Goal: Task Accomplishment & Management: Complete application form

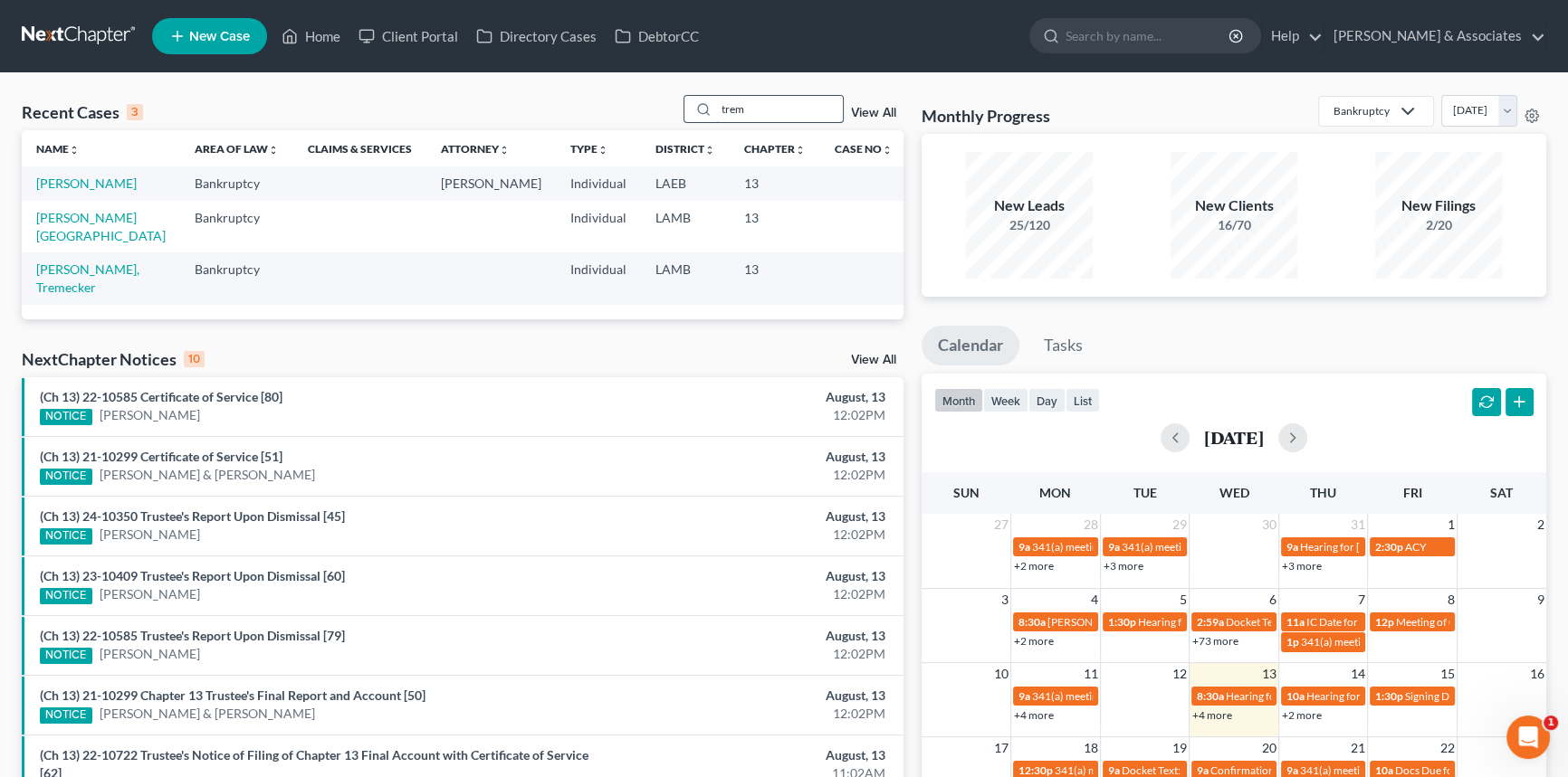
click at [817, 109] on input "trem" at bounding box center [779, 109] width 126 height 26
type input "rodrig"
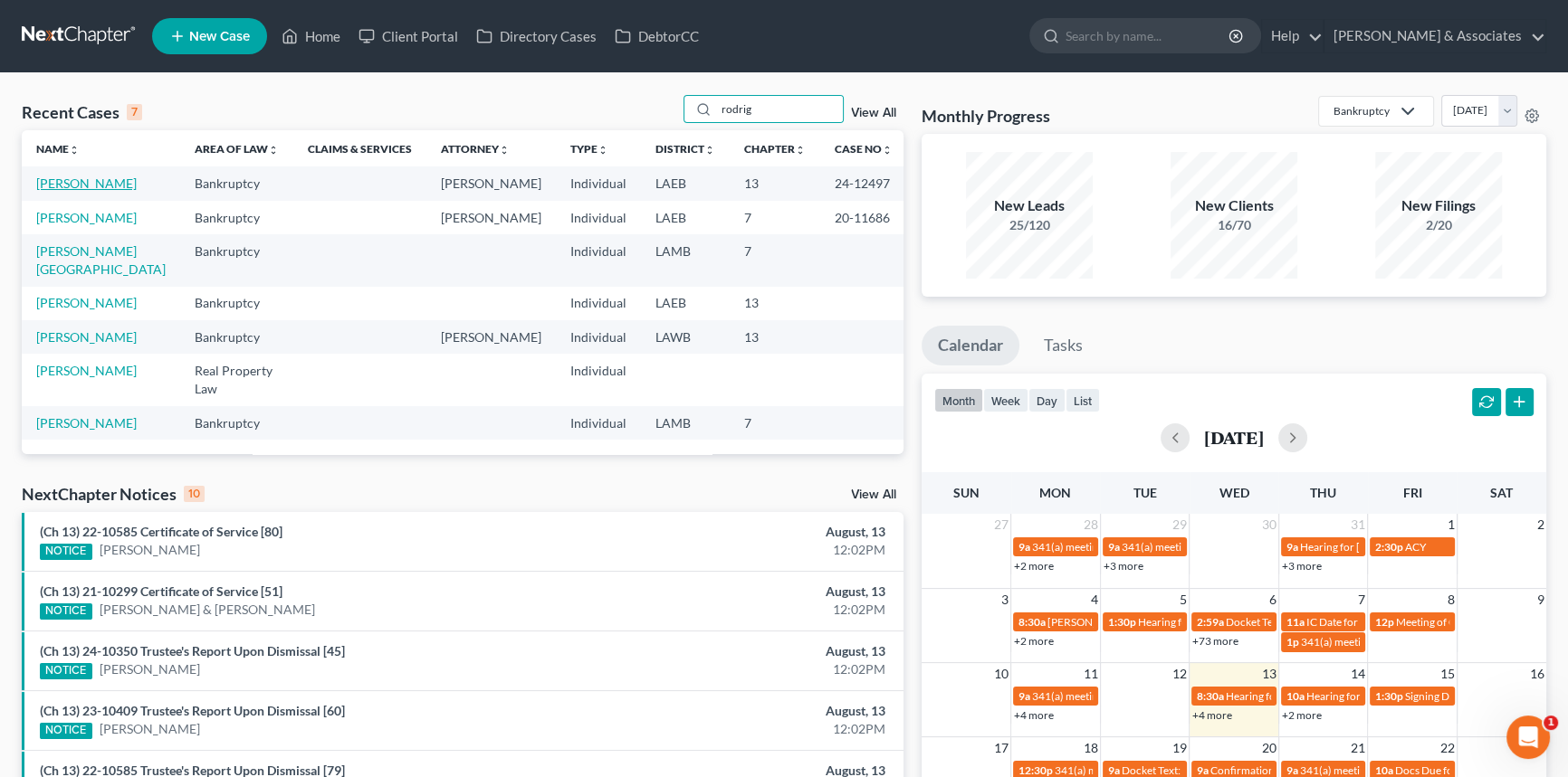
click at [62, 177] on link "[PERSON_NAME]" at bounding box center [86, 183] width 100 height 15
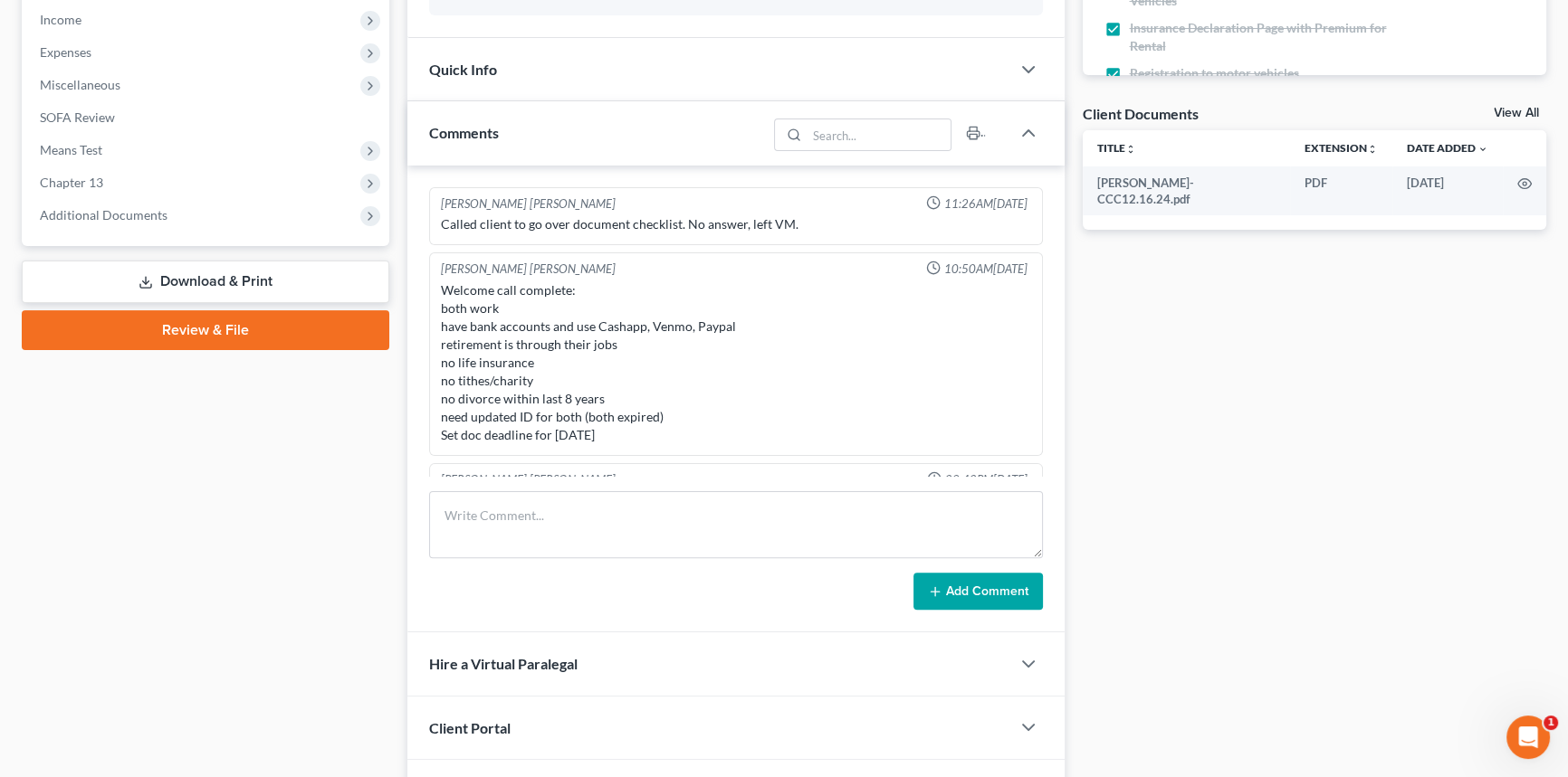
scroll to position [4334, 0]
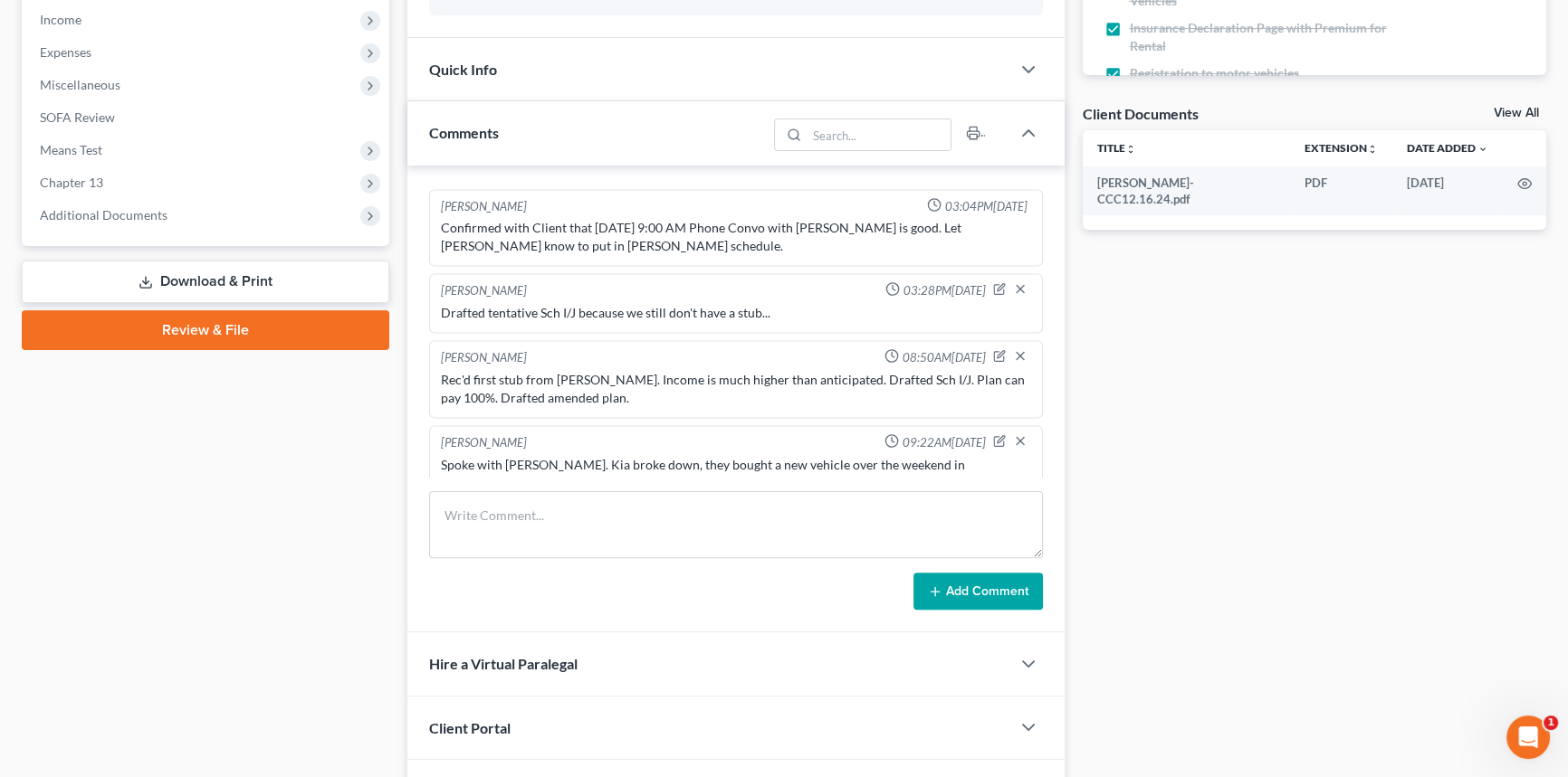
drag, startPoint x: 475, startPoint y: 433, endPoint x: 389, endPoint y: 434, distance: 86.0
click at [438, 451] on div "Spoke with Roland. Kia broke down, they bought a new vehicle over the weekend i…" at bounding box center [736, 500] width 598 height 97
click at [339, 442] on div "Case Dashboard Payments Invoices Payments Payments Credit Report Client Profile" at bounding box center [206, 366] width 386 height 1535
click at [157, 187] on span "Chapter 13" at bounding box center [207, 183] width 364 height 33
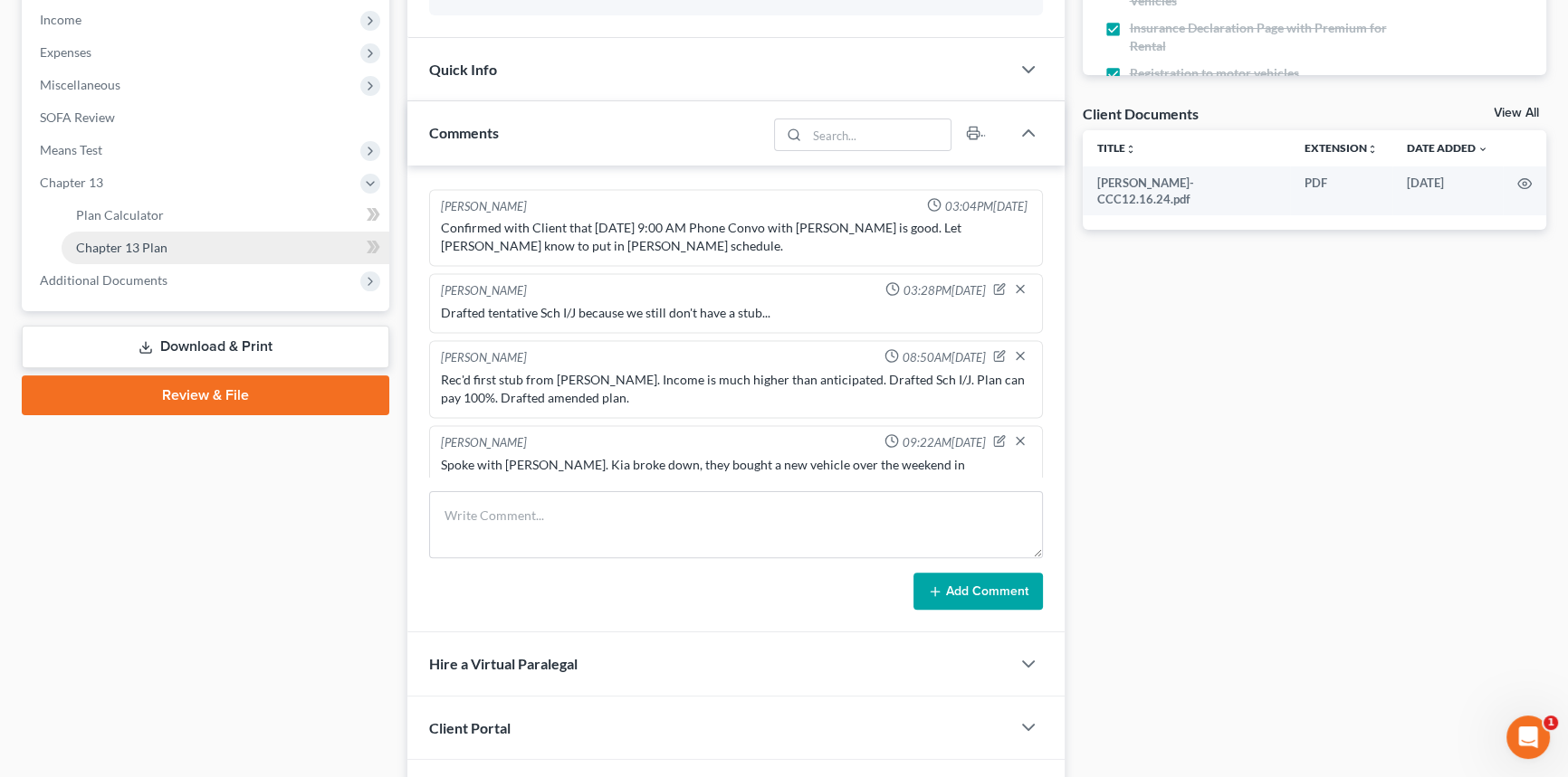
click at [155, 249] on span "Chapter 13 Plan" at bounding box center [122, 247] width 92 height 15
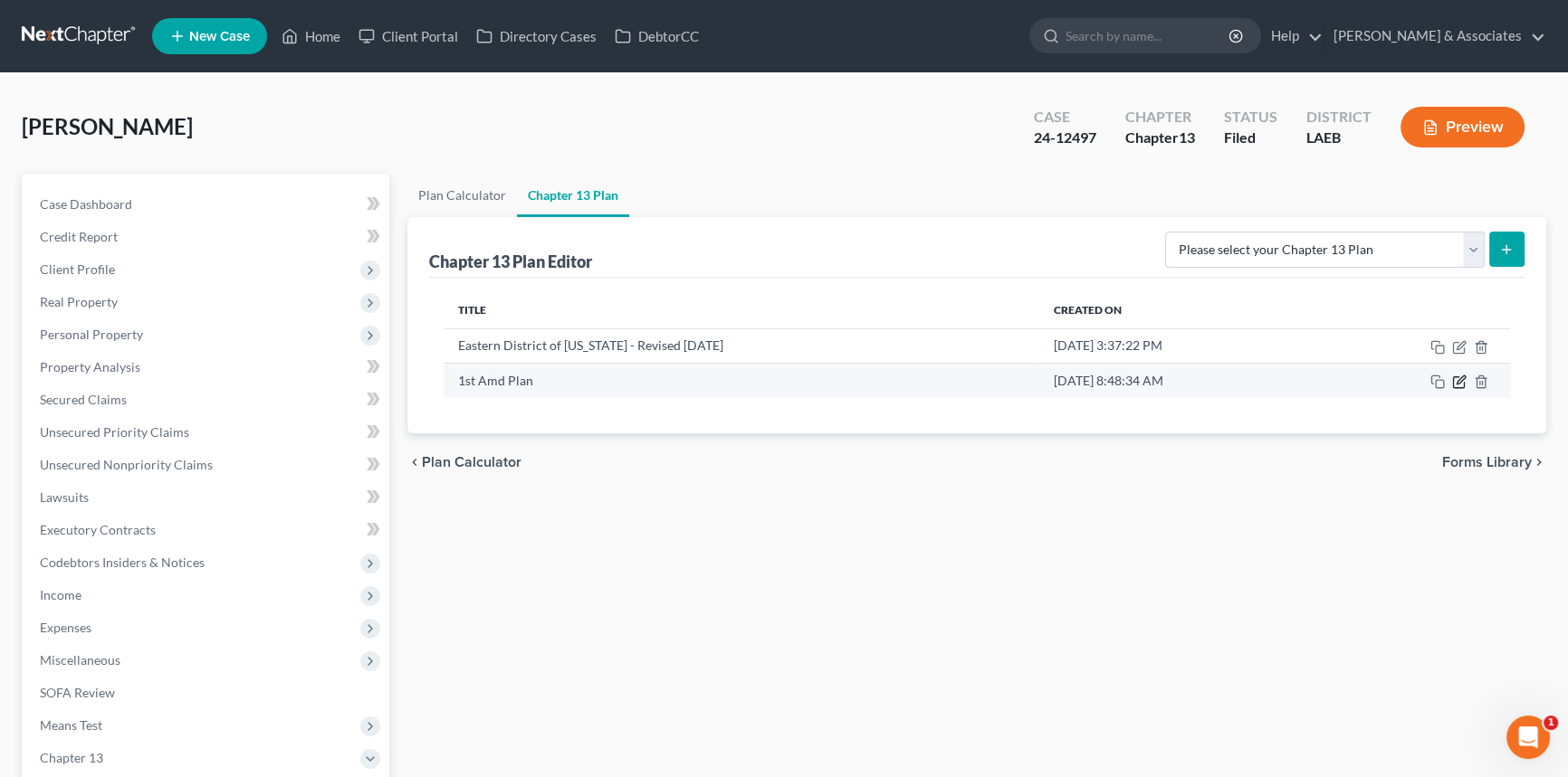
click at [1461, 385] on icon "button" at bounding box center [1459, 381] width 14 height 14
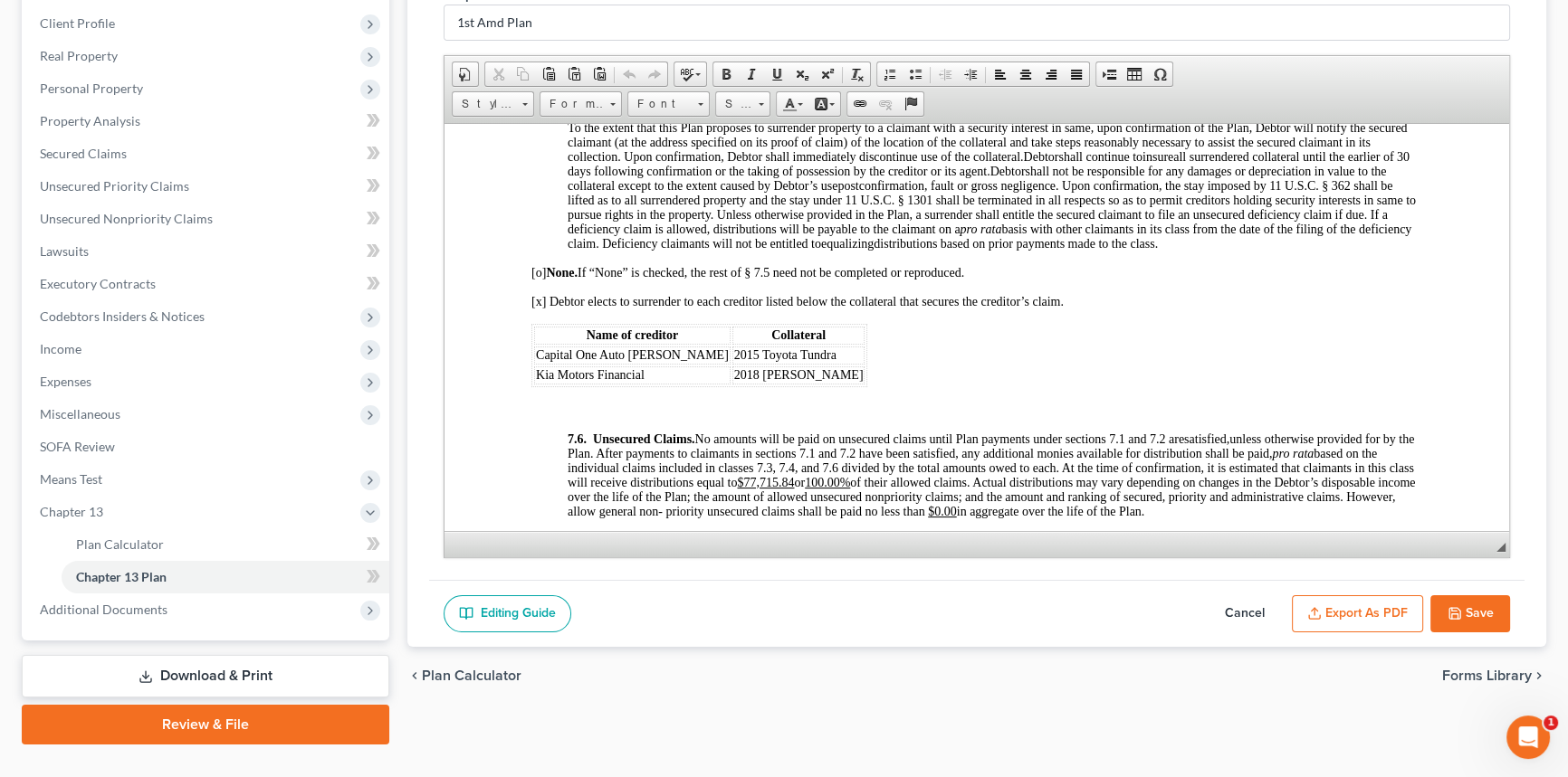
scroll to position [5758, 0]
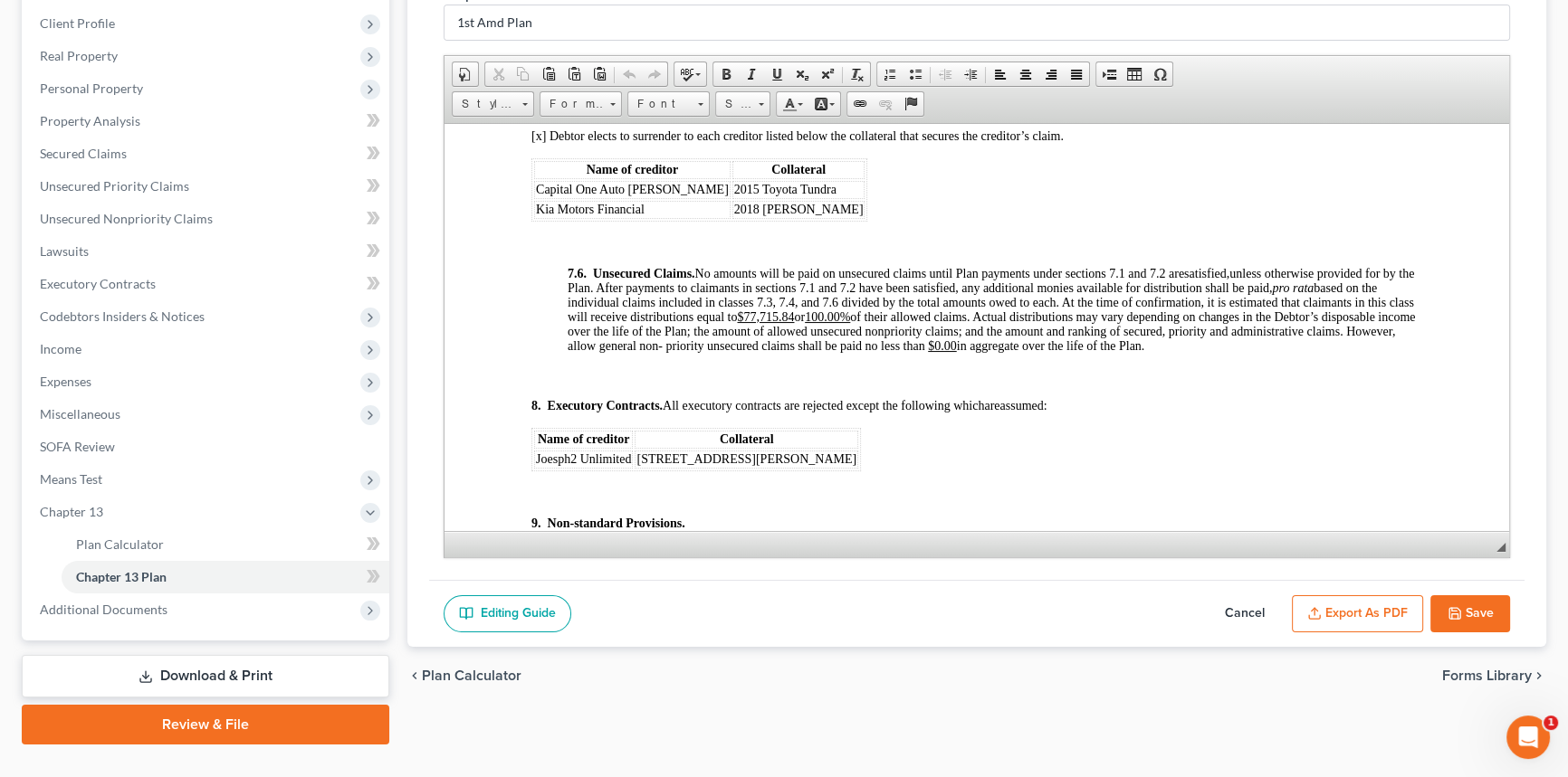
click at [1242, 613] on button "Cancel" at bounding box center [1245, 614] width 80 height 38
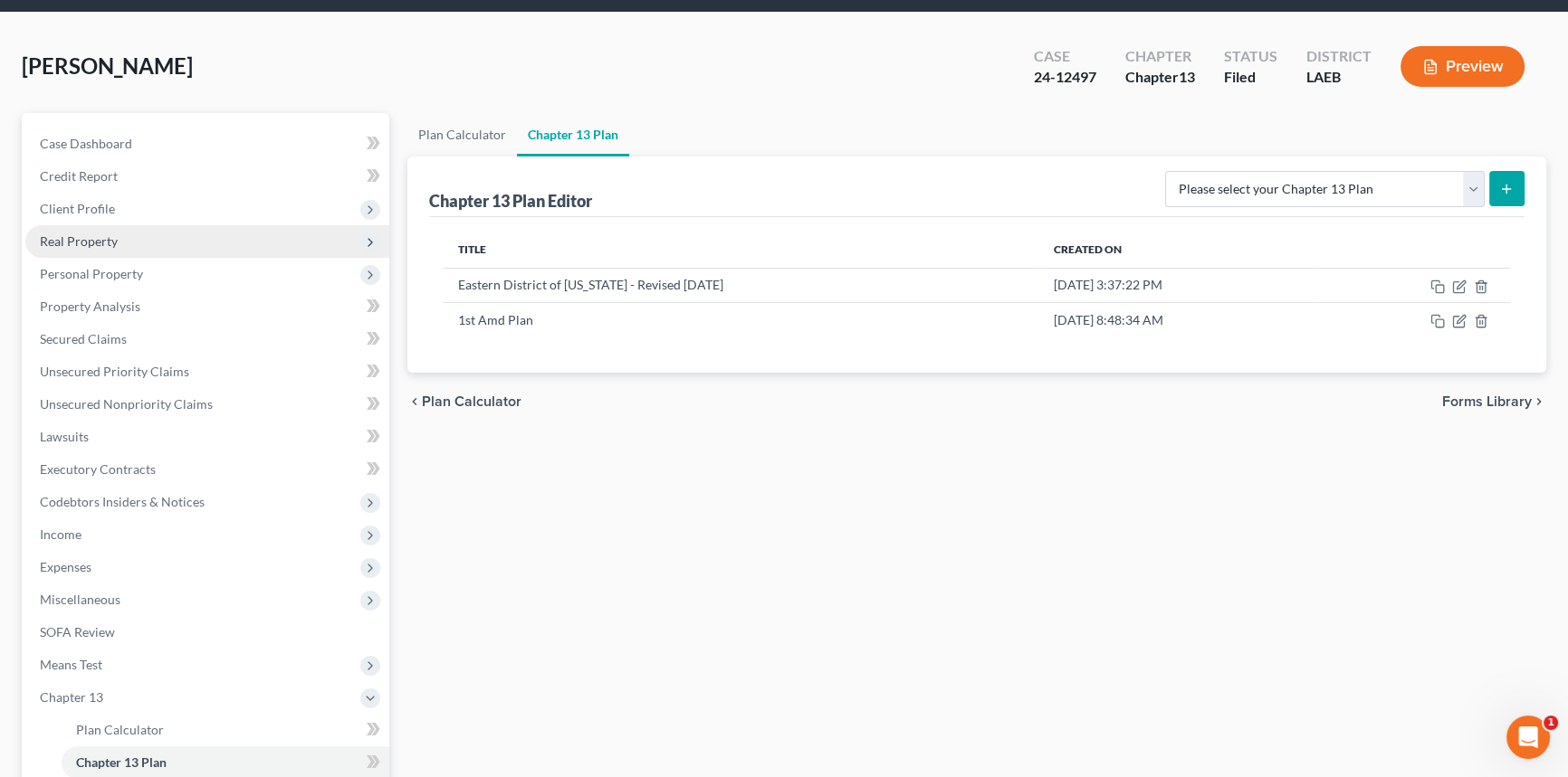
scroll to position [0, 0]
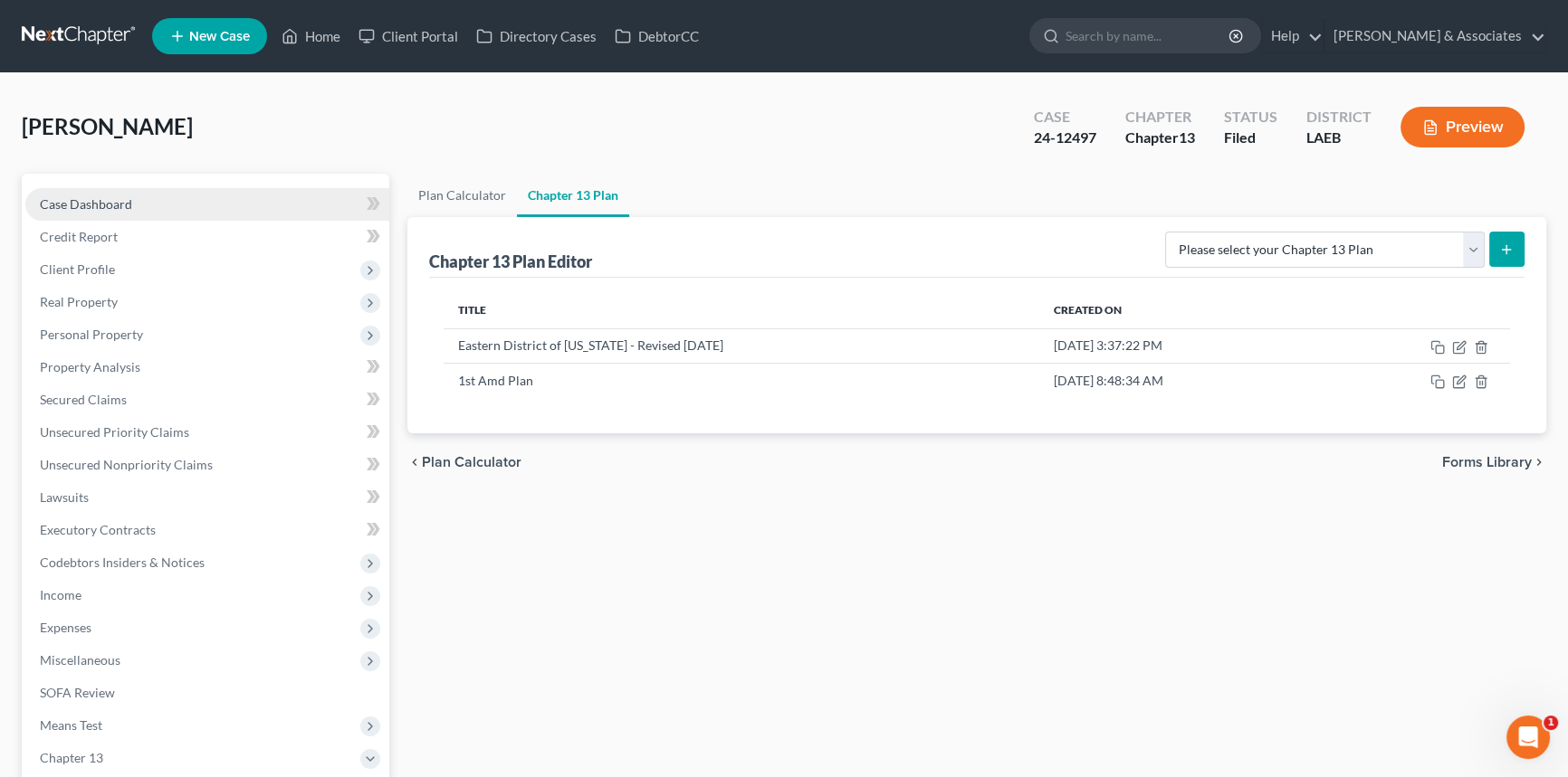
drag, startPoint x: 149, startPoint y: 195, endPoint x: 167, endPoint y: 215, distance: 26.9
click at [149, 195] on link "Case Dashboard" at bounding box center [207, 204] width 364 height 33
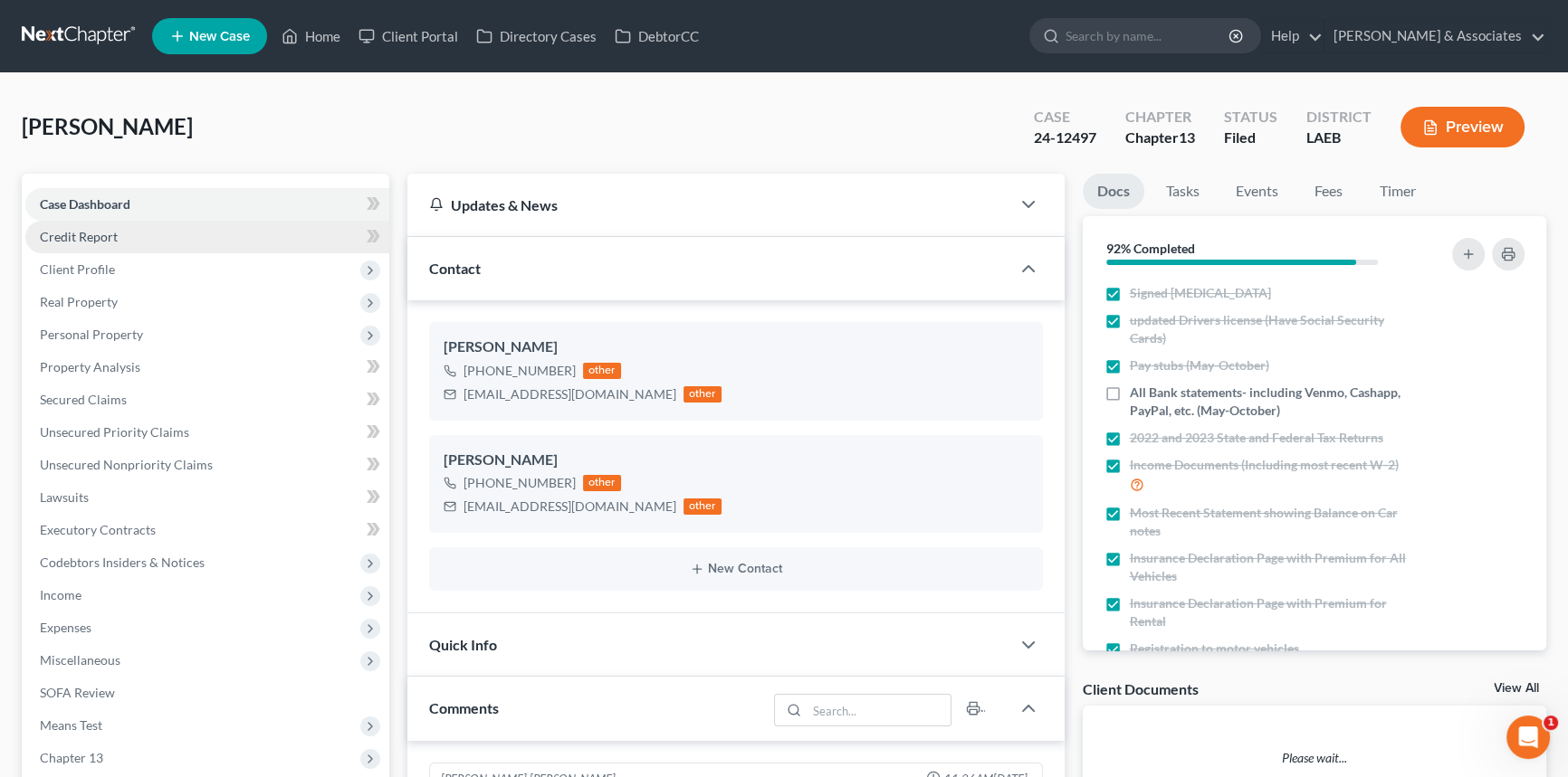
scroll to position [4334, 0]
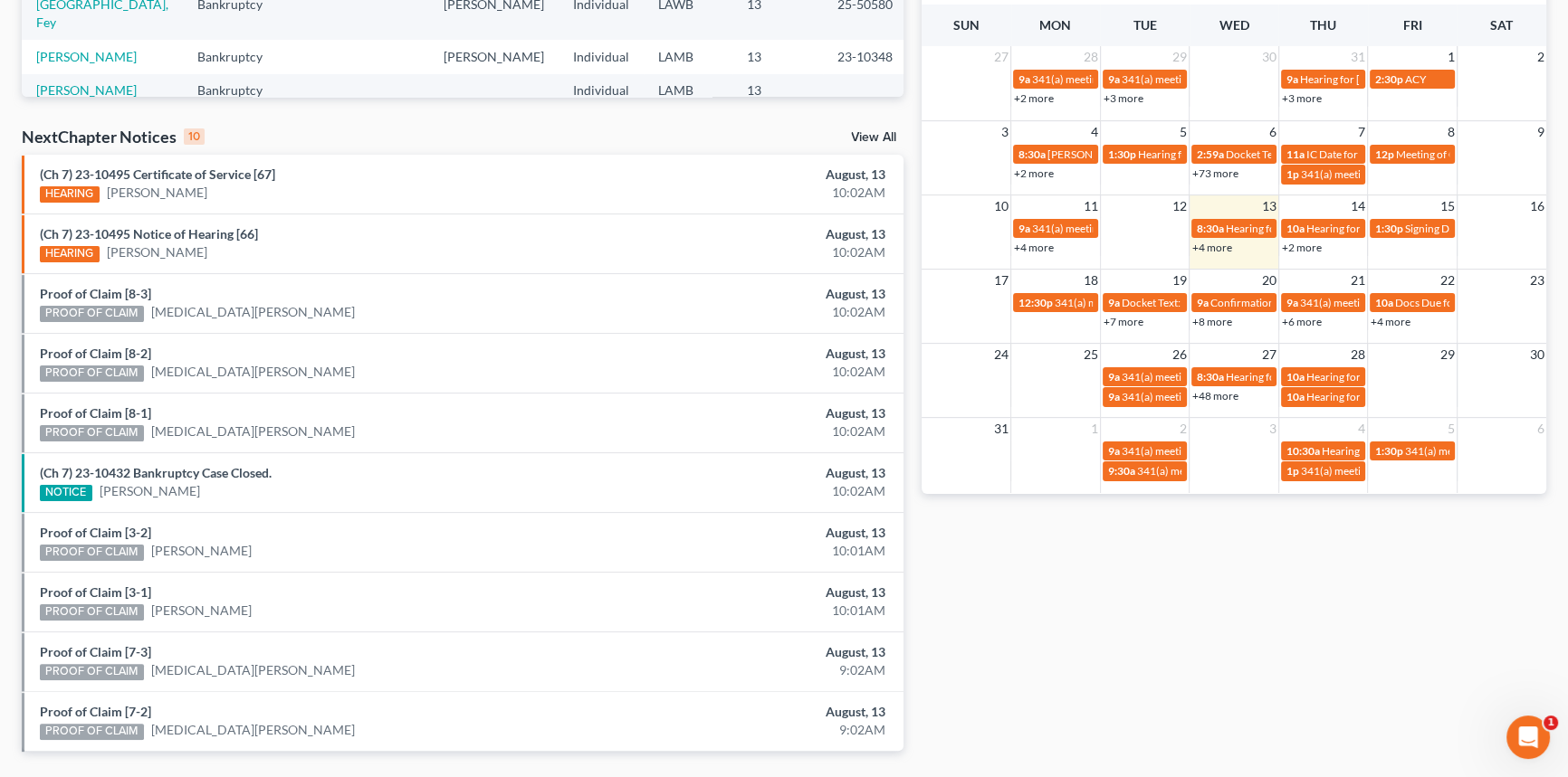
scroll to position [521, 0]
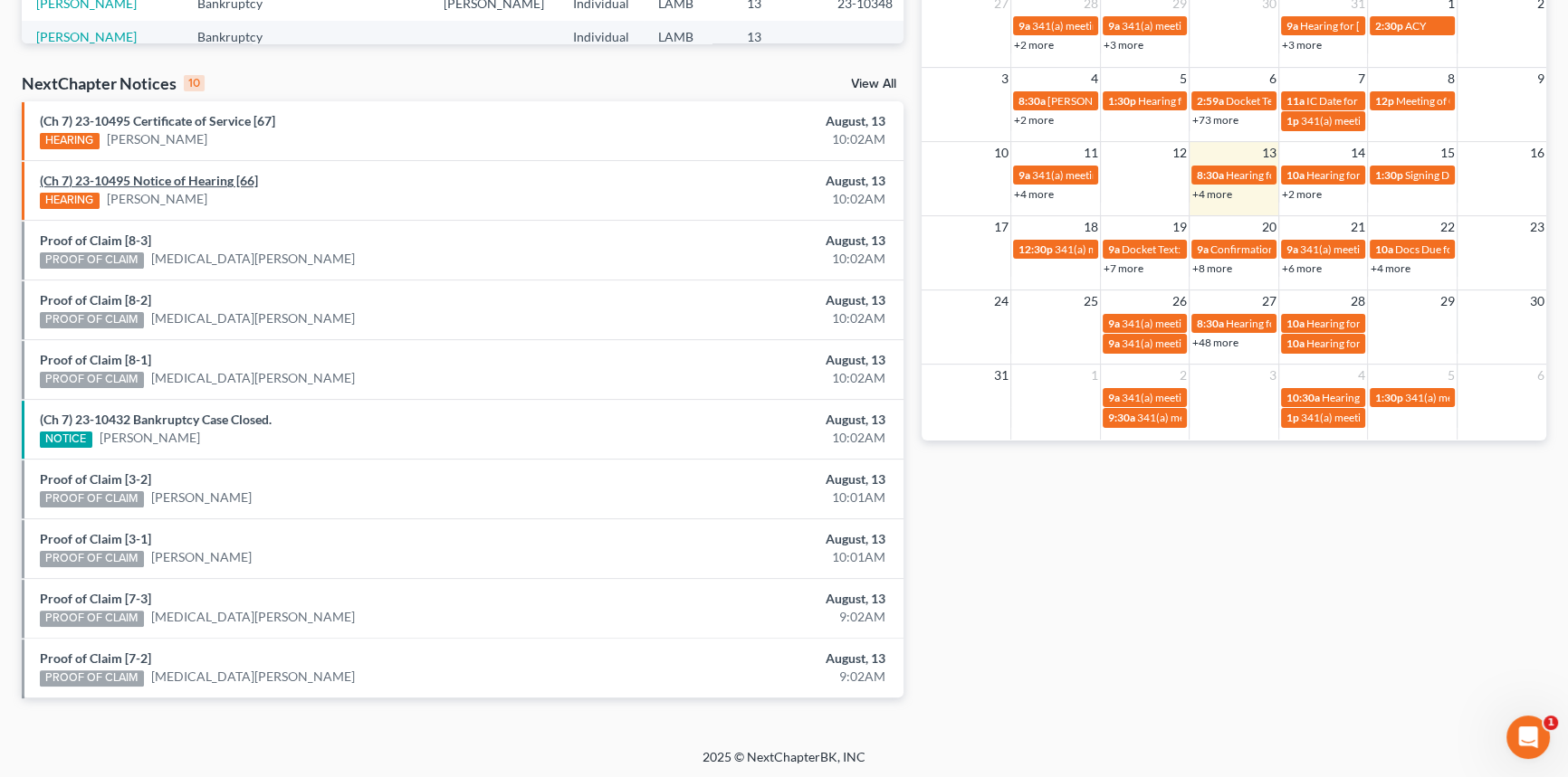
click at [229, 183] on link "(Ch 7) 23-10495 Notice of Hearing [66]" at bounding box center [149, 181] width 218 height 15
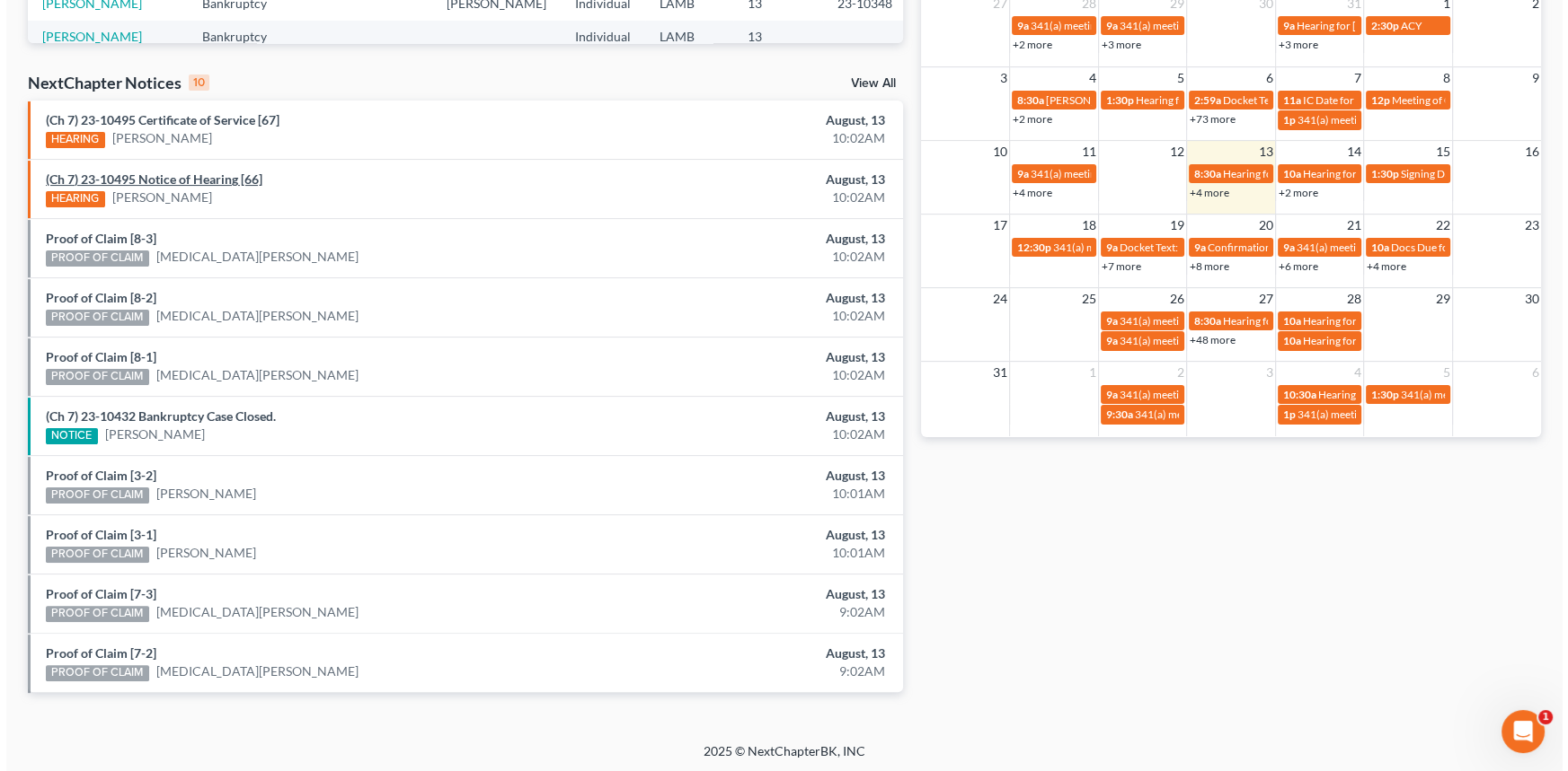
scroll to position [410, 0]
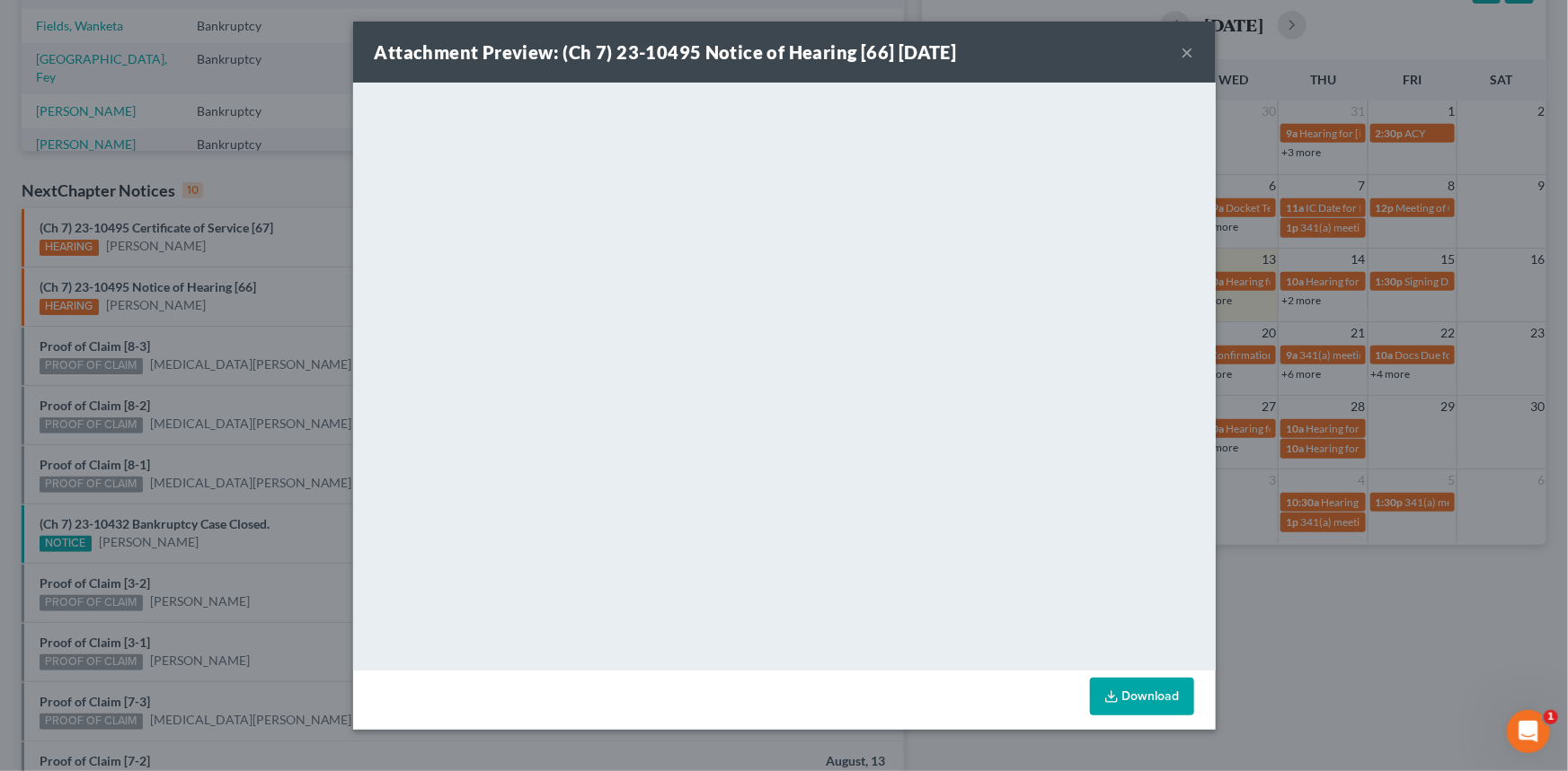
click at [1174, 55] on div "Attachment Preview: (Ch 7) 23-10495 Notice of Hearing [66] 08/13/2025 ×" at bounding box center [784, 52] width 863 height 61
click at [1182, 52] on button "×" at bounding box center [1188, 51] width 13 height 21
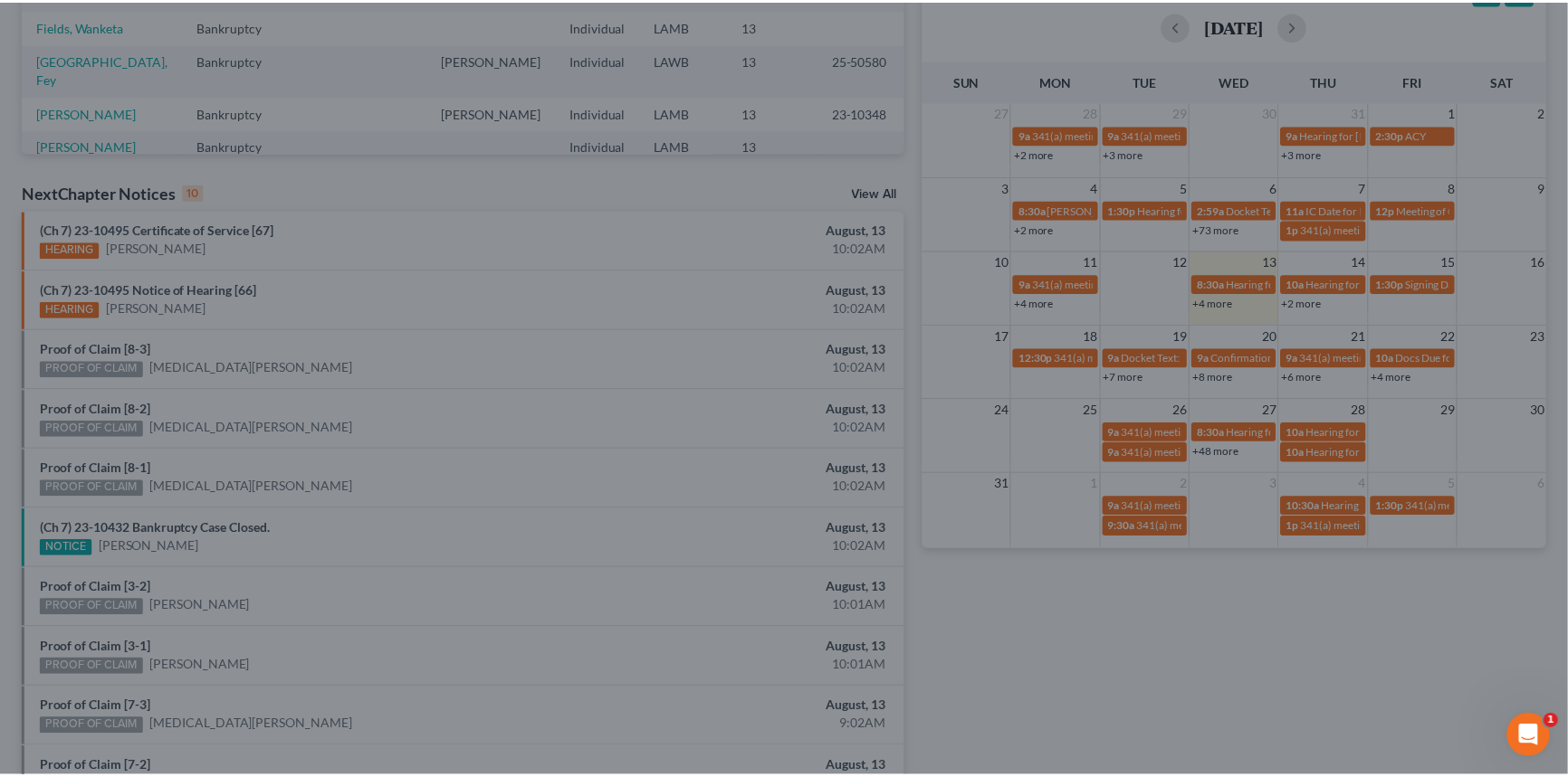
scroll to position [521, 0]
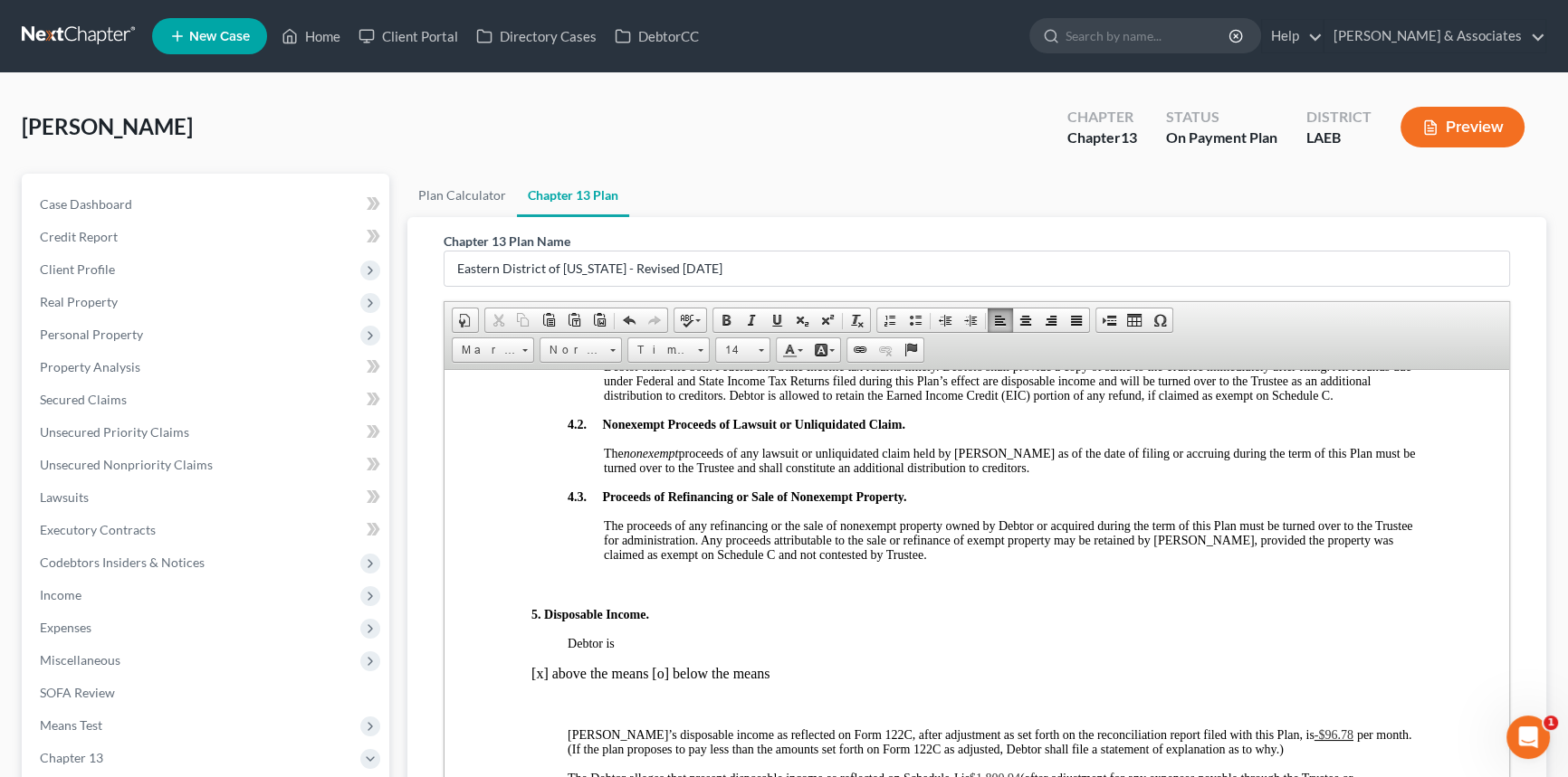
scroll to position [1562, 0]
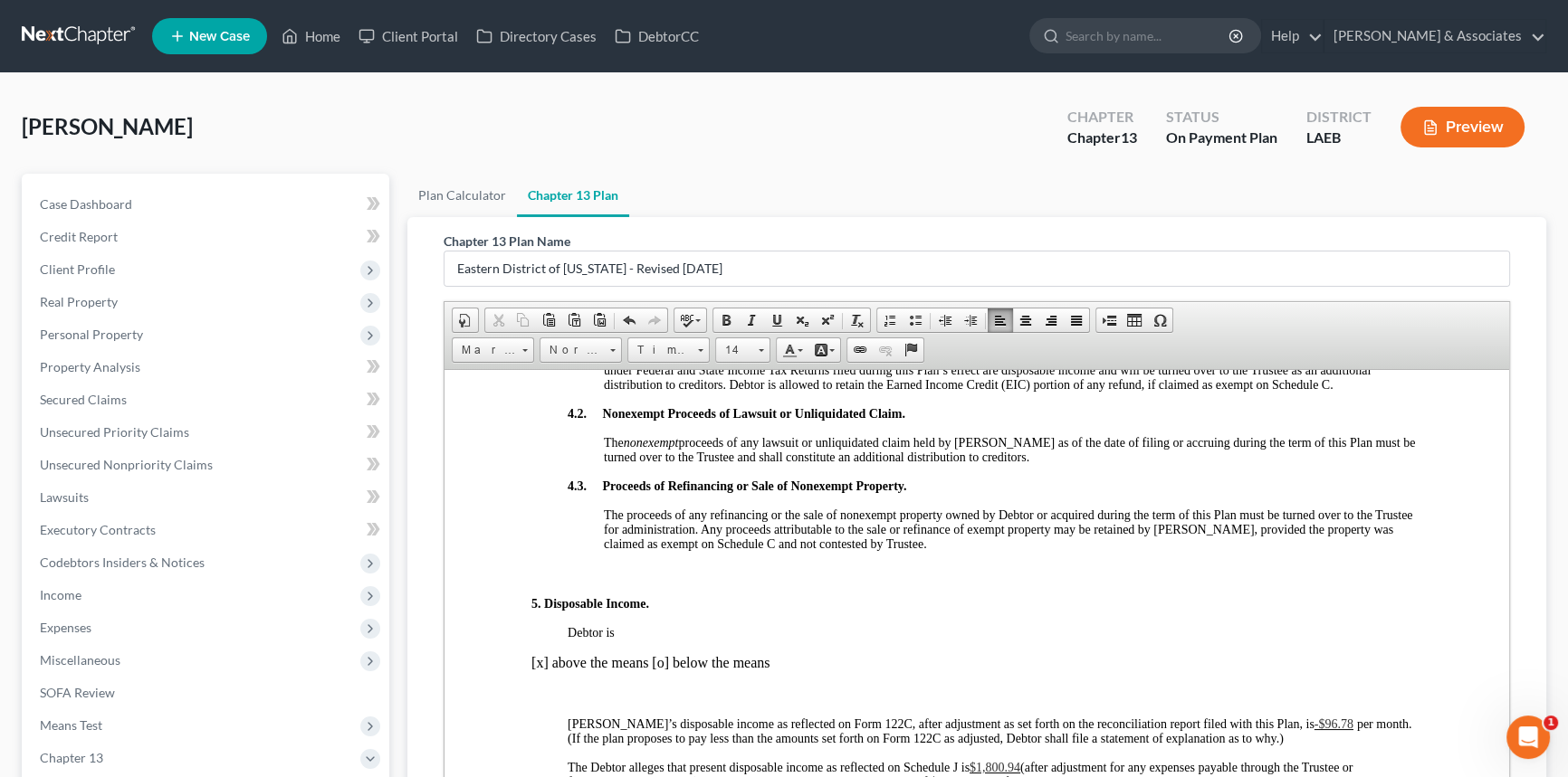
click at [1227, 610] on p "5. Disposable Income." at bounding box center [976, 603] width 891 height 14
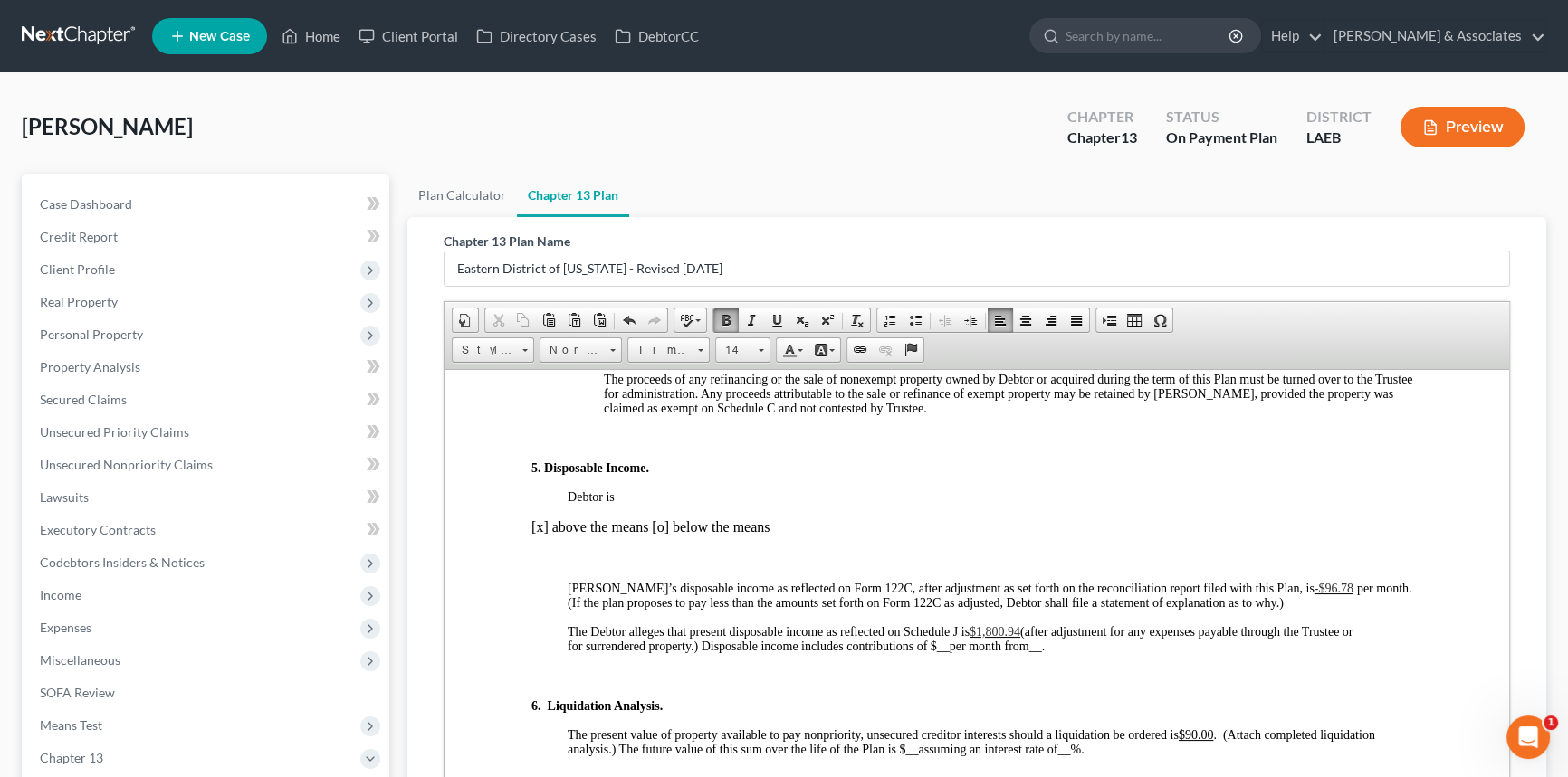
scroll to position [1891, 0]
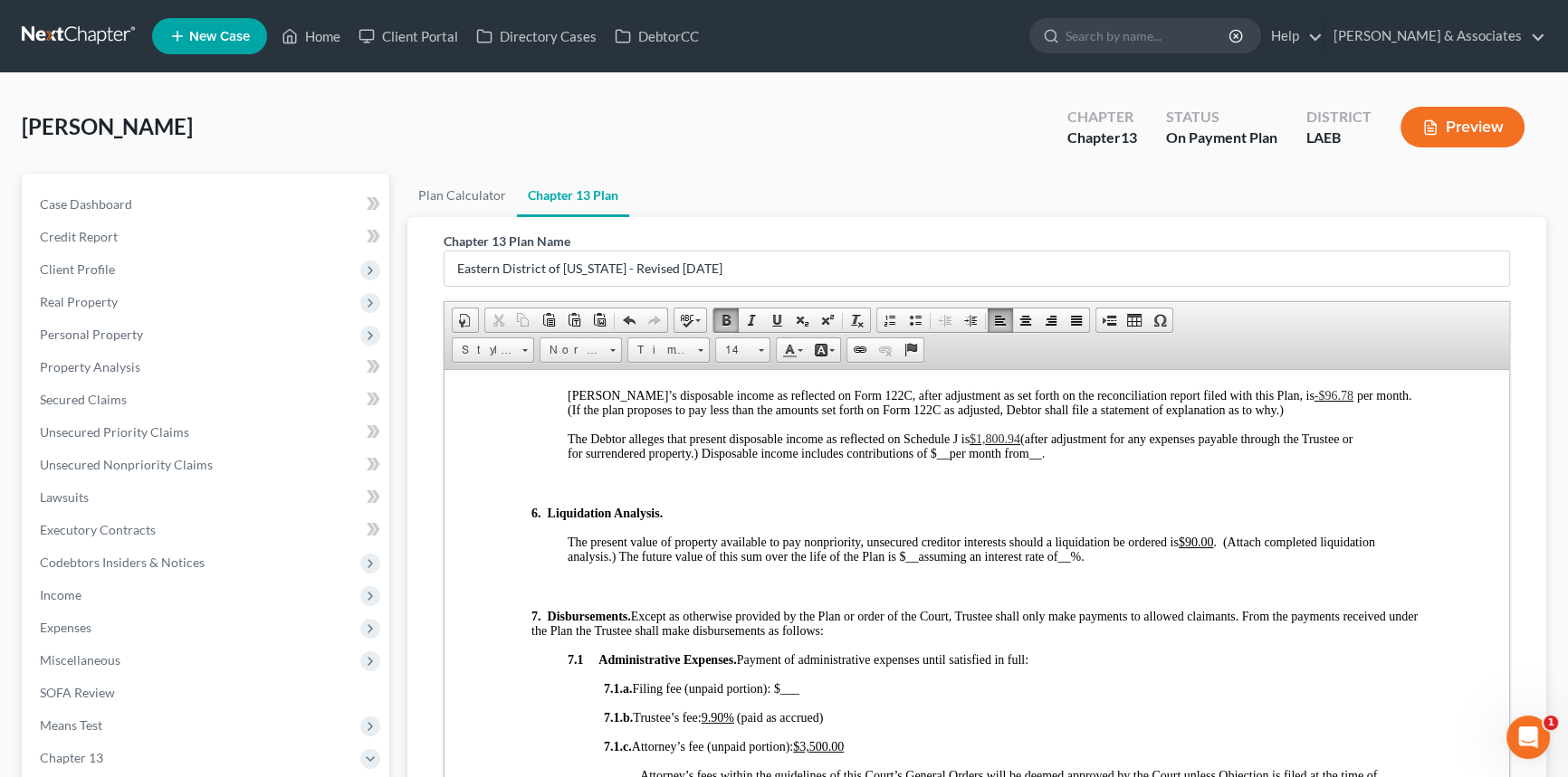
click at [1189, 549] on u "$90.00" at bounding box center [1197, 541] width 36 height 13
click at [1020, 446] on span "$1,800.94" at bounding box center [995, 438] width 51 height 13
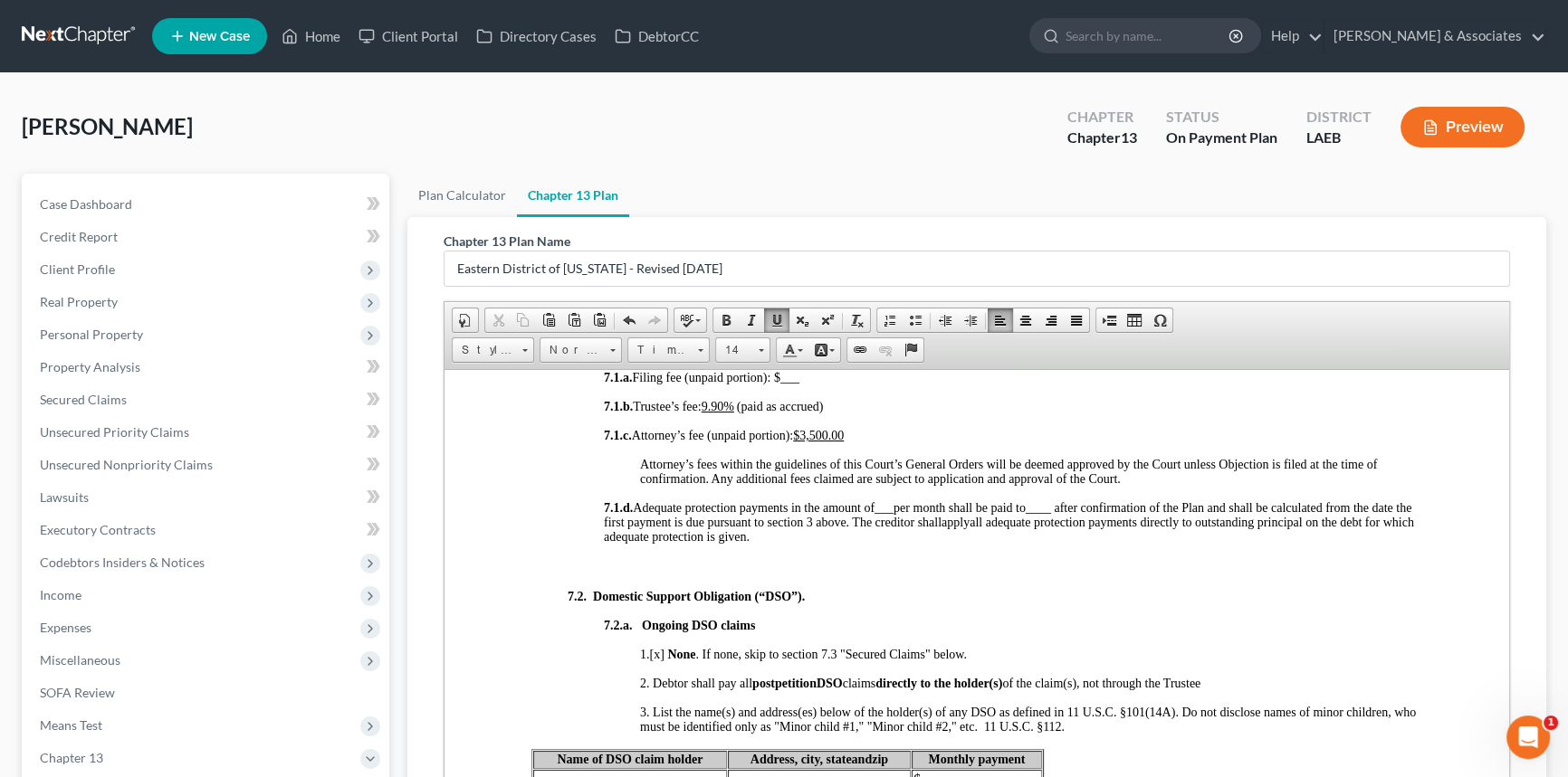
scroll to position [2056, 0]
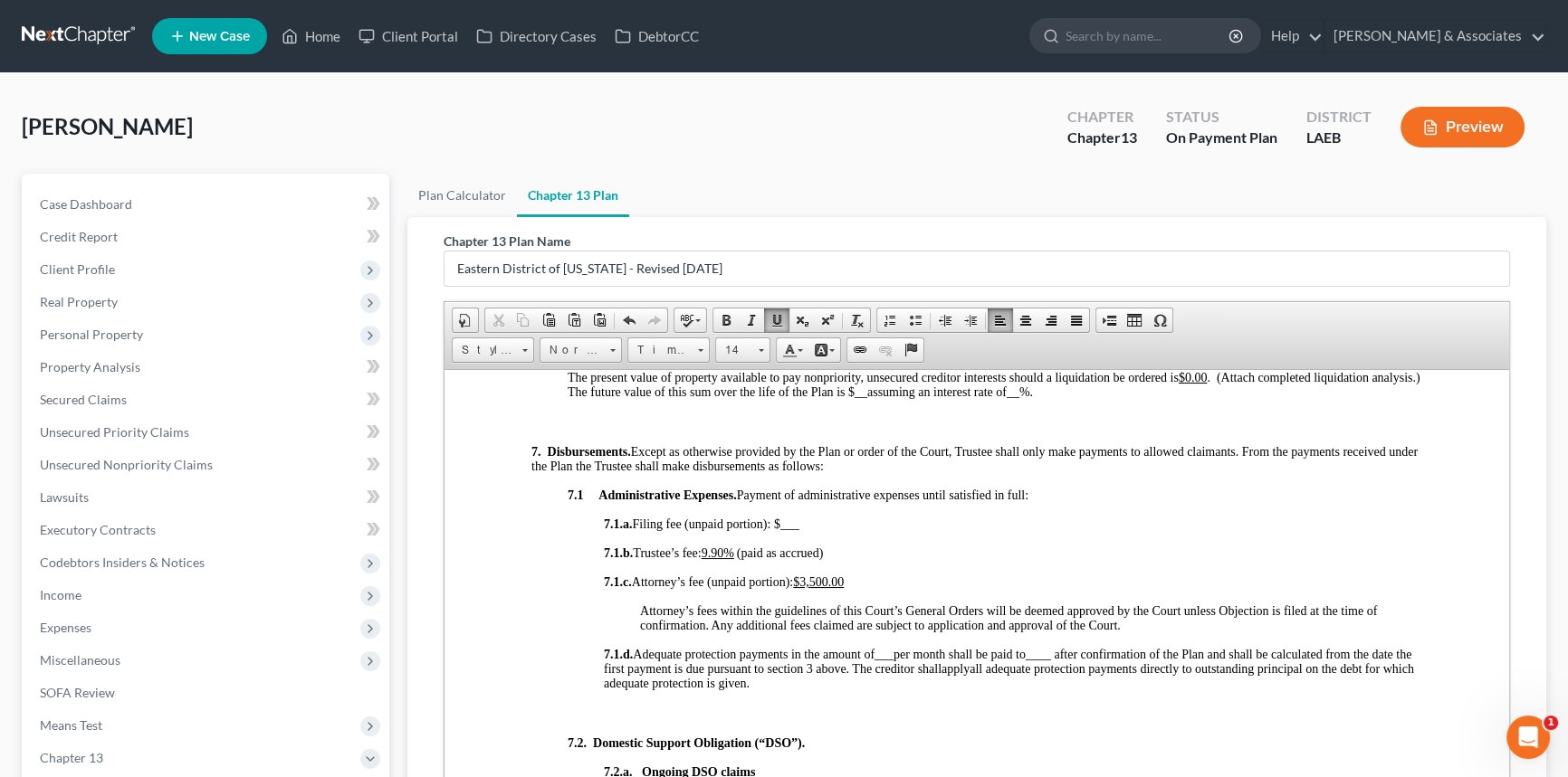
click at [877, 588] on span "7.1.c. Attorney’s fee (unpaid portion): $3,500.00" at bounding box center [745, 581] width 282 height 13
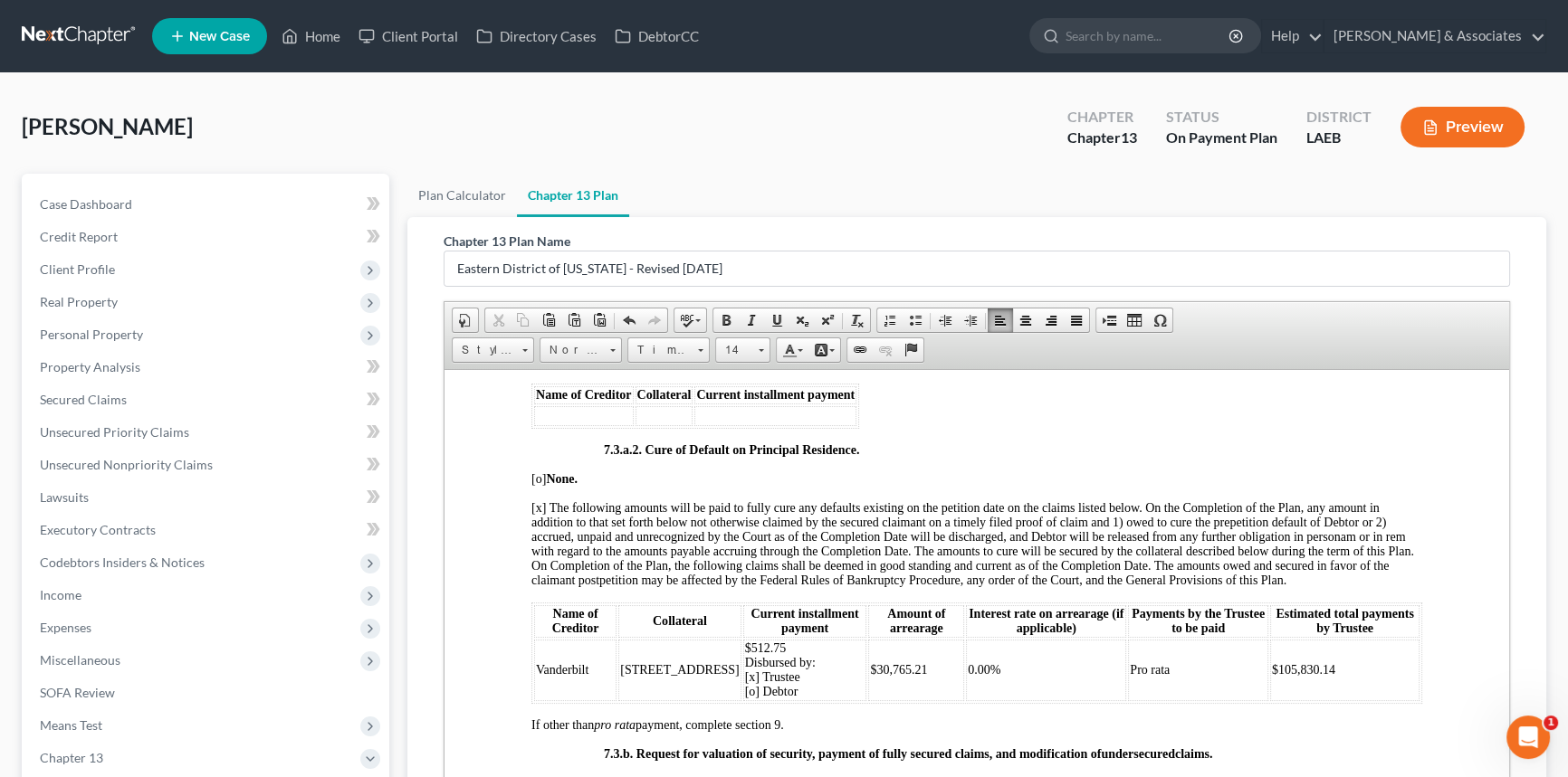
scroll to position [4030, 0]
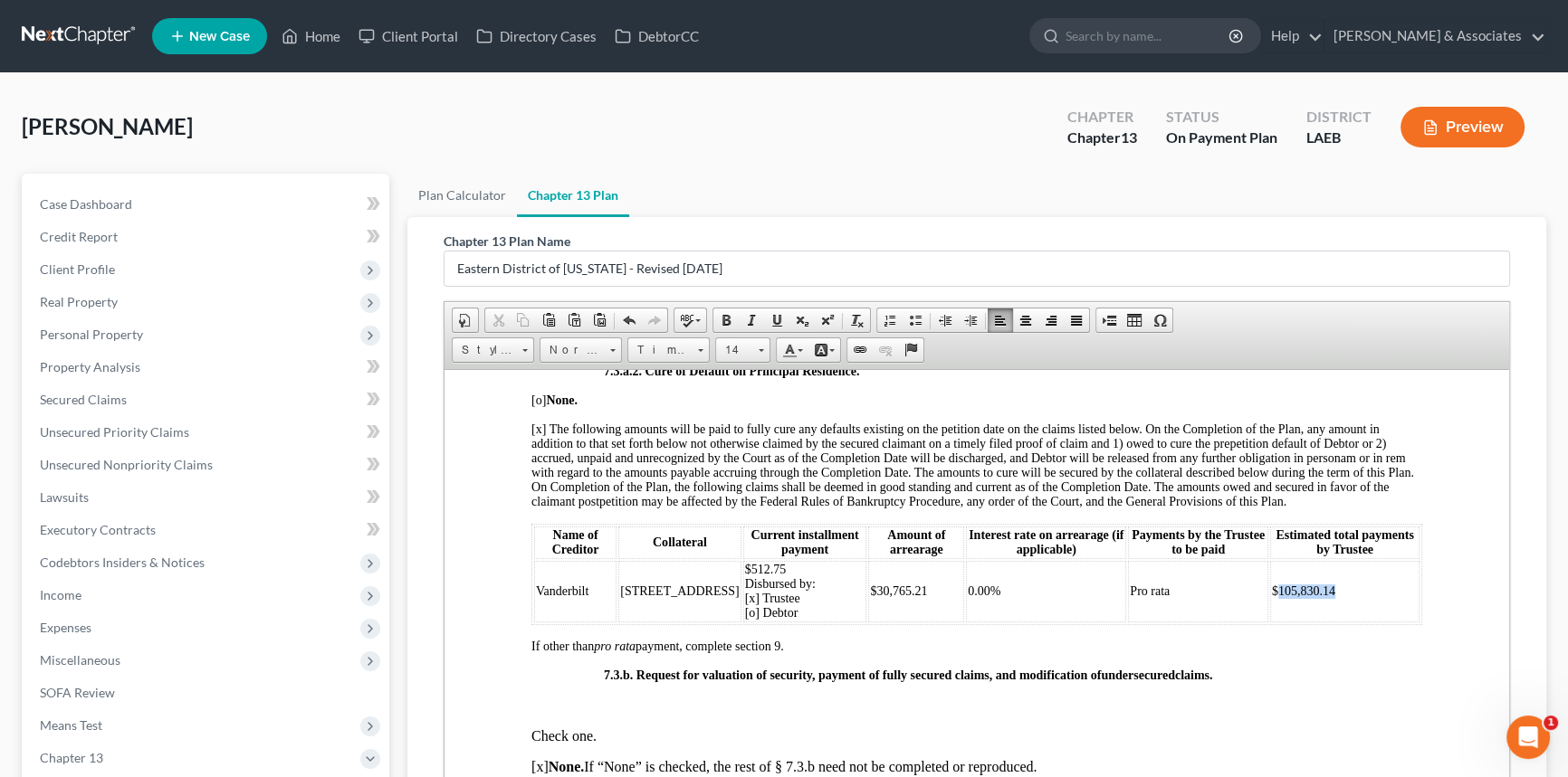
drag, startPoint x: 1313, startPoint y: 685, endPoint x: 1261, endPoint y: 685, distance: 52.0
click at [1272, 597] on span "$105,830.14" at bounding box center [1304, 590] width 64 height 13
click at [770, 622] on td "$512.75 Disbursed by: [x] Trustee [o] Debtor" at bounding box center [806, 591] width 124 height 62
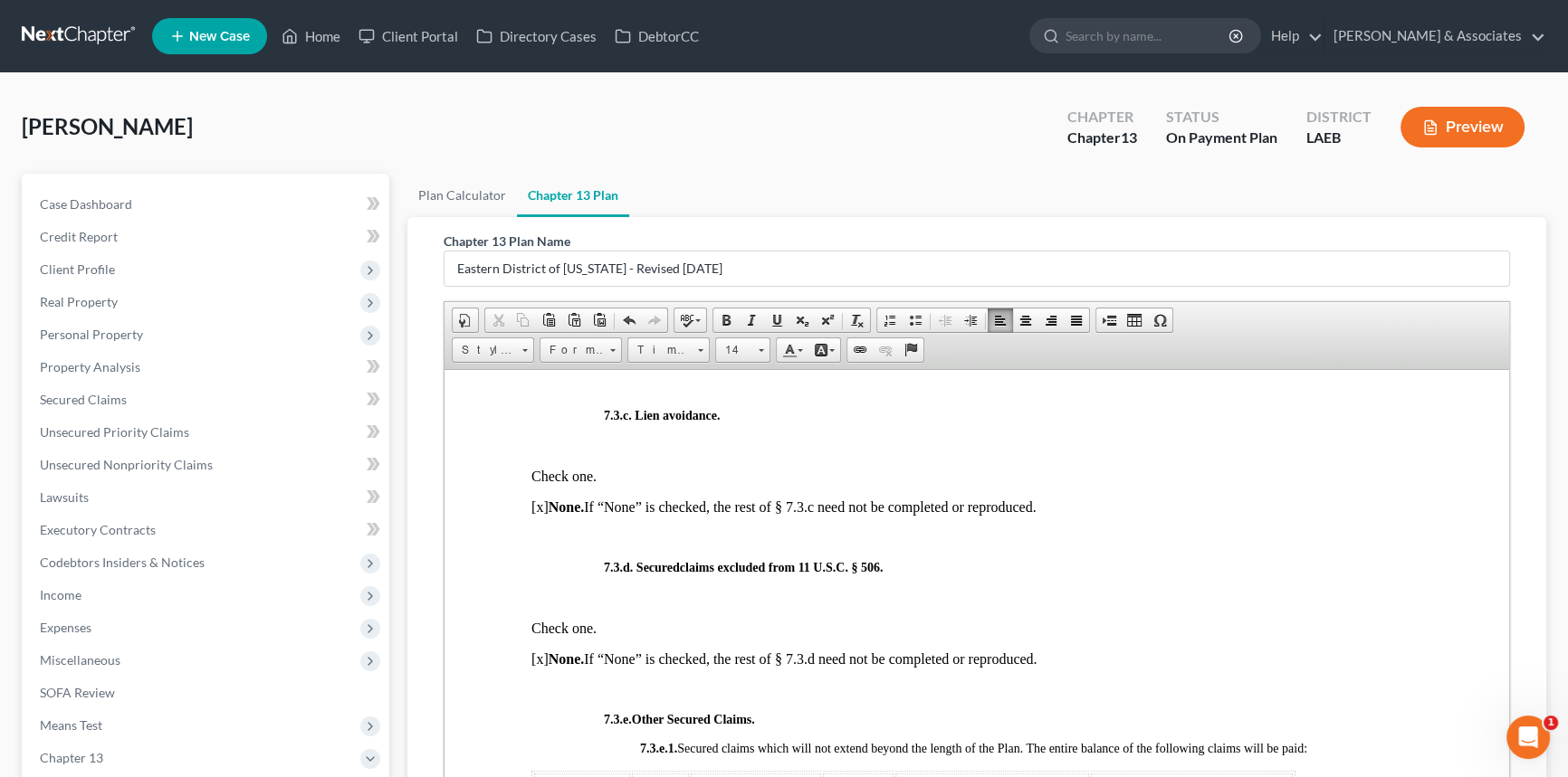
scroll to position [4688, 0]
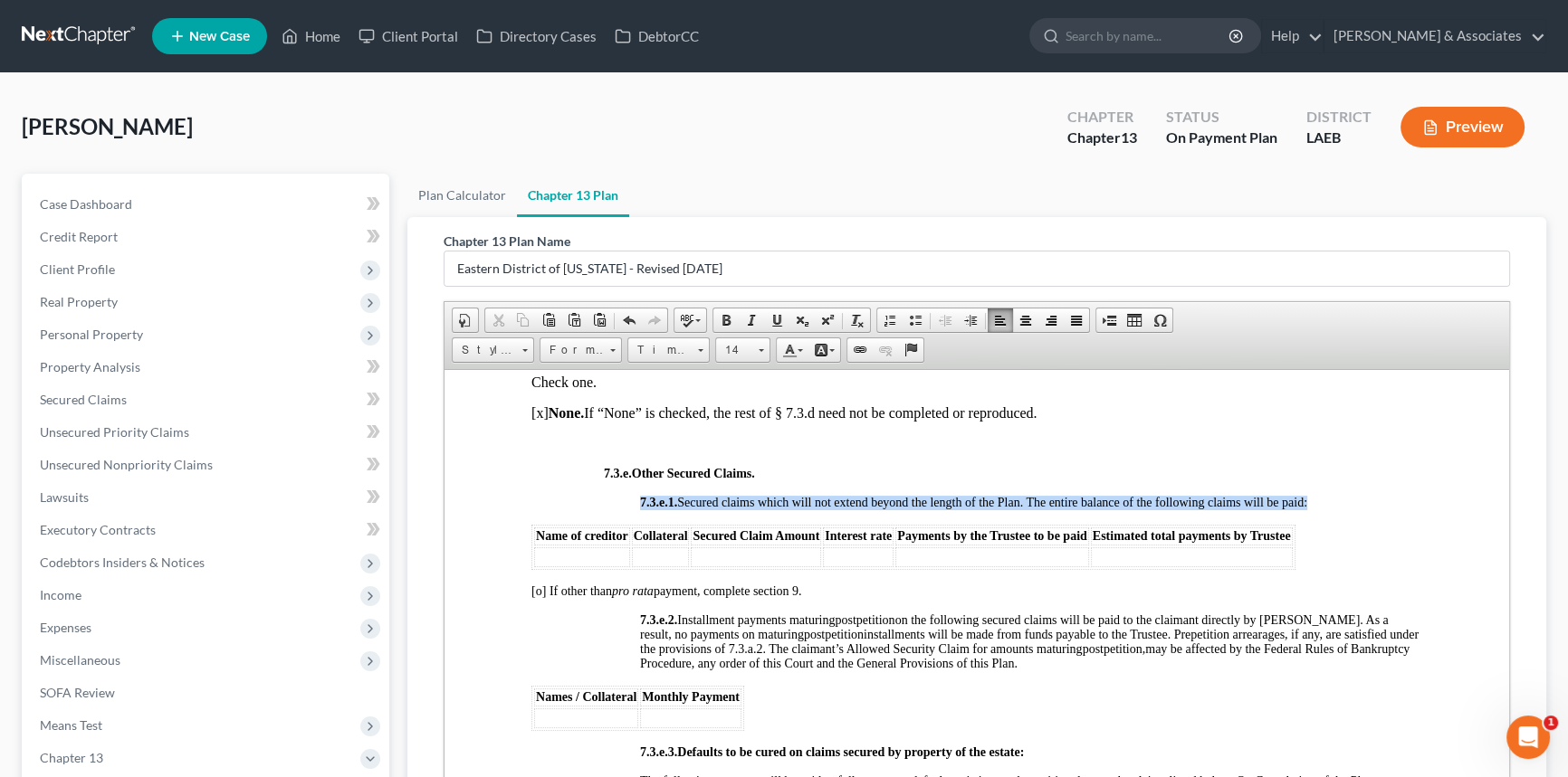
drag, startPoint x: 1308, startPoint y: 662, endPoint x: 519, endPoint y: 638, distance: 789.4
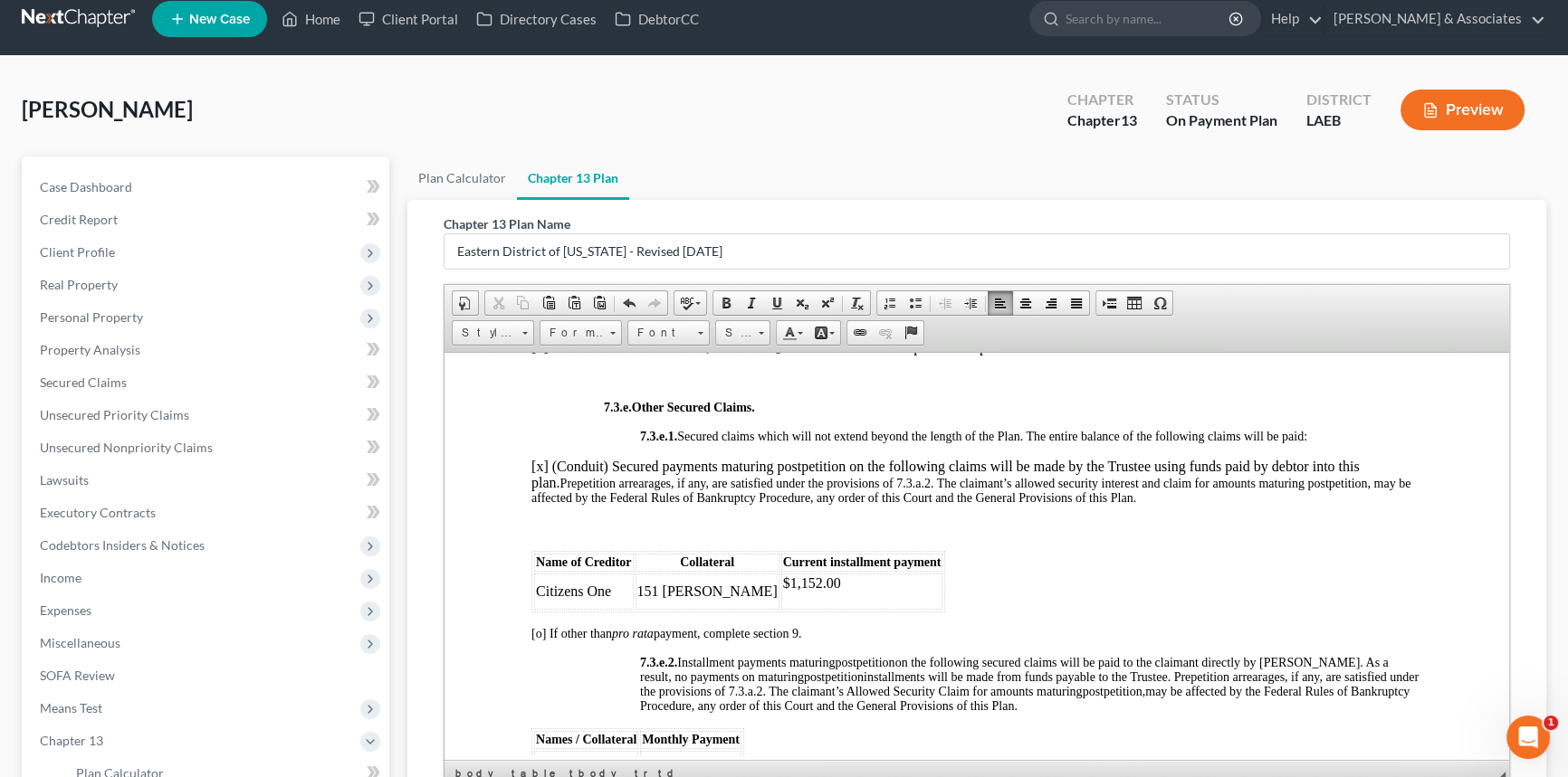
scroll to position [4771, 0]
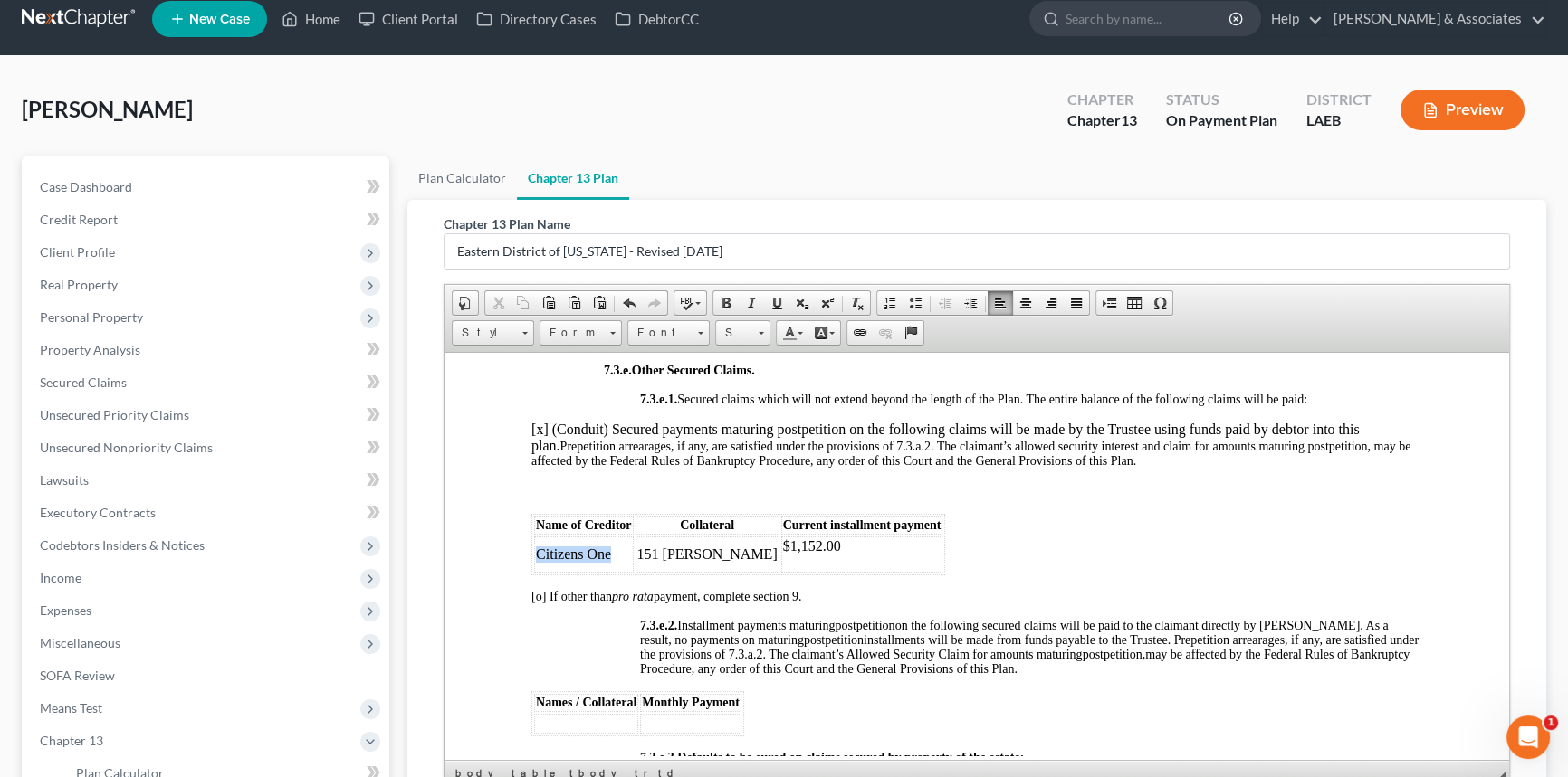
drag, startPoint x: 610, startPoint y: 662, endPoint x: 535, endPoint y: 663, distance: 75.0
click at [535, 572] on td "Citizens One" at bounding box center [584, 553] width 99 height 37
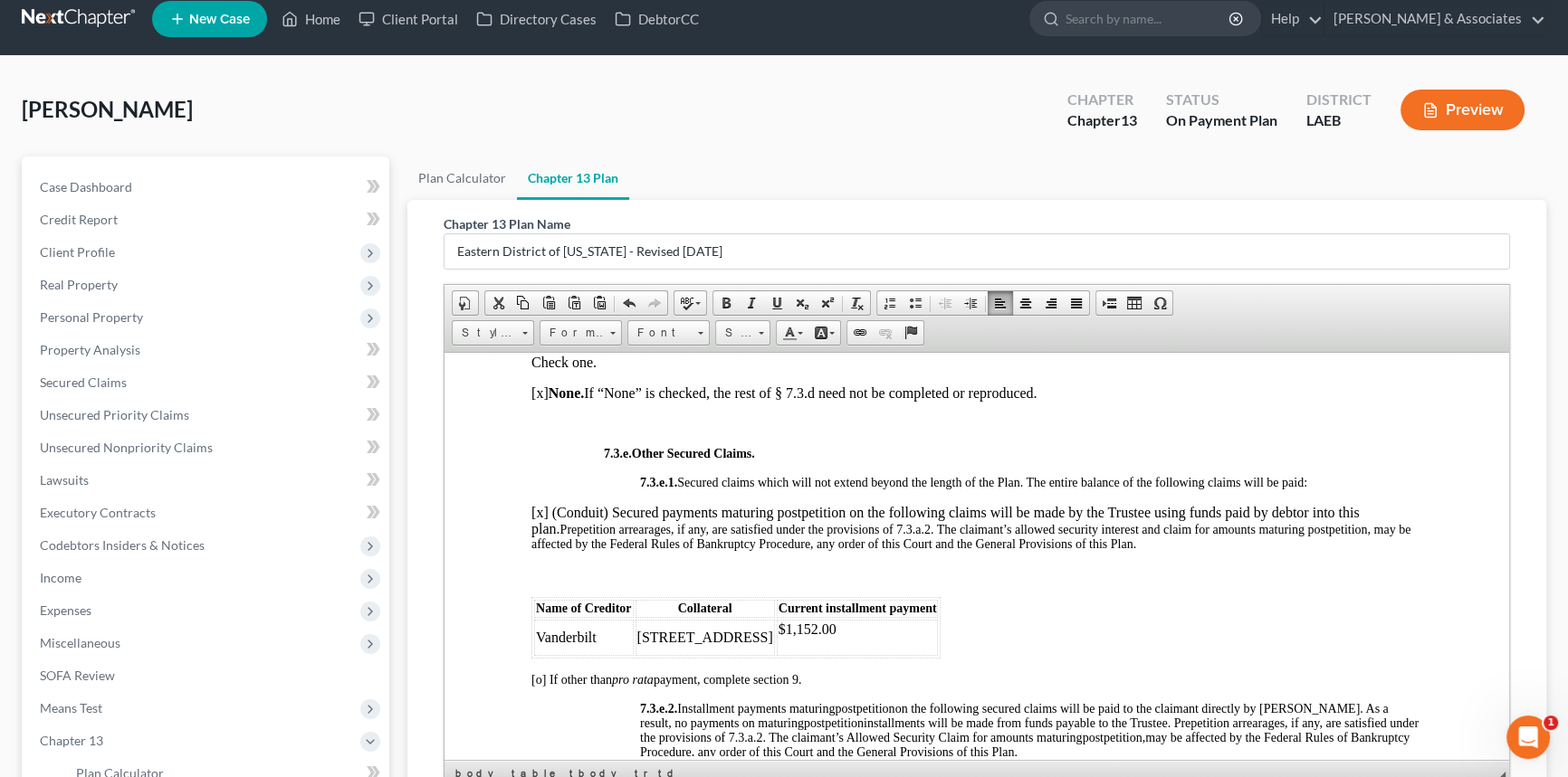
scroll to position [4697, 0]
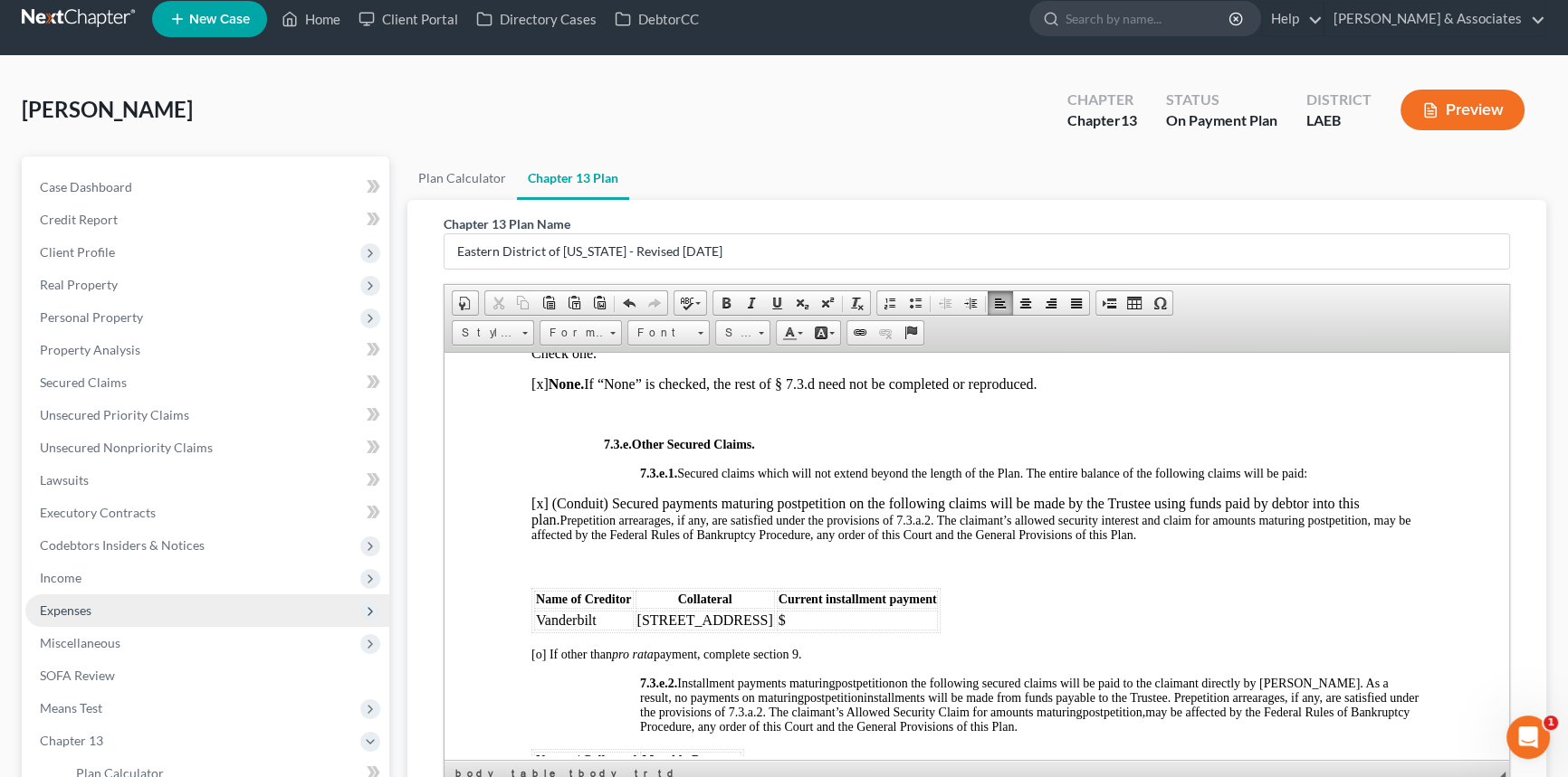
click at [104, 612] on span "Expenses" at bounding box center [207, 610] width 364 height 33
click at [777, 630] on td "$" at bounding box center [857, 620] width 162 height 20
click at [743, 633] on table "Name of Creditor Collateral Current installment payment Vanderbilt 3734 Hwy 1 $" at bounding box center [735, 609] width 409 height 45
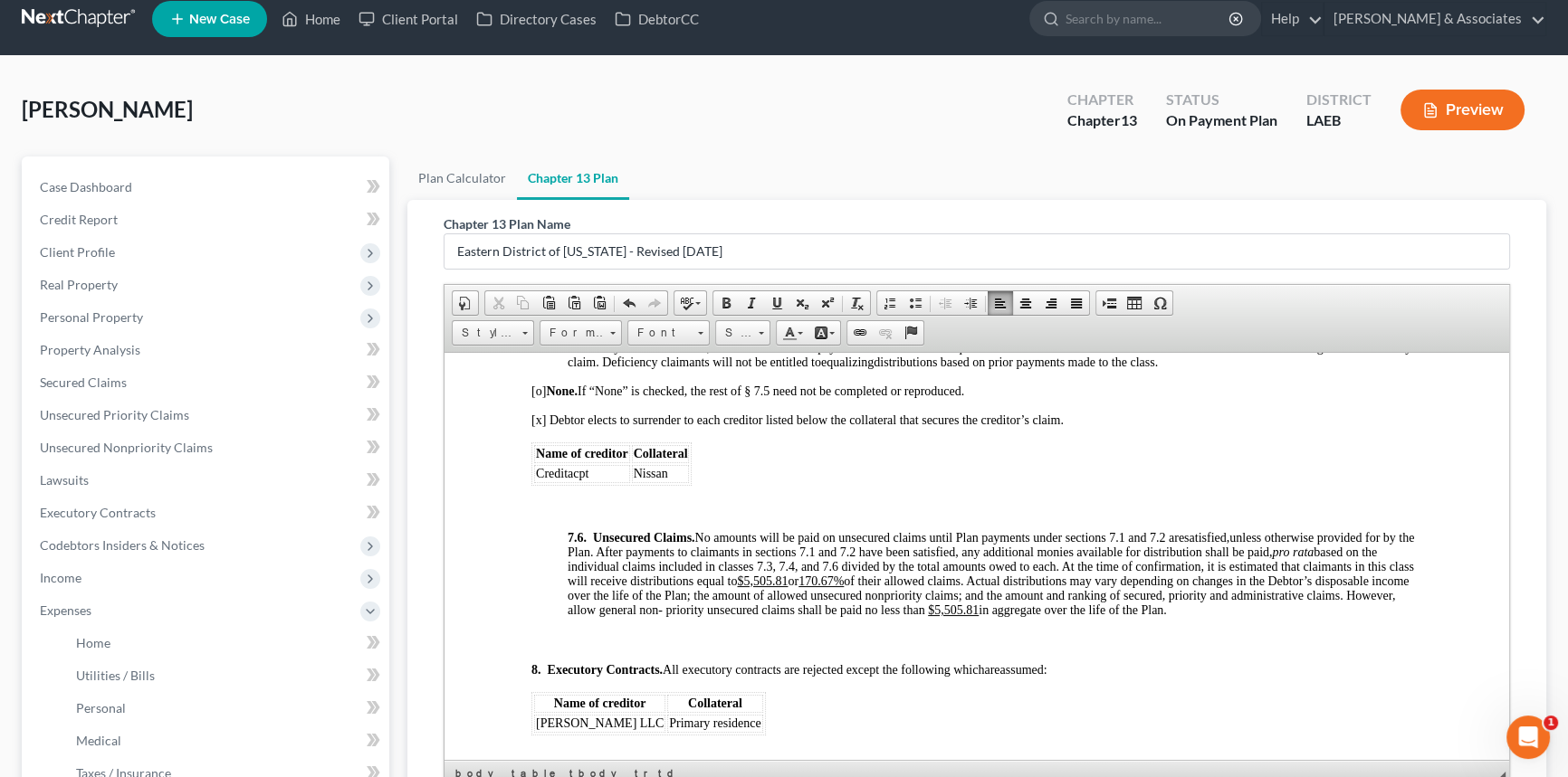
scroll to position [5766, 0]
drag, startPoint x: 839, startPoint y: 704, endPoint x: 863, endPoint y: 701, distance: 24.2
click at [844, 586] on u "170.67%" at bounding box center [821, 579] width 45 height 13
drag, startPoint x: 989, startPoint y: 733, endPoint x: 1032, endPoint y: 733, distance: 43.0
click at [979, 615] on u "$5,505.81" at bounding box center [954, 608] width 51 height 13
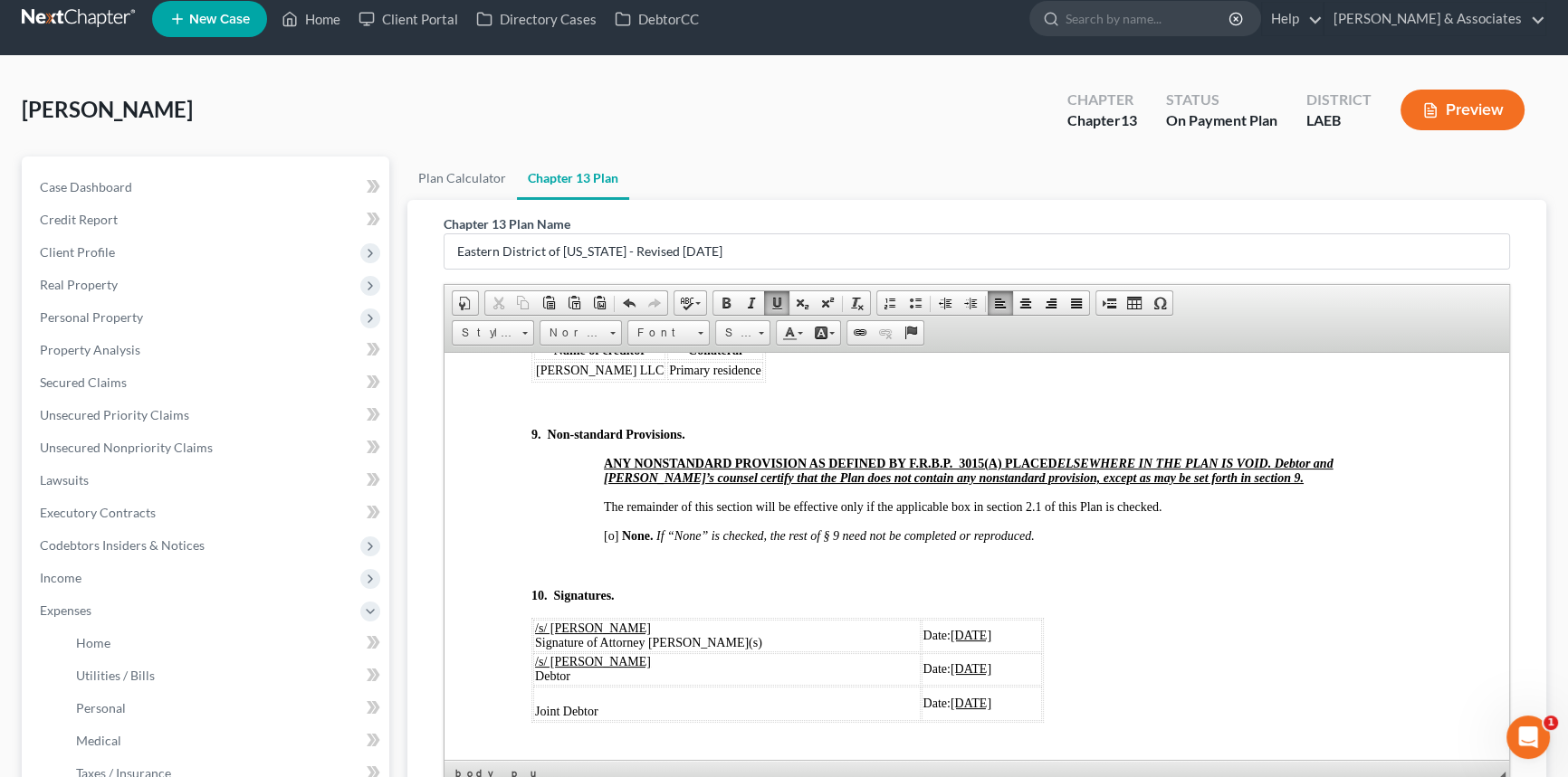
scroll to position [6094, 0]
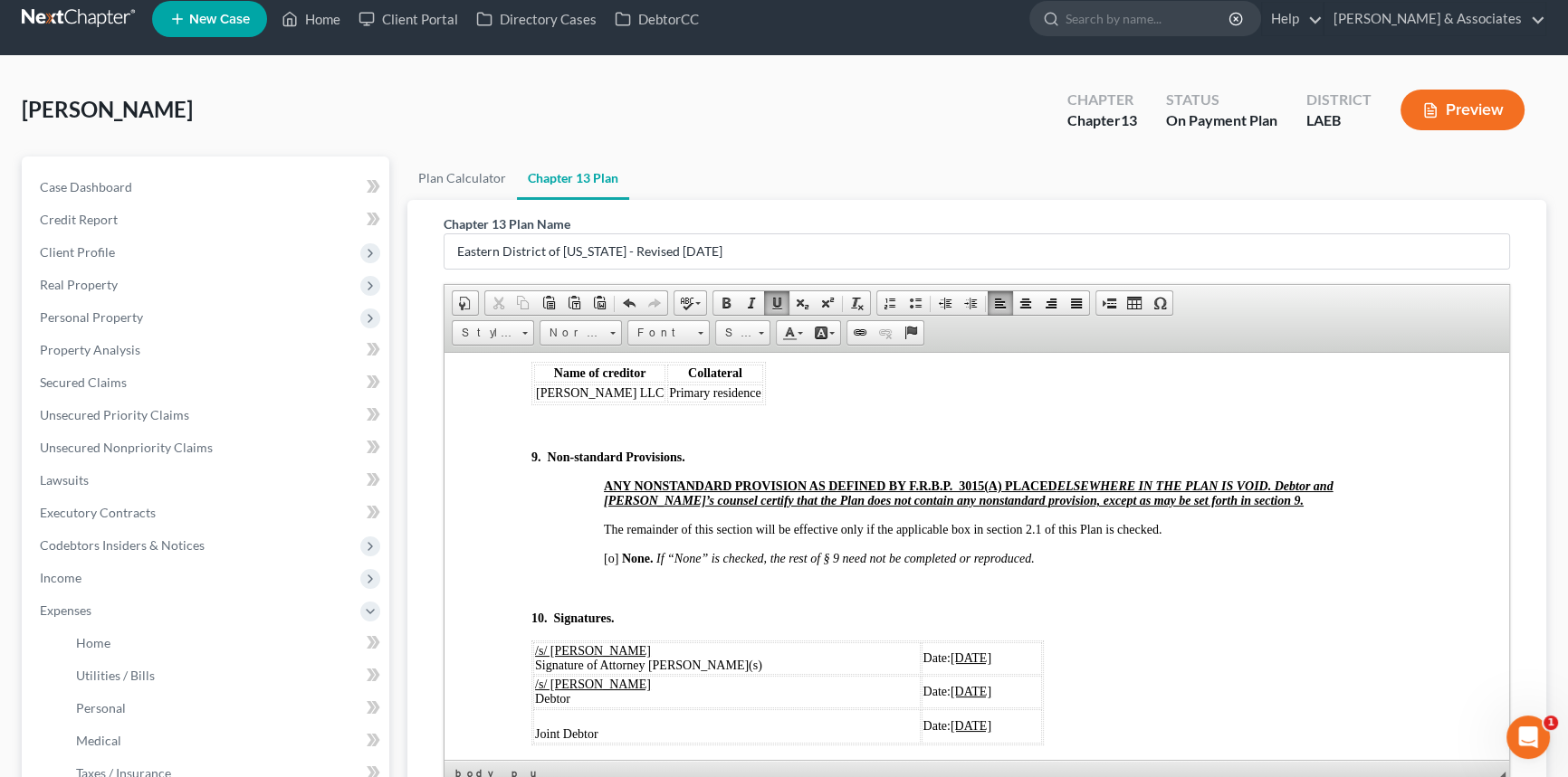
click at [726, 404] on table "Name of creditor Collateral RiJo's LLC Primary residence" at bounding box center [648, 383] width 234 height 43
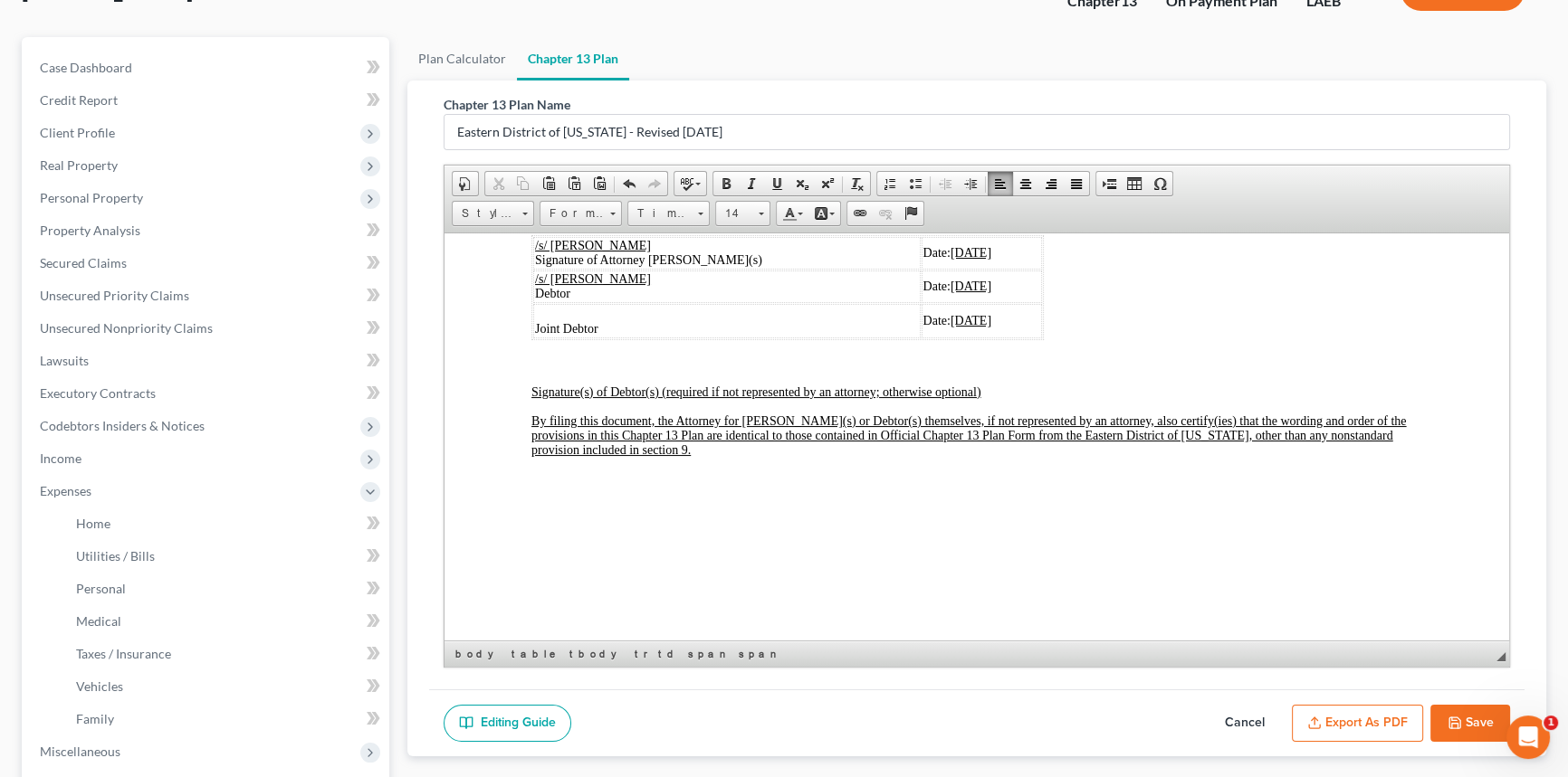
scroll to position [428, 0]
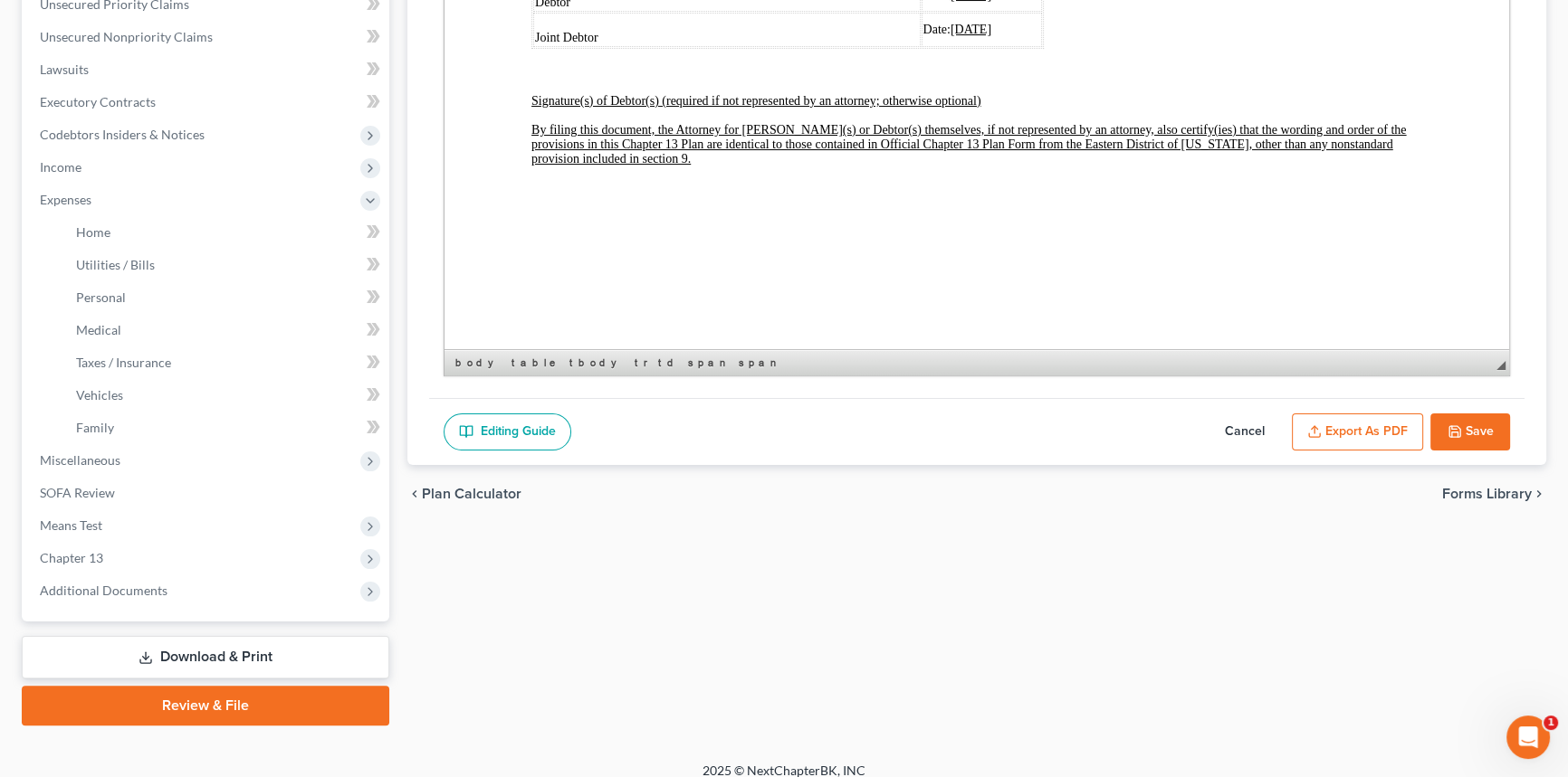
click at [1459, 433] on button "Save" at bounding box center [1470, 432] width 80 height 38
select select "2"
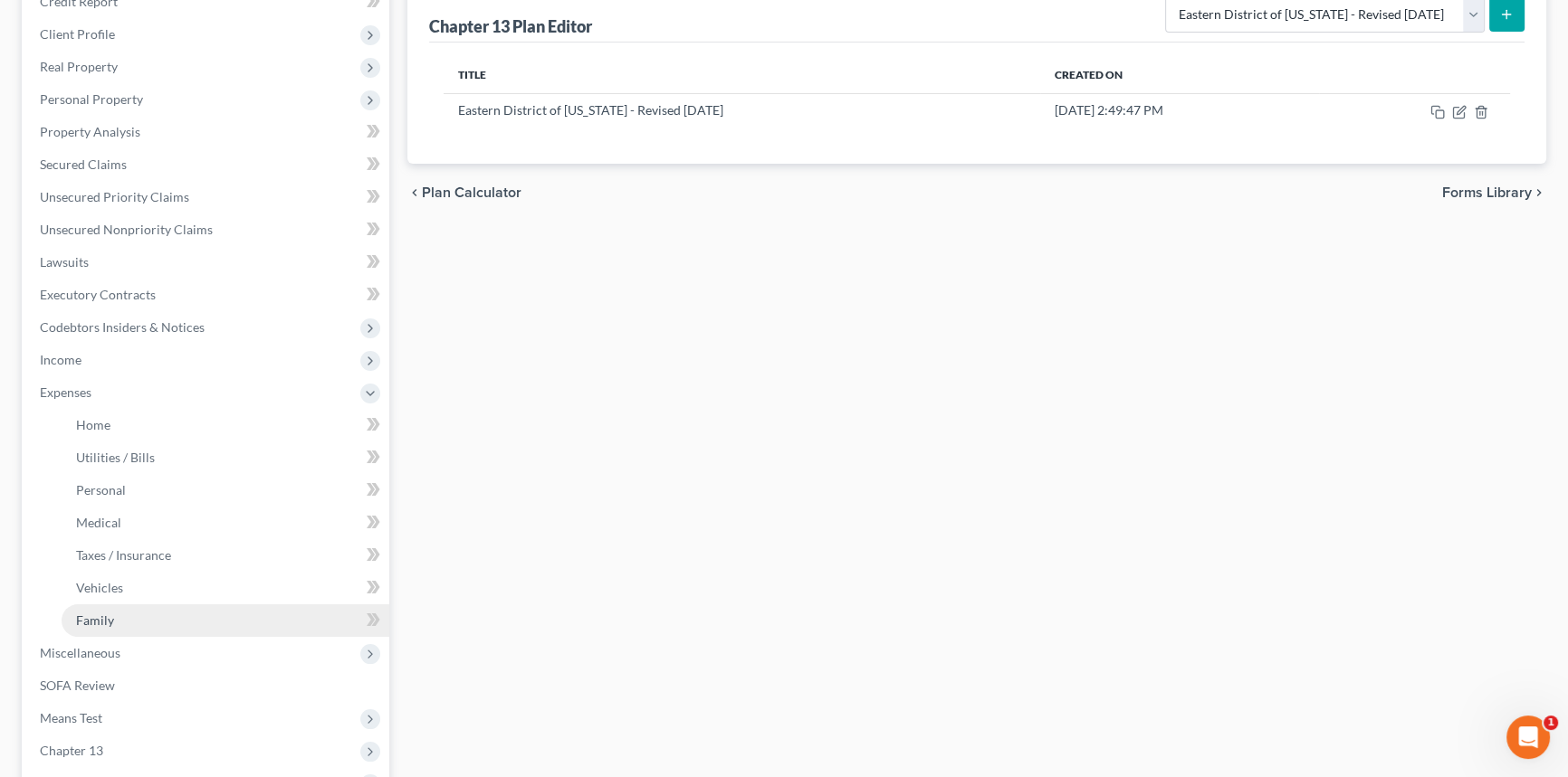
scroll to position [411, 0]
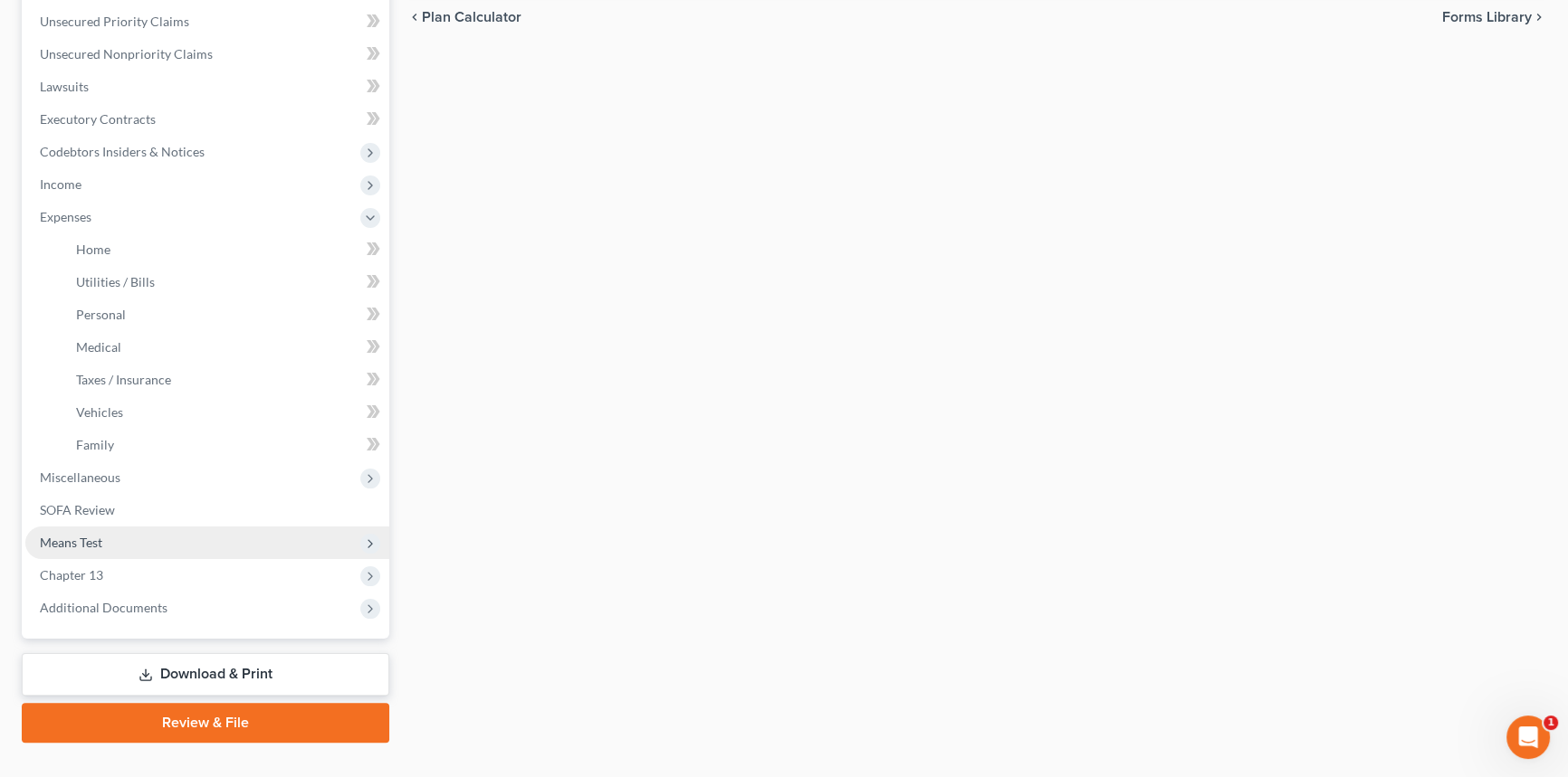
click at [134, 543] on span "Means Test" at bounding box center [207, 543] width 364 height 33
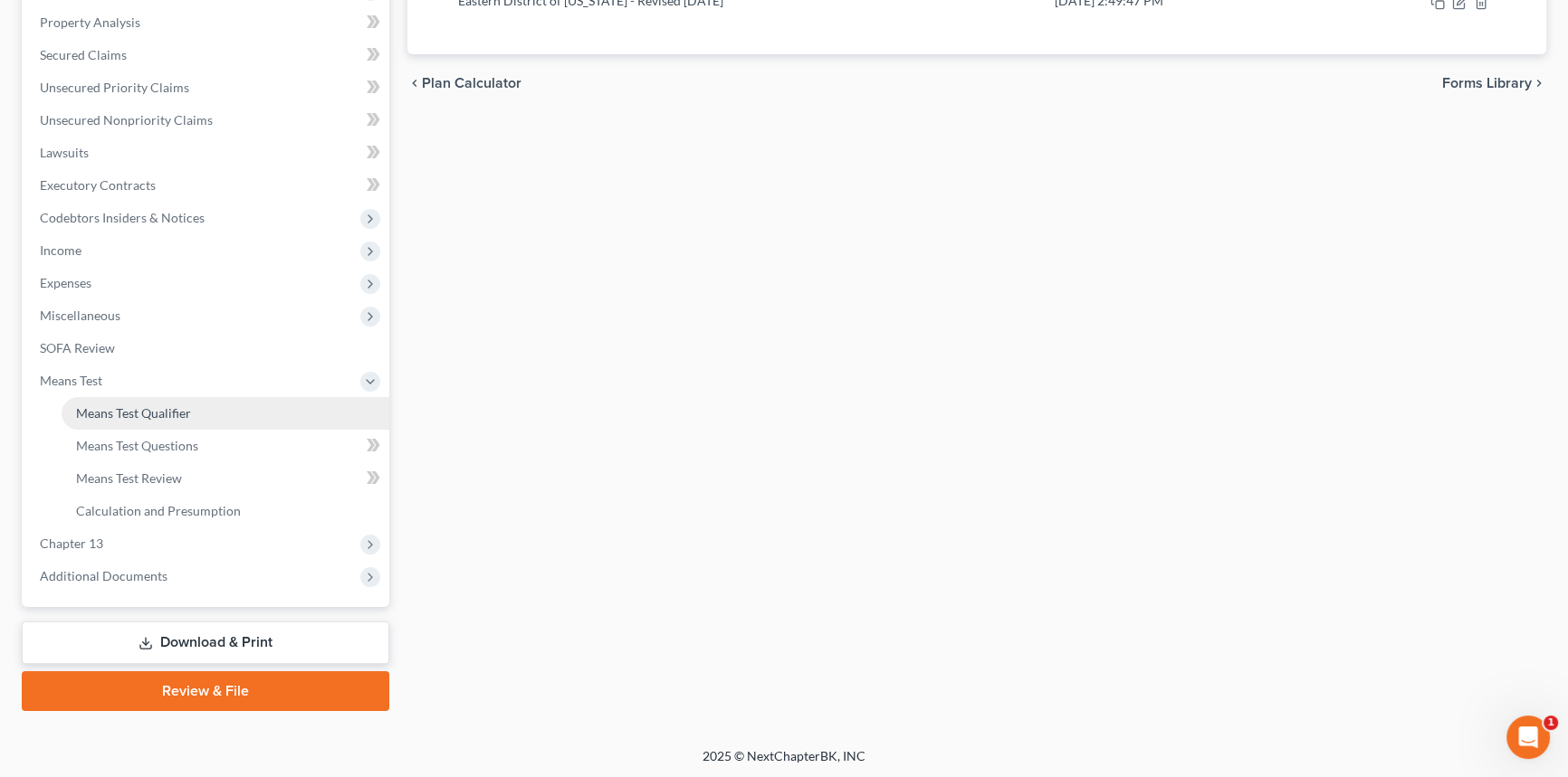
click at [173, 410] on span "Means Test Qualifier" at bounding box center [133, 413] width 115 height 15
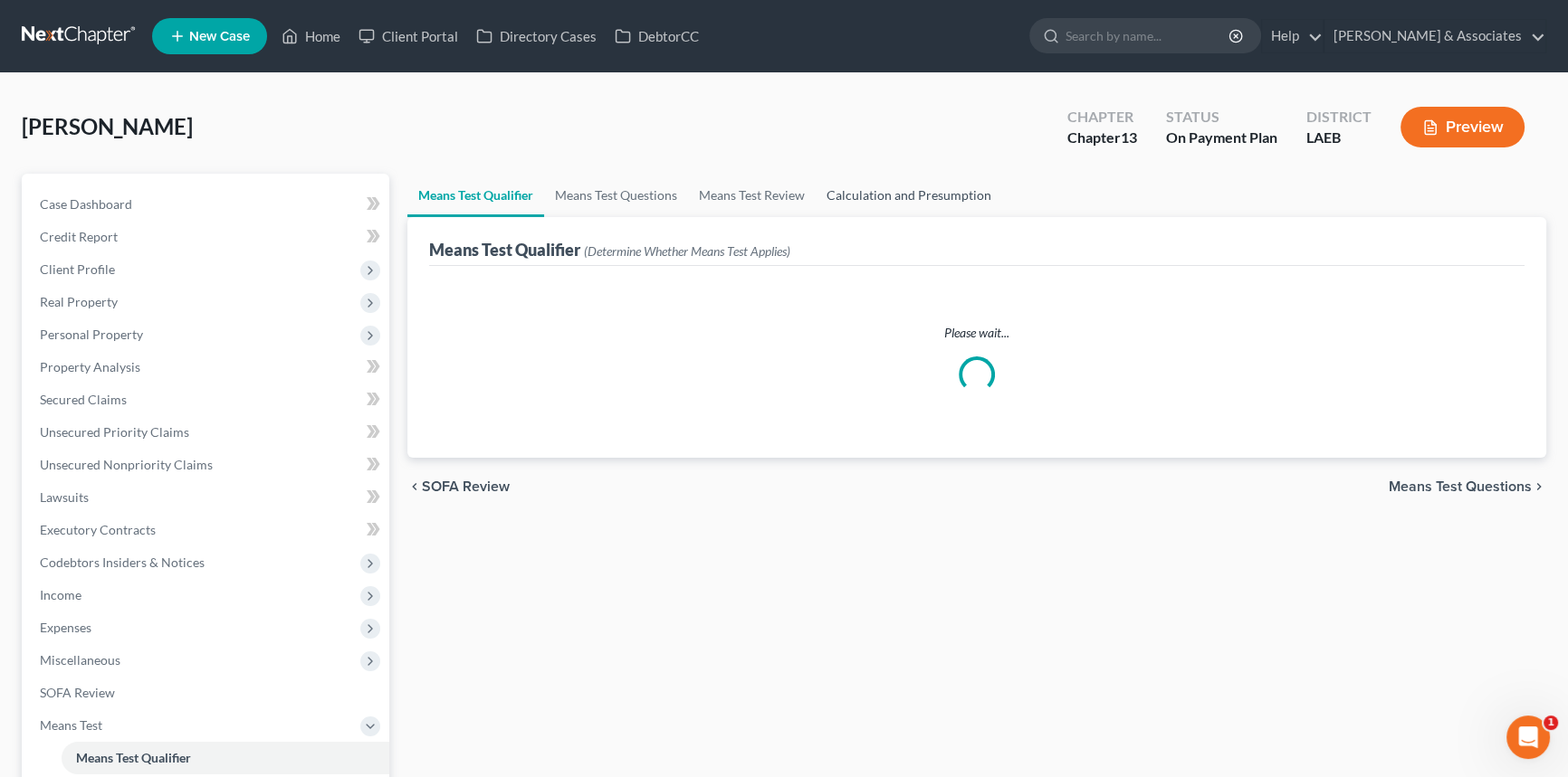
drag, startPoint x: 925, startPoint y: 187, endPoint x: 926, endPoint y: 198, distance: 11.0
click at [925, 186] on link "Calculation and Presumption" at bounding box center [909, 196] width 186 height 43
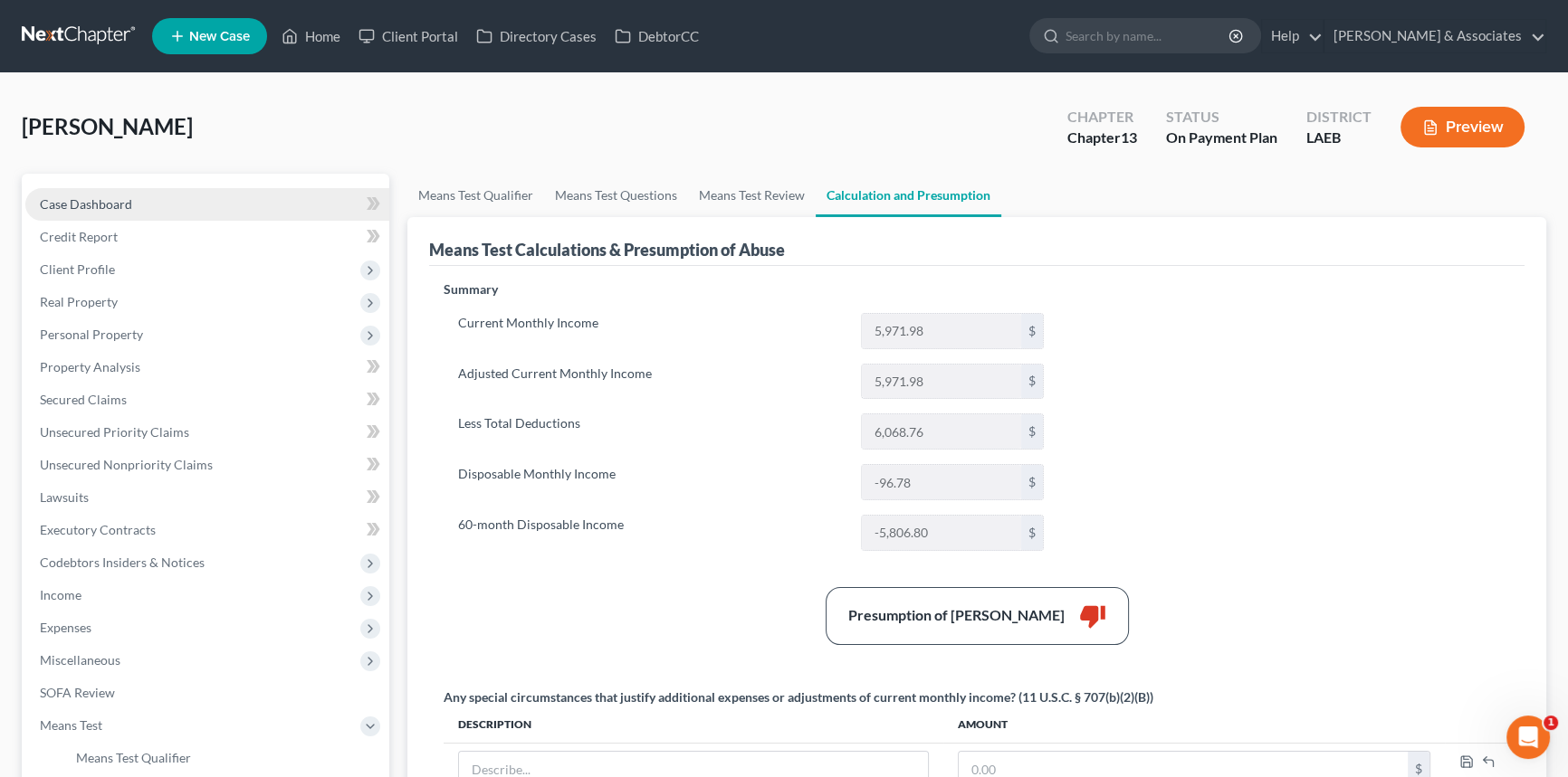
click at [170, 203] on link "Case Dashboard" at bounding box center [207, 204] width 364 height 33
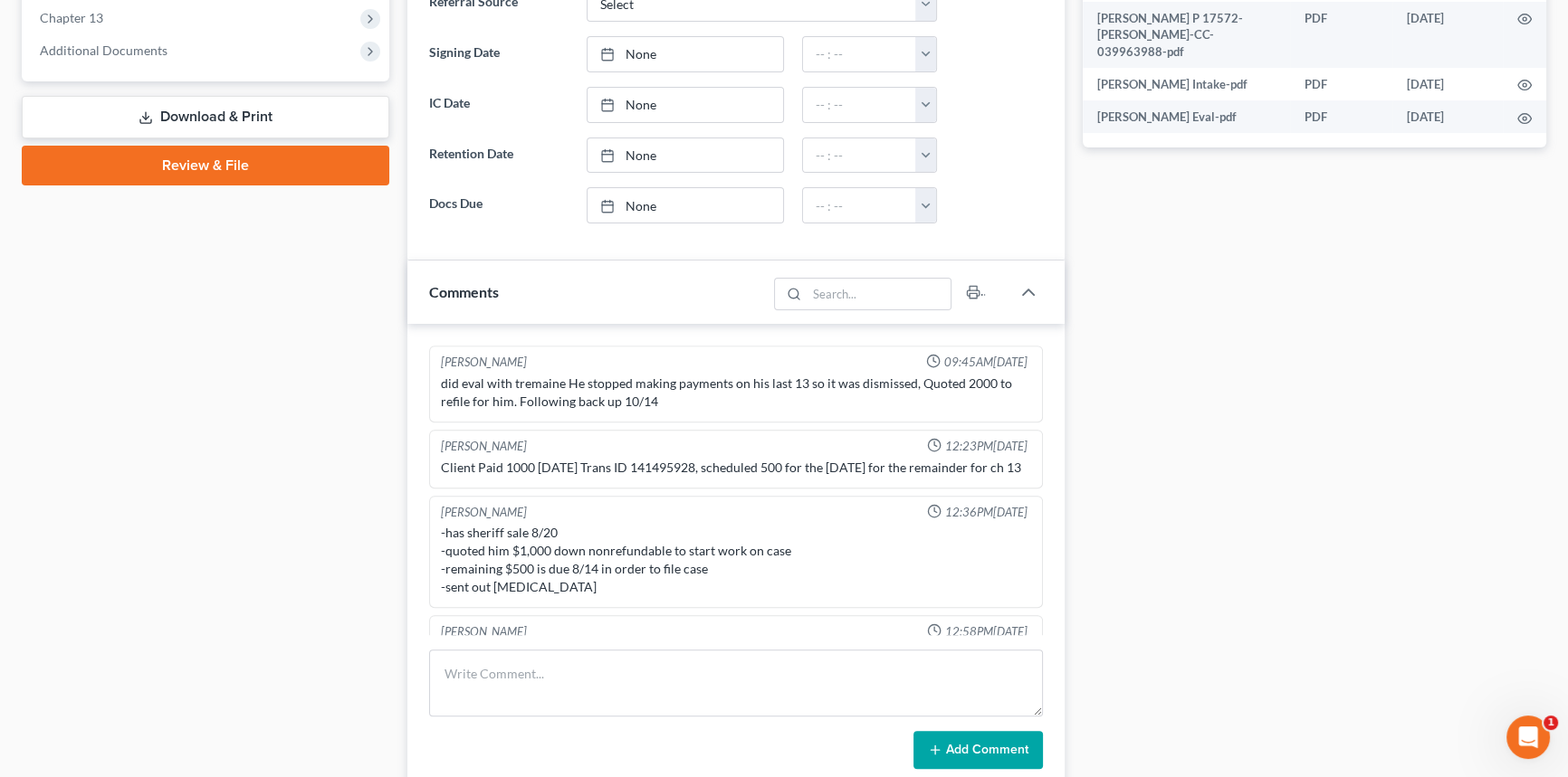
scroll to position [1488, 0]
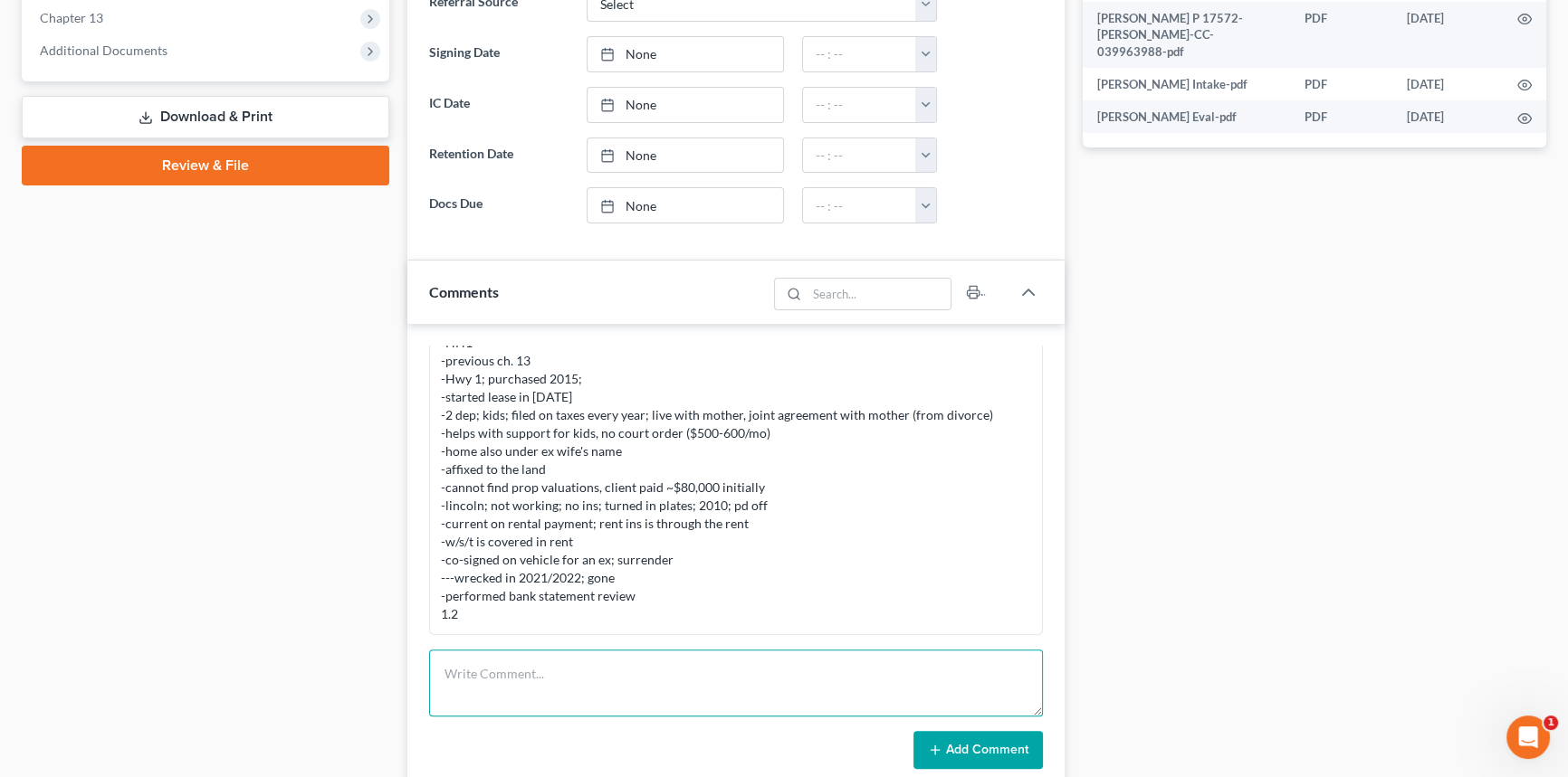
click at [510, 676] on textarea at bounding box center [735, 683] width 614 height 67
type textarea "Income, MT and plan ready. Plan is $1800/mo due to the arrears"
click at [1019, 762] on button "Add Comment" at bounding box center [978, 750] width 129 height 38
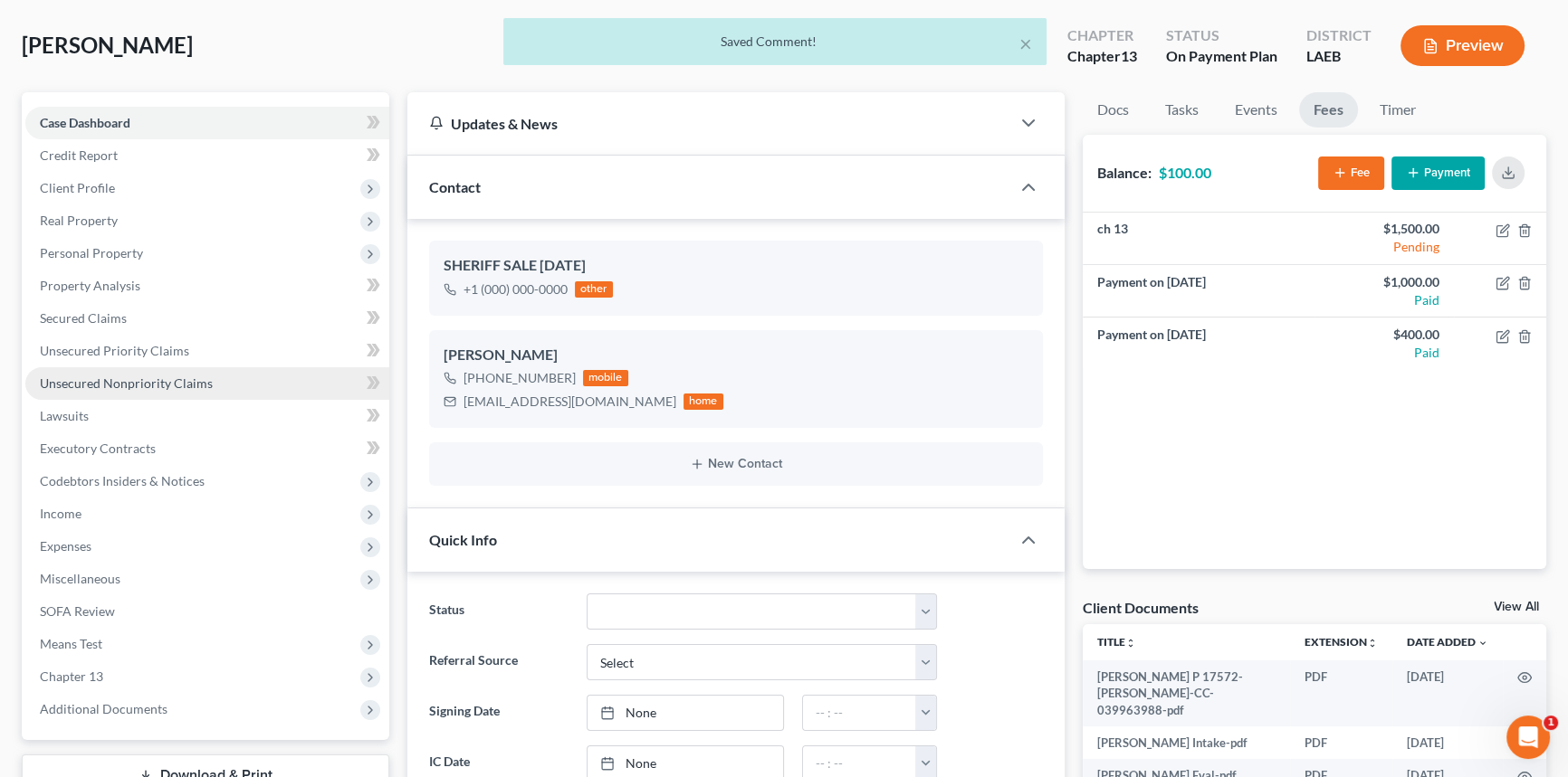
scroll to position [1556, 0]
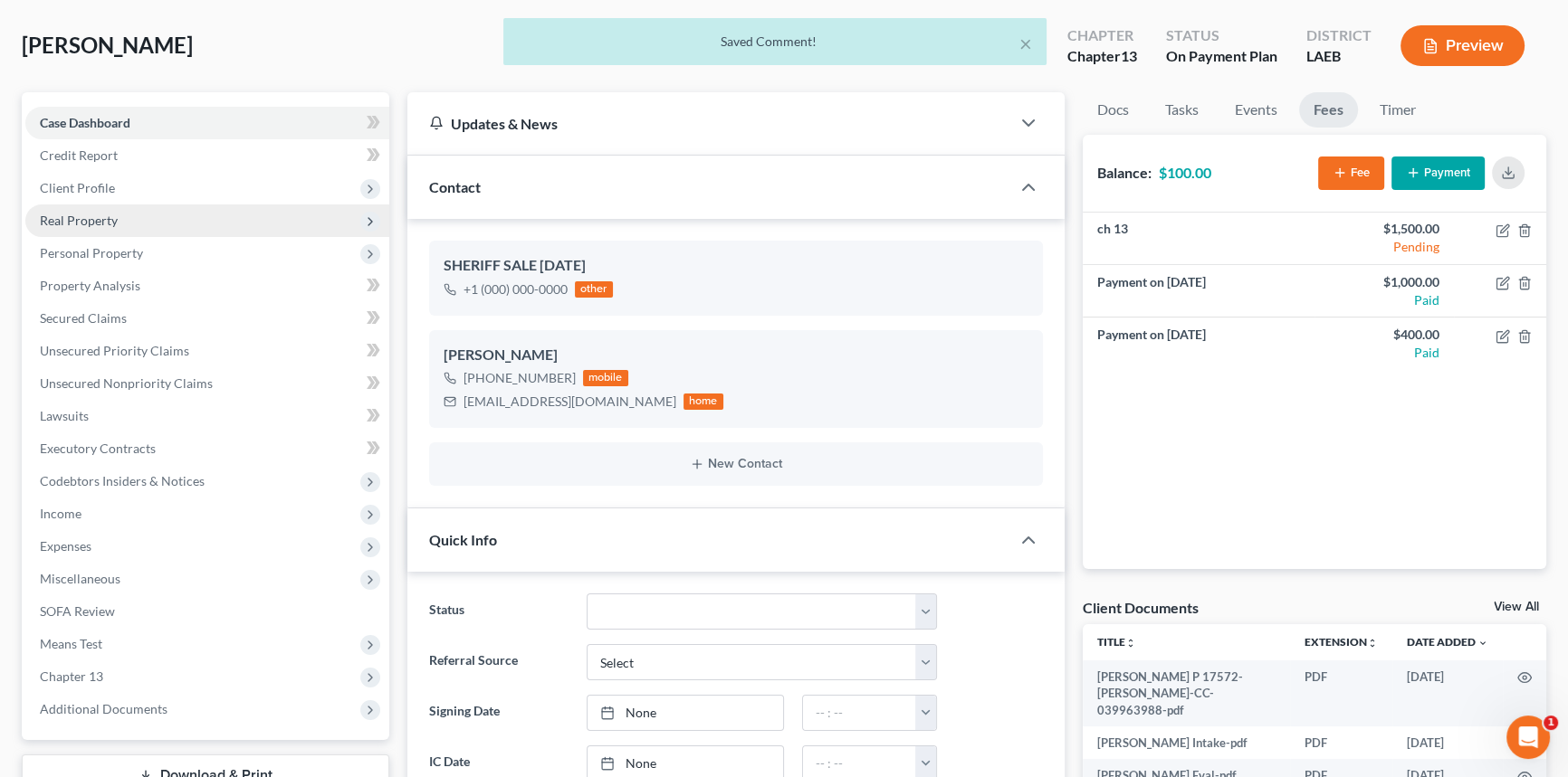
drag, startPoint x: 141, startPoint y: 207, endPoint x: 141, endPoint y: 228, distance: 21.0
click at [141, 207] on span "Real Property" at bounding box center [207, 220] width 364 height 33
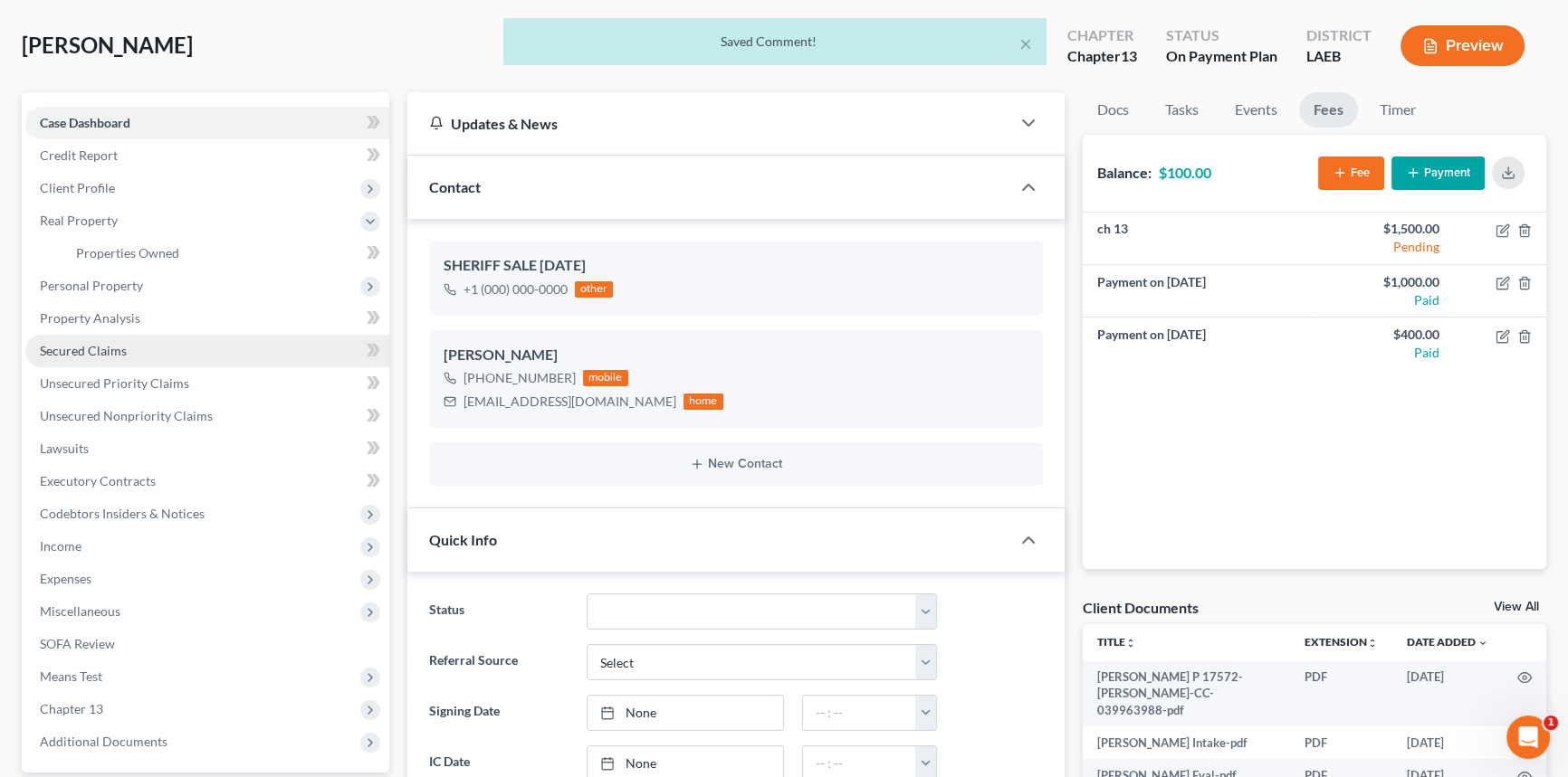
click at [119, 343] on span "Secured Claims" at bounding box center [83, 350] width 87 height 15
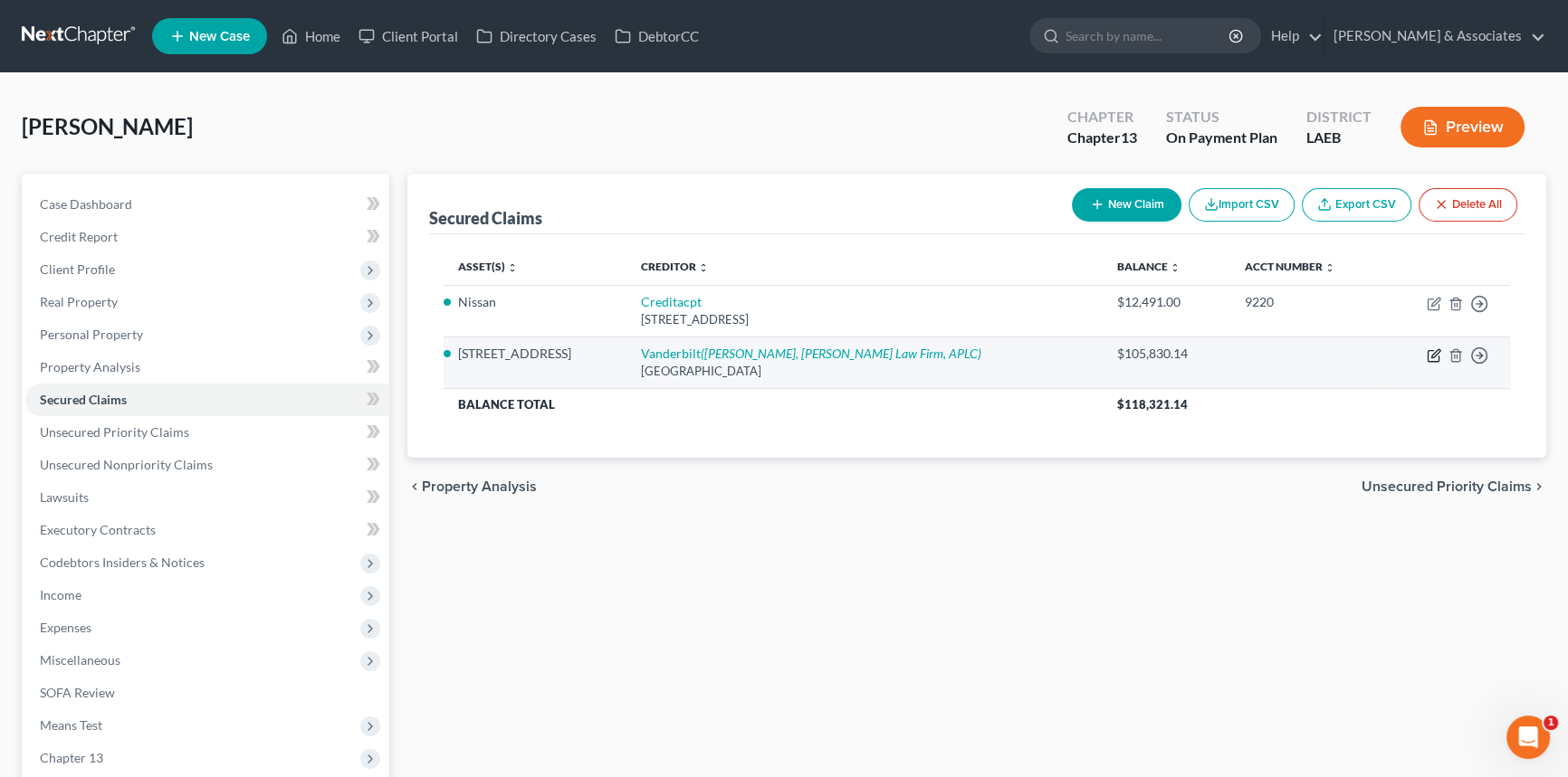
click at [1436, 357] on icon "button" at bounding box center [1433, 355] width 14 height 14
select select "45"
select select "4"
select select "2"
select select "3"
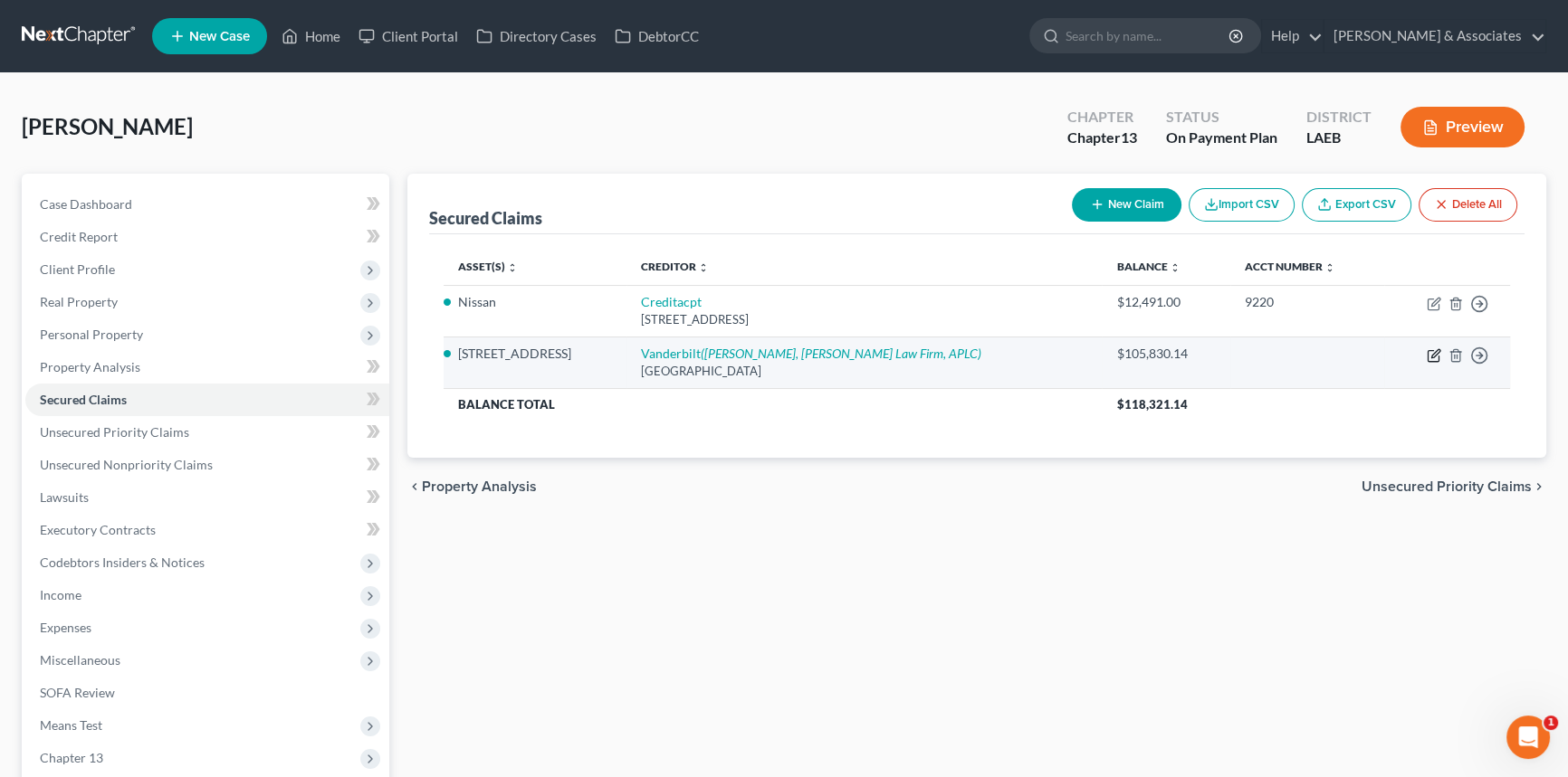
select select "0"
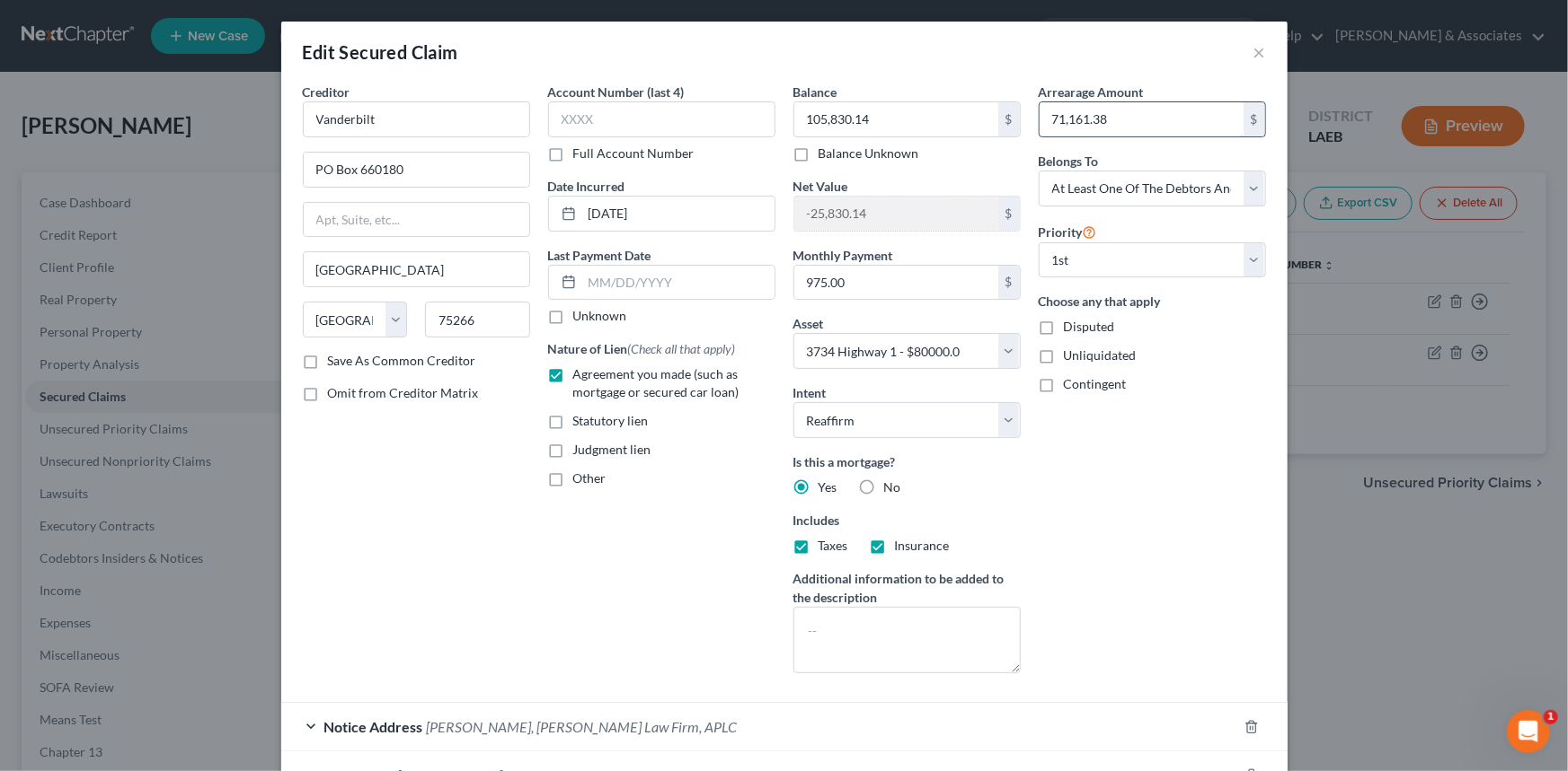
click at [1122, 117] on input "71,161.38" at bounding box center [1140, 119] width 204 height 34
type input "30,765.21"
click at [1134, 559] on div "Arrearage Amount 30,765.21 $ Belongs To * Select Debtor 1 Only Debtor 2 Only De…" at bounding box center [1153, 386] width 245 height 606
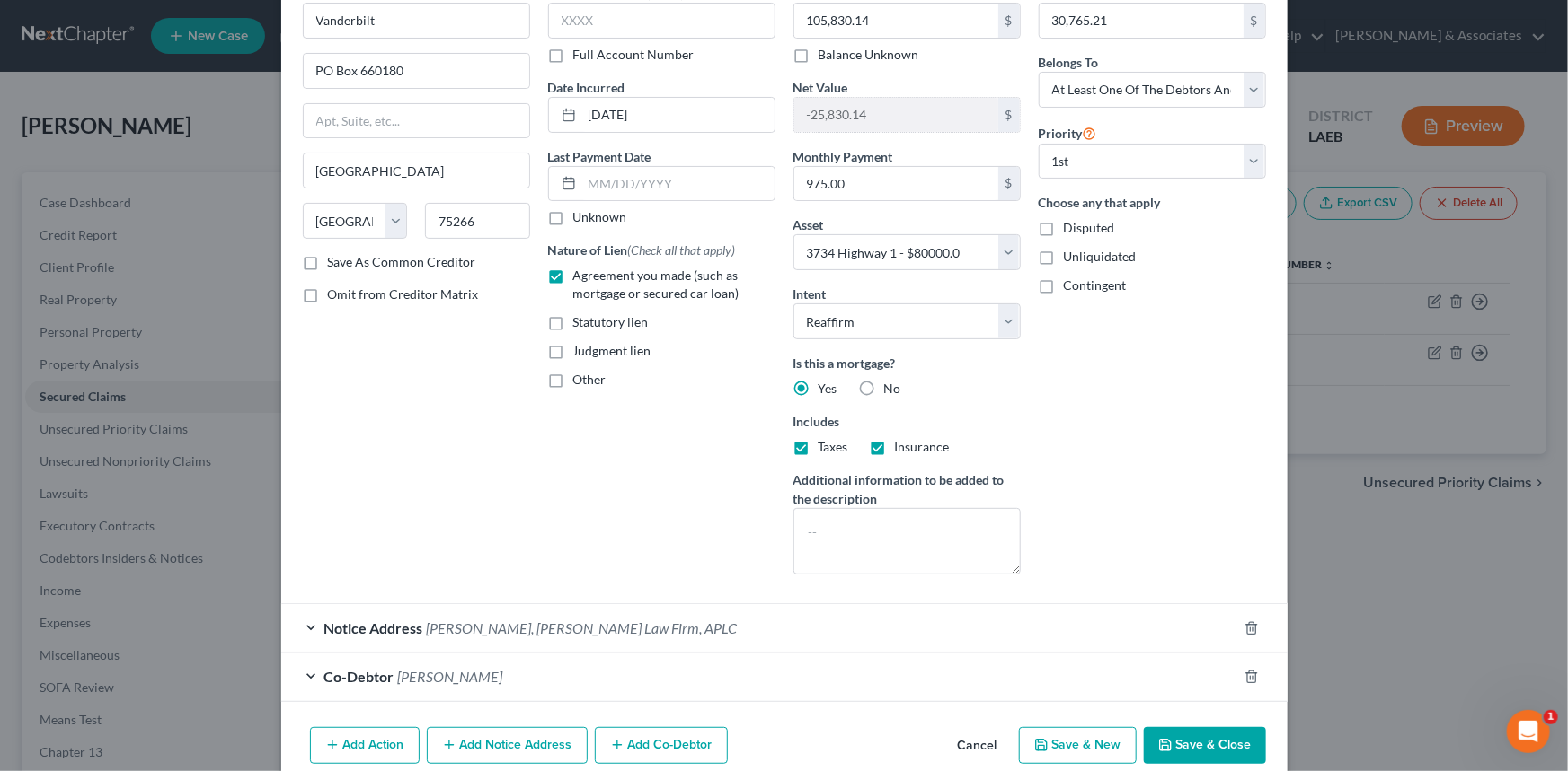
scroll to position [177, 0]
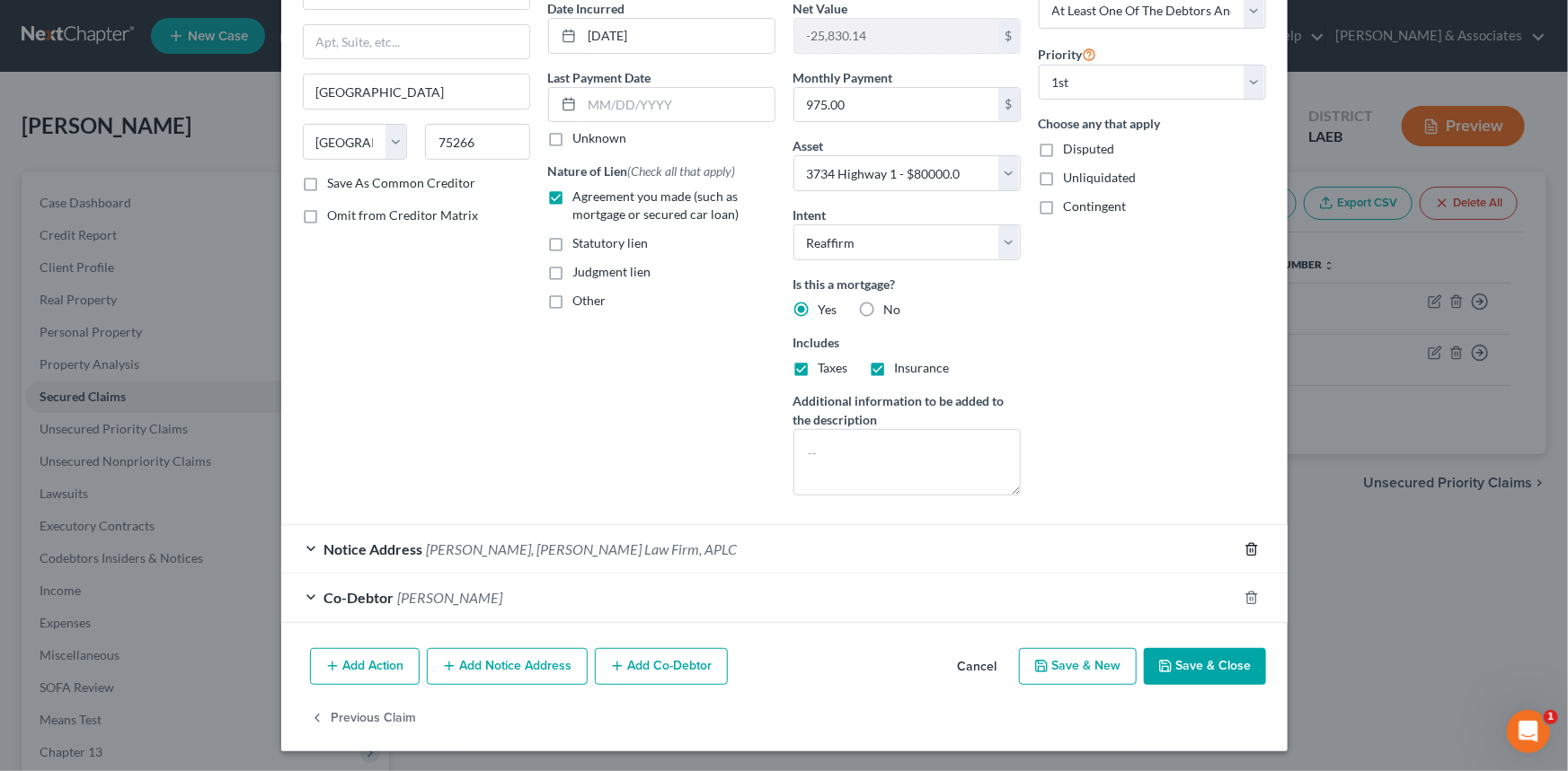
click at [1245, 548] on icon "button" at bounding box center [1251, 549] width 14 height 14
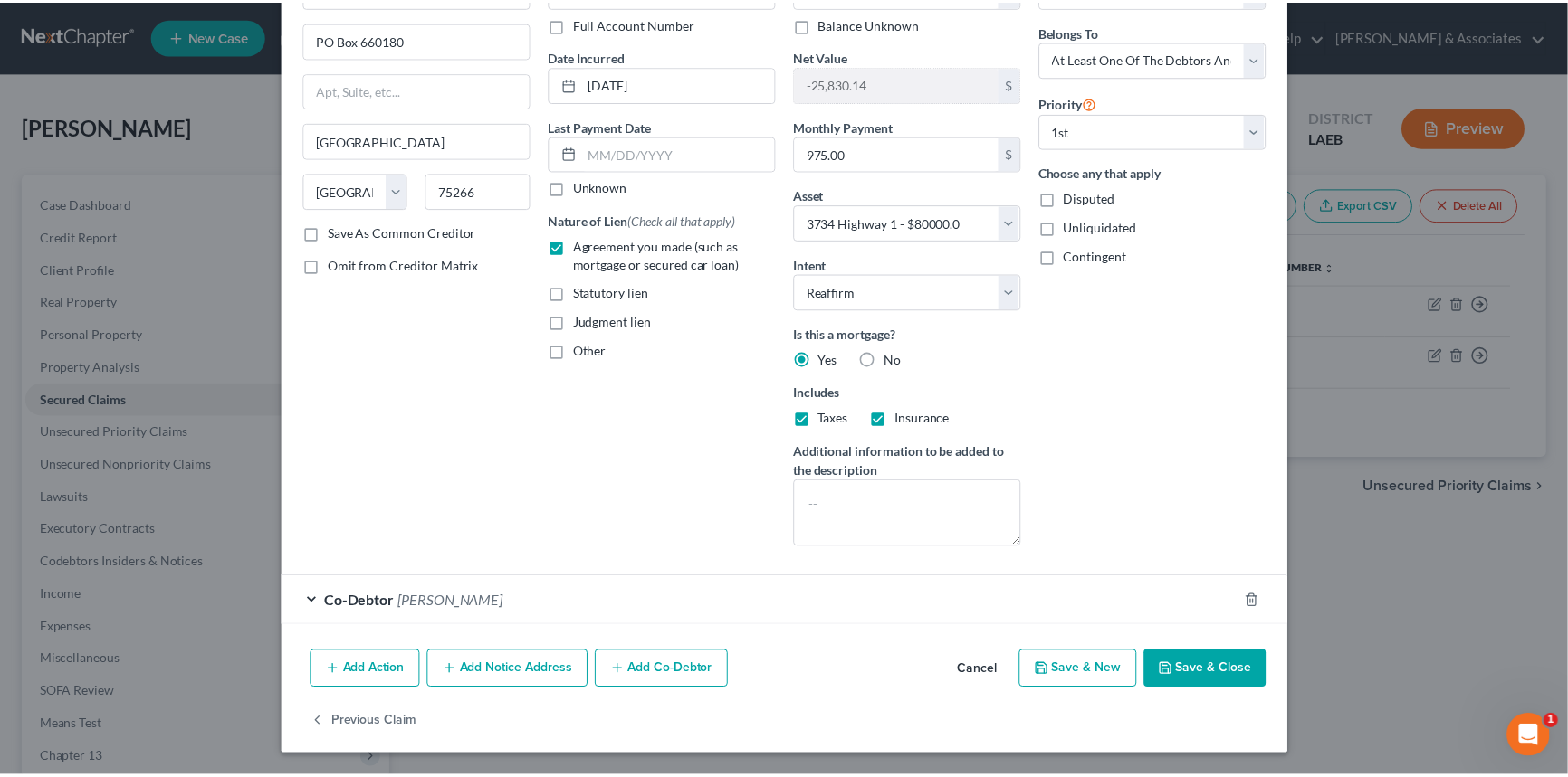
scroll to position [129, 0]
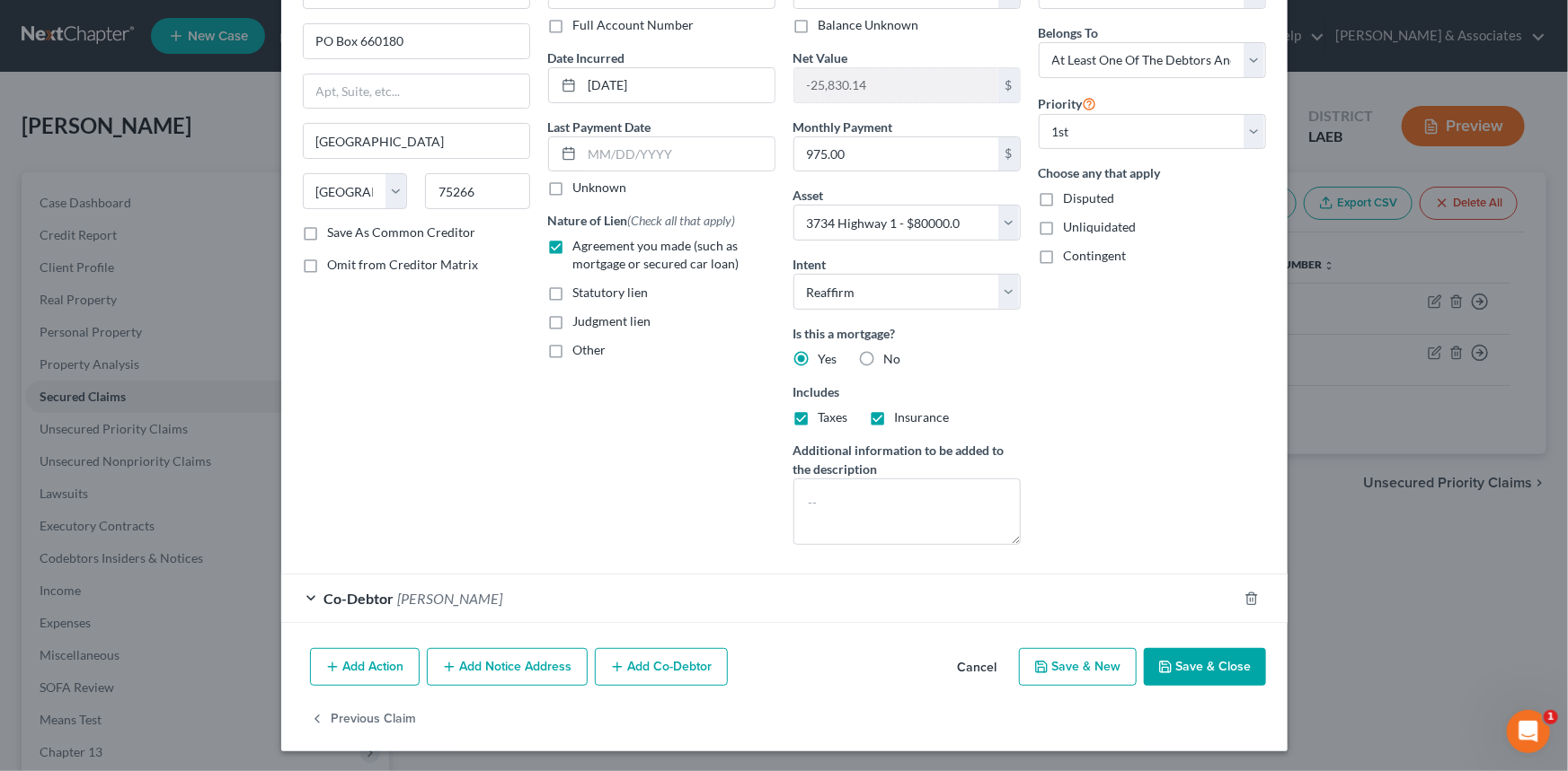
click at [1209, 656] on button "Save & Close" at bounding box center [1205, 667] width 122 height 38
select select
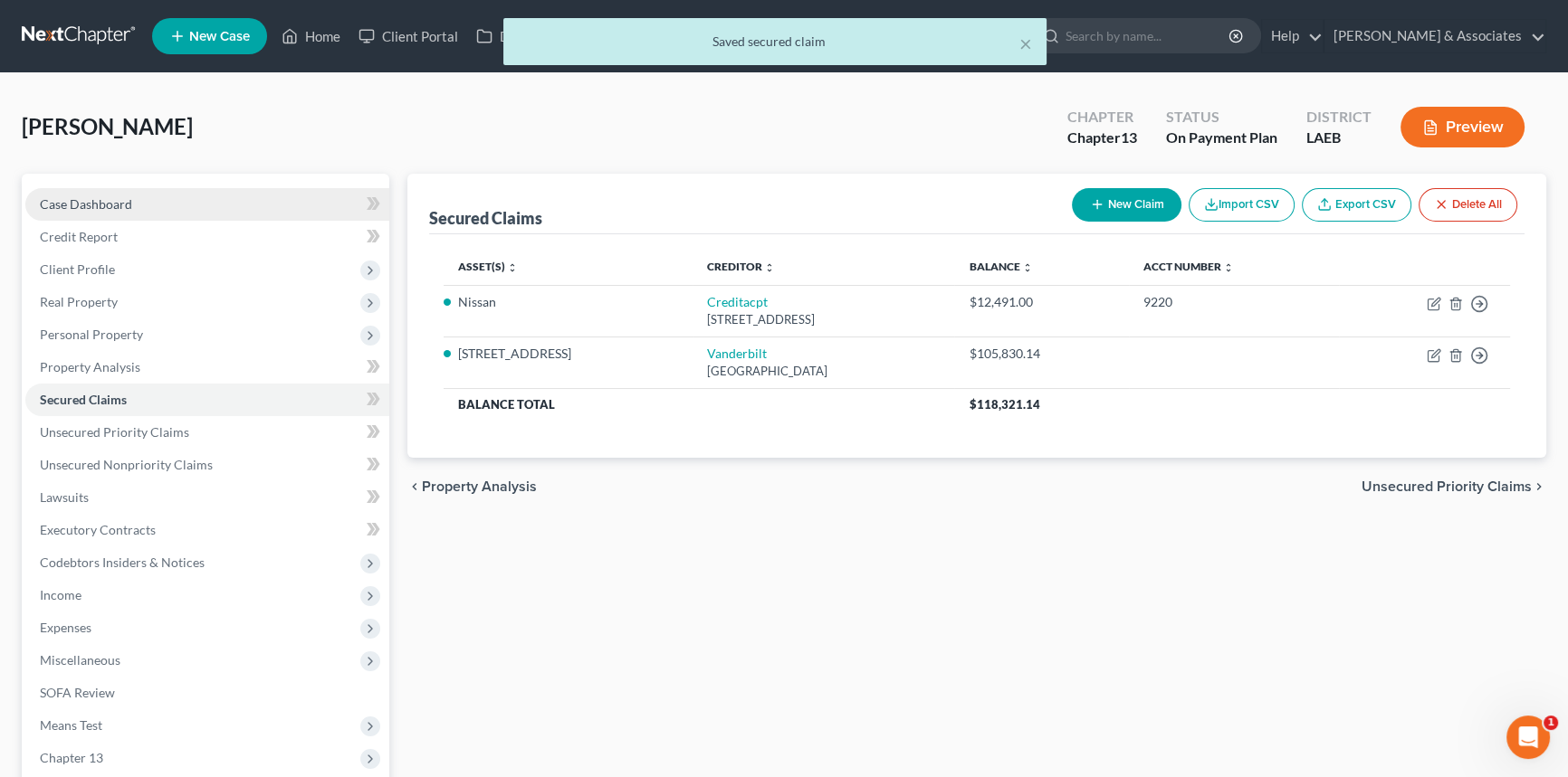
click at [161, 197] on link "Case Dashboard" at bounding box center [207, 204] width 364 height 33
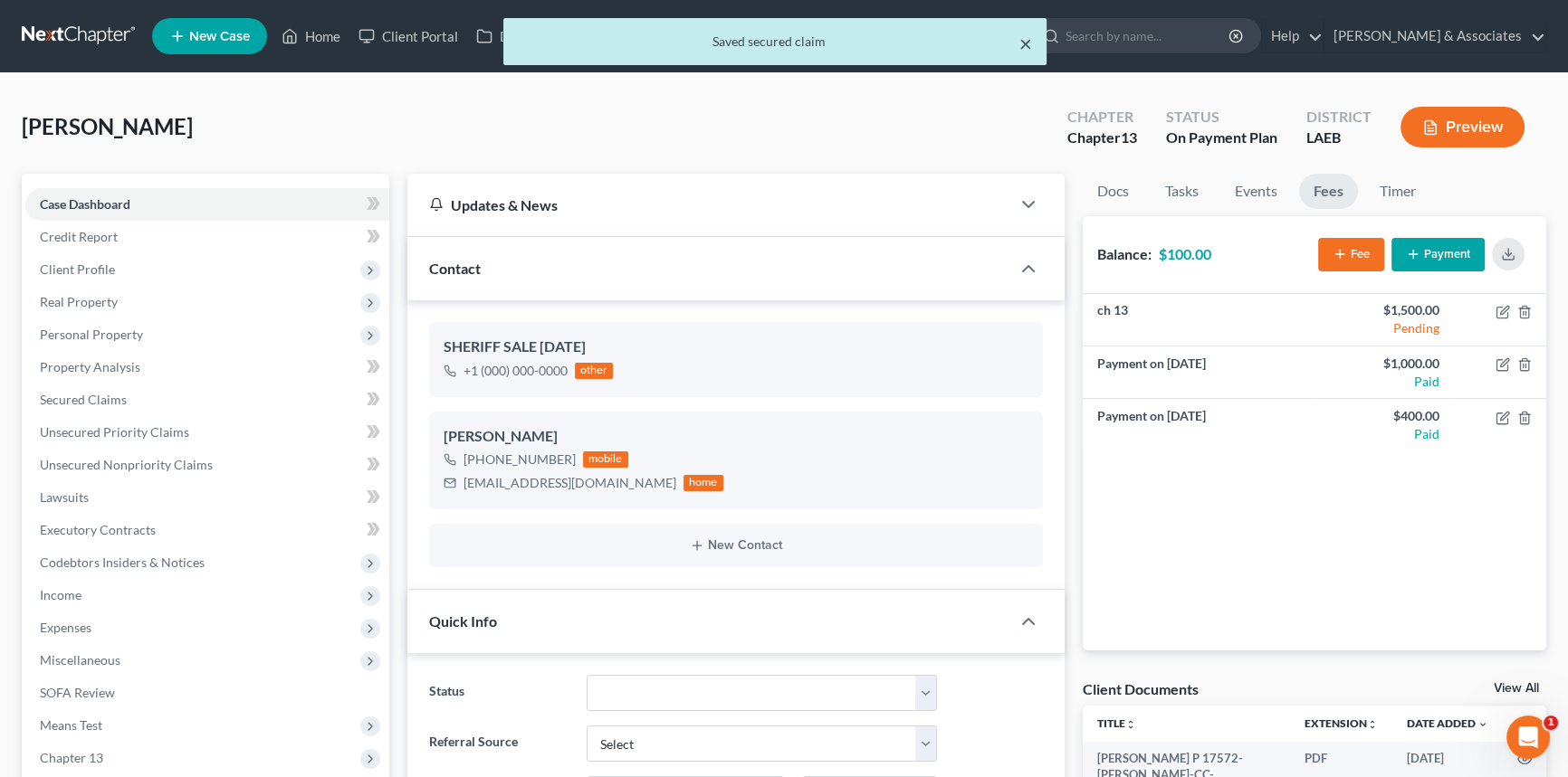
click at [1023, 40] on button "×" at bounding box center [1026, 43] width 13 height 22
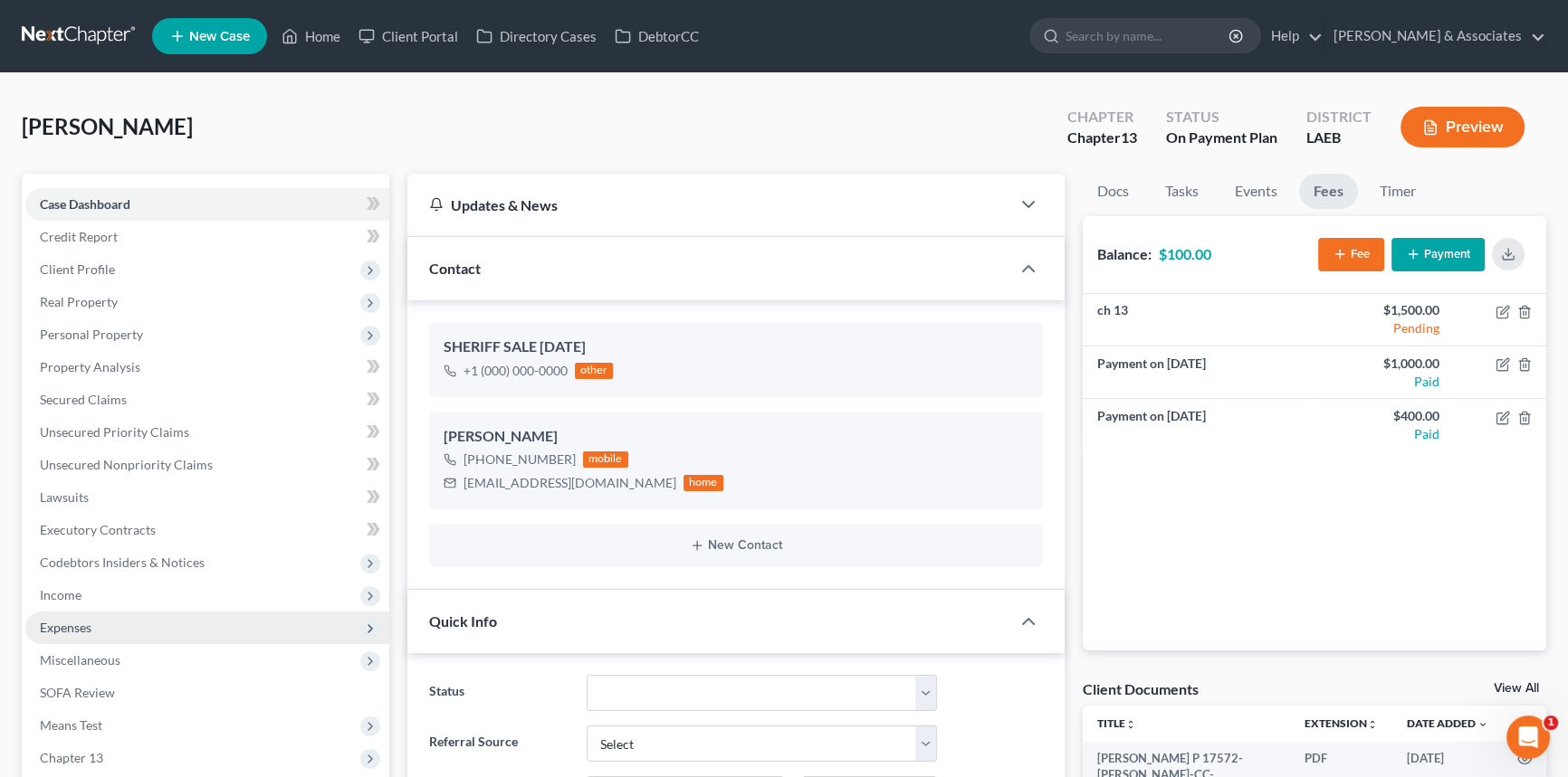
click at [167, 627] on span "Expenses" at bounding box center [207, 627] width 364 height 33
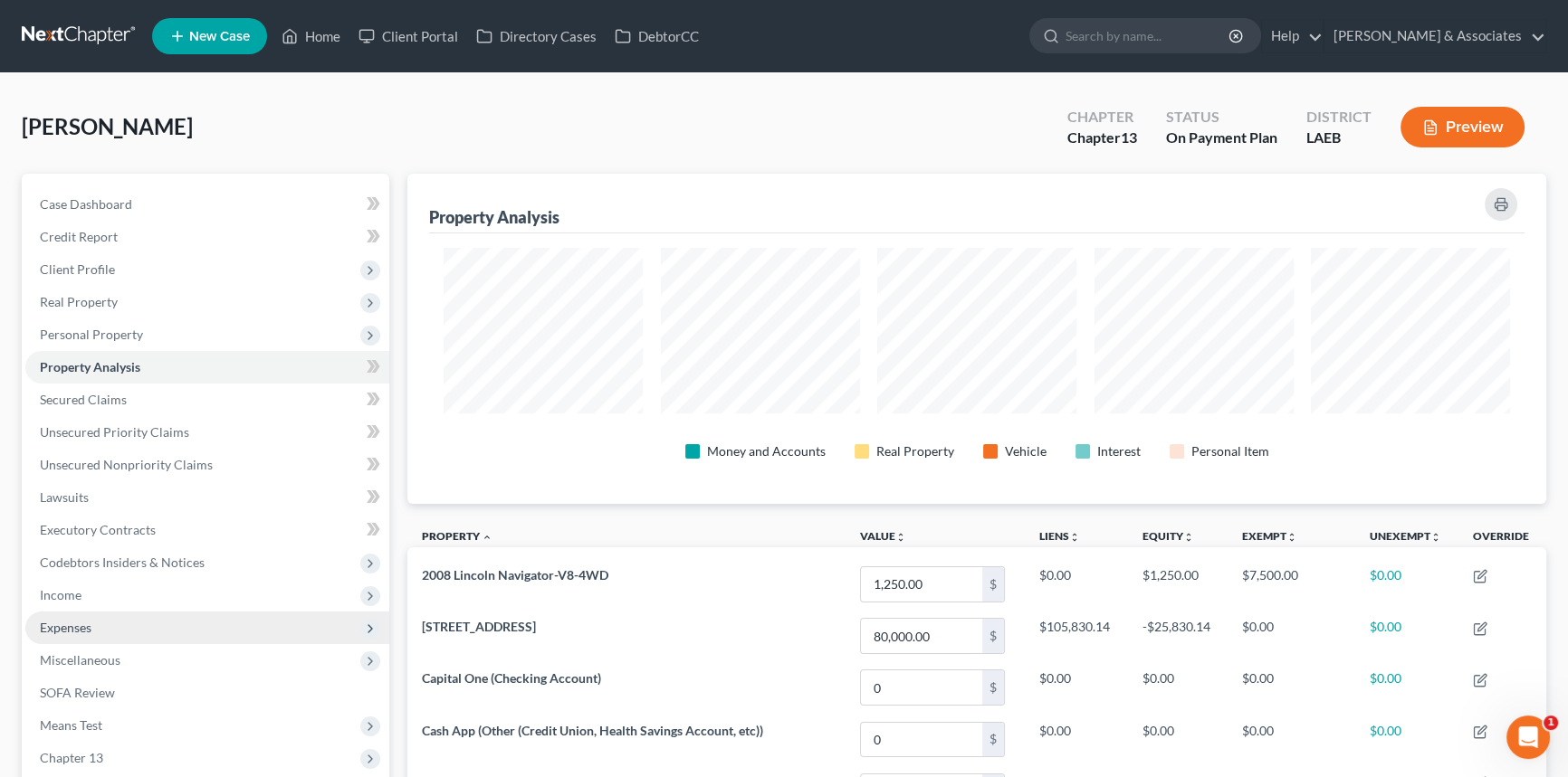
click at [96, 632] on span "Expenses" at bounding box center [207, 627] width 364 height 33
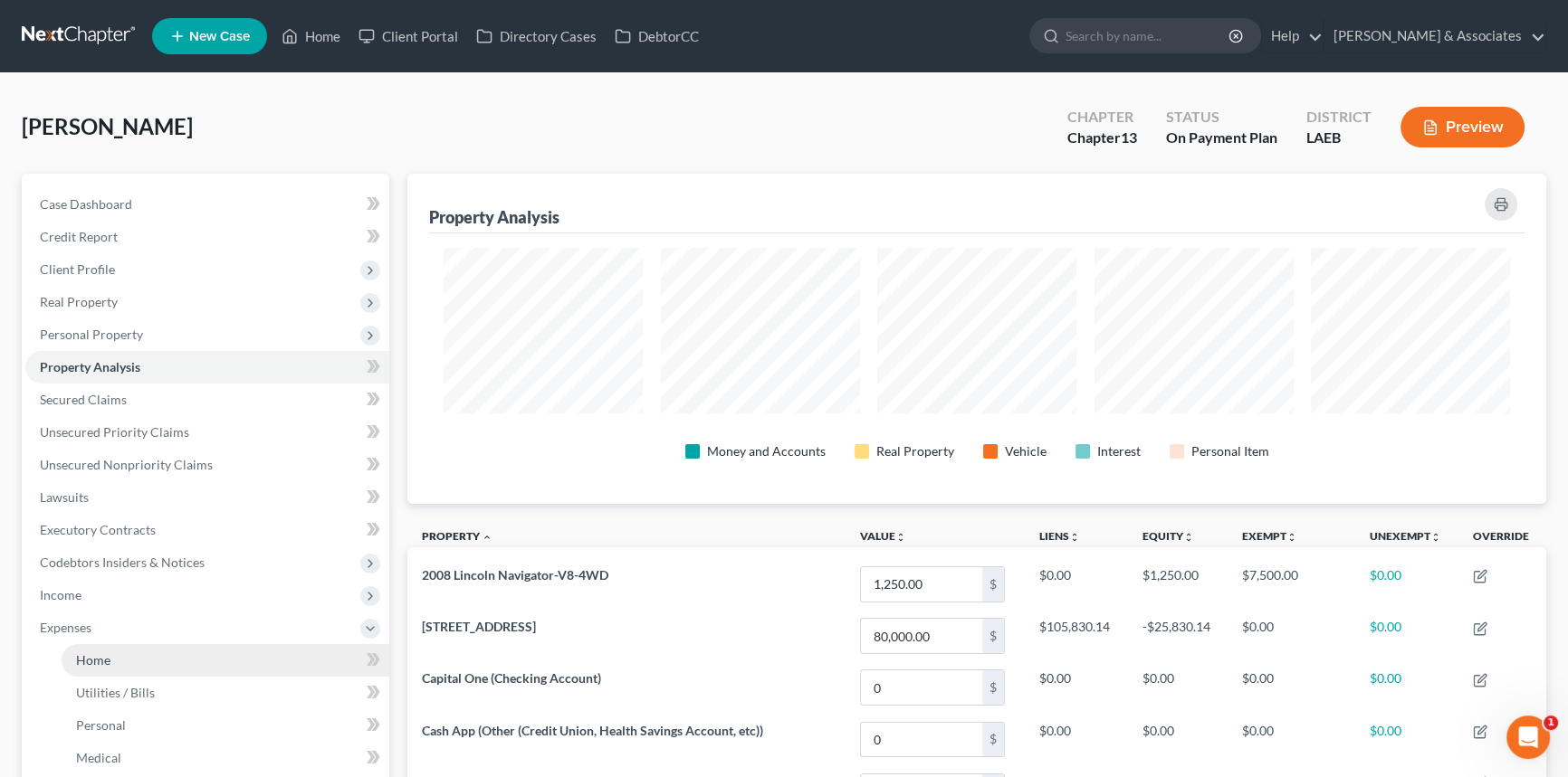
click at [111, 656] on link "Home" at bounding box center [226, 660] width 328 height 33
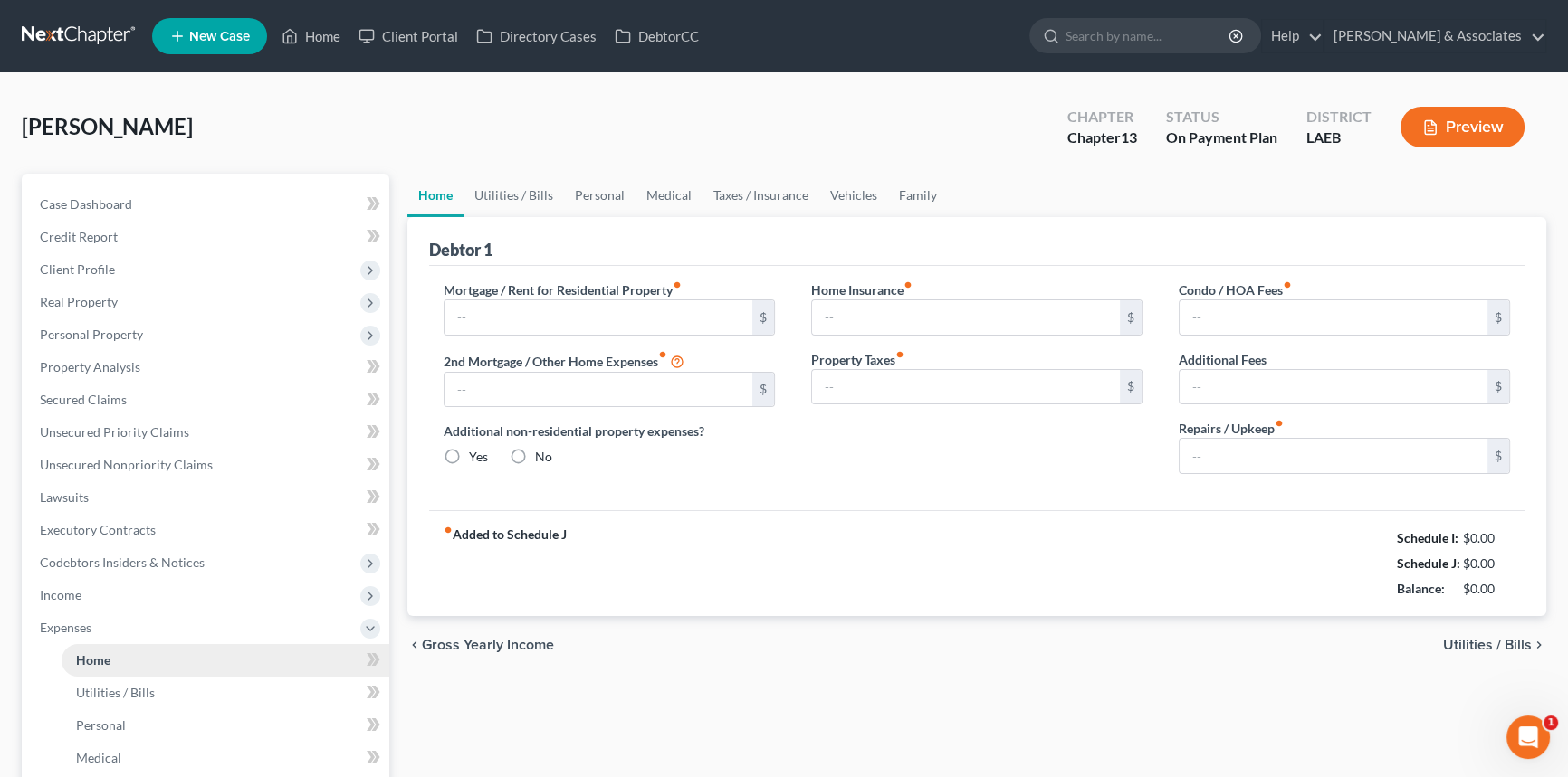
type input "650.00"
radio input "true"
type input "0.00"
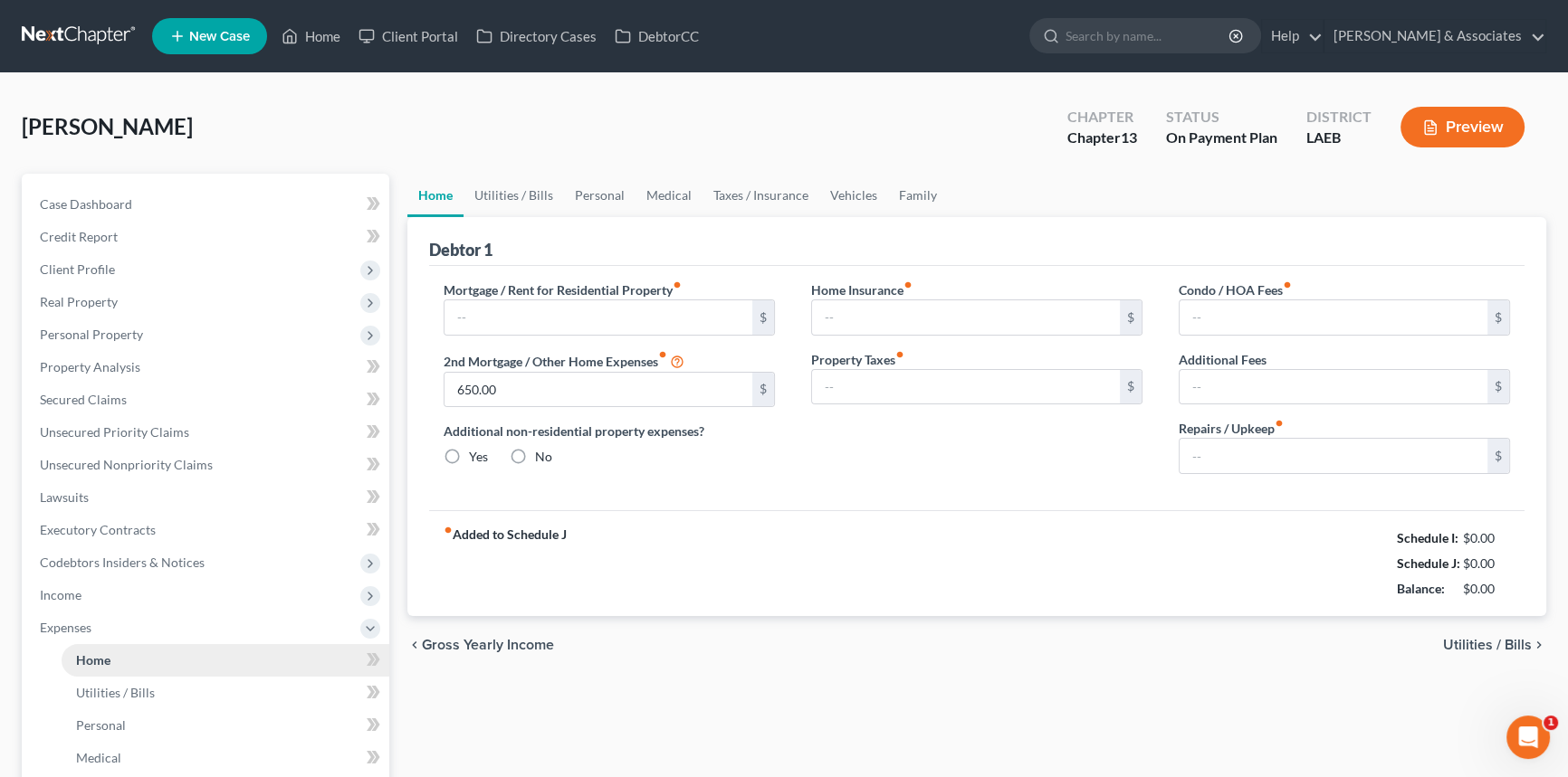
type input "0.00"
drag, startPoint x: 67, startPoint y: 37, endPoint x: 427, endPoint y: 199, distance: 394.8
click at [67, 37] on link at bounding box center [80, 36] width 116 height 33
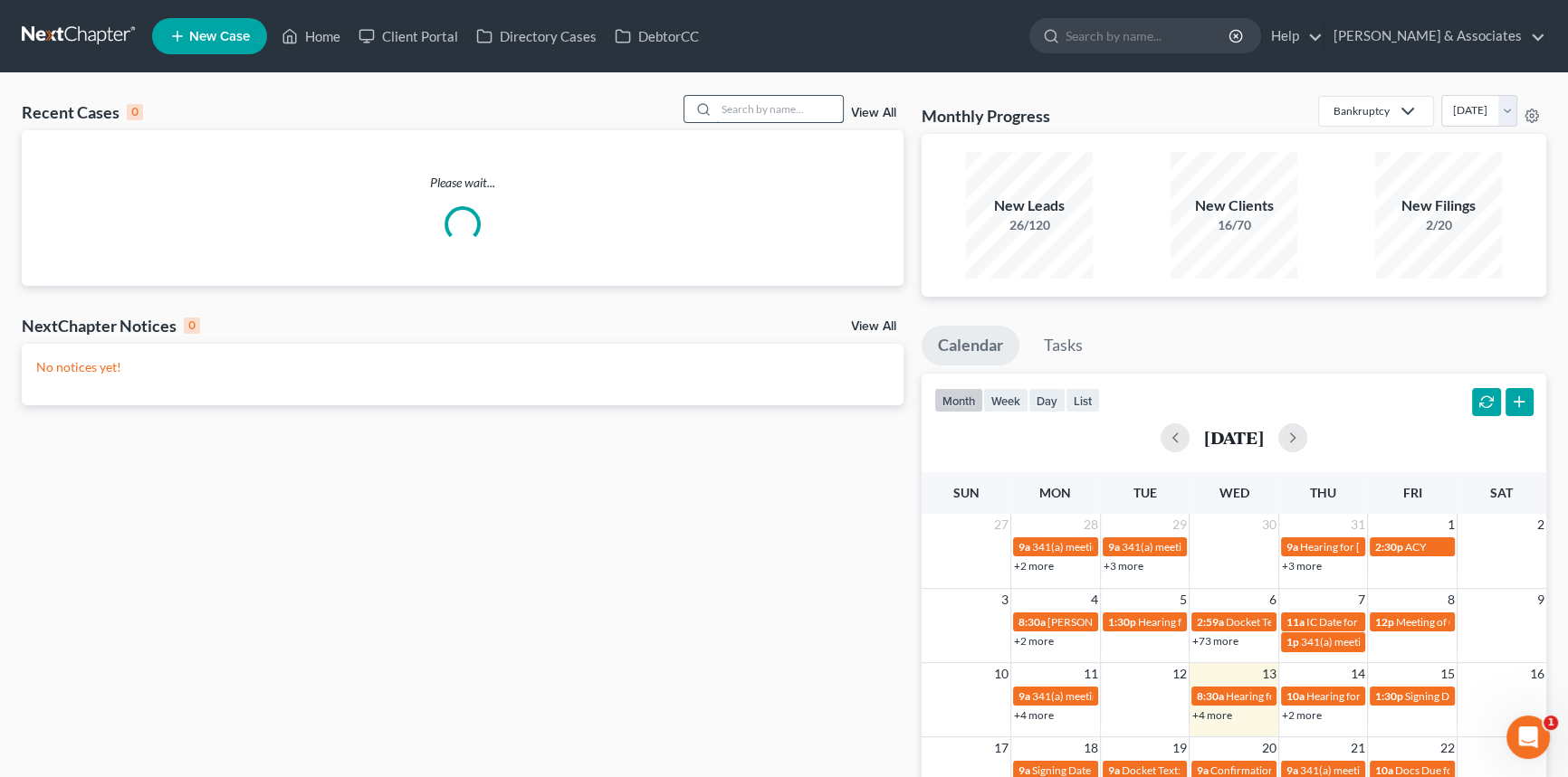
click at [758, 114] on input "search" at bounding box center [779, 109] width 126 height 26
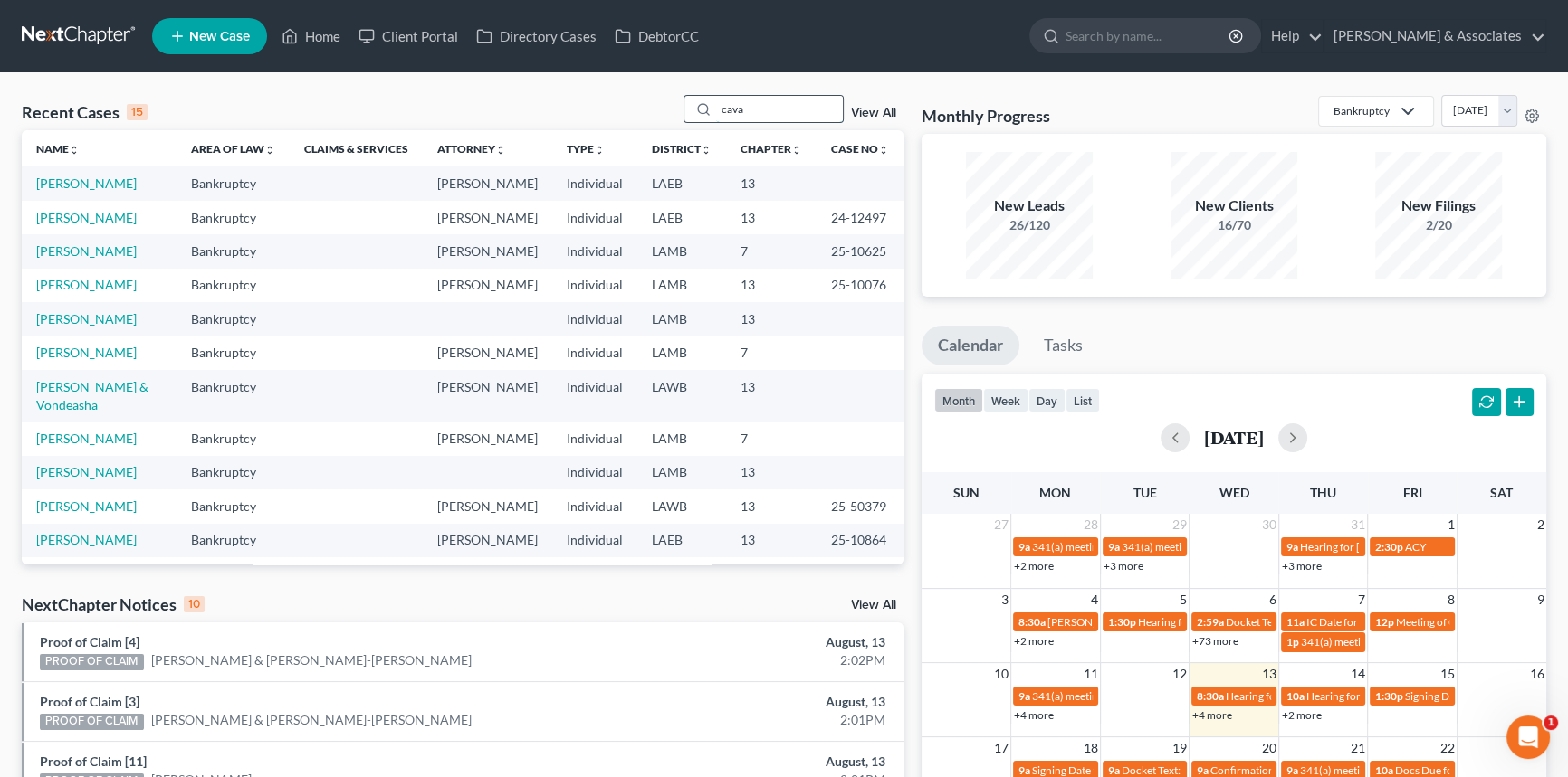
type input "cava"
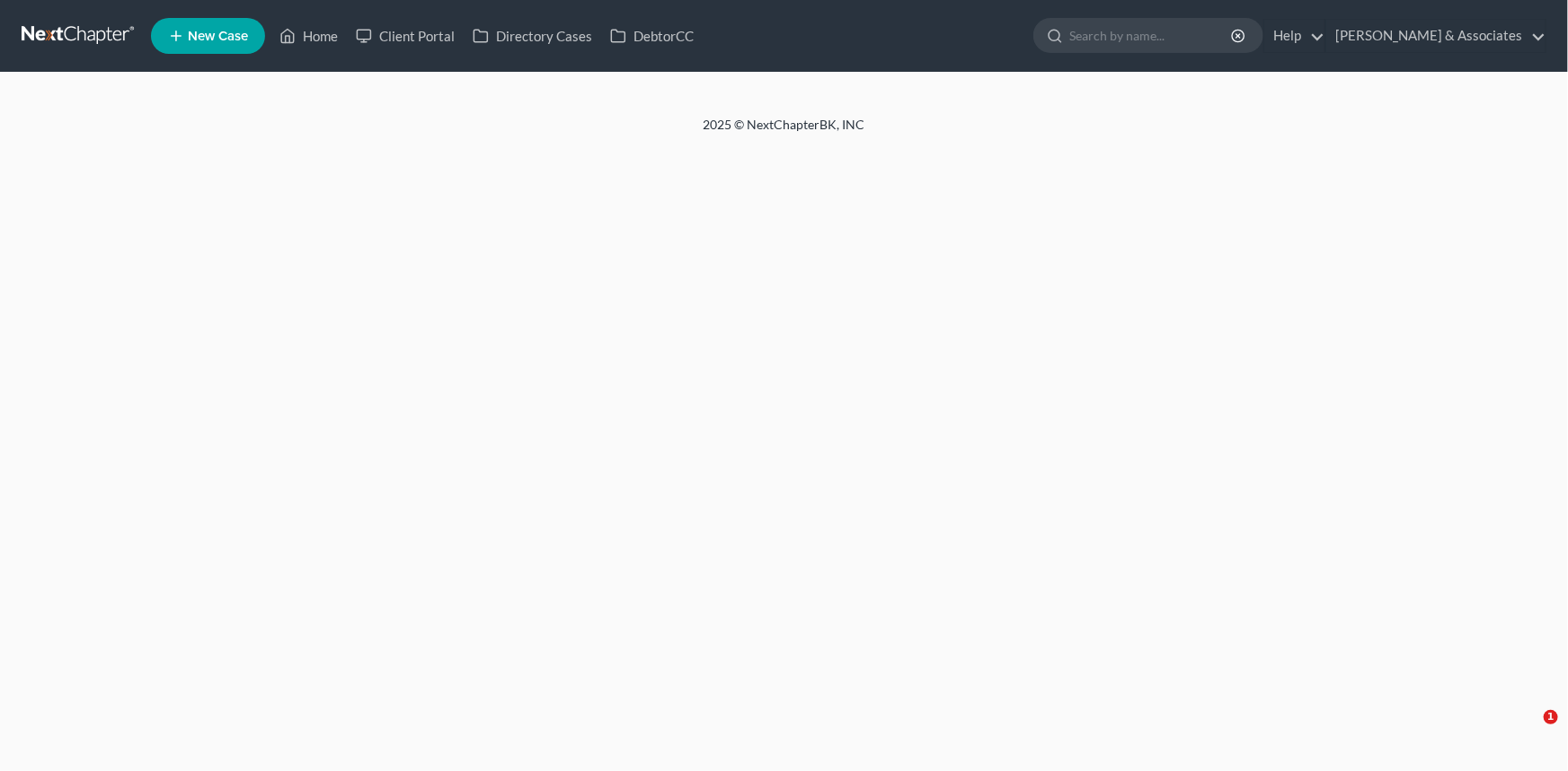
select select "6"
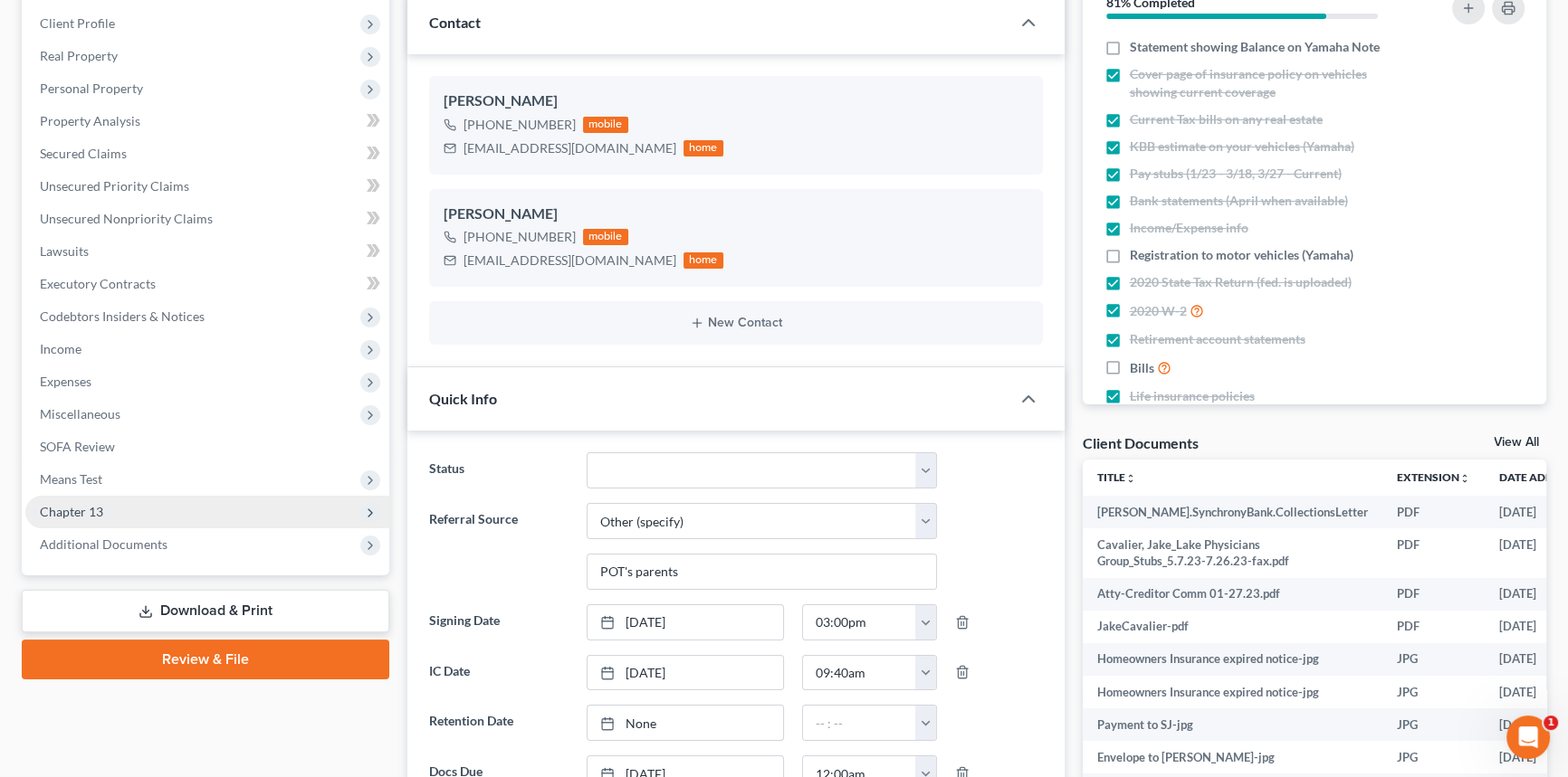
scroll to position [3952, 0]
click at [118, 500] on span "Chapter 13" at bounding box center [207, 512] width 364 height 33
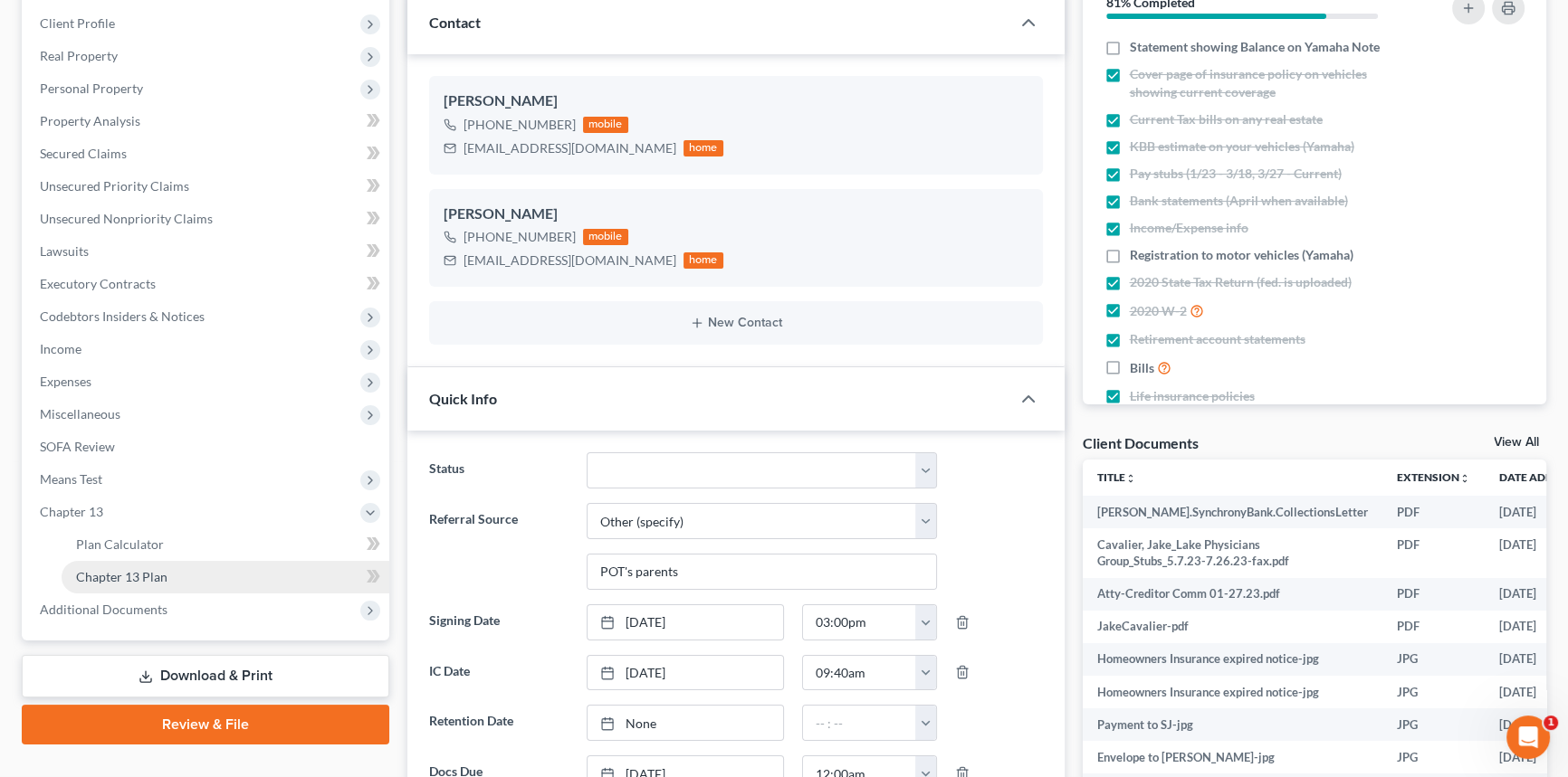
click at [129, 572] on span "Chapter 13 Plan" at bounding box center [122, 577] width 92 height 15
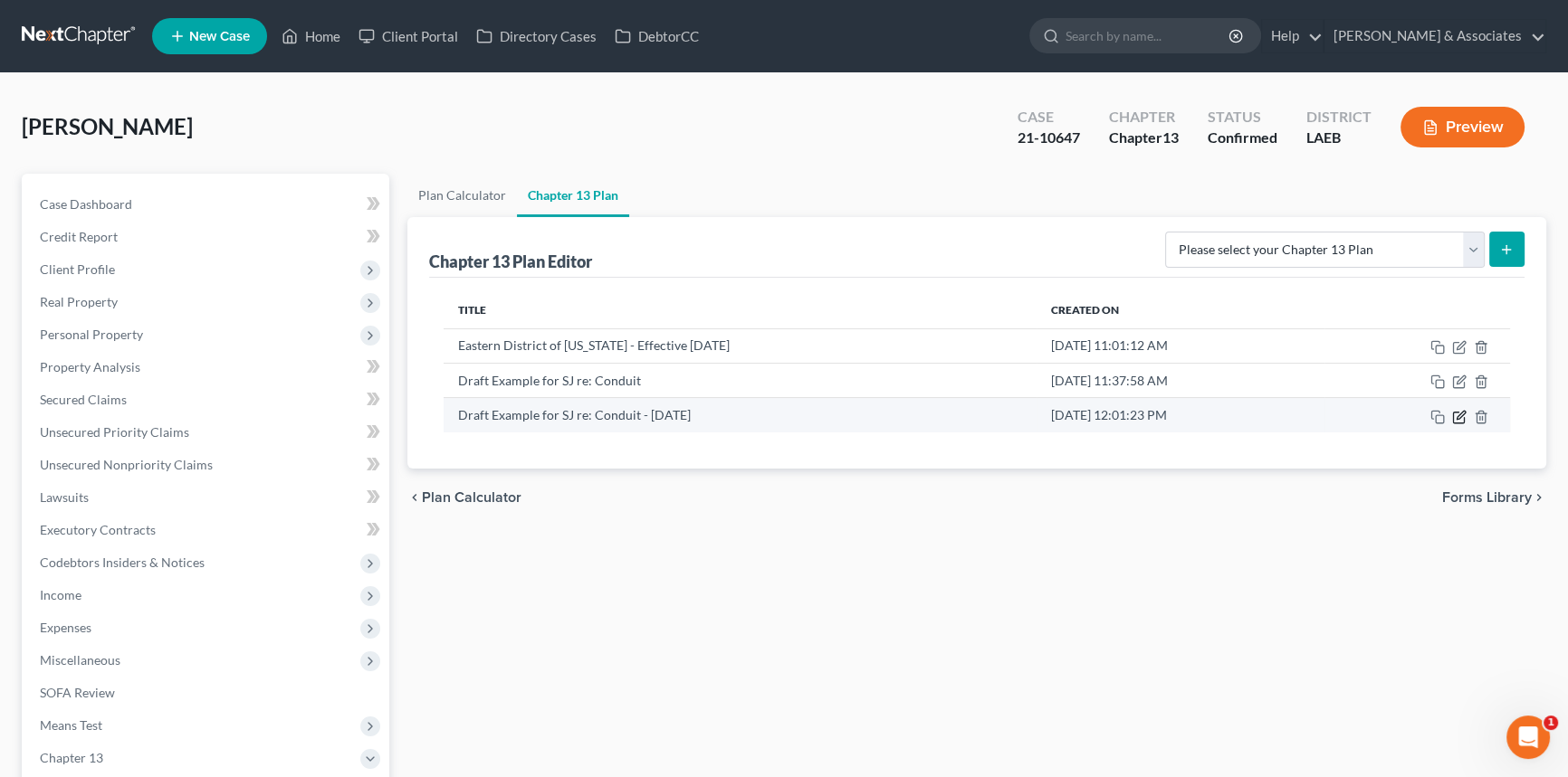
click at [1457, 418] on icon "button" at bounding box center [1460, 415] width 8 height 8
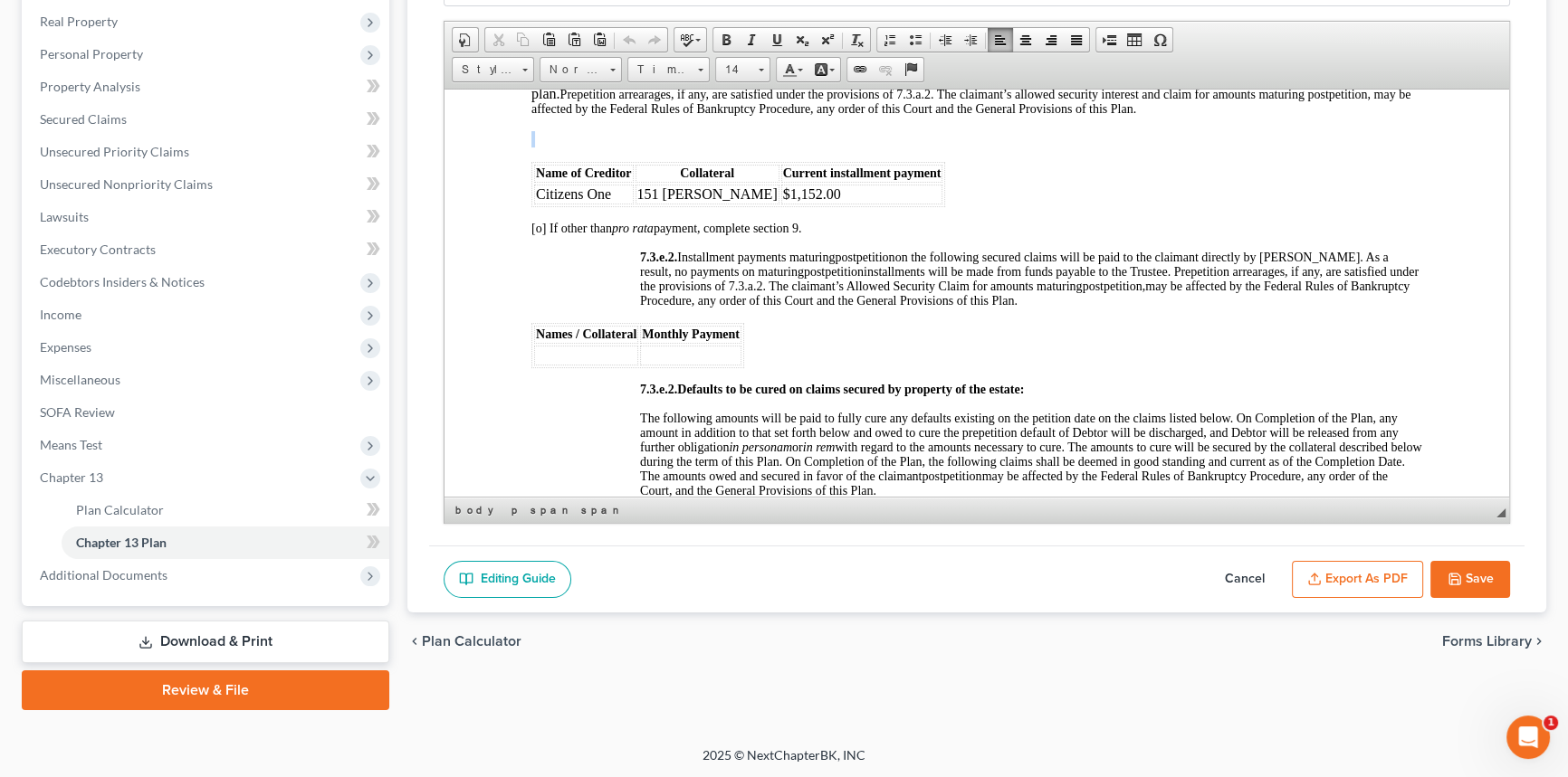
scroll to position [5018, 0]
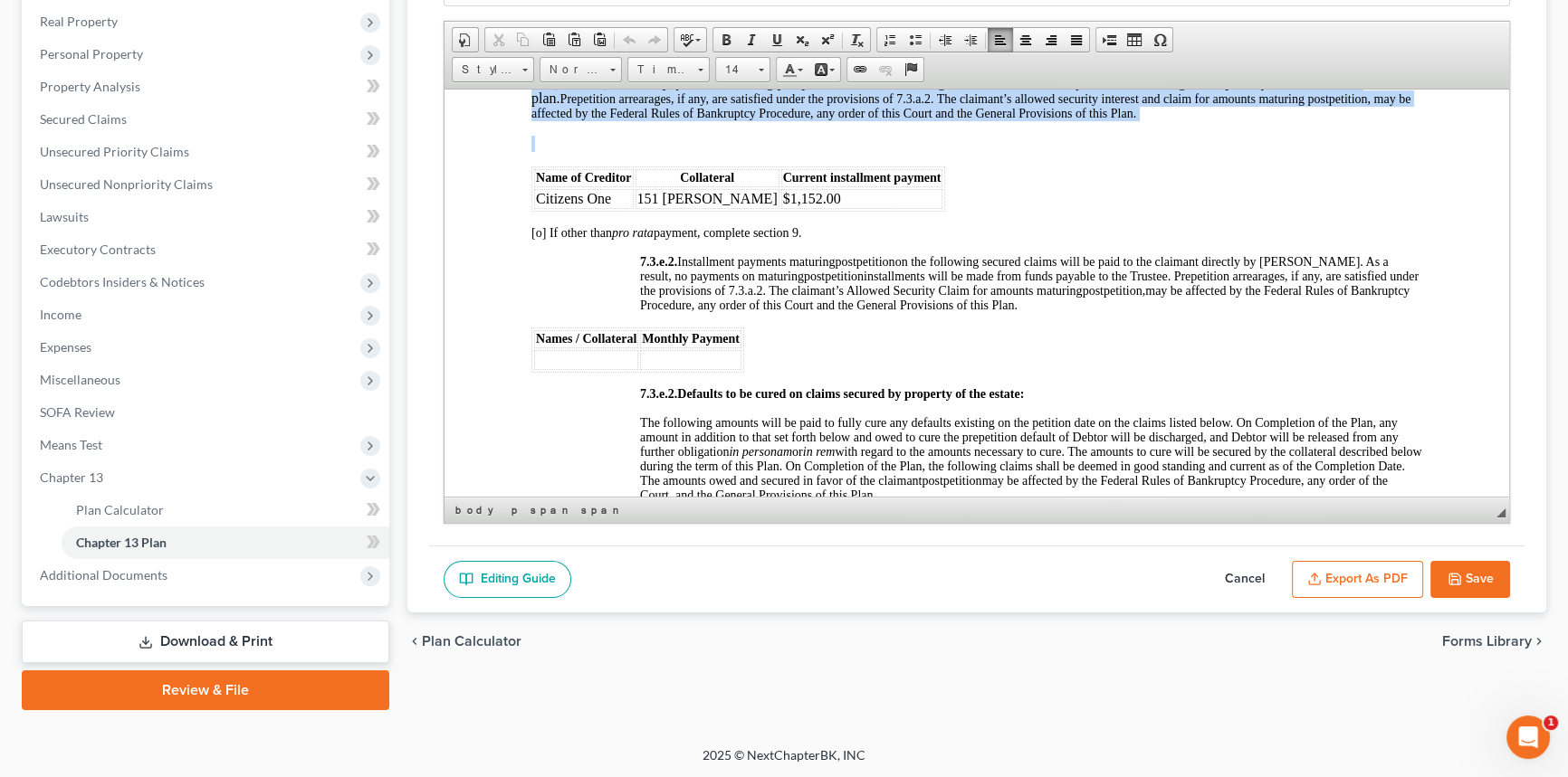
drag, startPoint x: 932, startPoint y: 238, endPoint x: 518, endPoint y: 198, distance: 415.9
copy body "[x] (Conduit) Secured payments maturing postpetition on the following claims wi…"
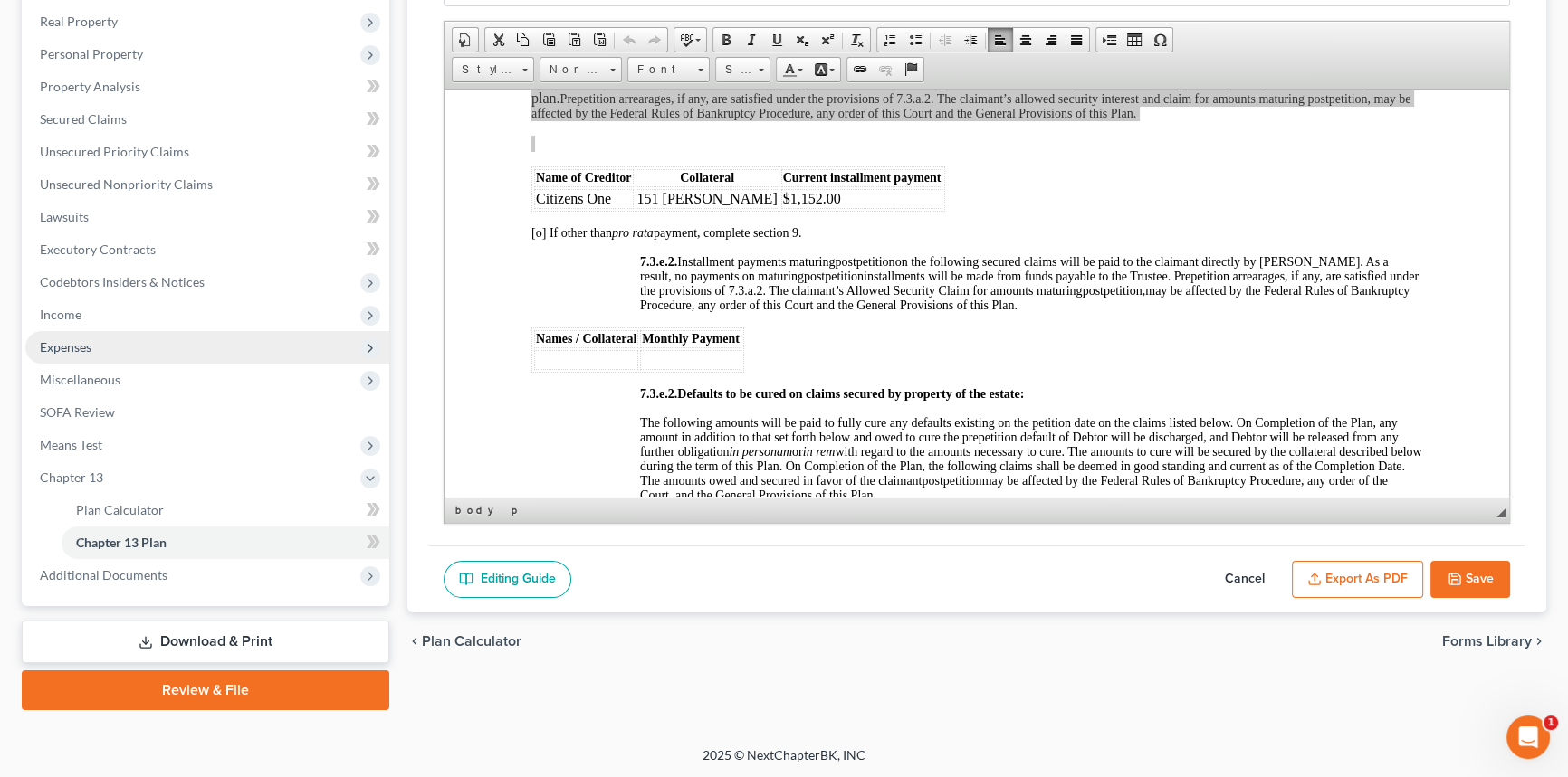
click at [115, 349] on span "Expenses" at bounding box center [207, 347] width 364 height 33
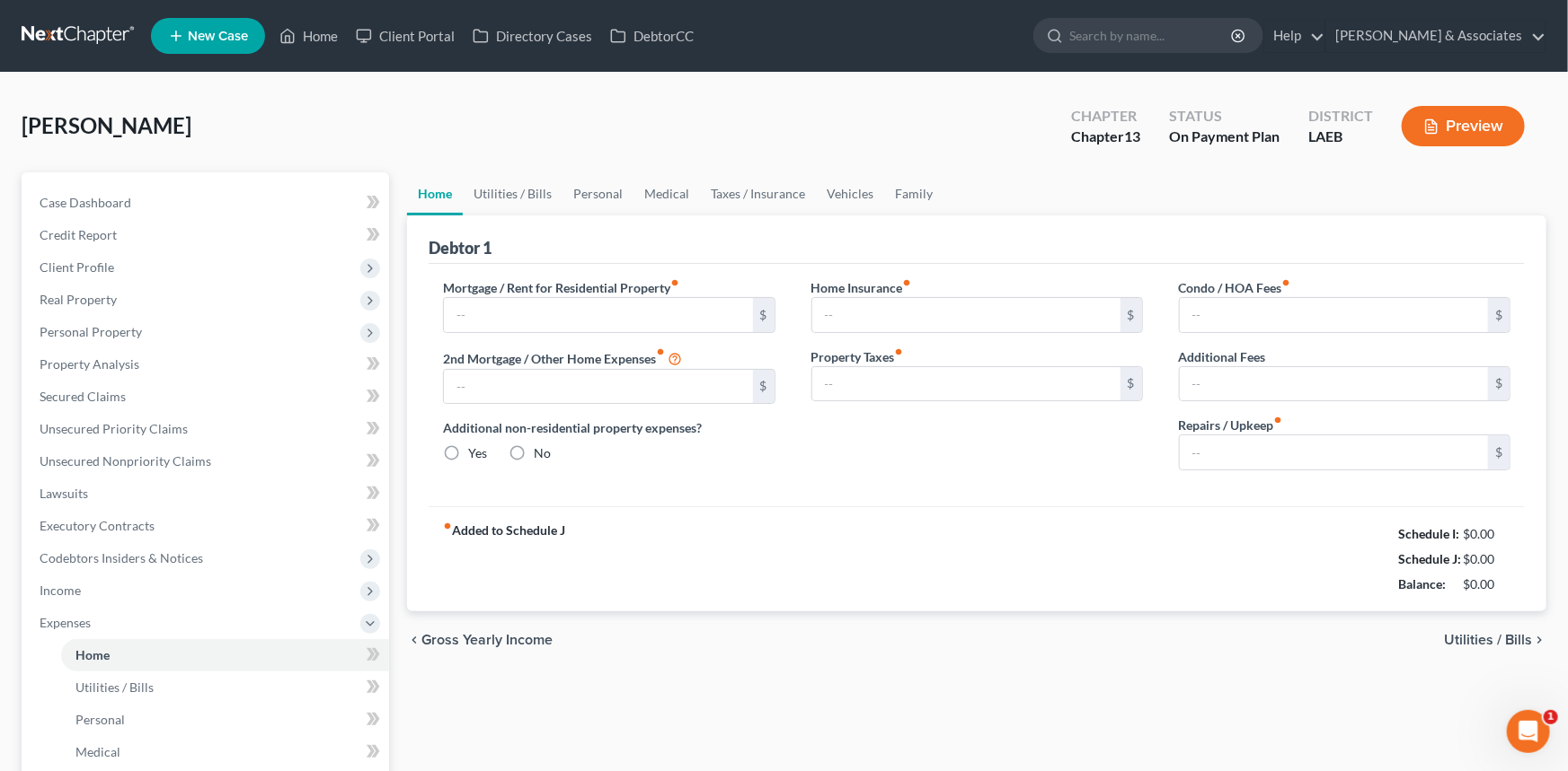
type input "650.00"
radio input "true"
type input "0.00"
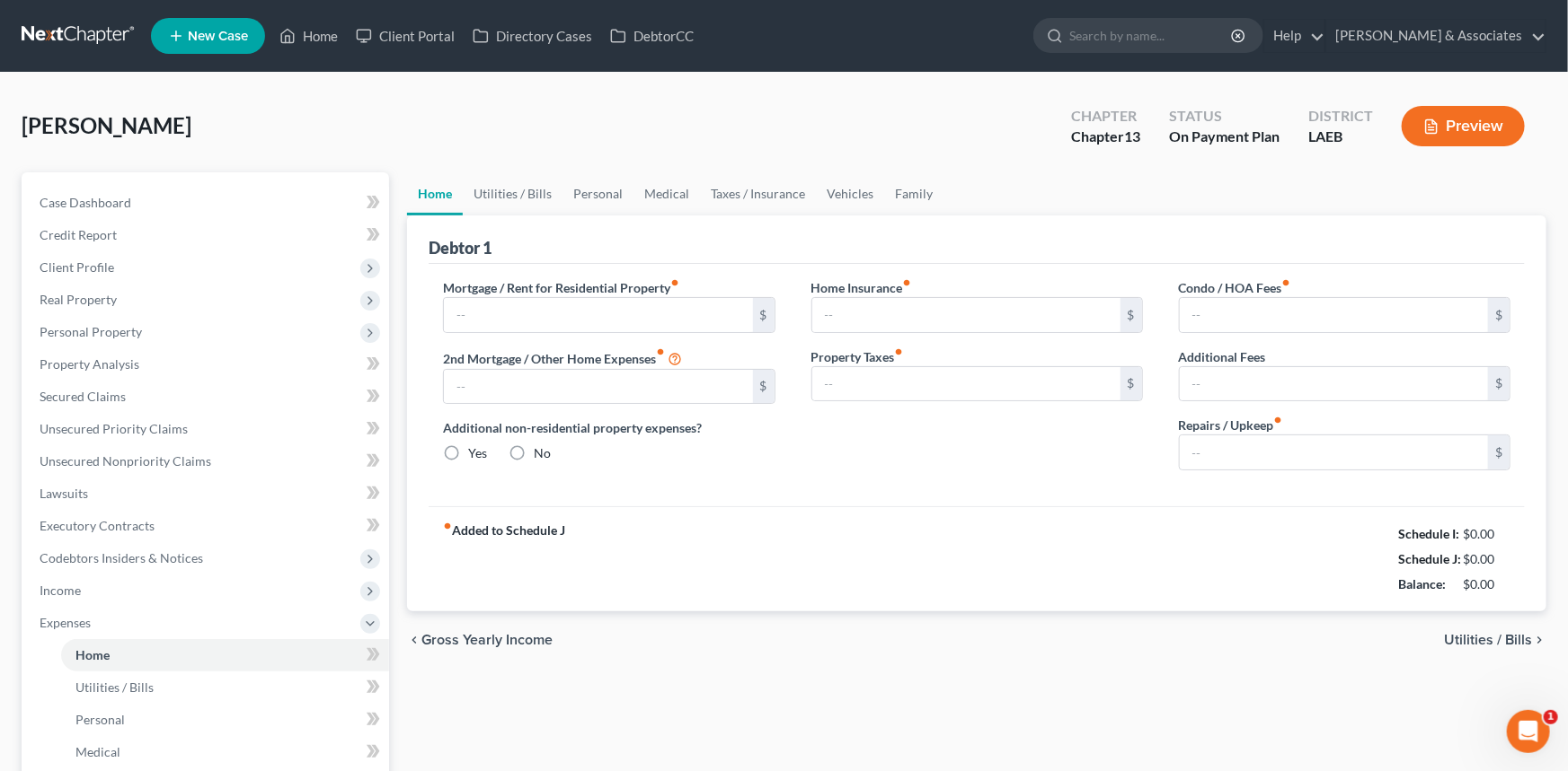
type input "0.00"
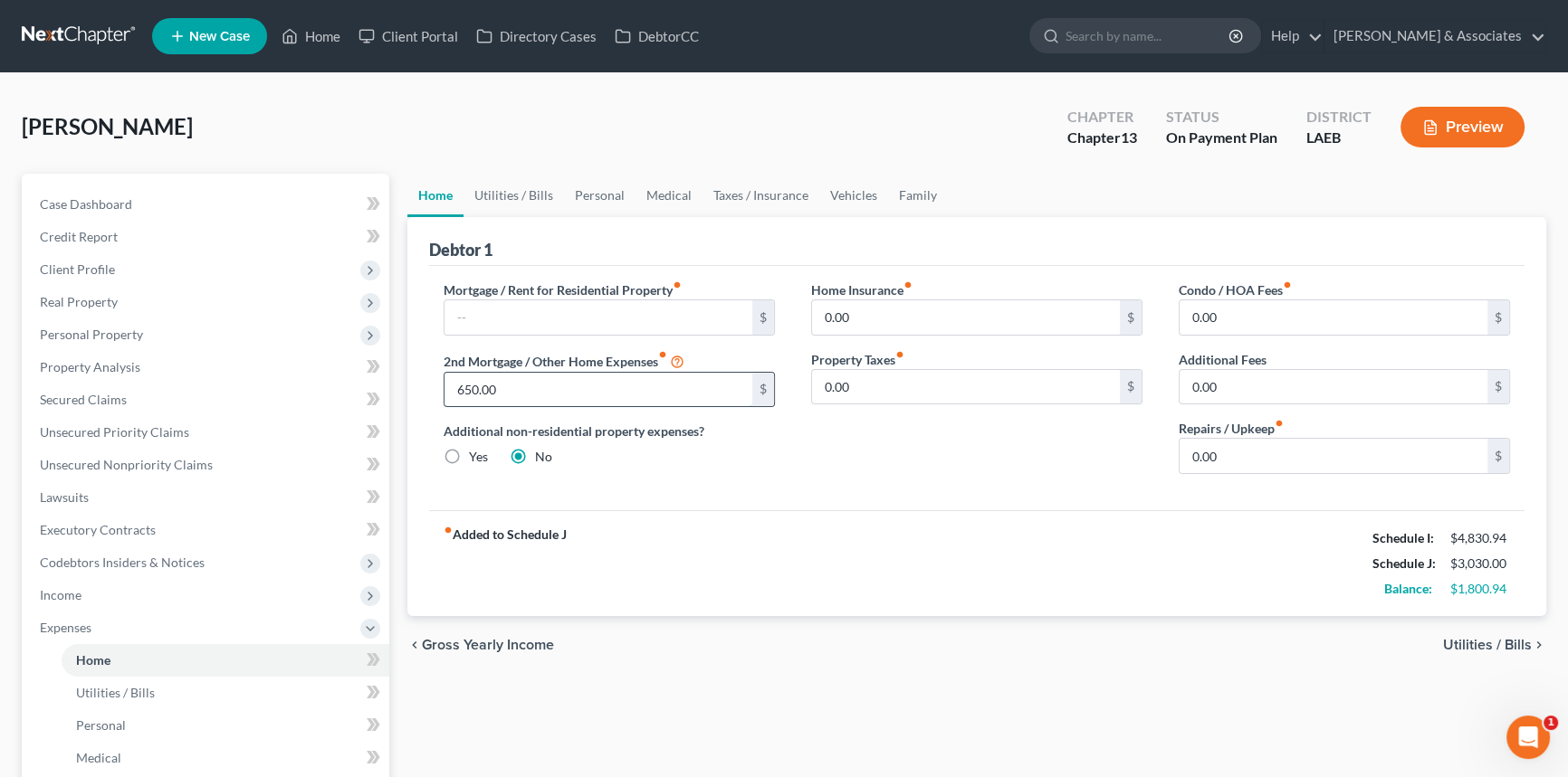
click at [609, 385] on input "650.00" at bounding box center [599, 389] width 308 height 35
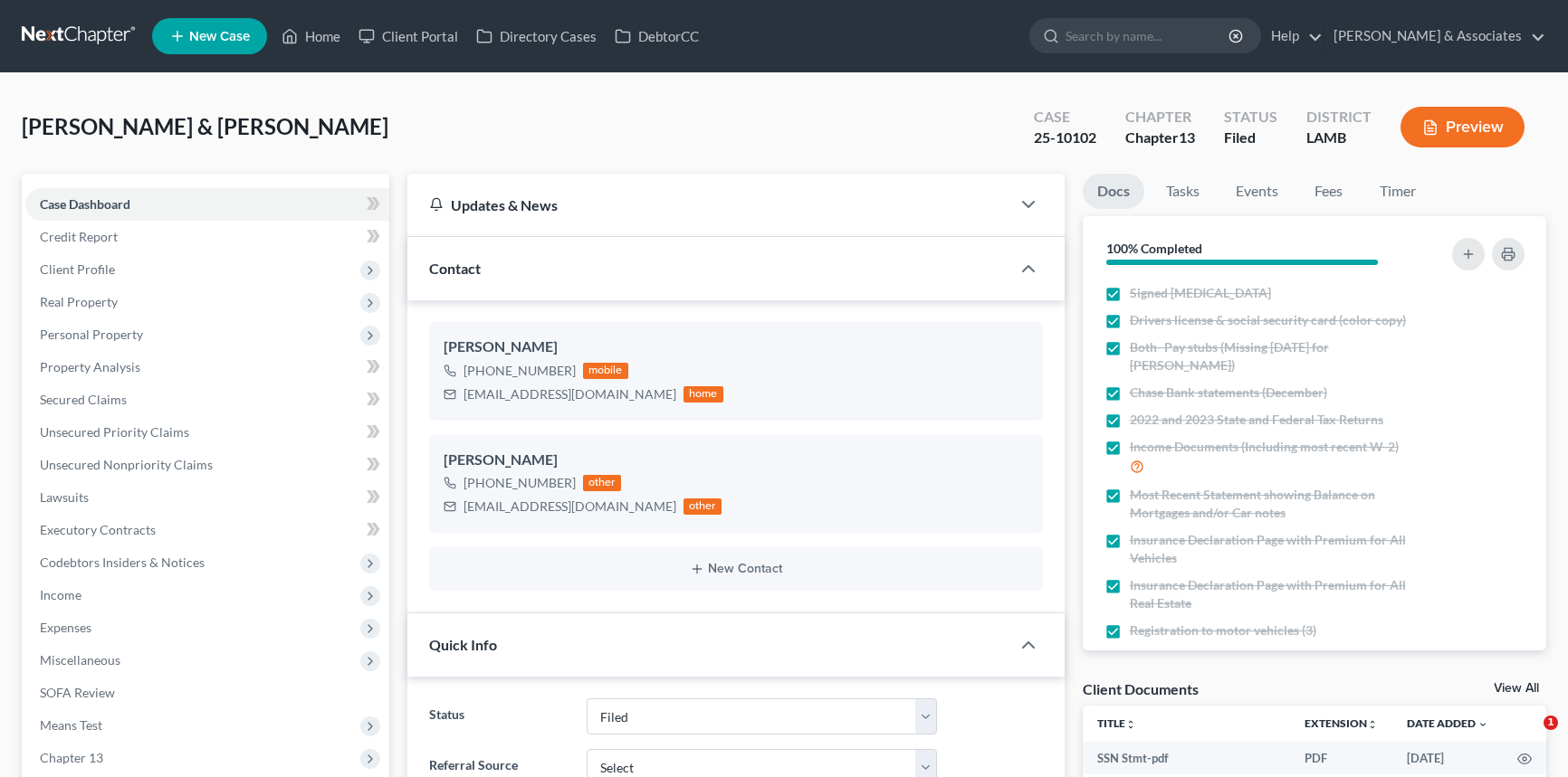
select select "8"
select select "0"
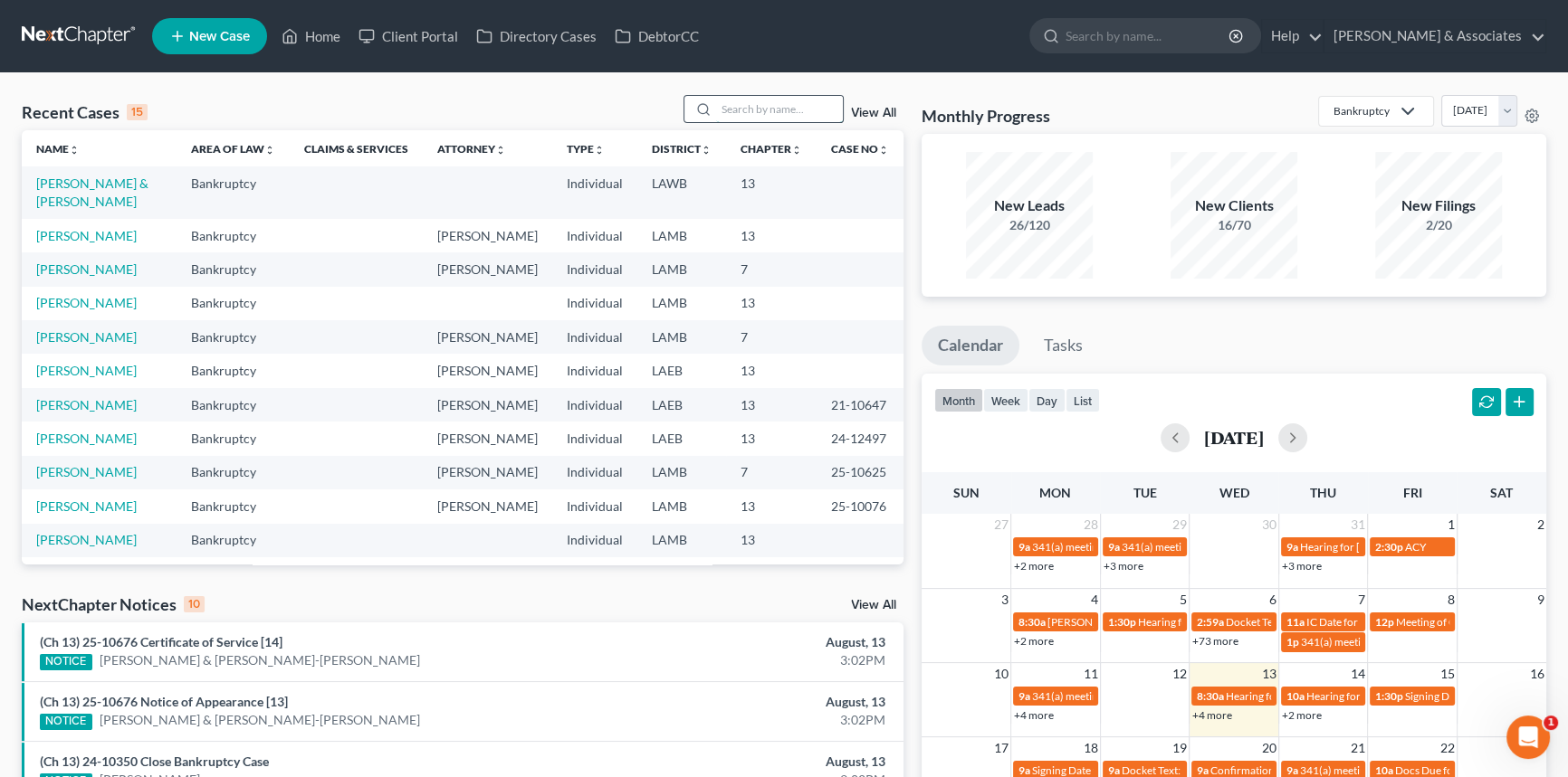
click at [791, 108] on input "search" at bounding box center [779, 109] width 126 height 26
type input "court"
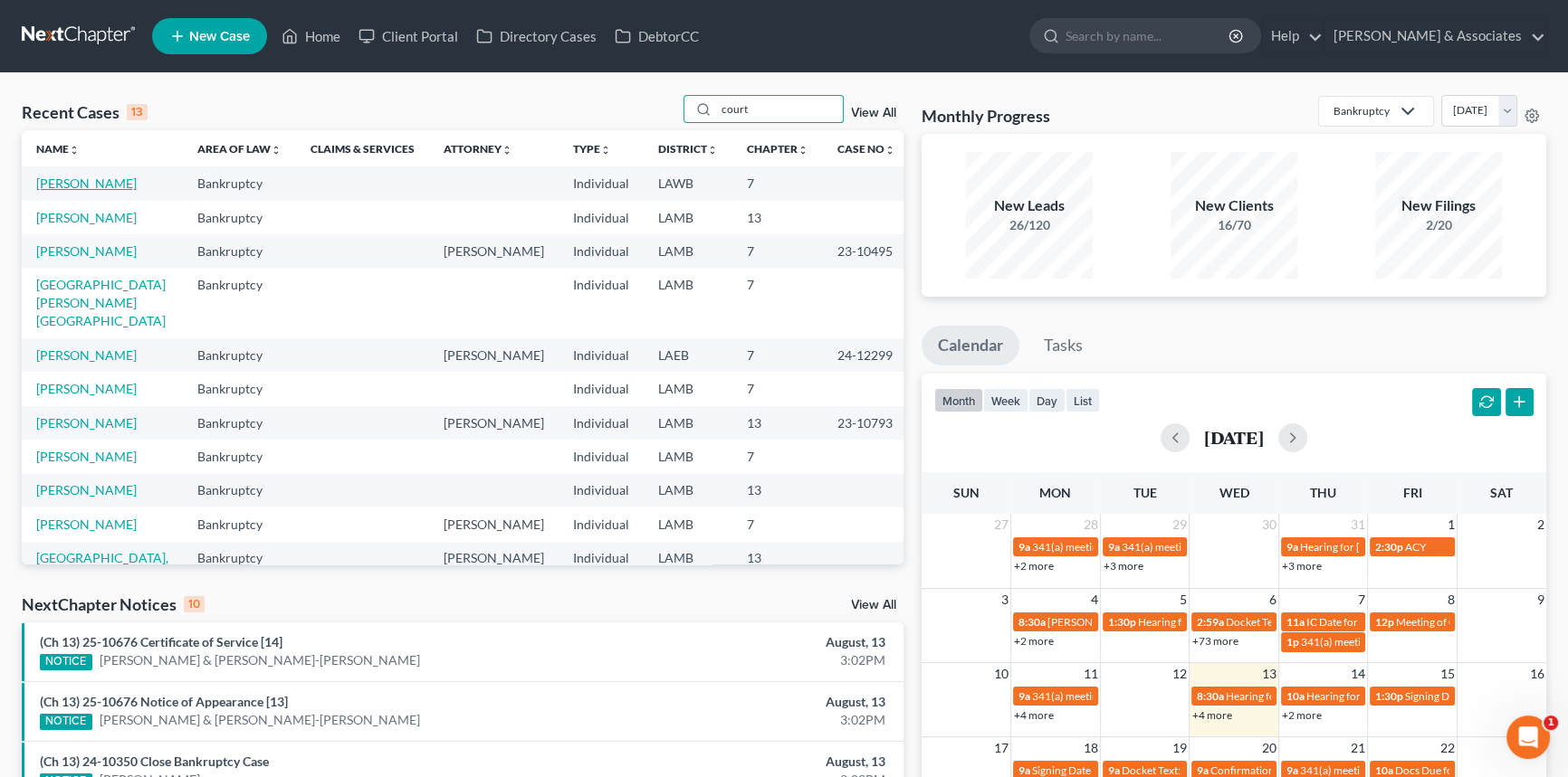
click at [99, 187] on link "[PERSON_NAME]" at bounding box center [86, 183] width 100 height 15
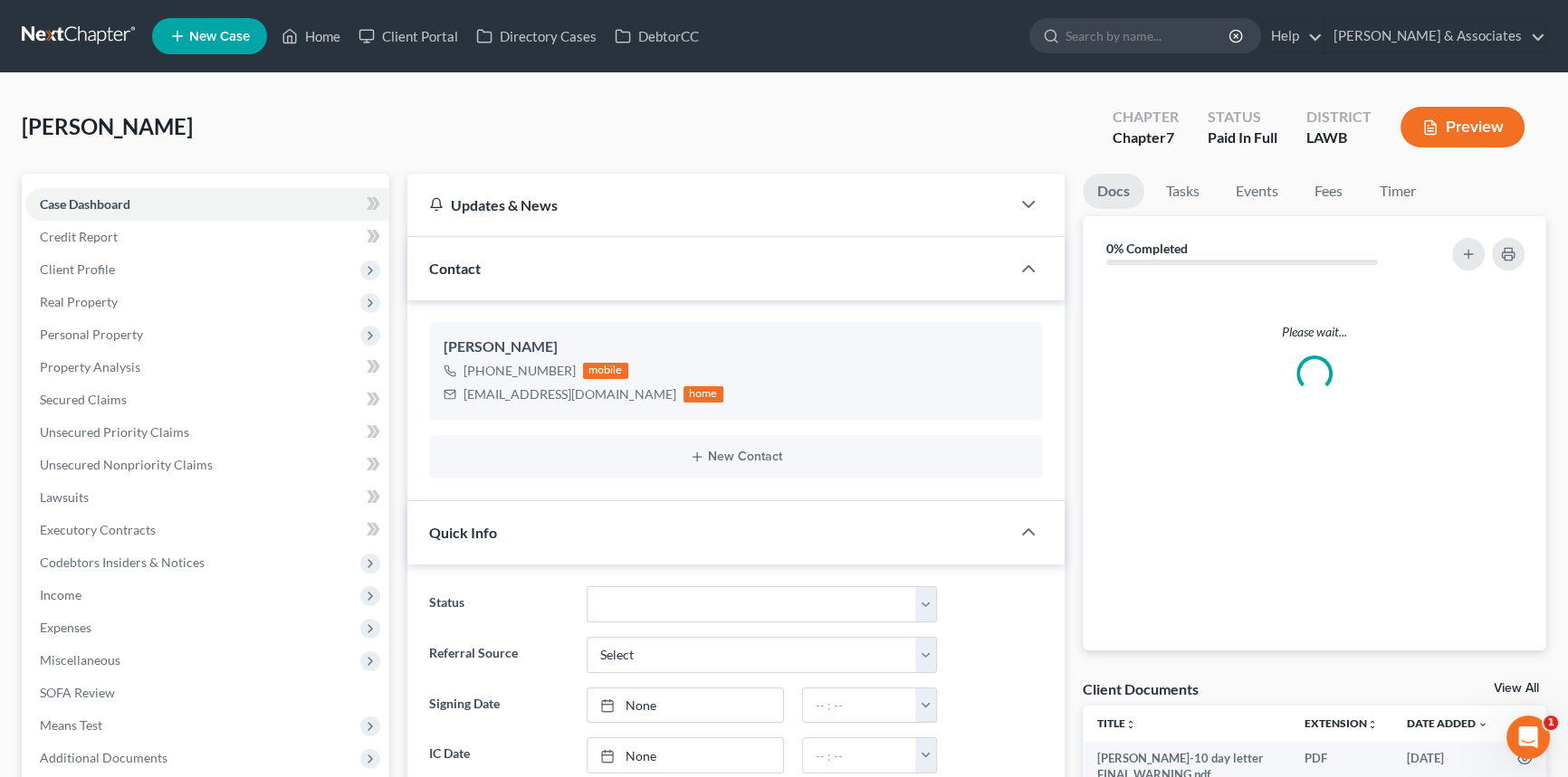
scroll to position [383, 0]
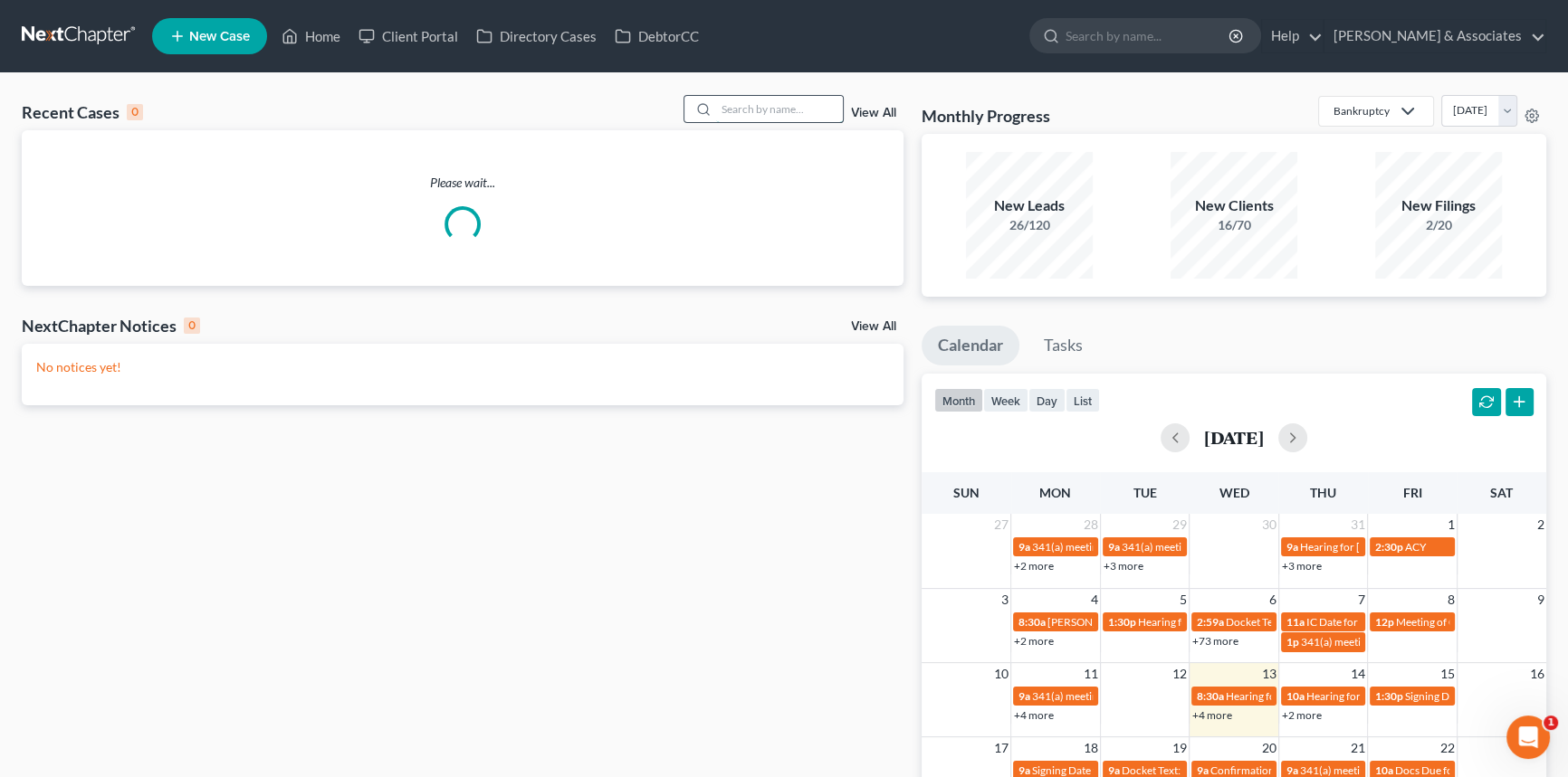
click at [748, 112] on input "search" at bounding box center [779, 109] width 126 height 26
type input "court"
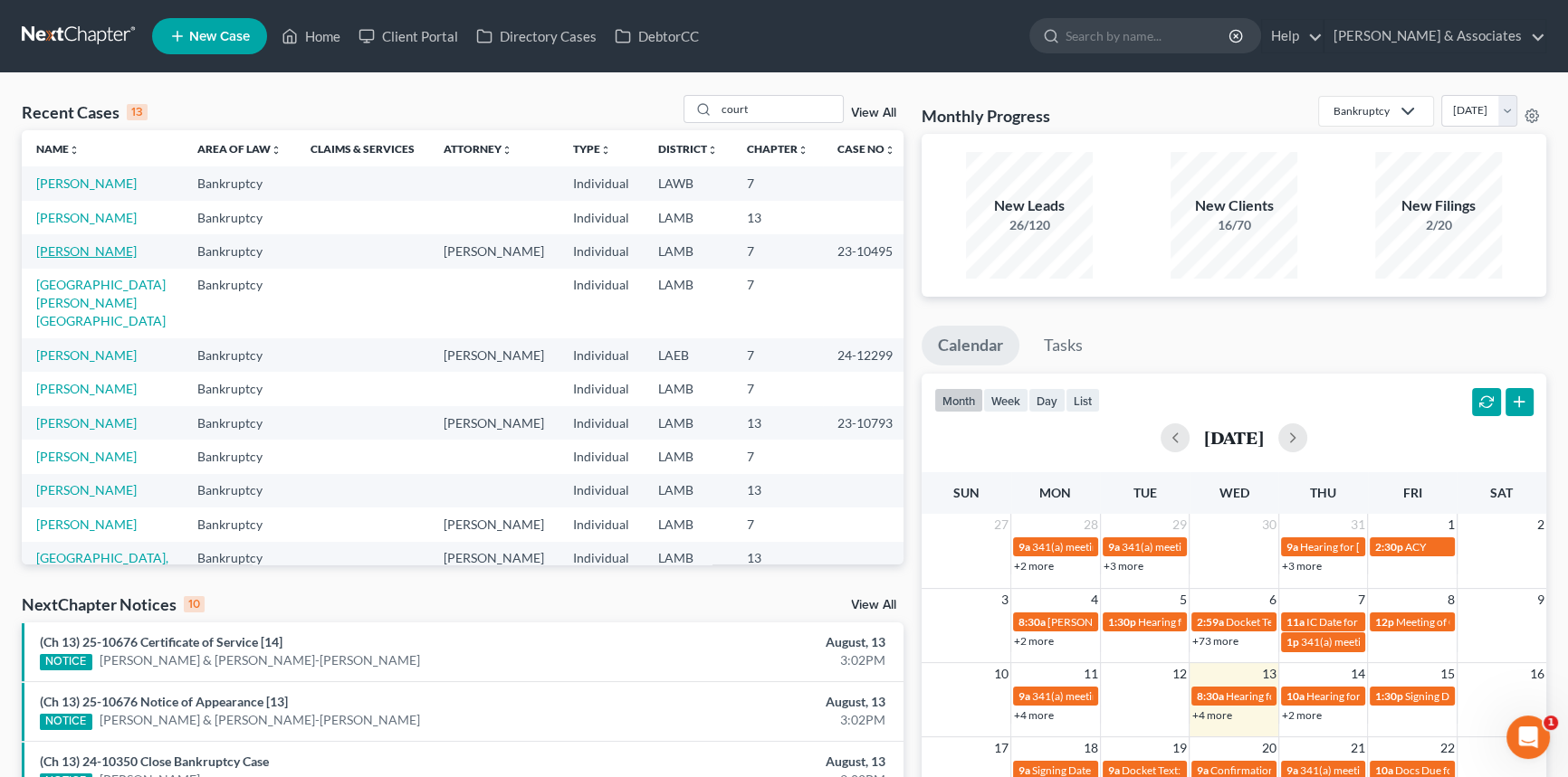
click at [105, 257] on link "[PERSON_NAME]" at bounding box center [86, 251] width 100 height 15
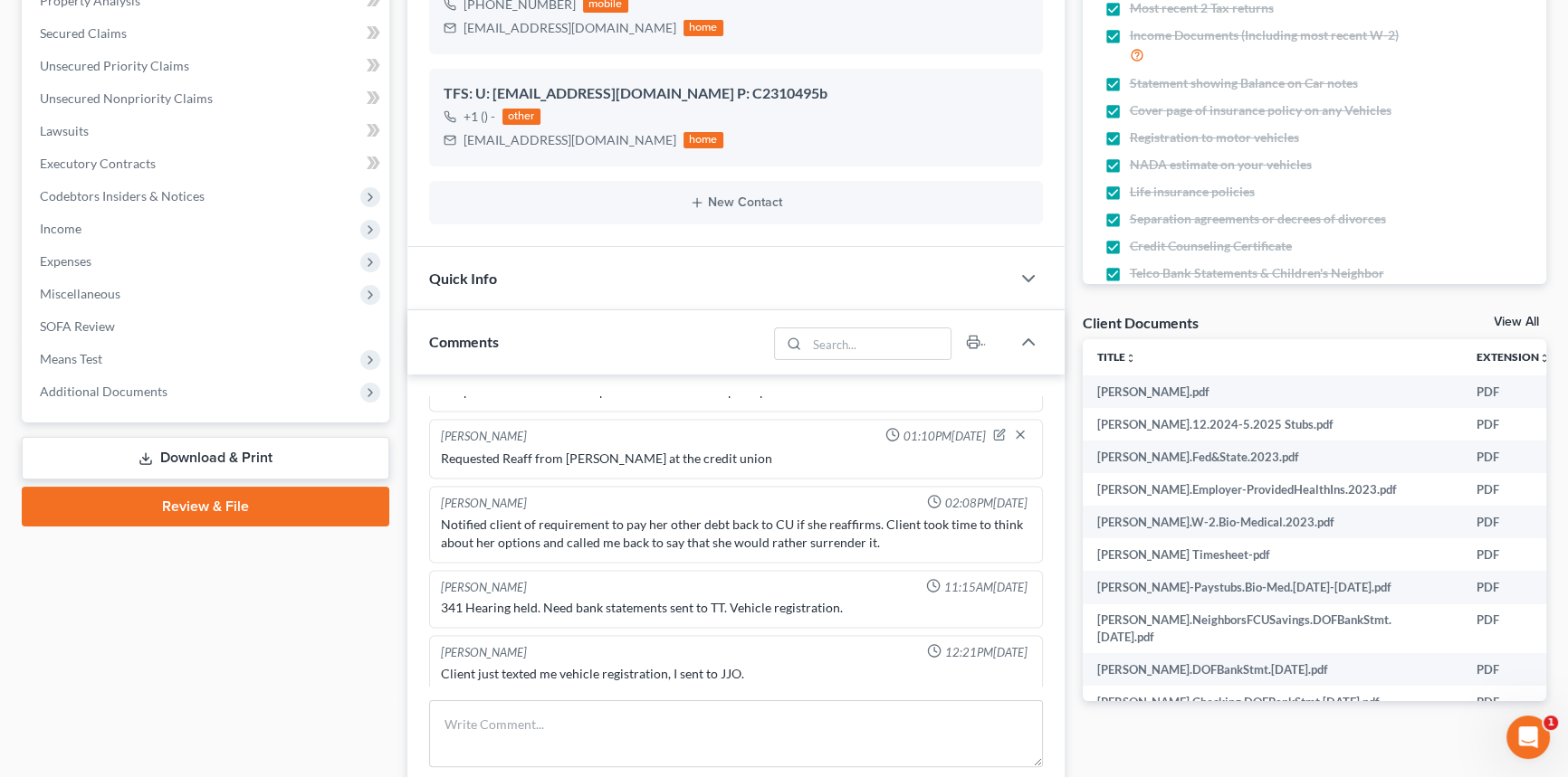
scroll to position [493, 0]
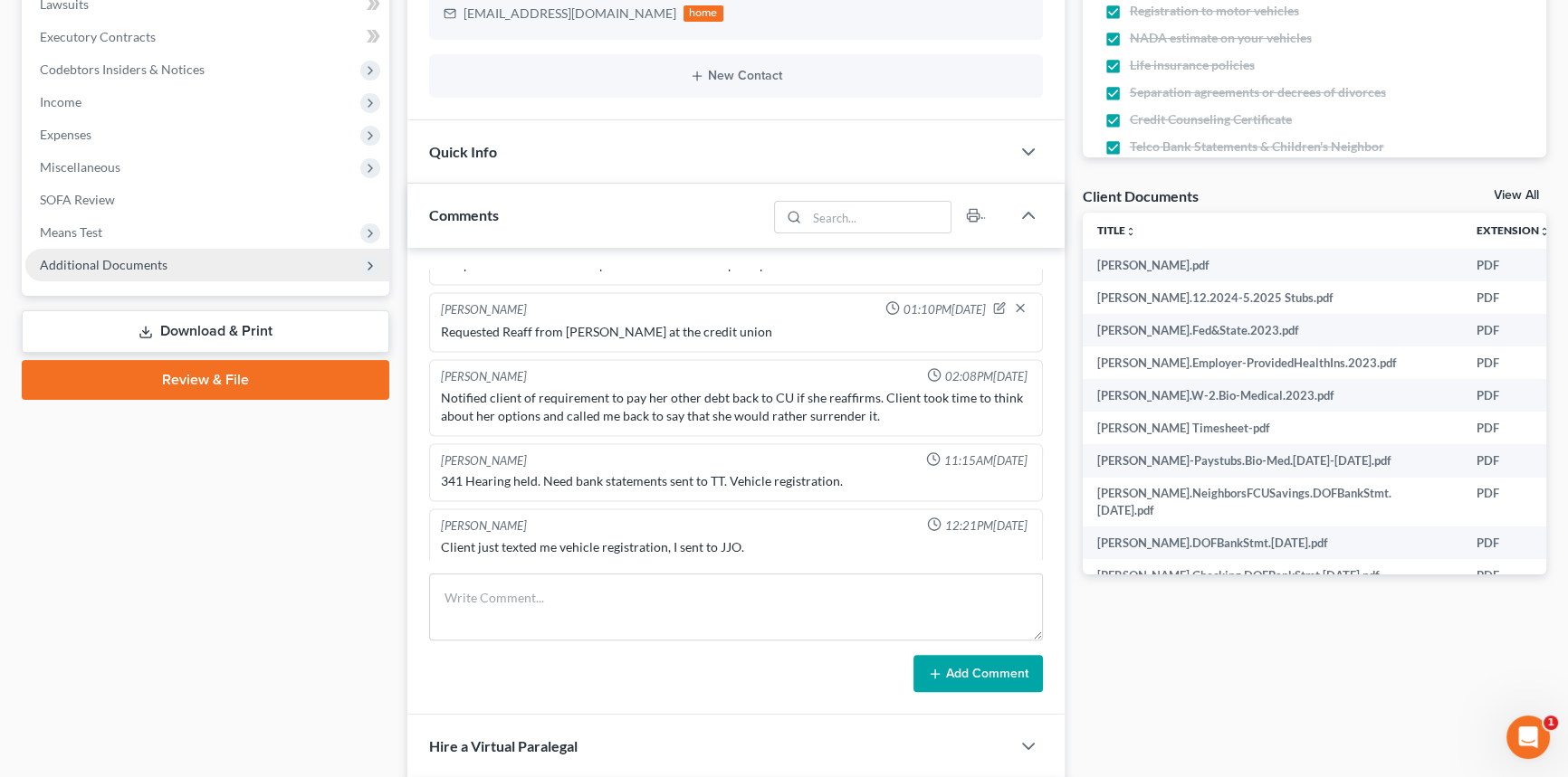
click at [111, 262] on span "Additional Documents" at bounding box center [104, 265] width 127 height 15
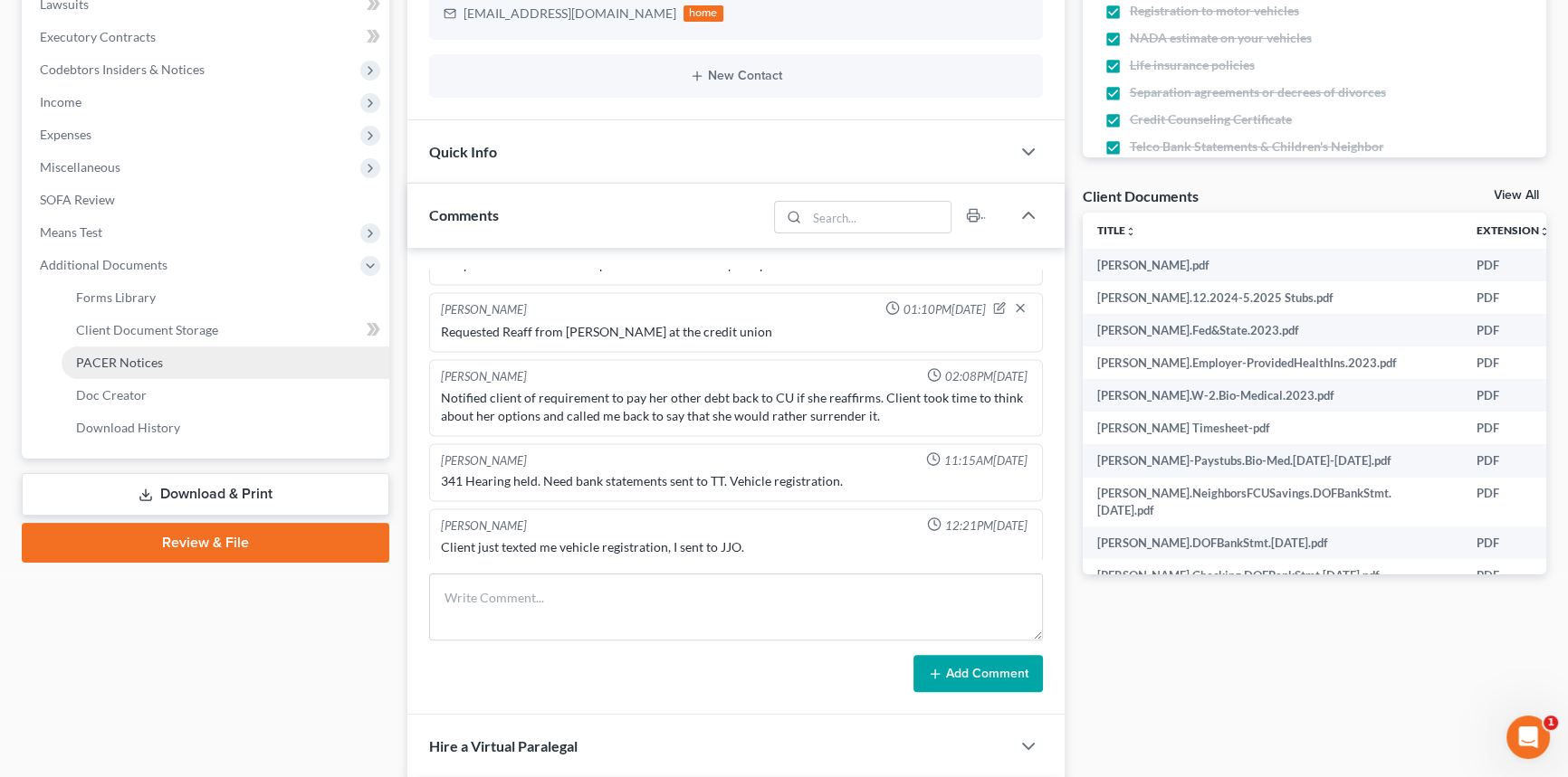
click at [137, 355] on span "PACER Notices" at bounding box center [119, 362] width 87 height 15
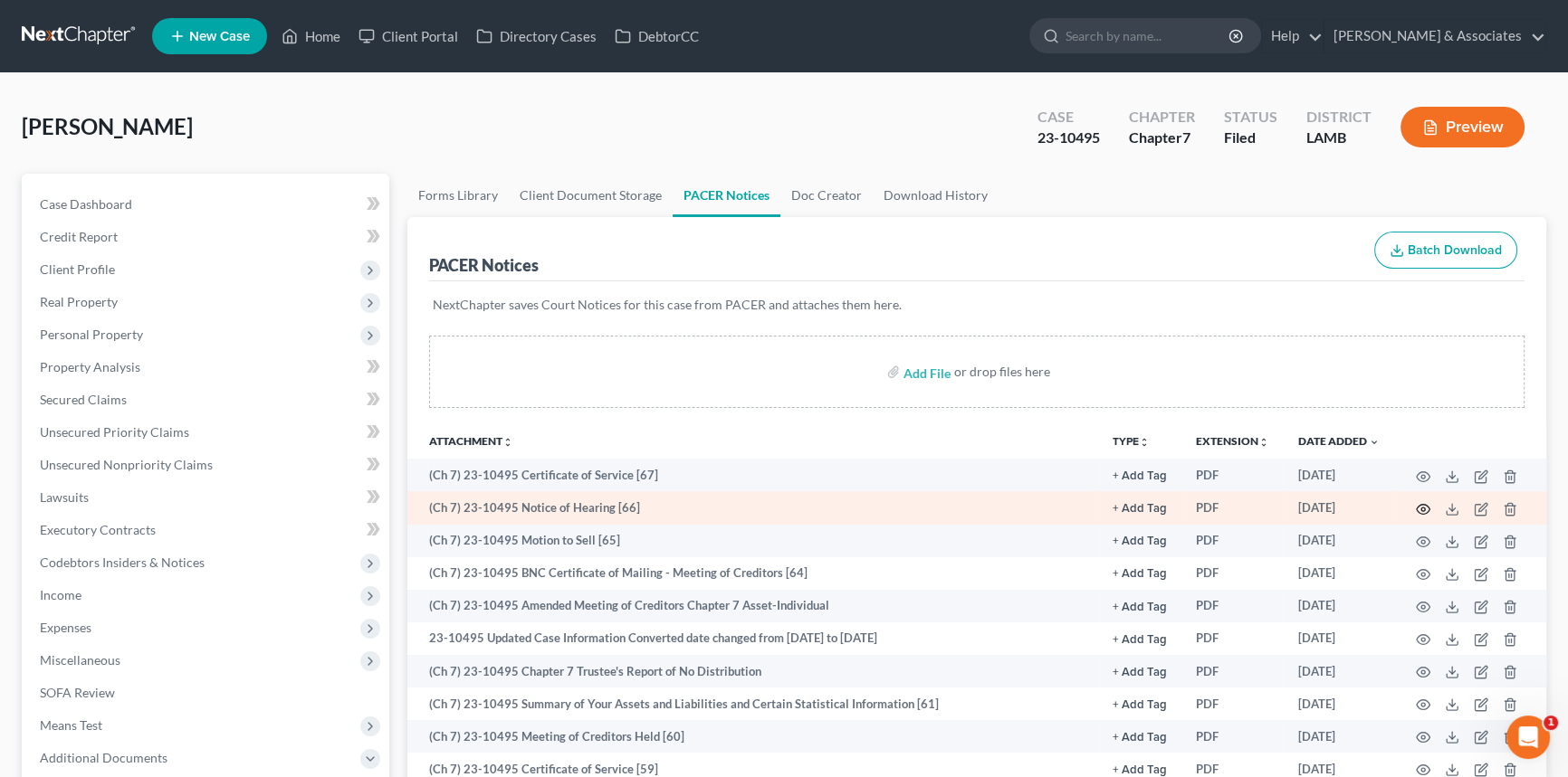
click at [1420, 506] on icon "button" at bounding box center [1423, 508] width 14 height 14
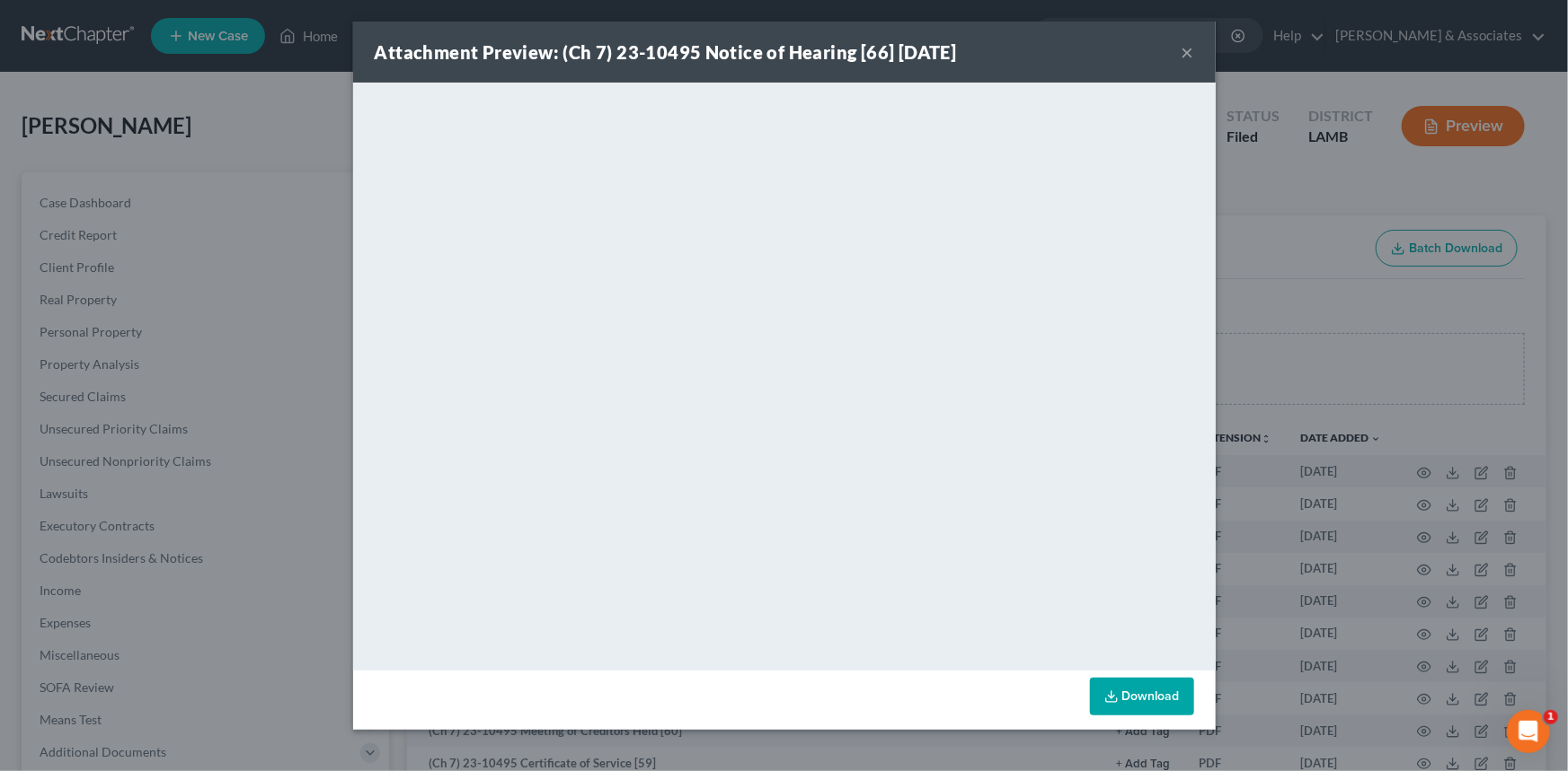
click at [1195, 45] on div "Attachment Preview: (Ch 7) 23-10495 Notice of Hearing [66] [DATE] ×" at bounding box center [784, 52] width 863 height 61
click at [1191, 43] on button "×" at bounding box center [1188, 51] width 13 height 21
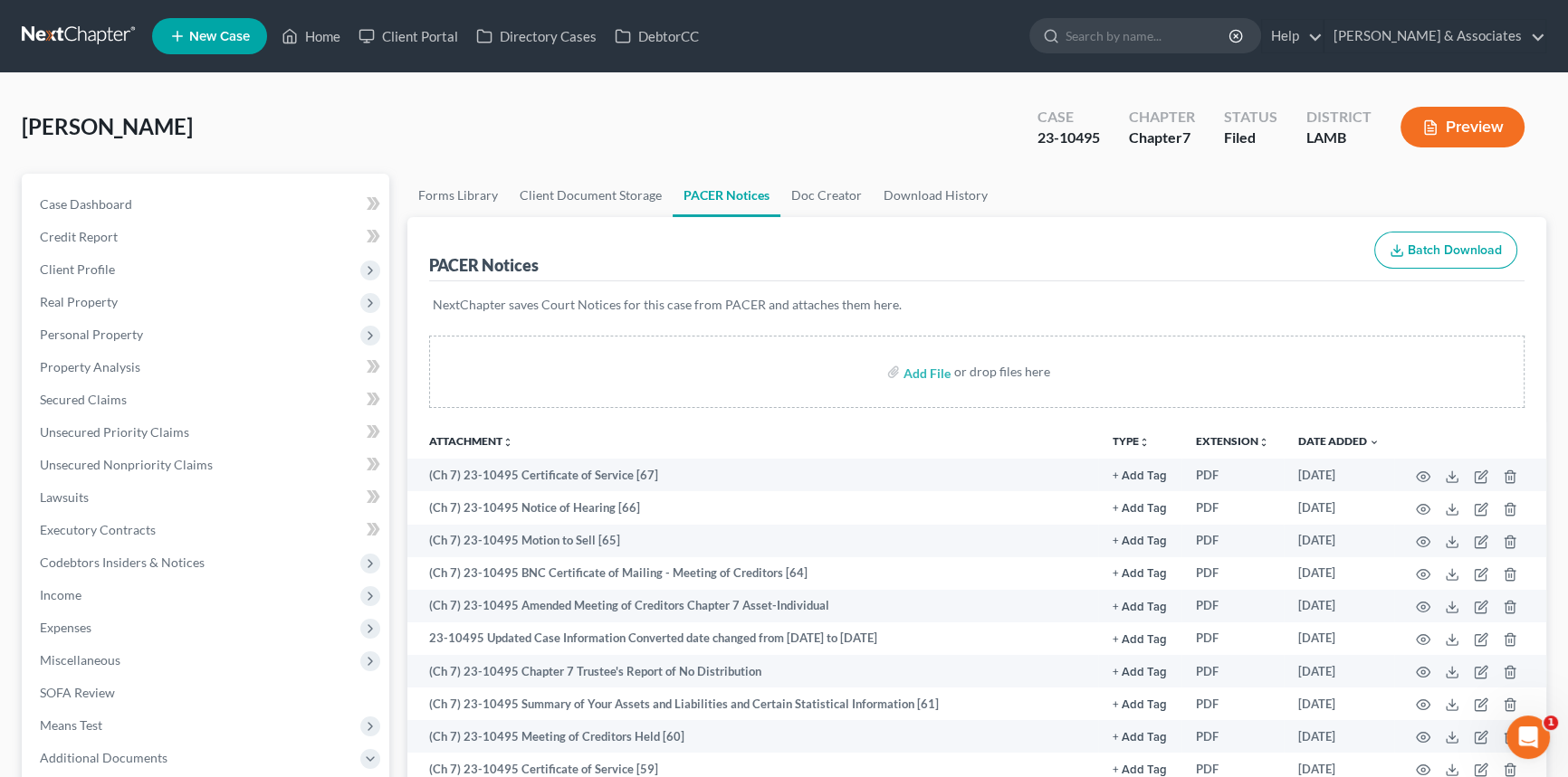
click at [56, 40] on link at bounding box center [80, 36] width 116 height 33
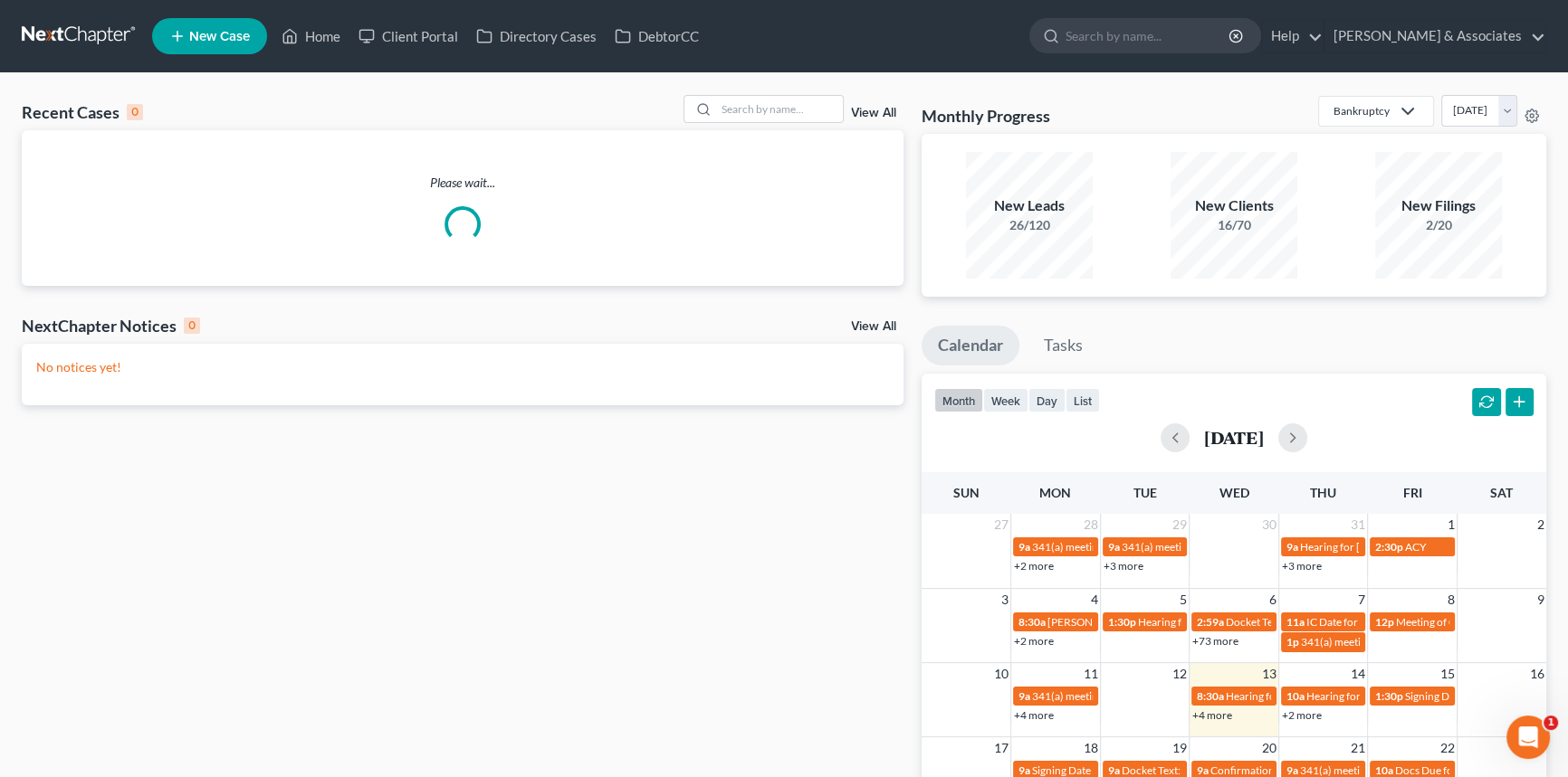
click at [733, 138] on div "Please wait..." at bounding box center [463, 208] width 882 height 155
click at [744, 118] on input "search" at bounding box center [779, 109] width 126 height 26
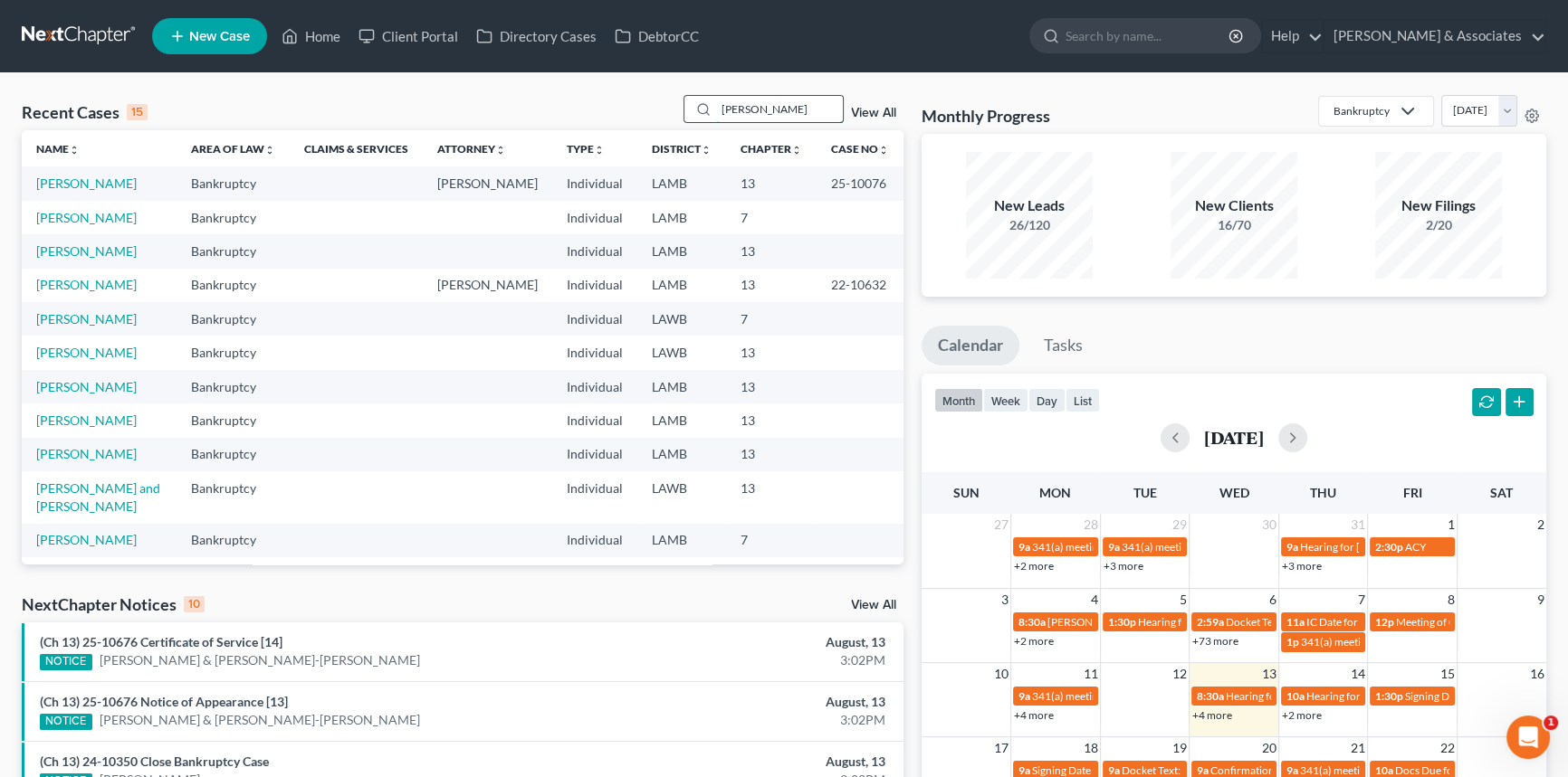
click at [770, 110] on input "[PERSON_NAME]" at bounding box center [779, 109] width 126 height 26
type input "[PERSON_NAME]"
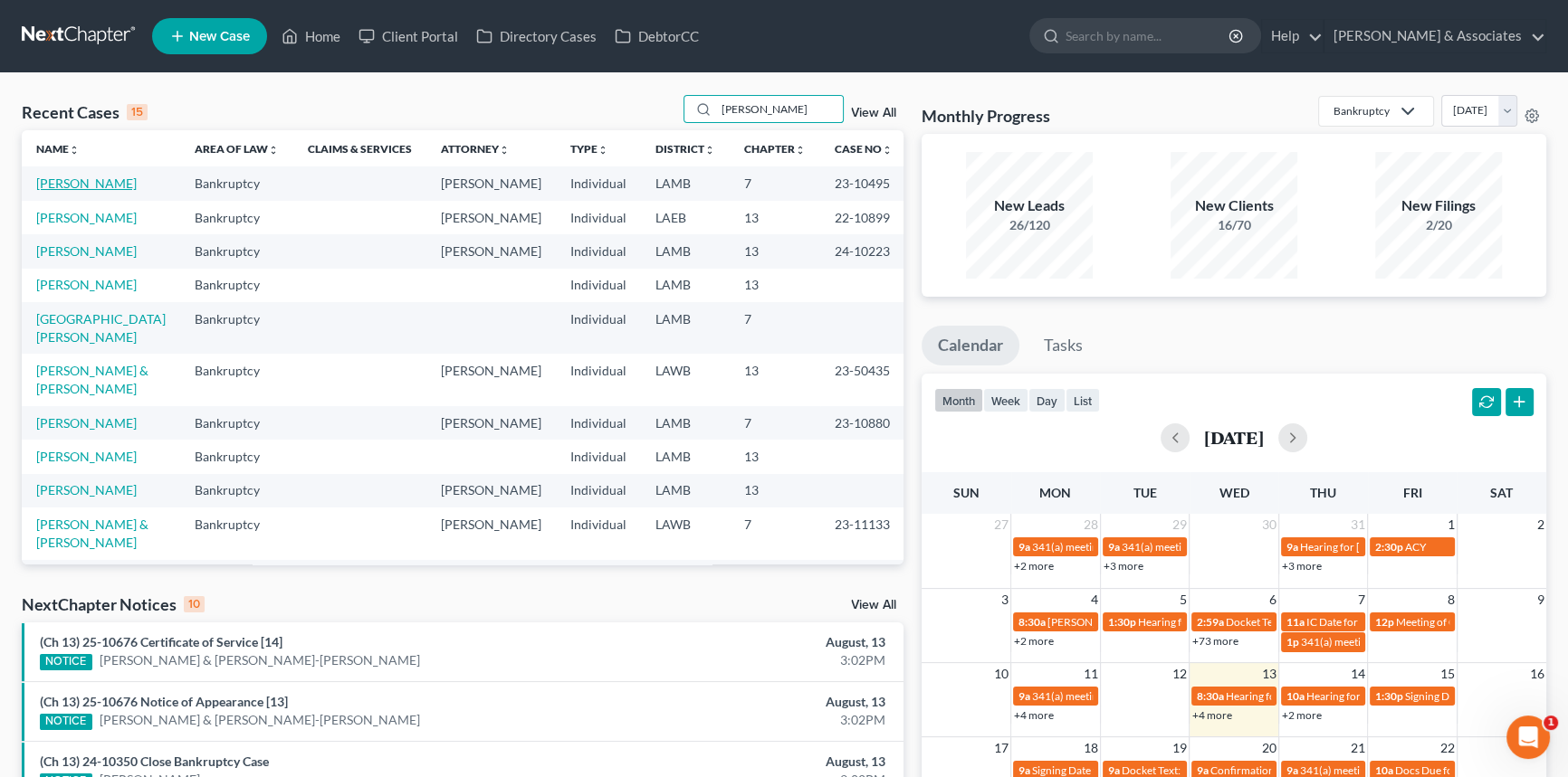
click at [105, 186] on link "[PERSON_NAME]" at bounding box center [86, 183] width 100 height 15
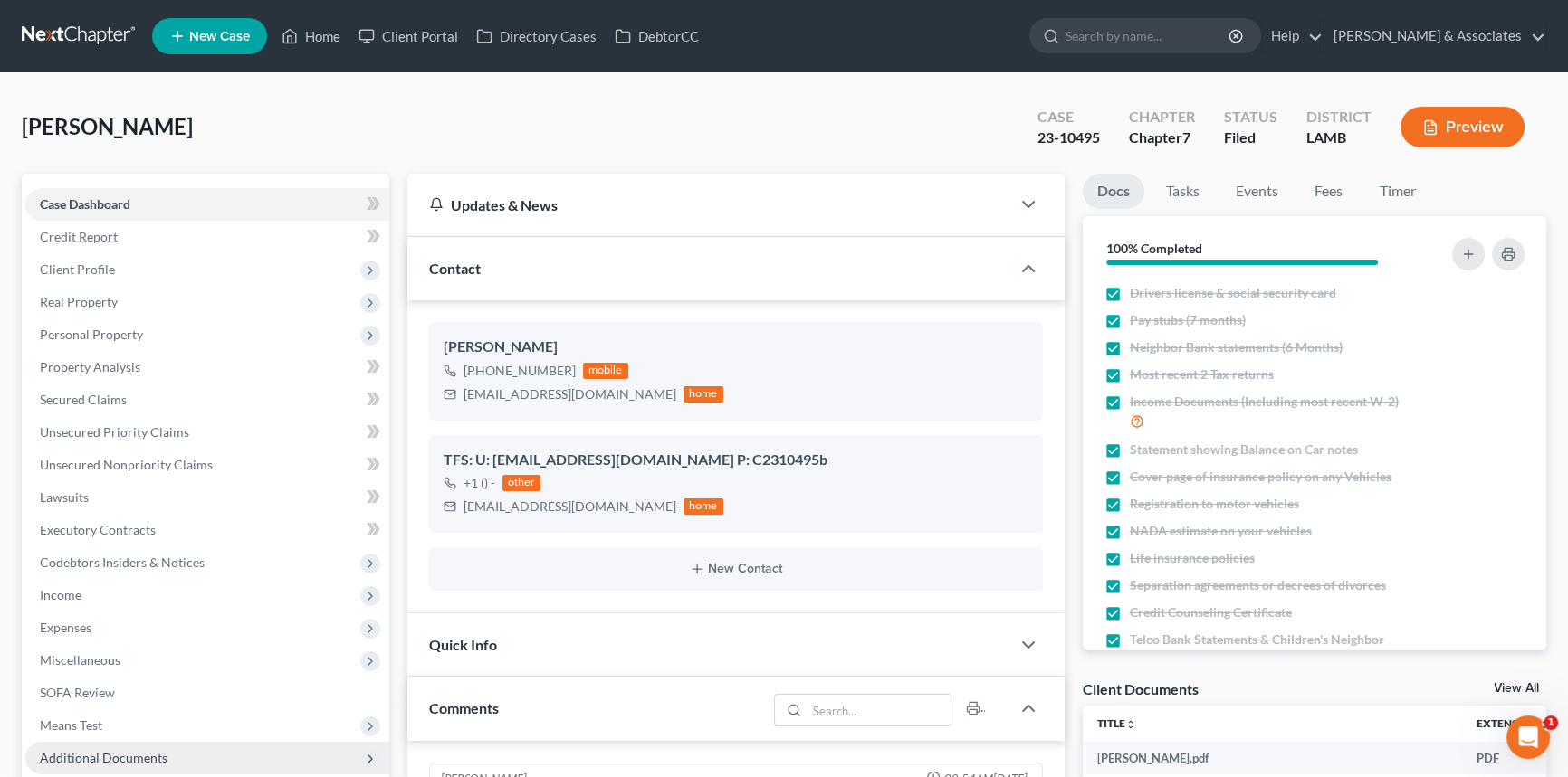
scroll to position [411, 0]
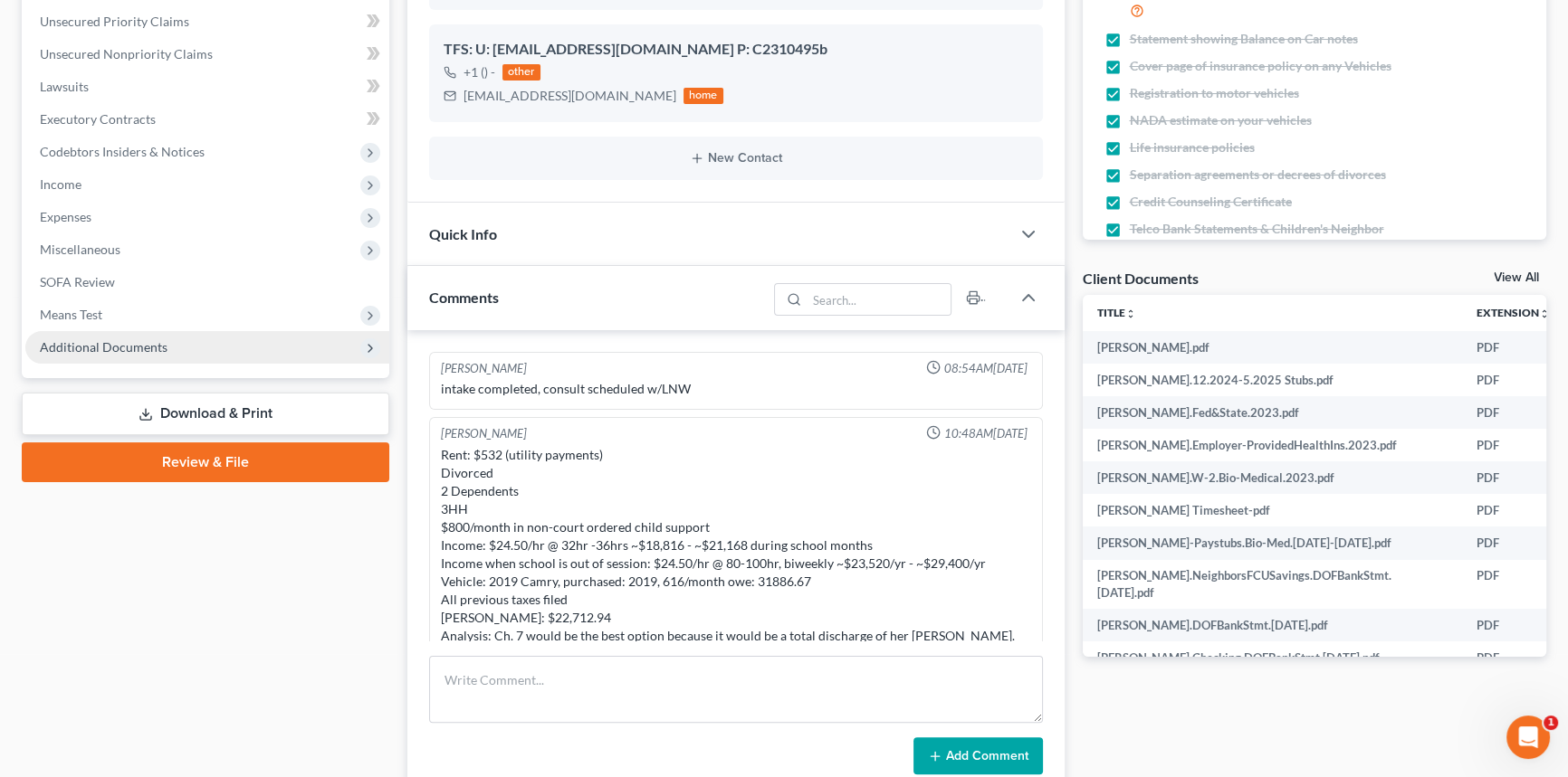
click at [158, 339] on span "Additional Documents" at bounding box center [104, 346] width 127 height 15
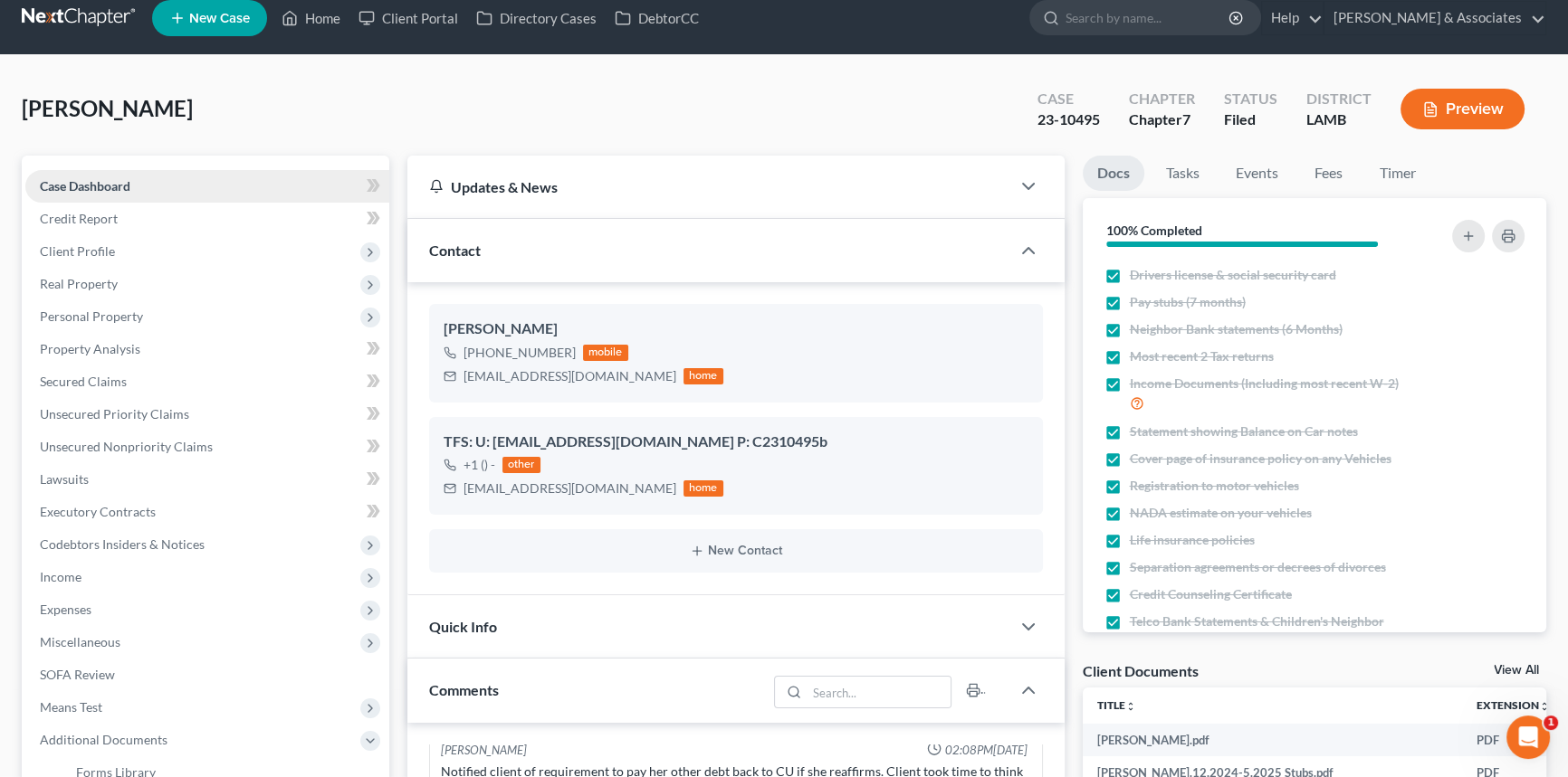
scroll to position [0, 0]
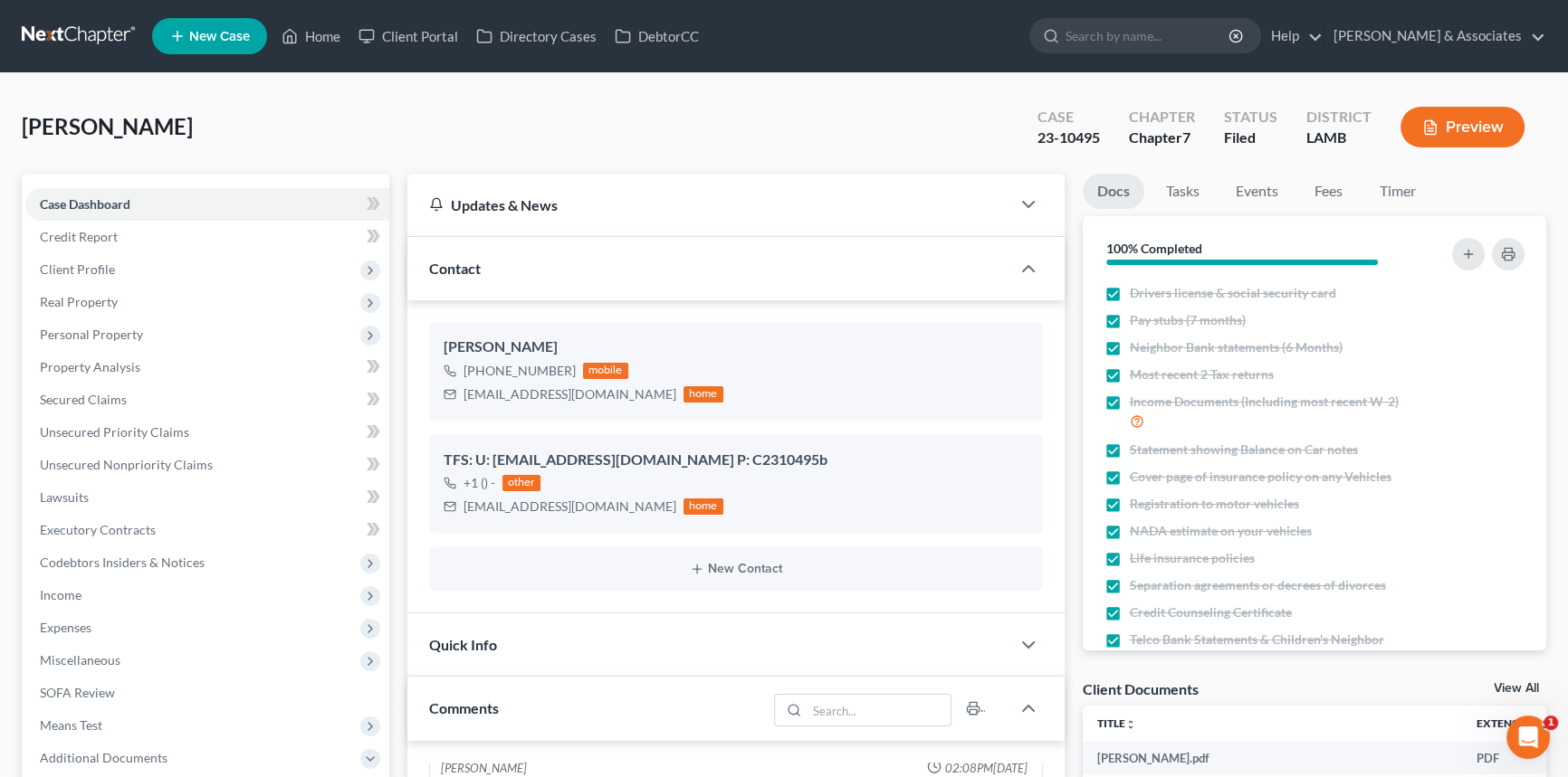
click at [85, 38] on link at bounding box center [80, 36] width 116 height 33
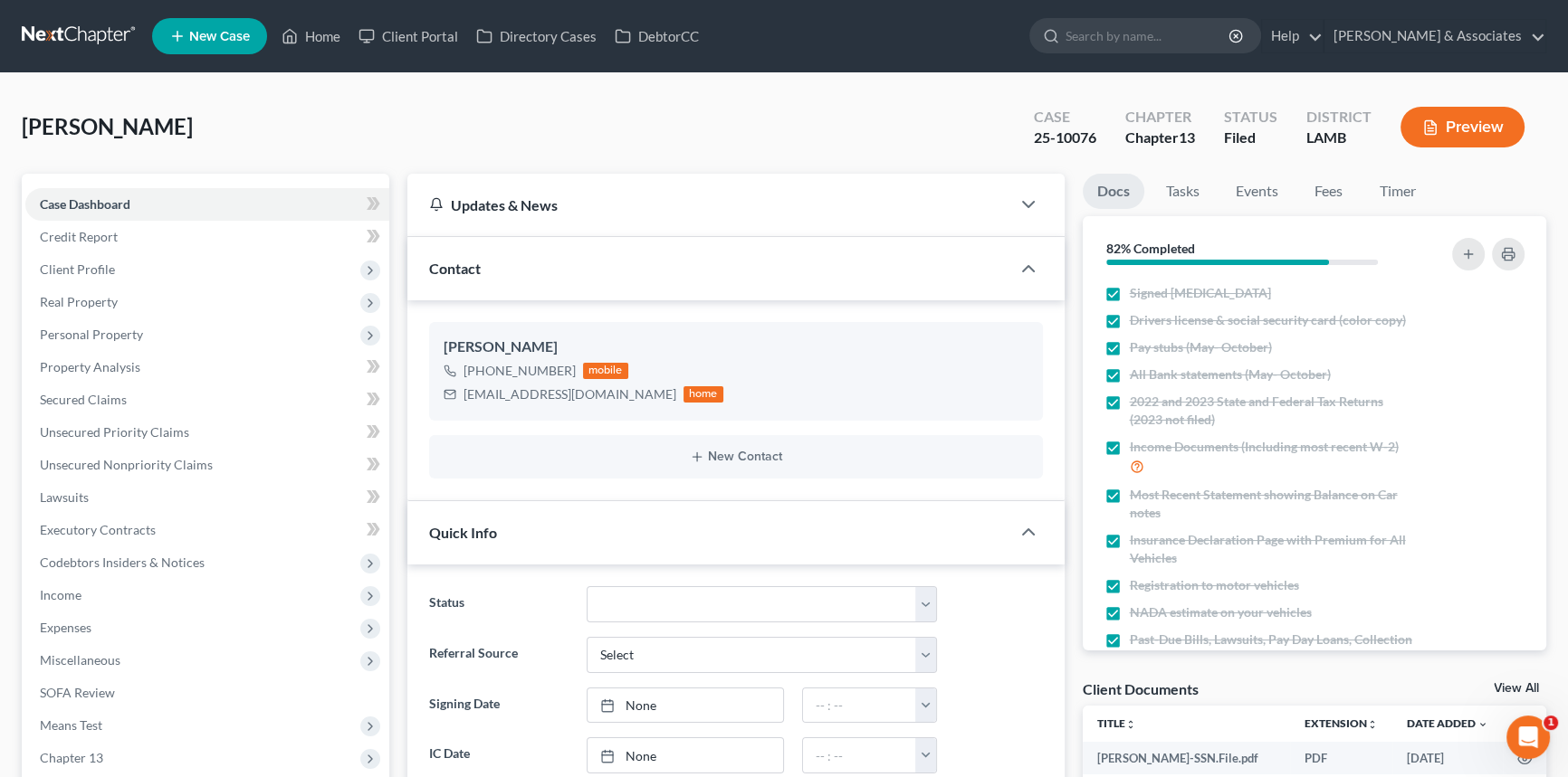
scroll to position [6390, 0]
click at [1352, 207] on li "Fees" at bounding box center [1329, 195] width 58 height 42
click at [1342, 197] on link "Fees" at bounding box center [1329, 192] width 58 height 36
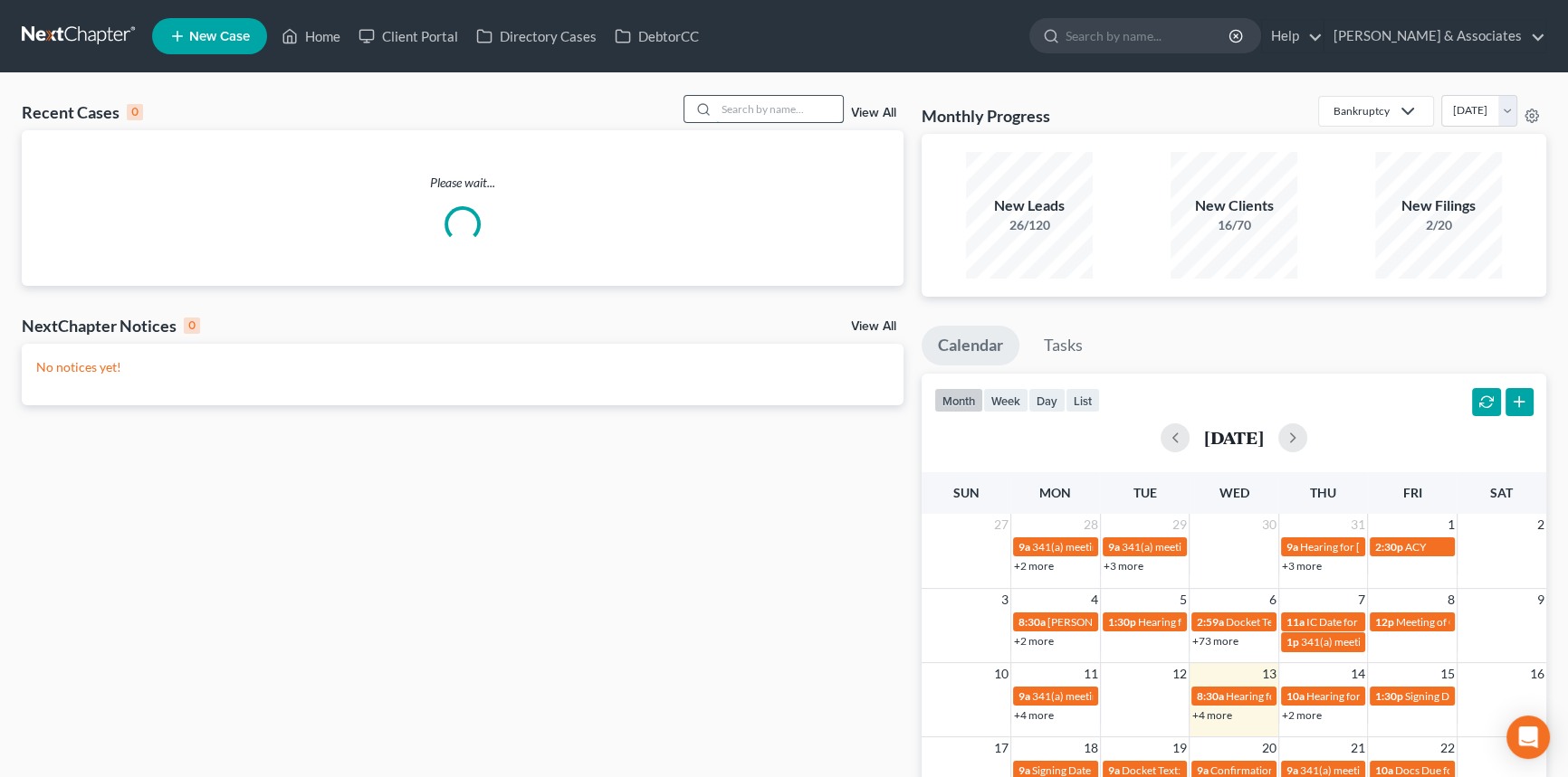
click at [746, 108] on input "search" at bounding box center [779, 109] width 126 height 26
type input "[PERSON_NAME]"
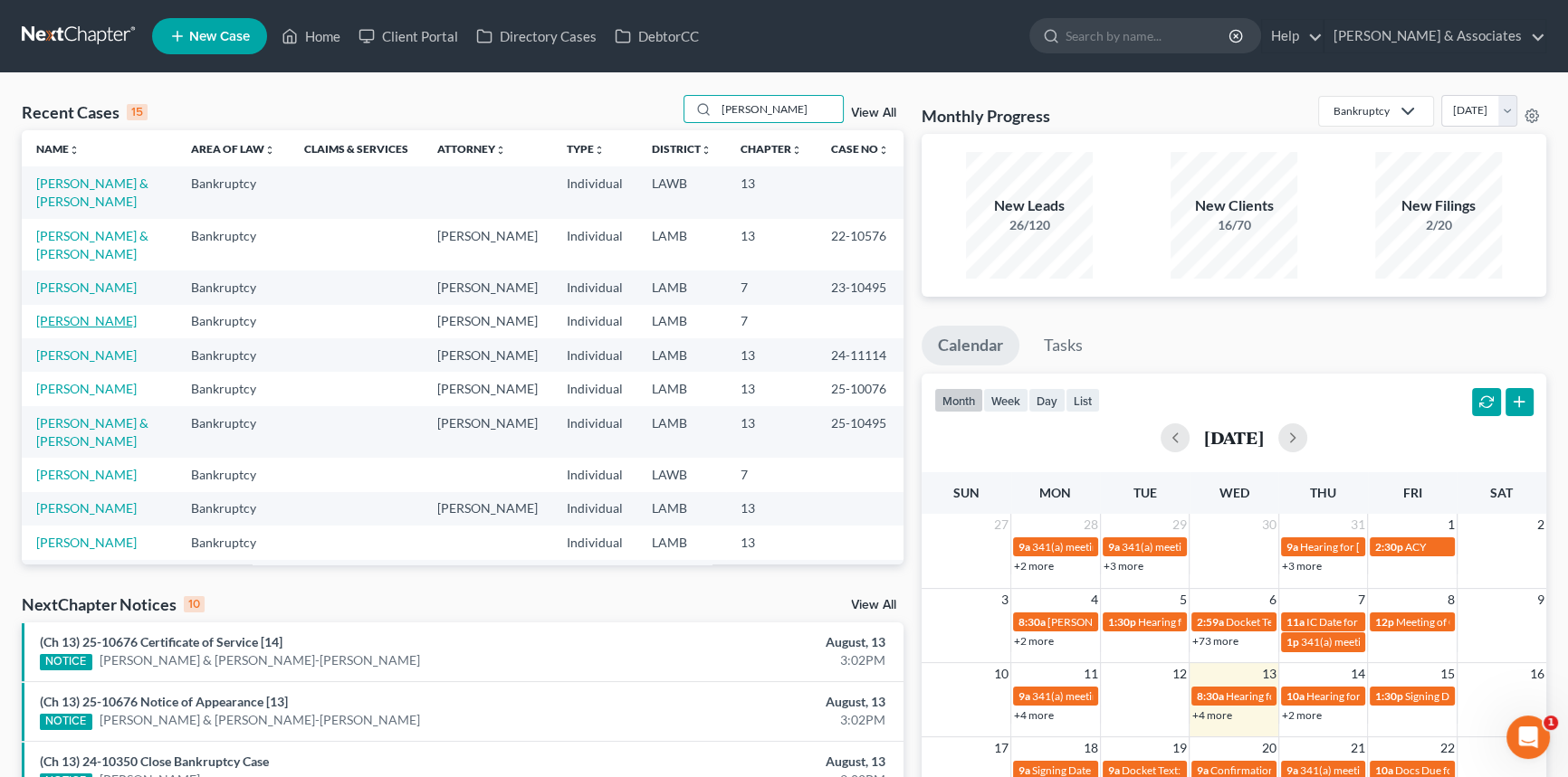
click at [101, 314] on link "[PERSON_NAME]" at bounding box center [86, 320] width 100 height 15
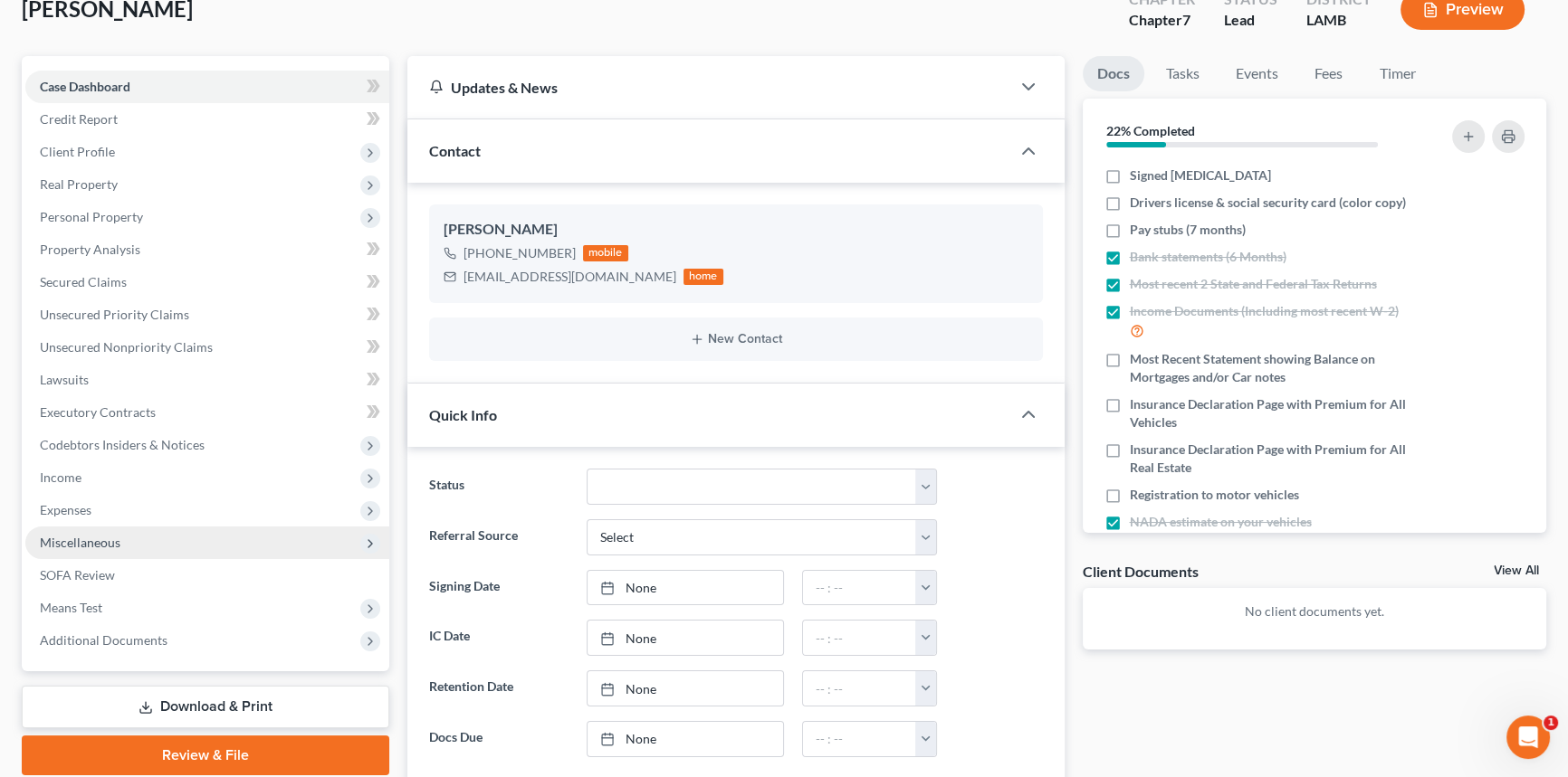
scroll to position [164, 0]
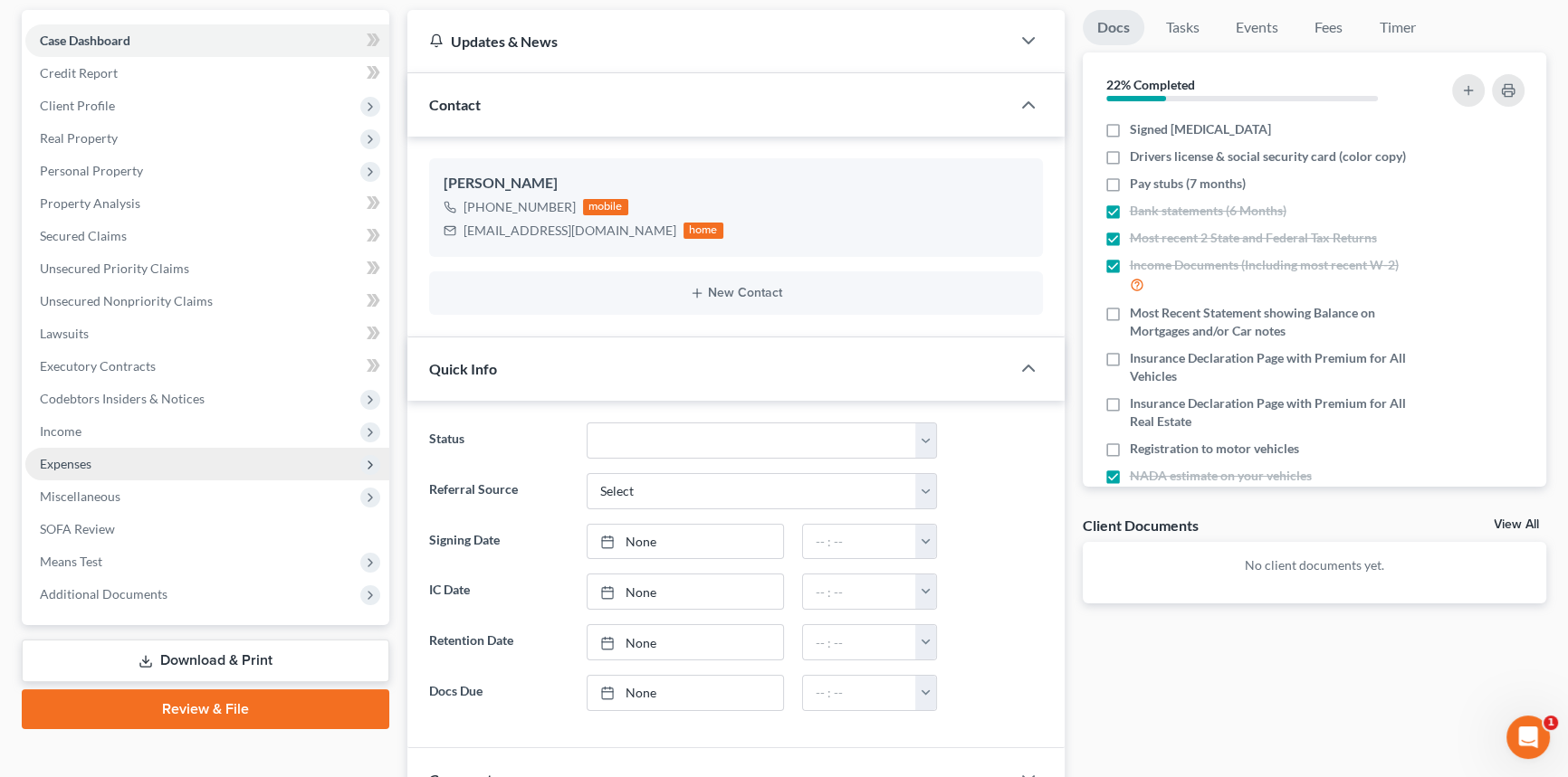
click at [107, 458] on span "Expenses" at bounding box center [207, 463] width 364 height 33
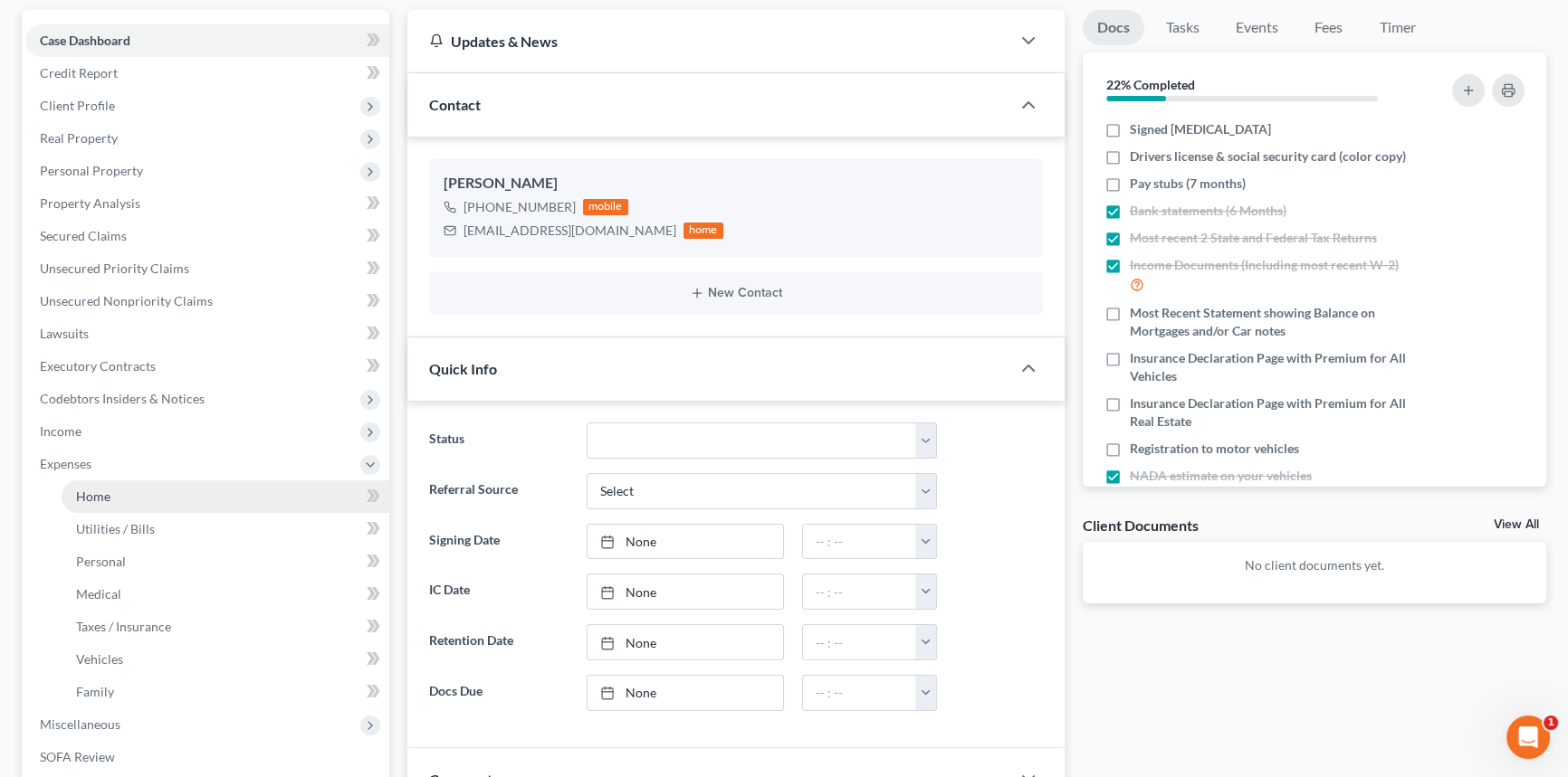
click at [124, 504] on link "Home" at bounding box center [226, 496] width 328 height 33
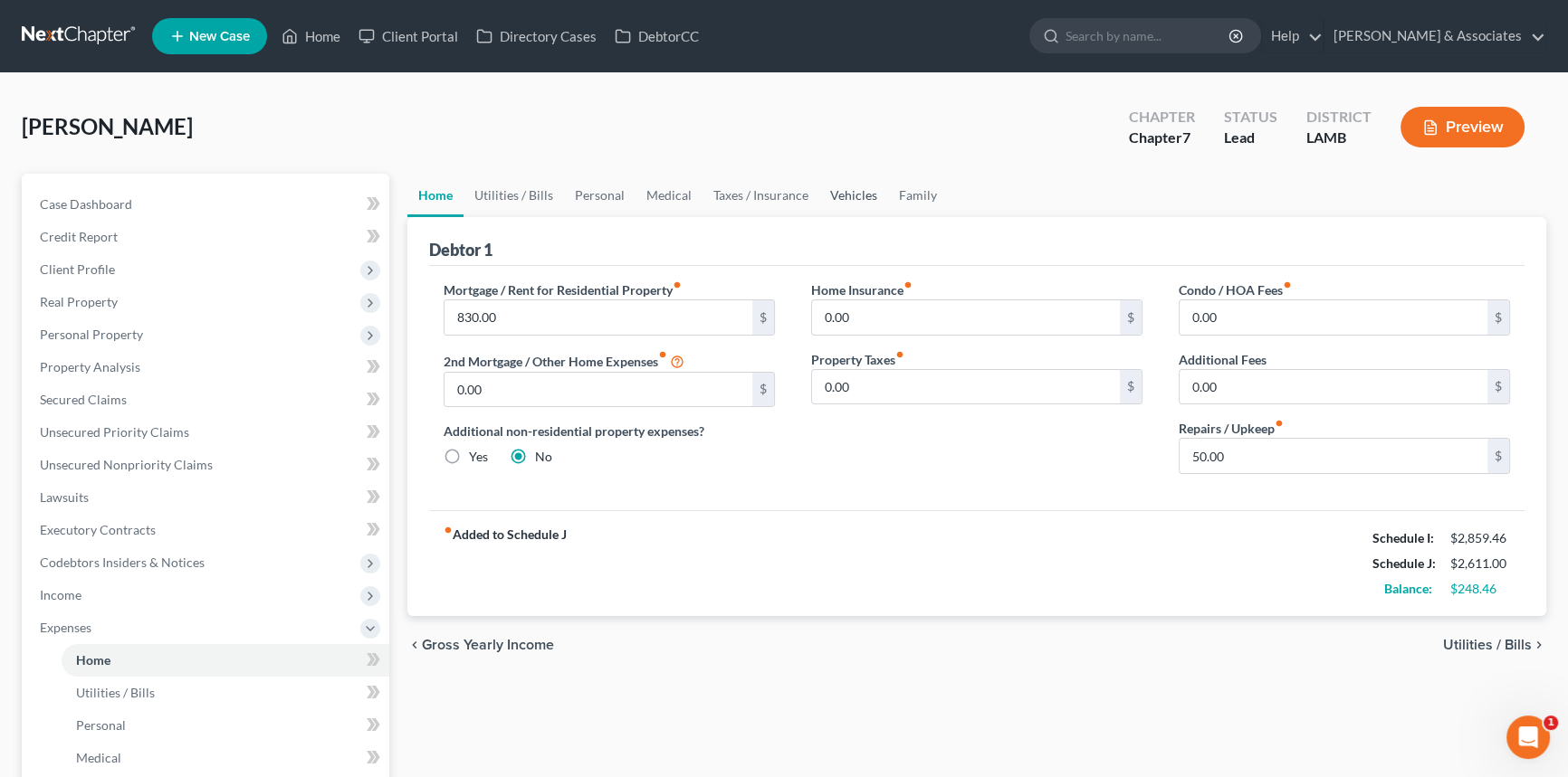
click at [831, 177] on link "Vehicles" at bounding box center [853, 196] width 68 height 43
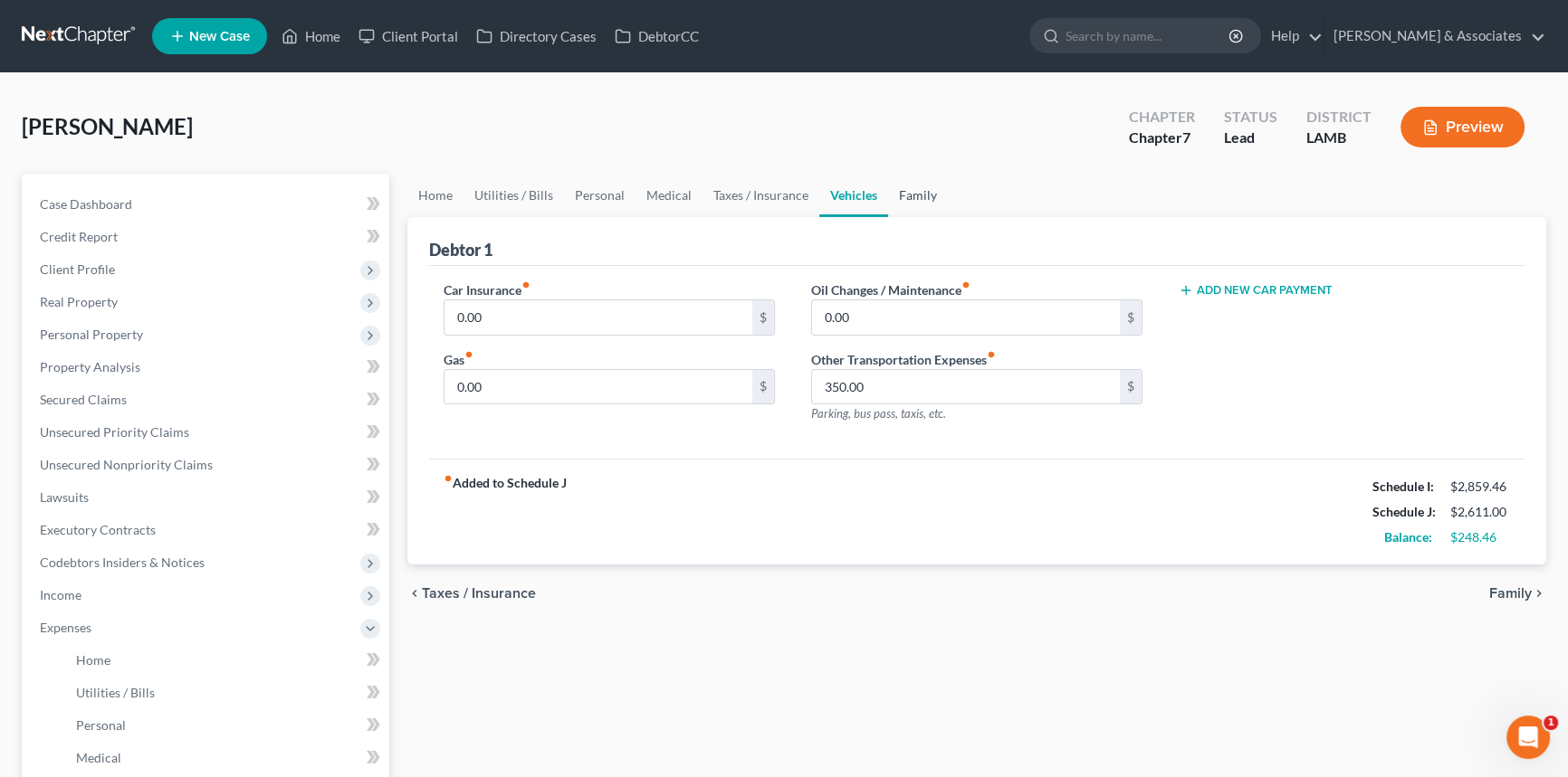
click at [905, 201] on link "Family" at bounding box center [918, 196] width 60 height 43
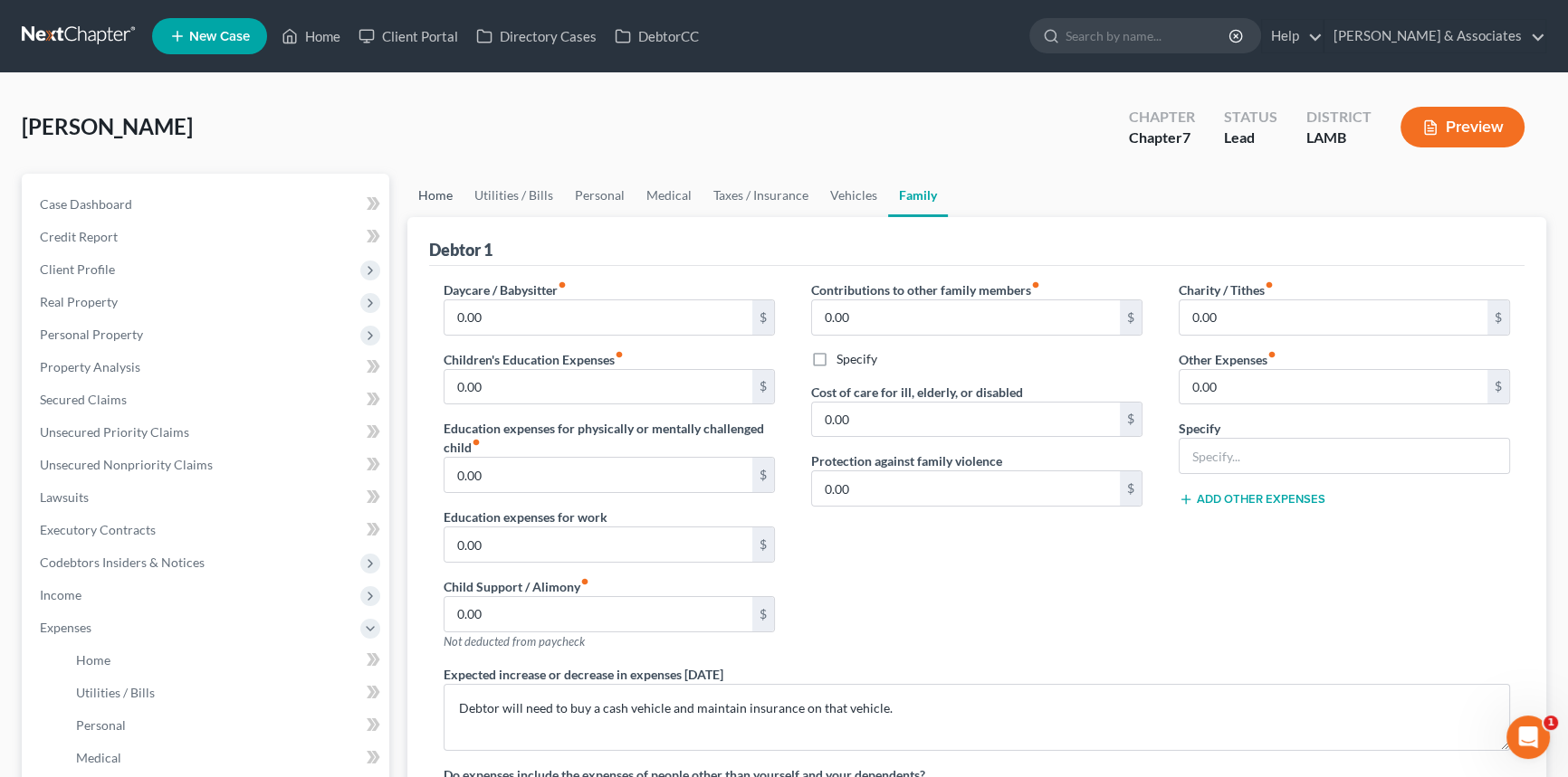
click at [430, 198] on link "Home" at bounding box center [436, 196] width 56 height 43
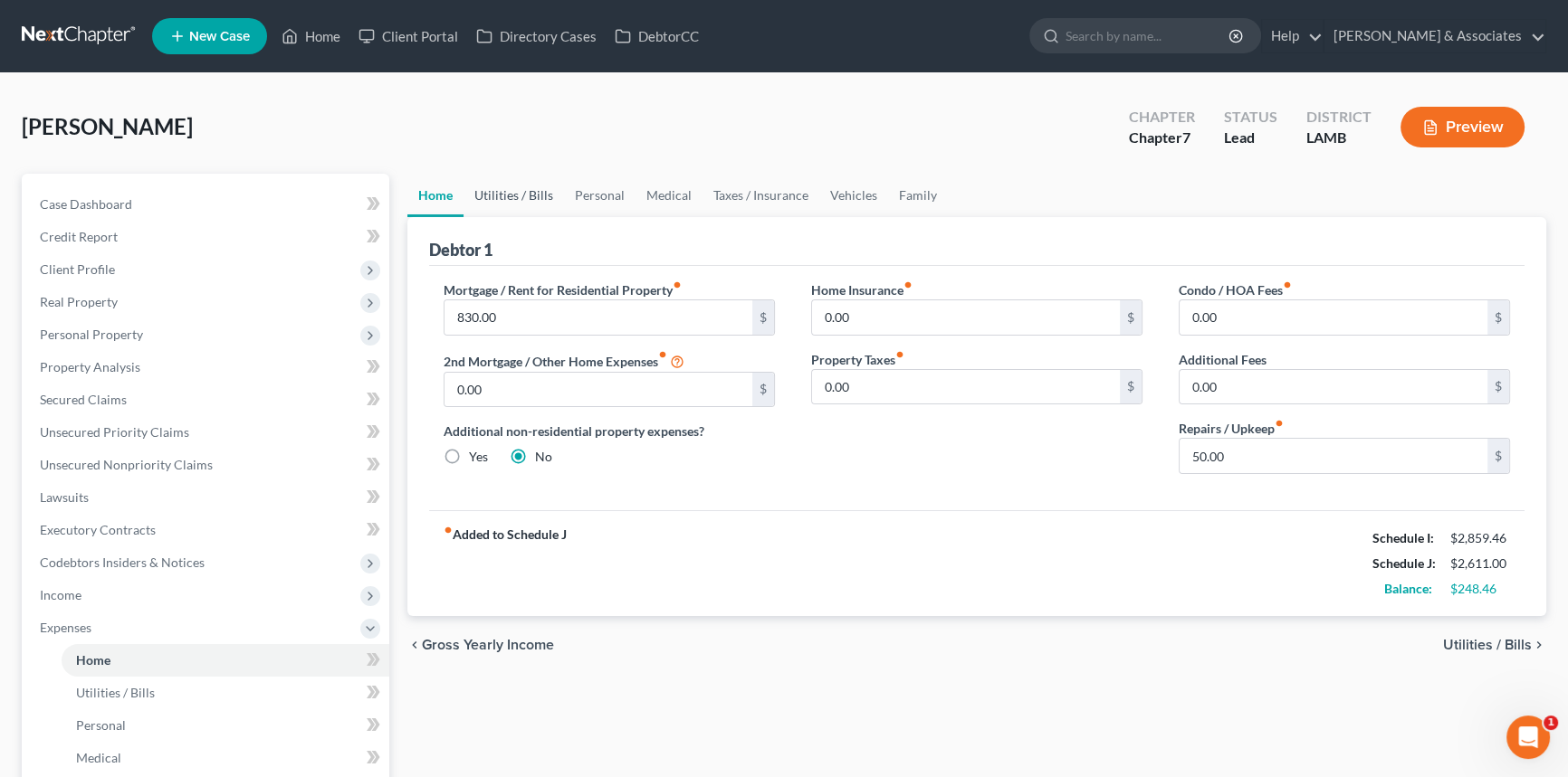
click at [481, 194] on link "Utilities / Bills" at bounding box center [513, 196] width 100 height 43
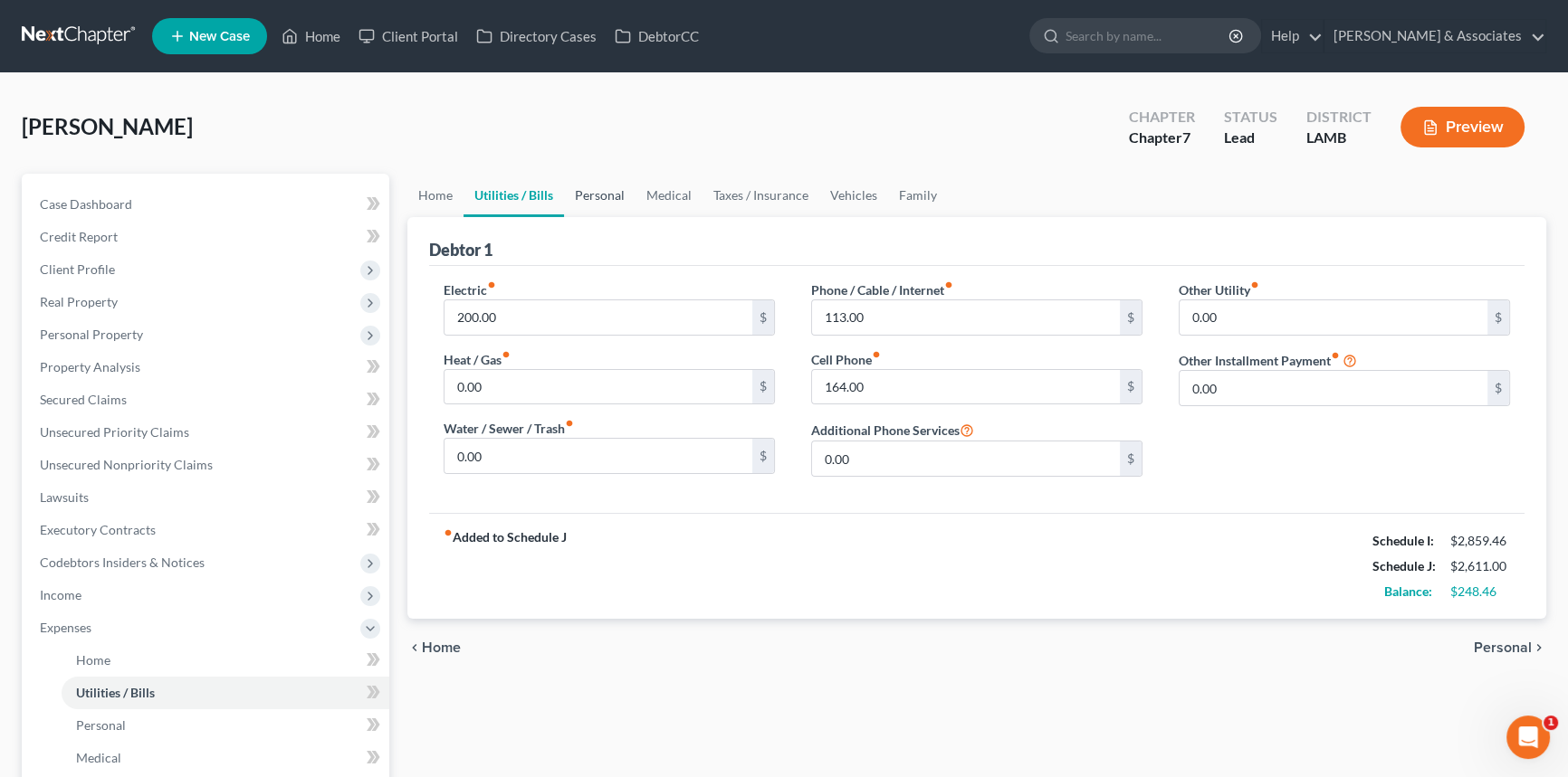
click at [580, 198] on link "Personal" at bounding box center [599, 196] width 71 height 43
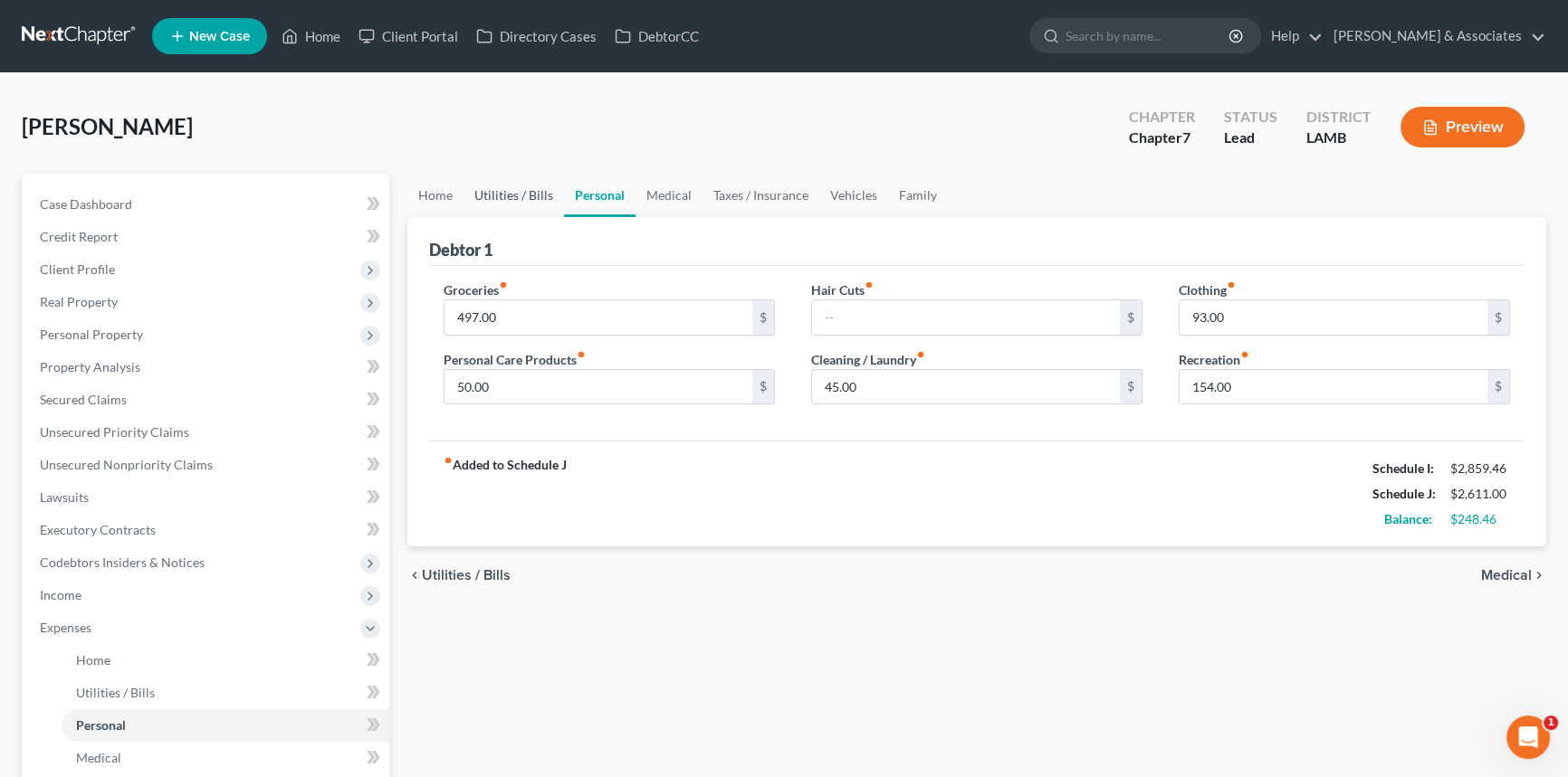
click at [560, 198] on ul "Home Utilities / Bills Personal Medical Taxes / Insurance Vehicles Family" at bounding box center [977, 196] width 1139 height 43
click at [543, 197] on link "Utilities / Bills" at bounding box center [513, 196] width 100 height 43
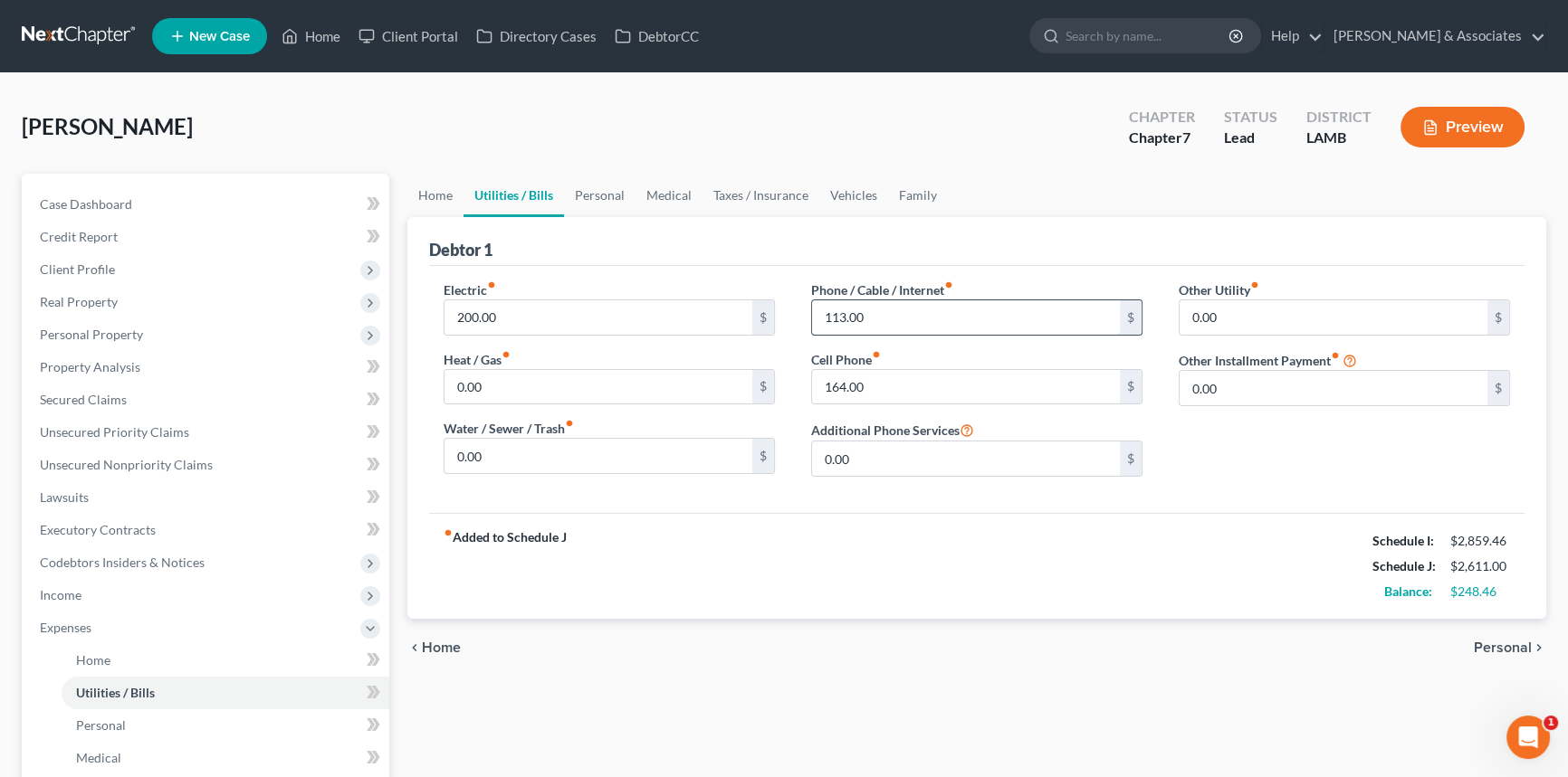
click at [1020, 325] on input "113.00" at bounding box center [966, 317] width 308 height 35
type input "350"
type input "0"
click at [588, 191] on link "Personal" at bounding box center [599, 196] width 71 height 43
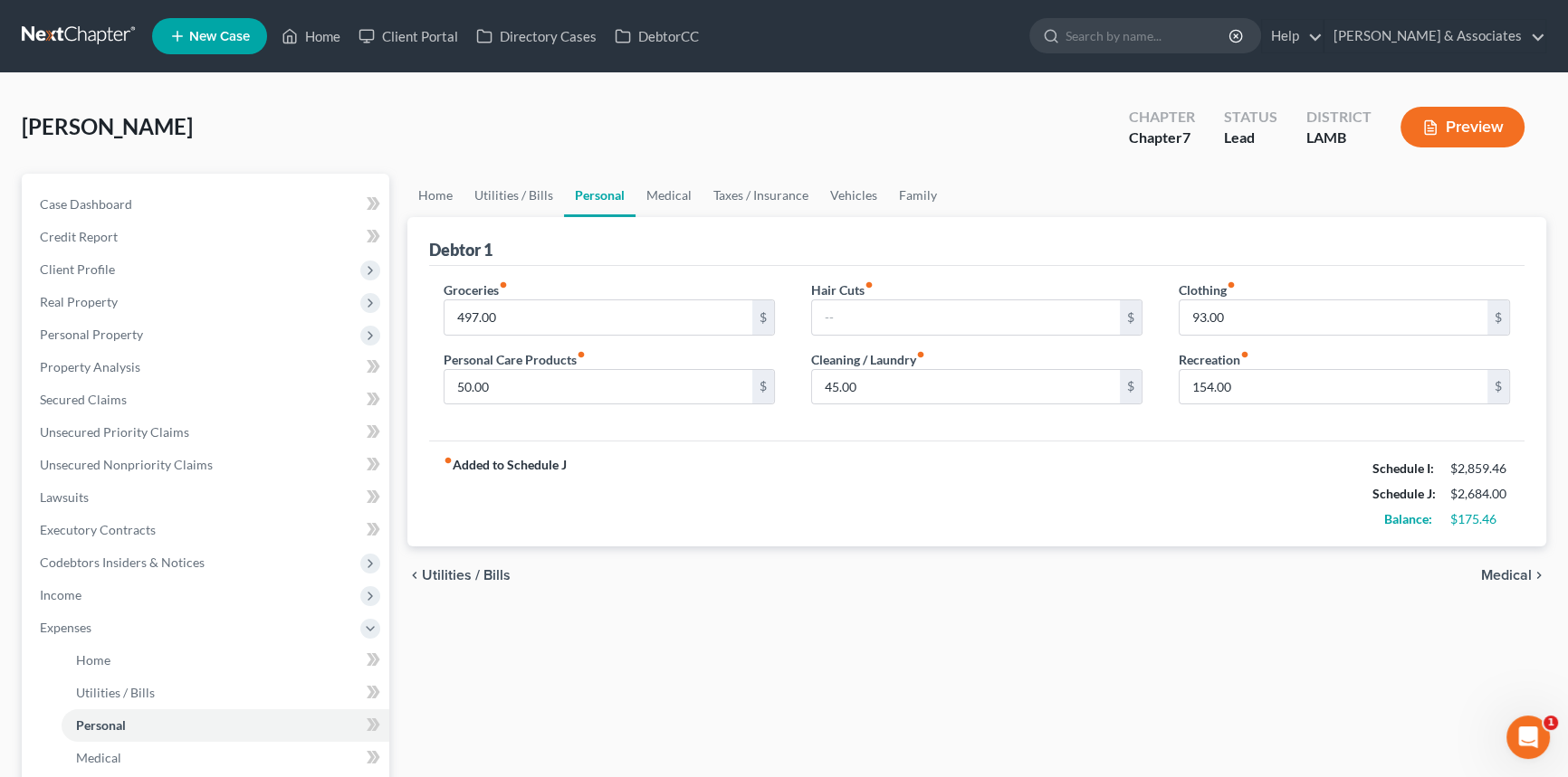
click at [1058, 559] on div "chevron_left Utilities / Bills Medical chevron_right" at bounding box center [977, 576] width 1139 height 58
click at [603, 316] on input "497.00" at bounding box center [599, 317] width 308 height 35
type input "542"
click at [854, 691] on div "Home Utilities / Bills Personal Medical Taxes / Insurance Vehicles Family Debto…" at bounding box center [976, 648] width 1157 height 947
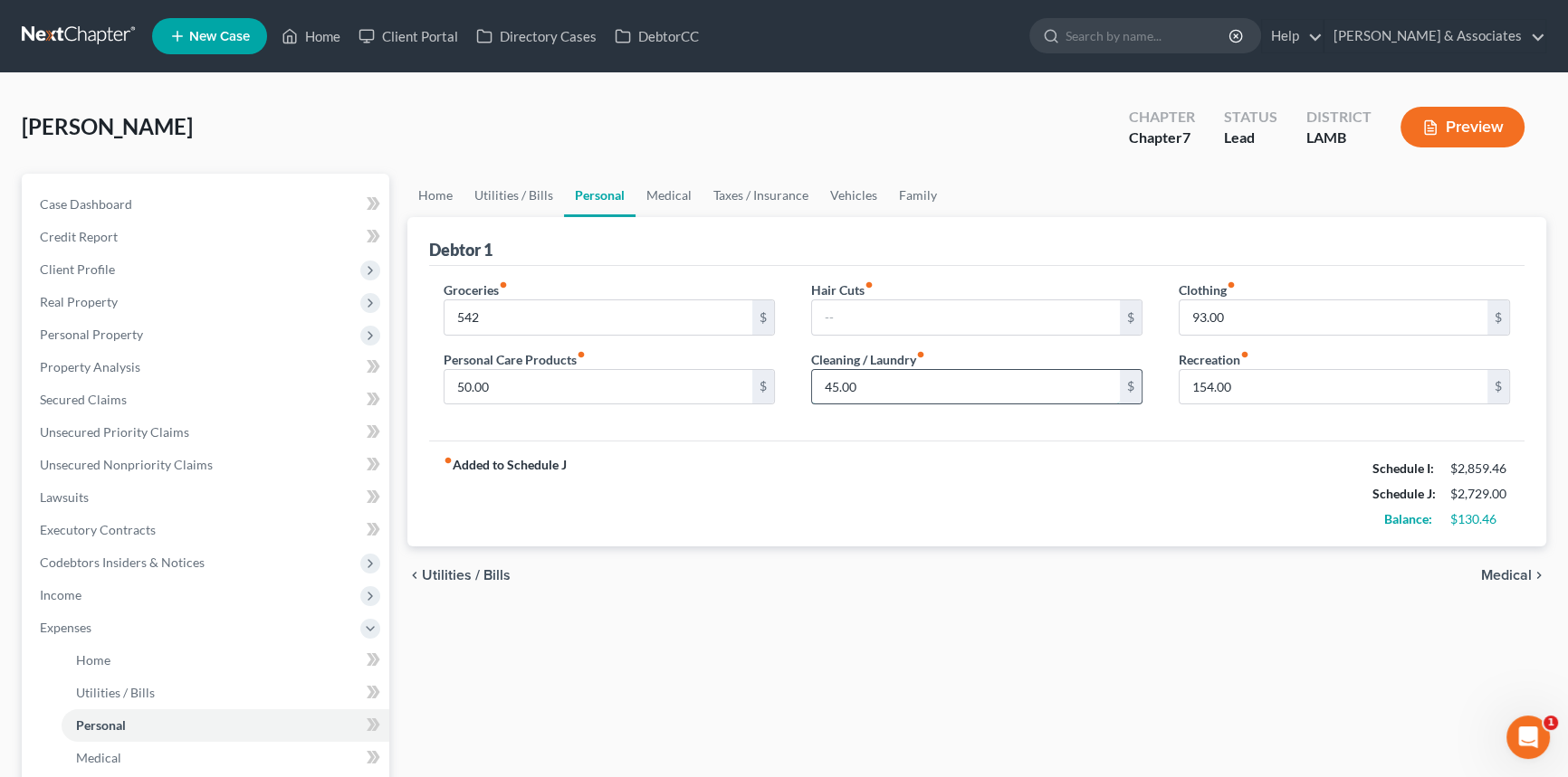
click at [969, 397] on input "45.00" at bounding box center [966, 387] width 308 height 35
click at [1270, 337] on div "Clothing fiber_manual_record 93.00 $ Recreation fiber_manual_record 154.00 $" at bounding box center [1344, 350] width 367 height 139
click at [1240, 466] on div "fiber_manual_record Added to Schedule J Schedule I: $2,859.46 Schedule J: $2,68…" at bounding box center [977, 493] width 1096 height 106
click at [1282, 376] on input "154.00" at bounding box center [1334, 387] width 308 height 35
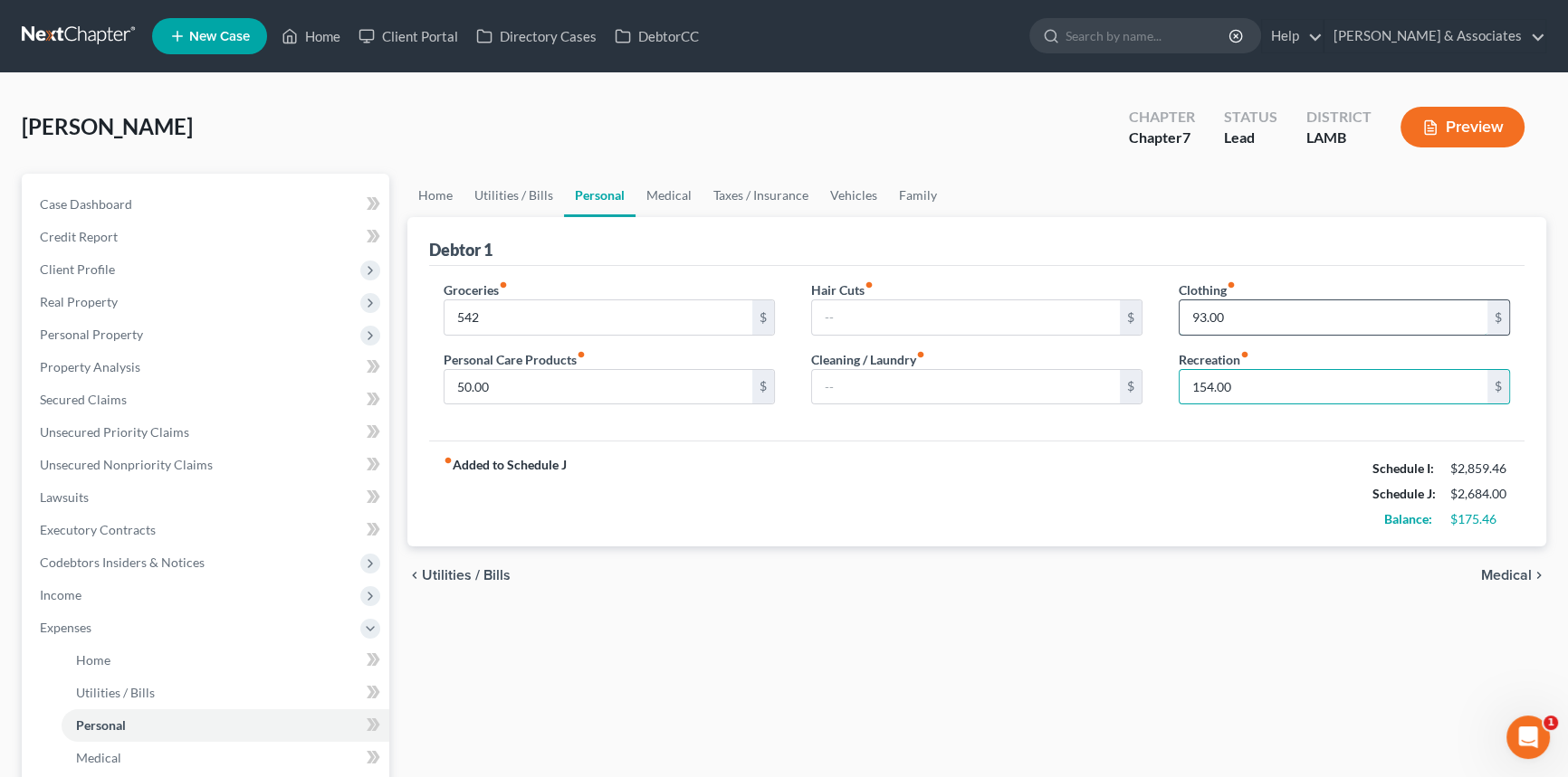
click at [1285, 319] on input "93.00" at bounding box center [1334, 317] width 308 height 35
click at [1018, 624] on div "Home Utilities / Bills Personal Medical Taxes / Insurance Vehicles Family Debto…" at bounding box center [976, 648] width 1157 height 947
drag, startPoint x: 666, startPoint y: 195, endPoint x: 673, endPoint y: 206, distance: 13.0
click at [666, 195] on link "Medical" at bounding box center [670, 196] width 67 height 43
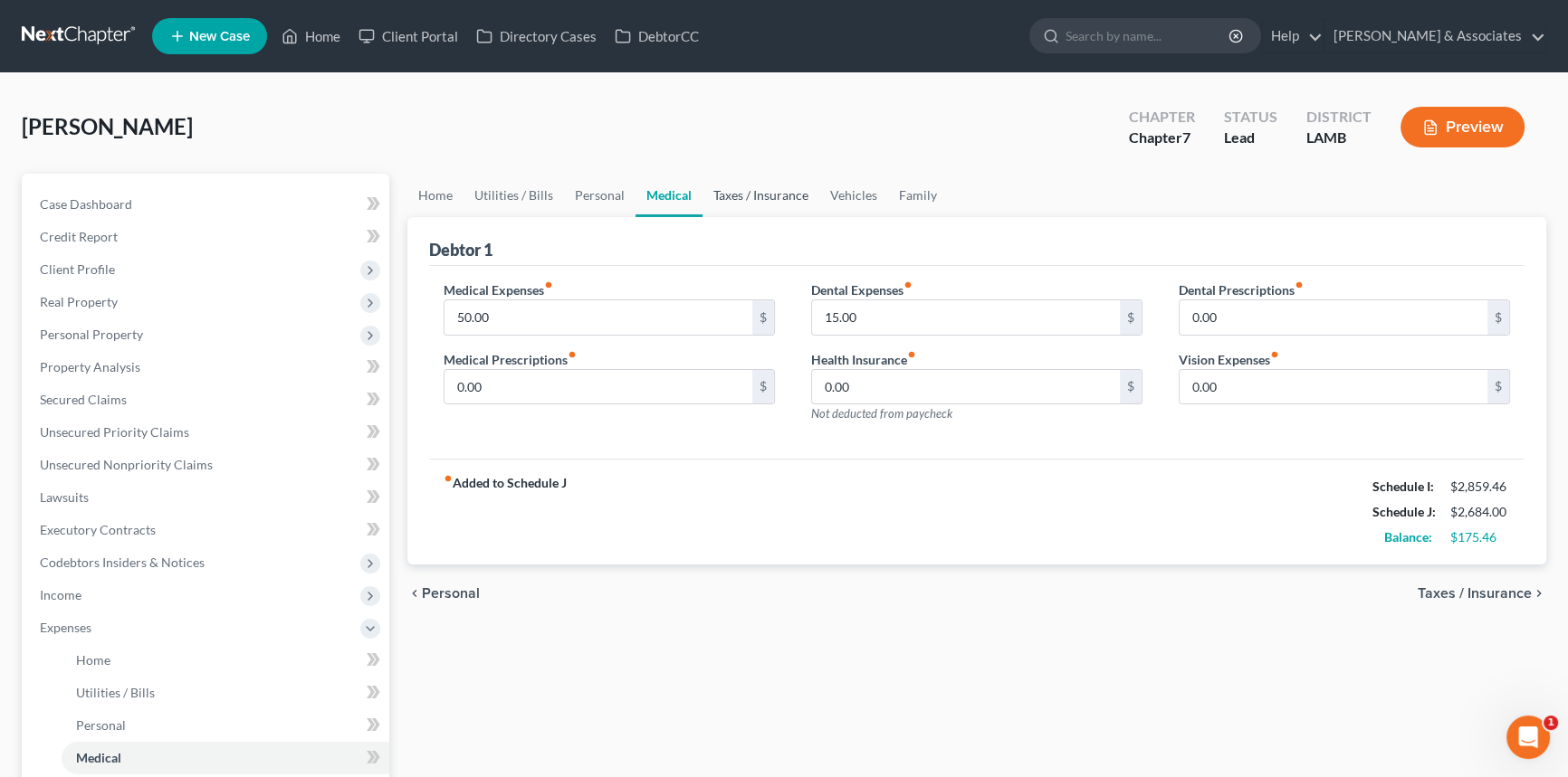
click at [736, 190] on link "Taxes / Insurance" at bounding box center [761, 196] width 117 height 43
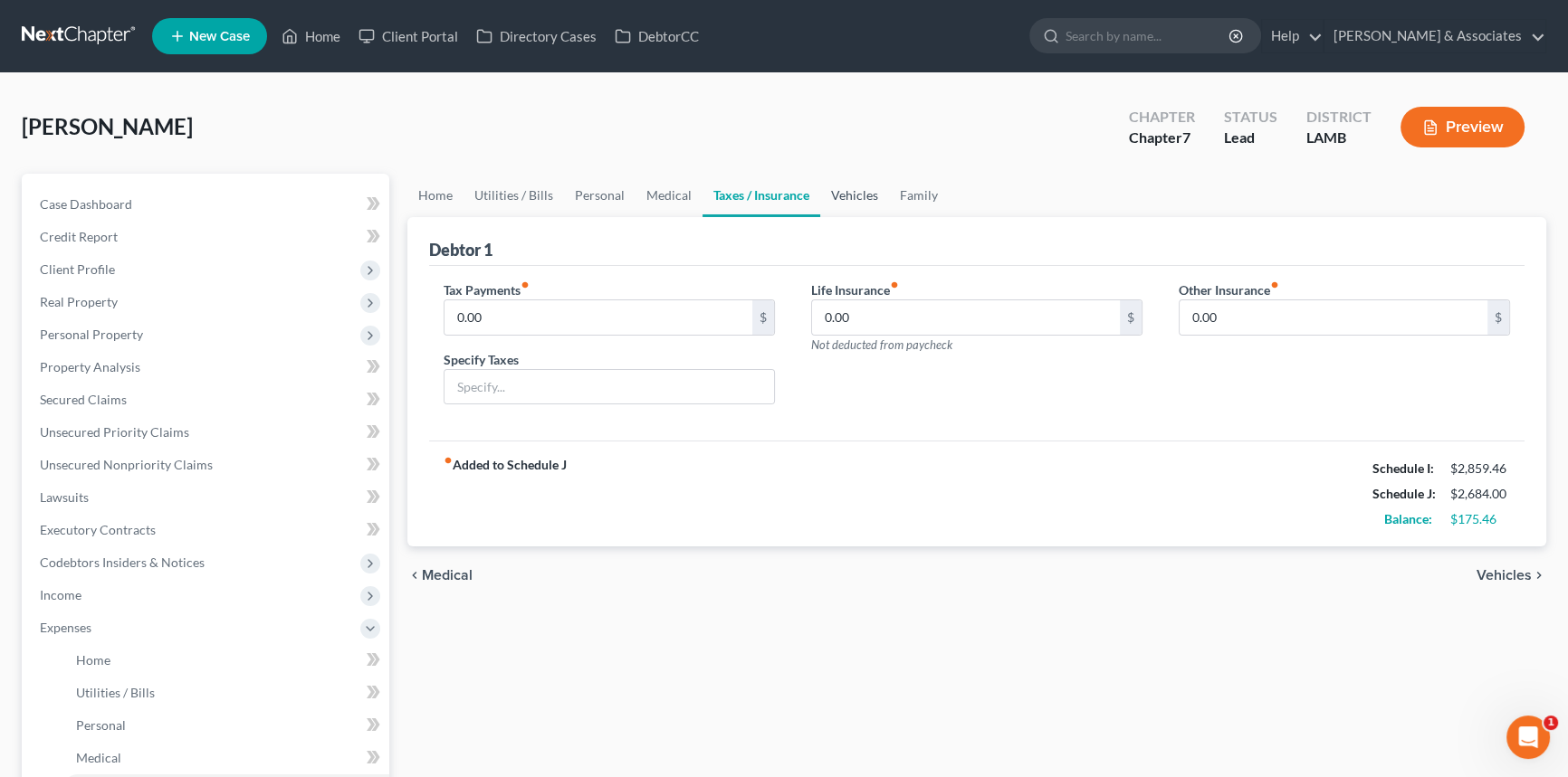
click at [828, 190] on link "Vehicles" at bounding box center [854, 196] width 68 height 43
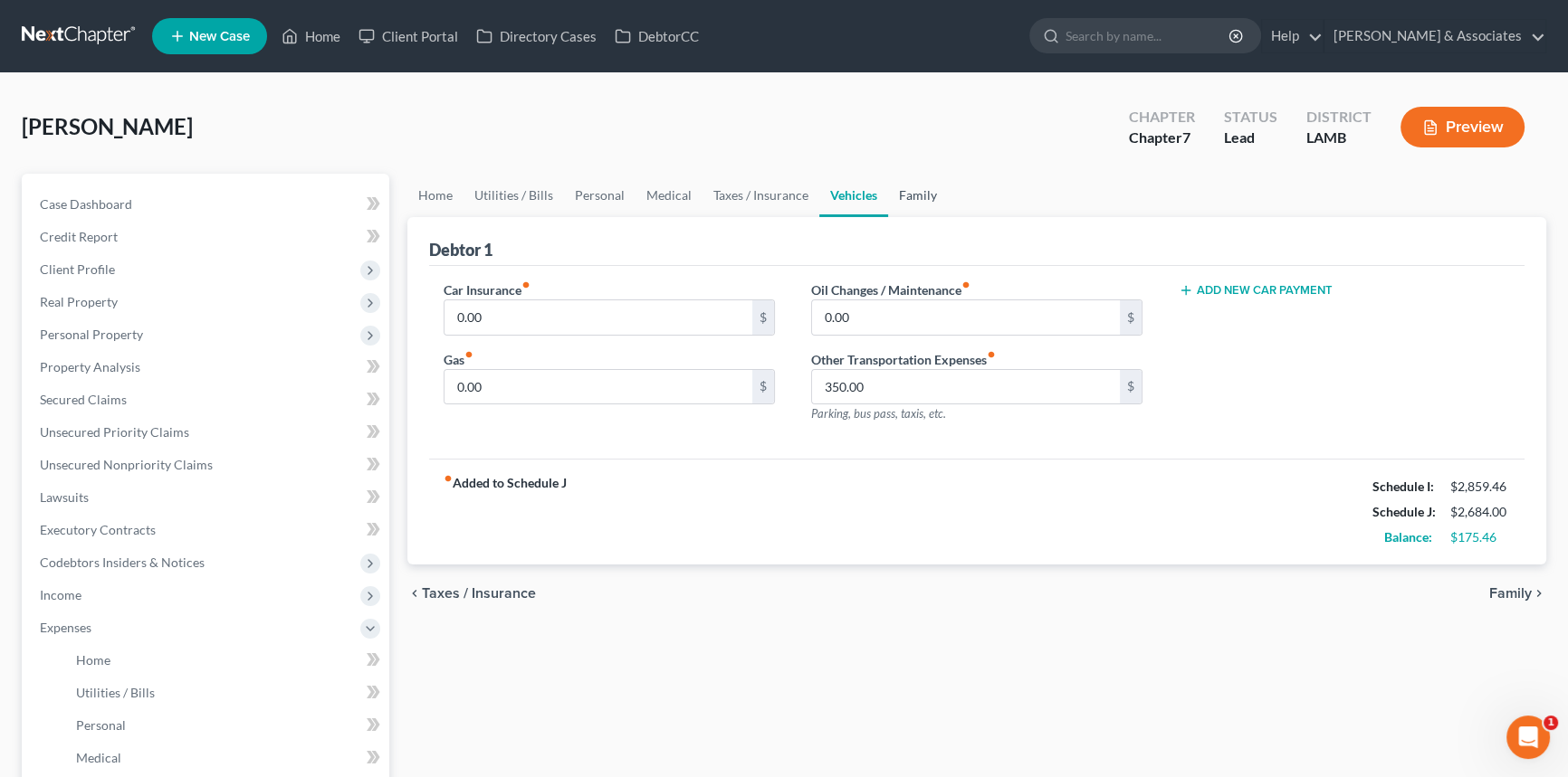
click at [891, 195] on link "Family" at bounding box center [918, 196] width 60 height 43
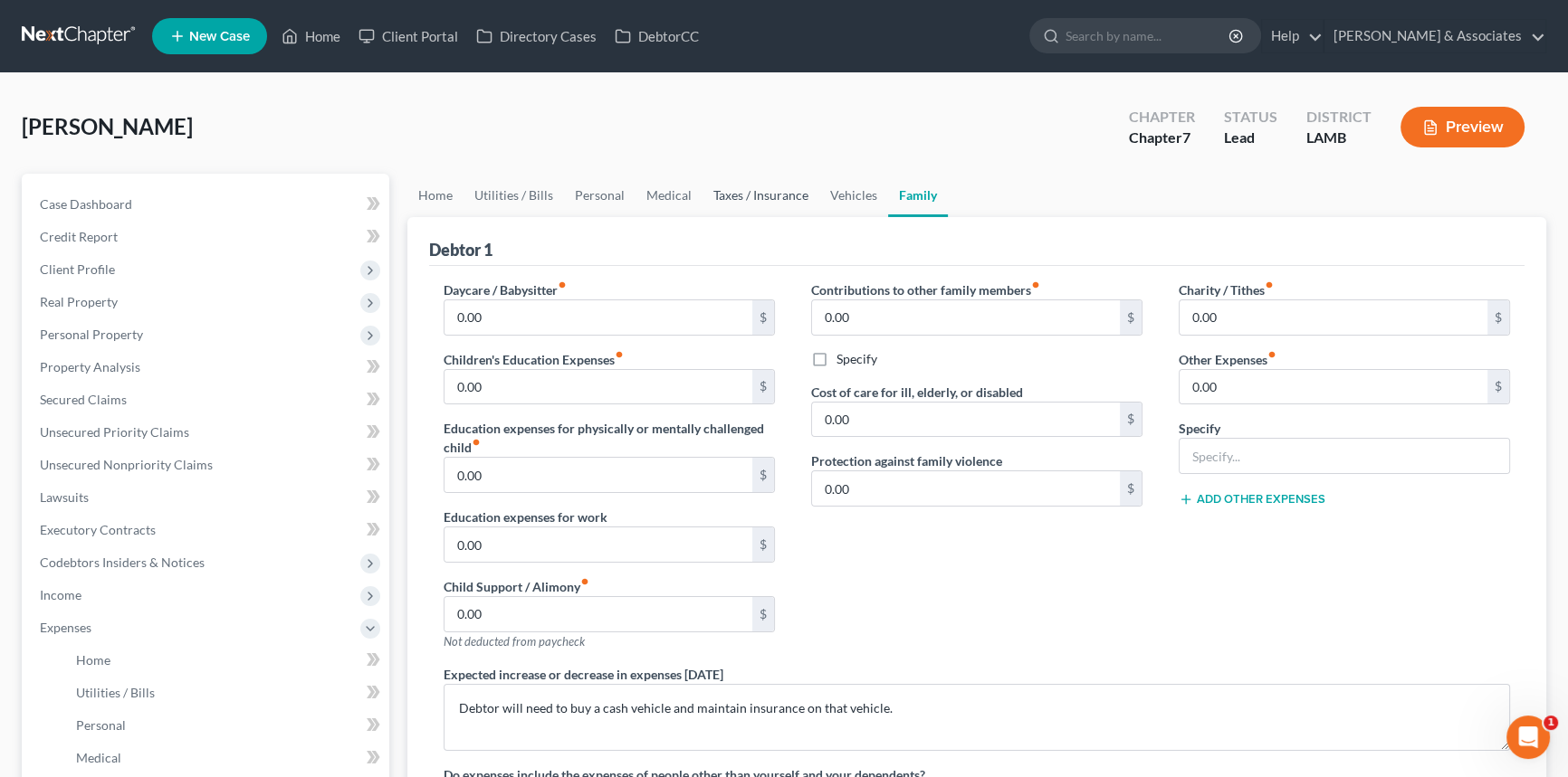
click at [712, 189] on link "Taxes / Insurance" at bounding box center [761, 196] width 117 height 43
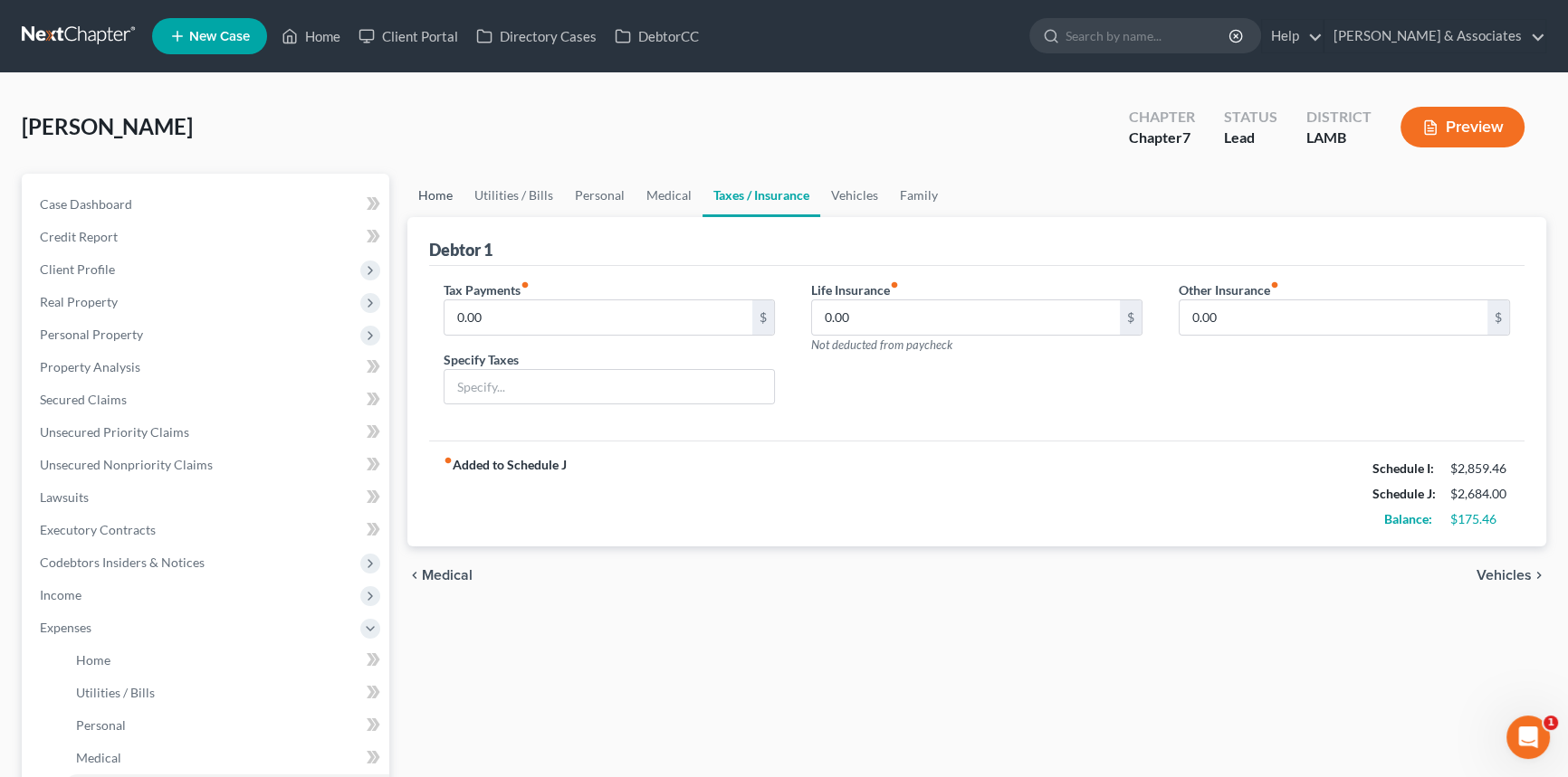
click at [426, 199] on link "Home" at bounding box center [436, 196] width 56 height 43
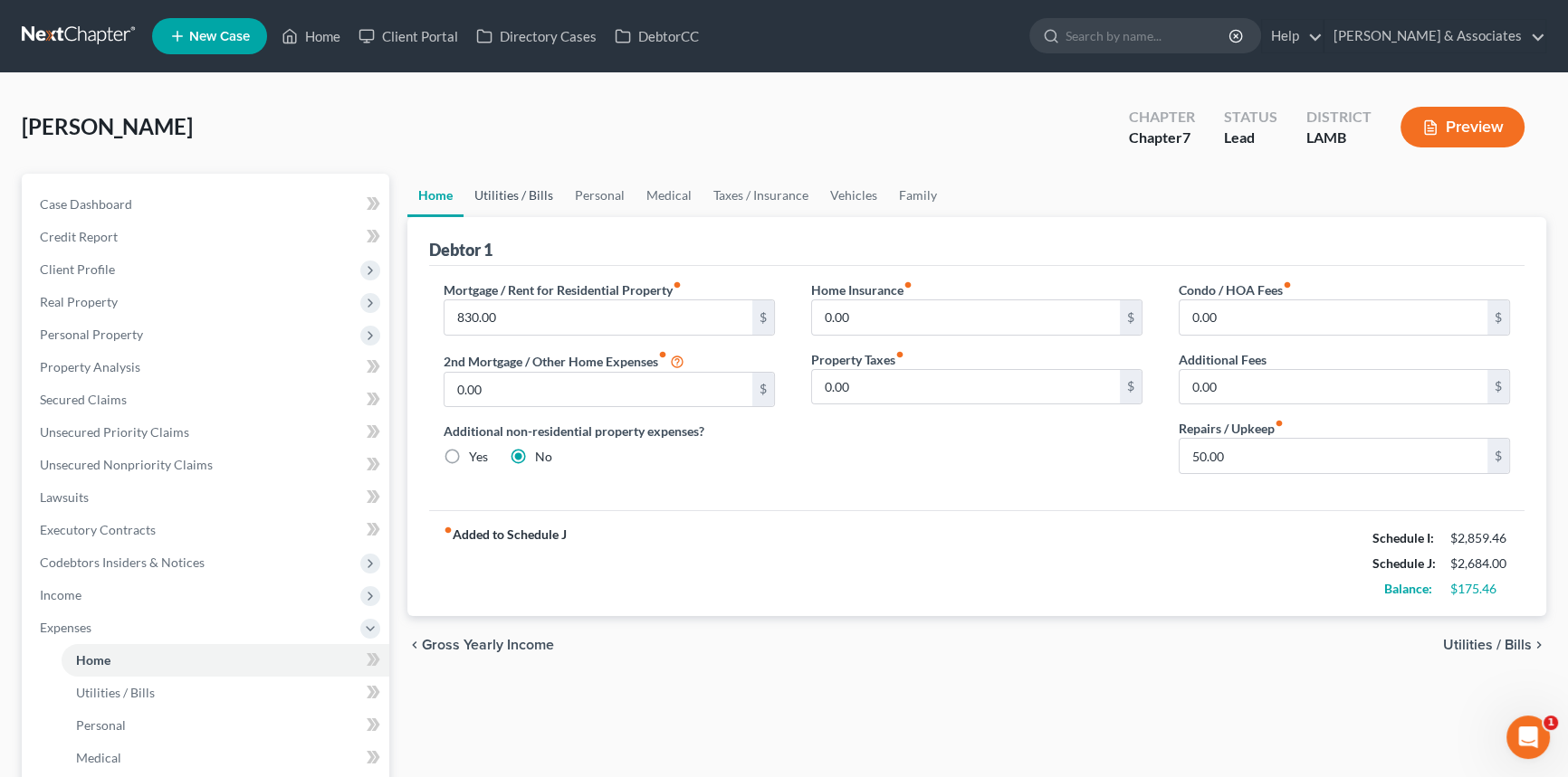
click at [511, 190] on link "Utilities / Bills" at bounding box center [513, 196] width 100 height 43
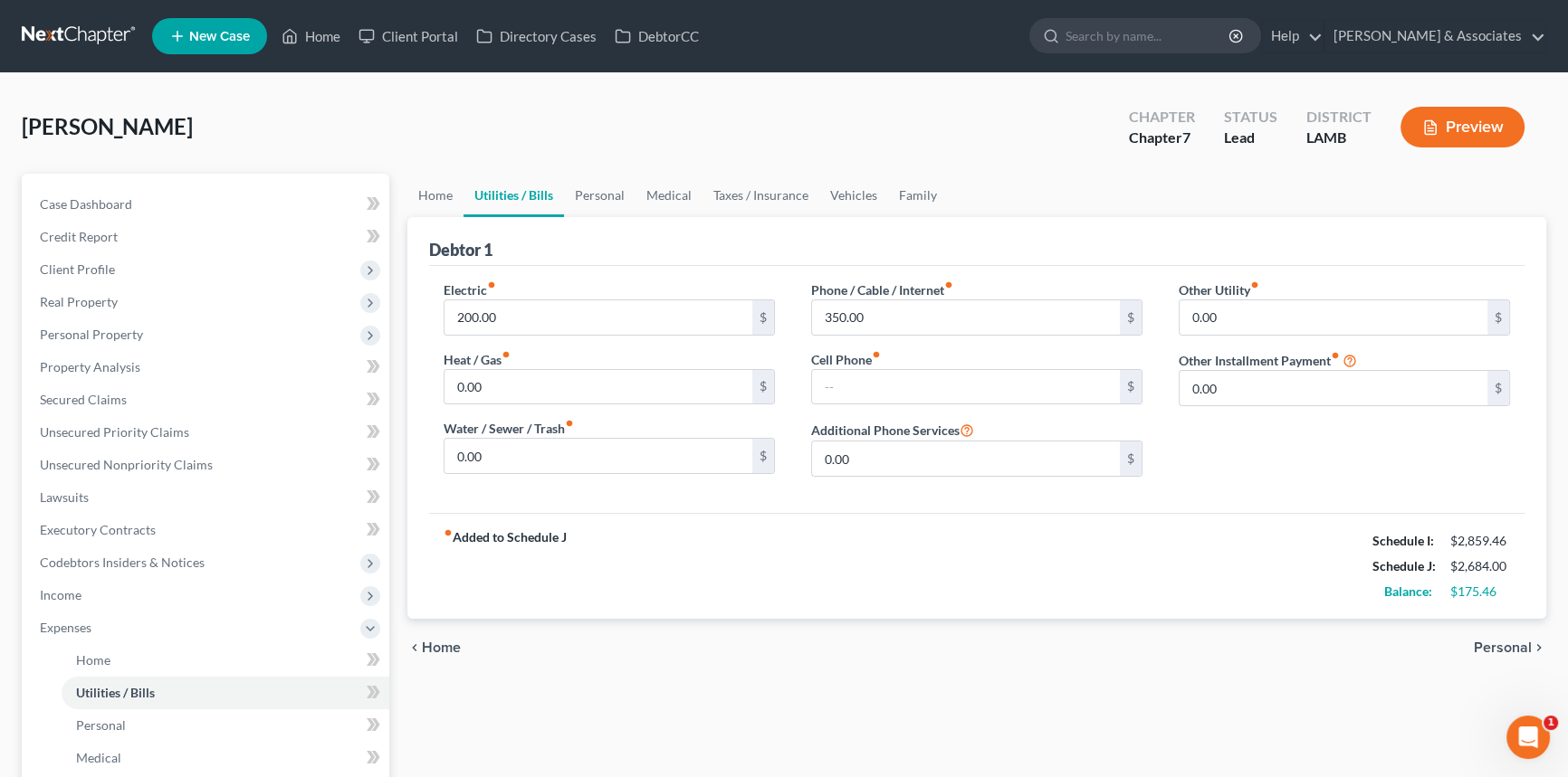
click at [998, 334] on div "Phone / Cable / Internet fiber_manual_record 350.00 $ Cell Phone fiber_manual_r…" at bounding box center [977, 386] width 367 height 211
click at [999, 319] on input "350.00" at bounding box center [966, 317] width 308 height 35
click at [587, 202] on link "Personal" at bounding box center [599, 196] width 71 height 43
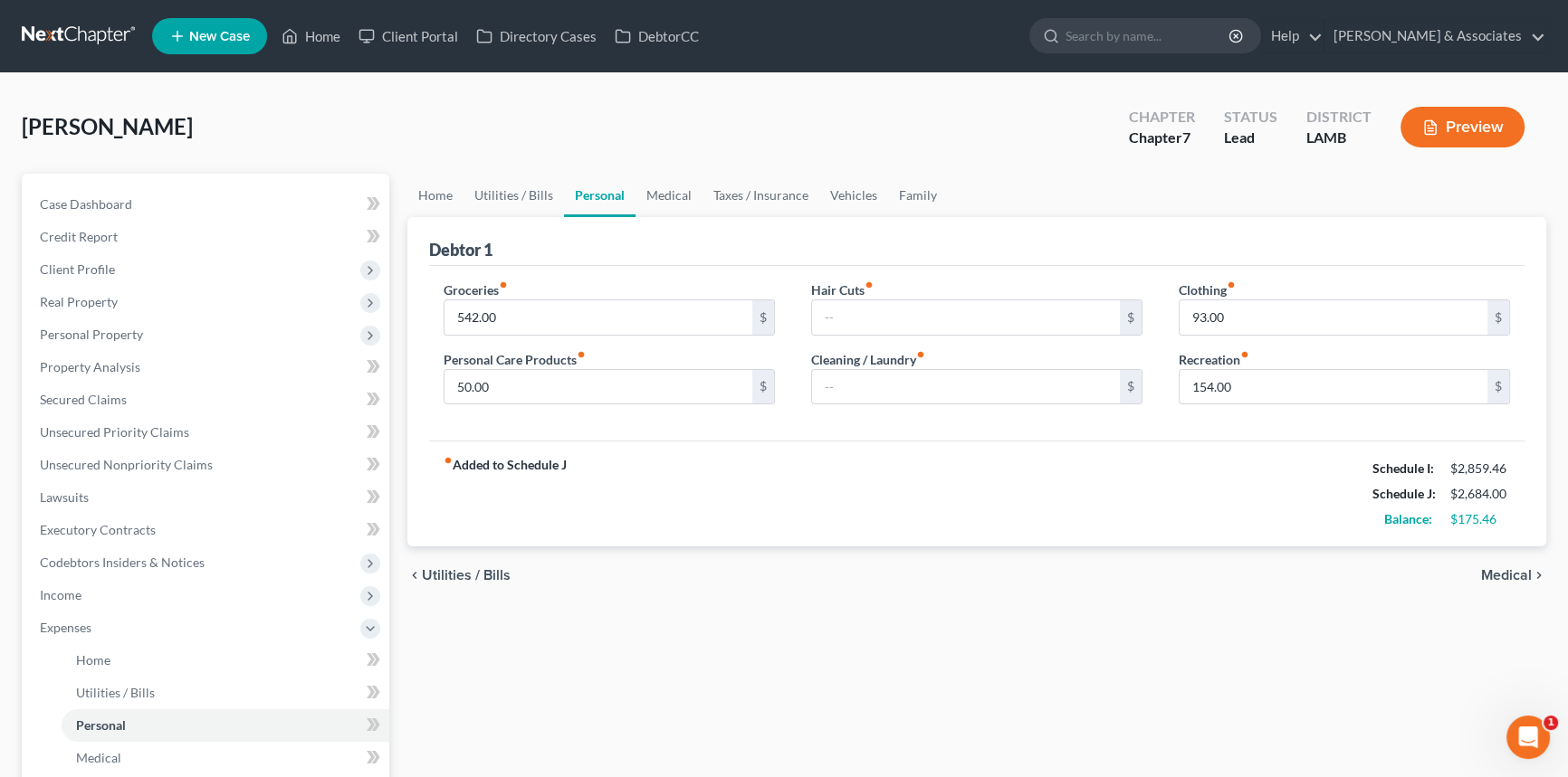
click at [942, 554] on div "chevron_left Utilities / Bills Medical chevron_right" at bounding box center [977, 576] width 1139 height 58
click at [98, 192] on link "Case Dashboard" at bounding box center [207, 204] width 364 height 33
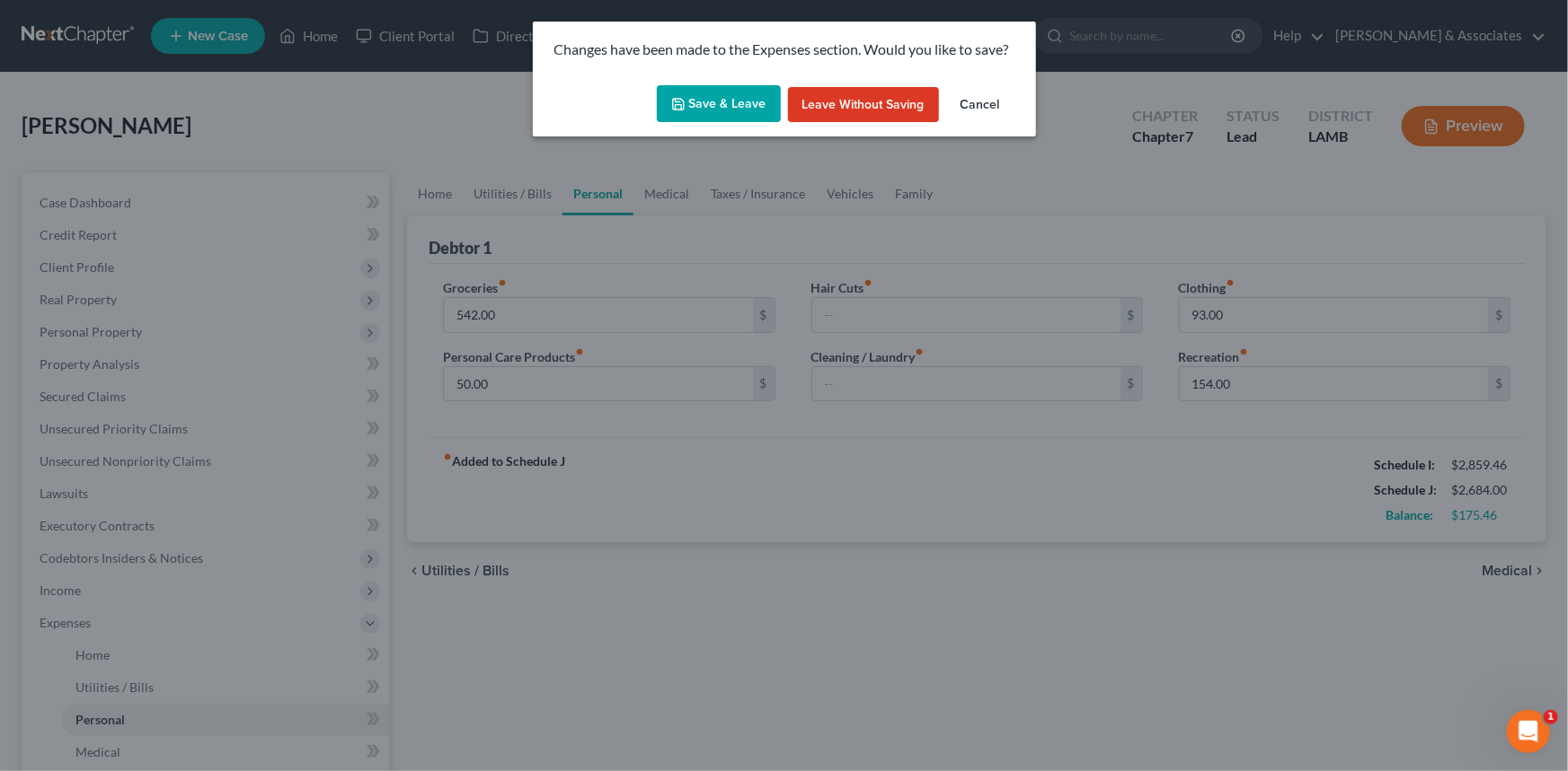
click at [741, 111] on button "Save & Leave" at bounding box center [718, 104] width 124 height 38
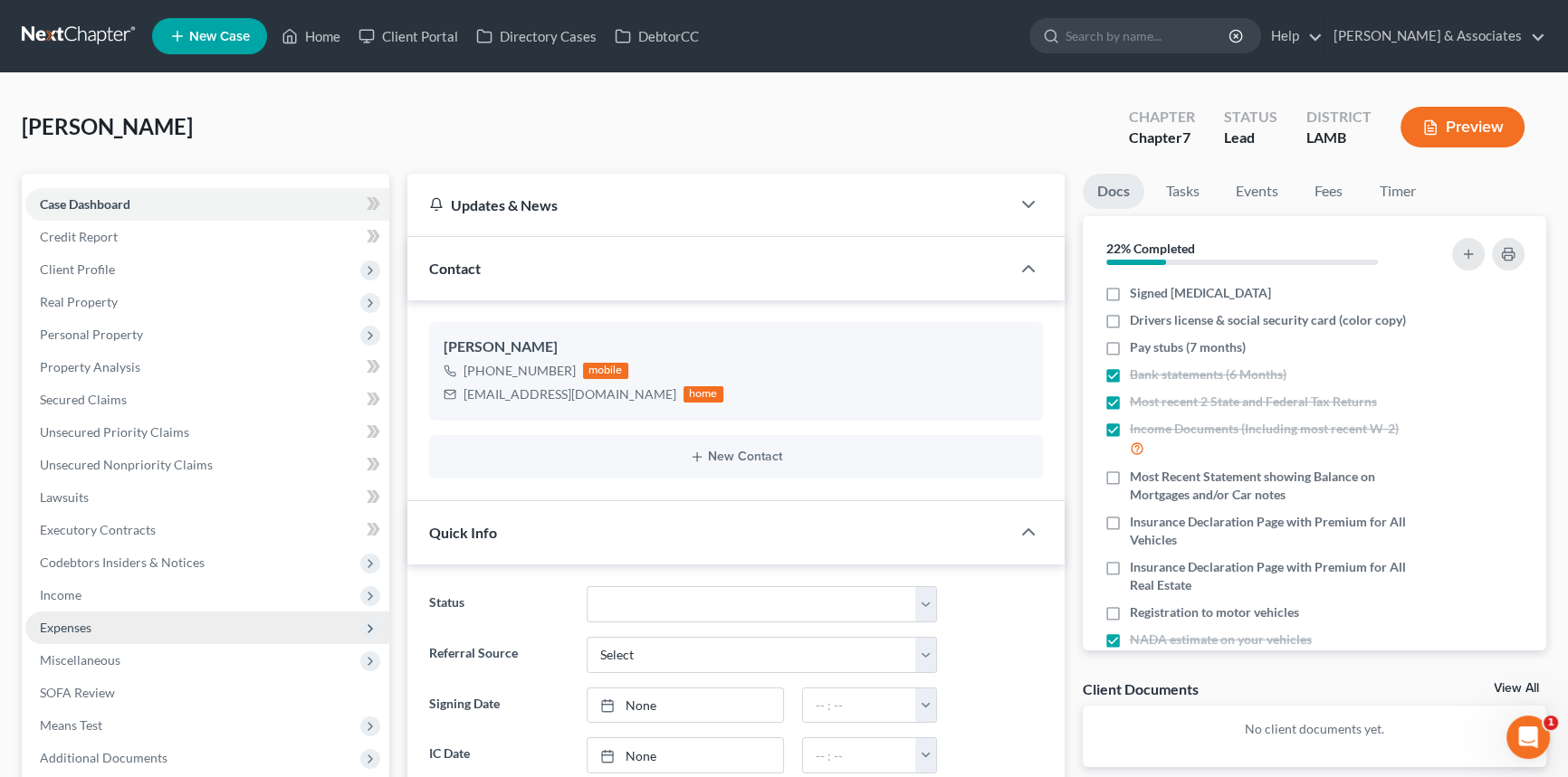
click at [60, 623] on span "Expenses" at bounding box center [66, 627] width 52 height 15
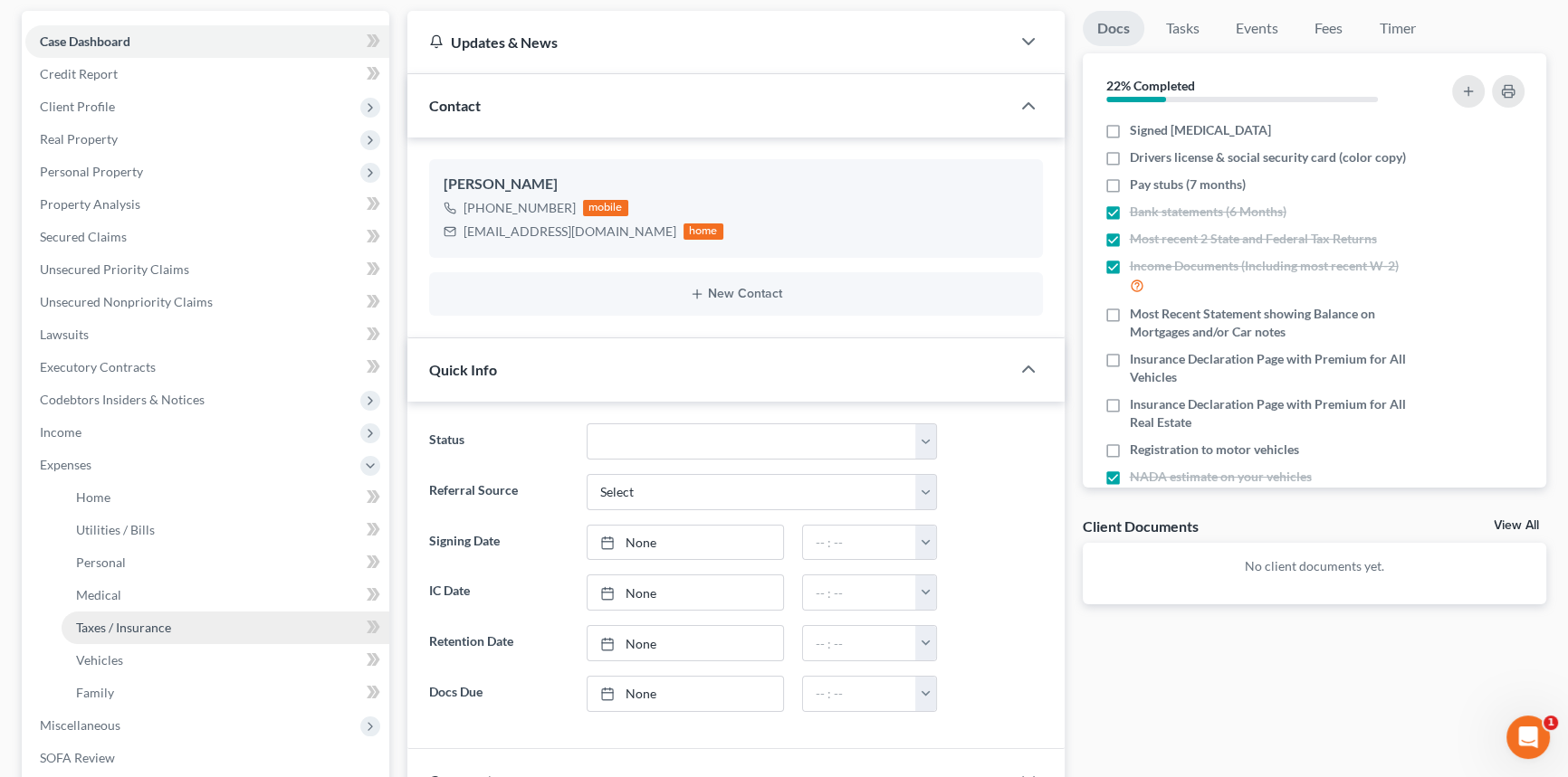
scroll to position [164, 0]
click at [170, 584] on link "Medical" at bounding box center [226, 594] width 328 height 33
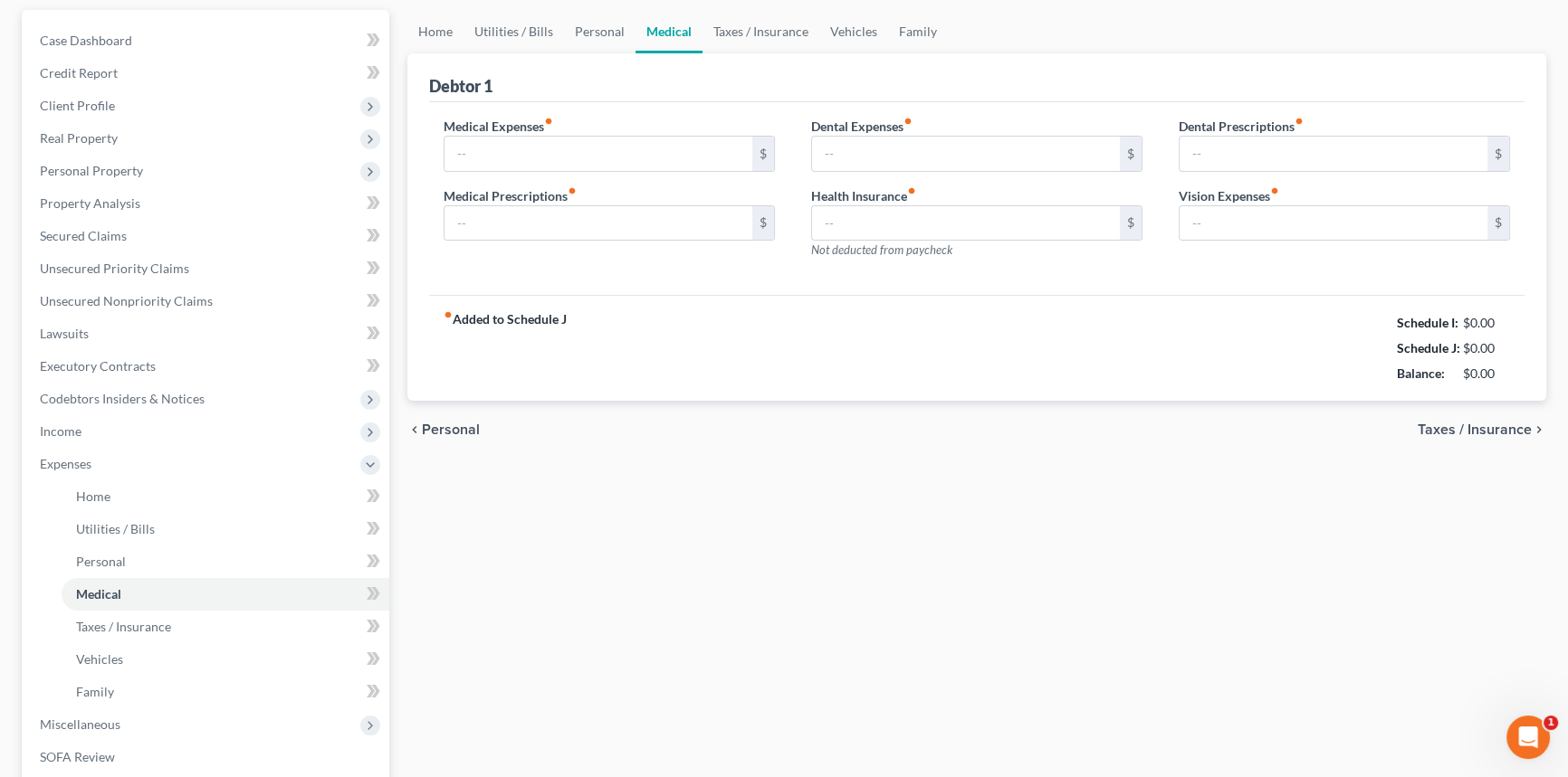
scroll to position [22, 0]
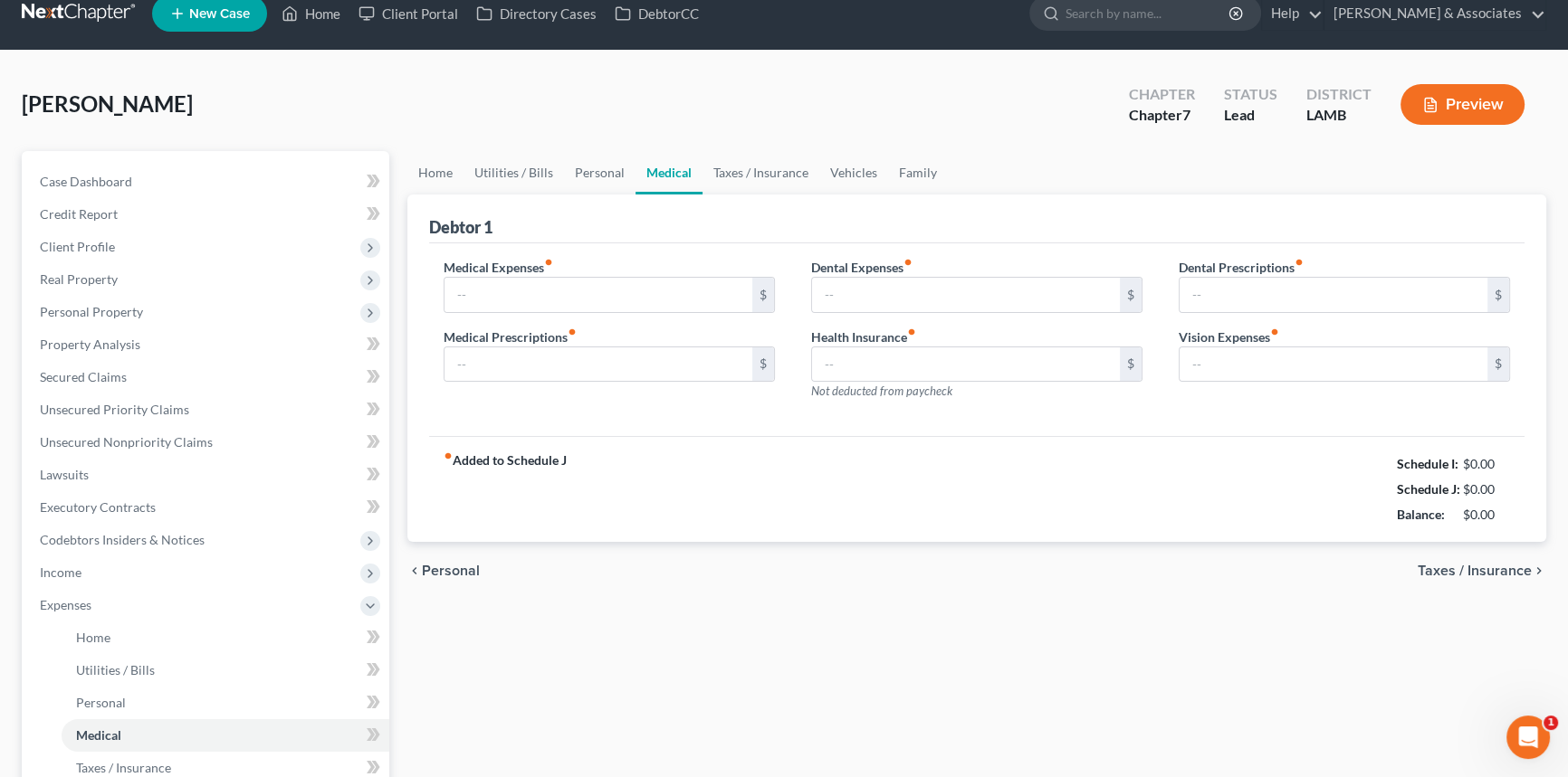
type input "50.00"
type input "0.00"
type input "15.00"
type input "0.00"
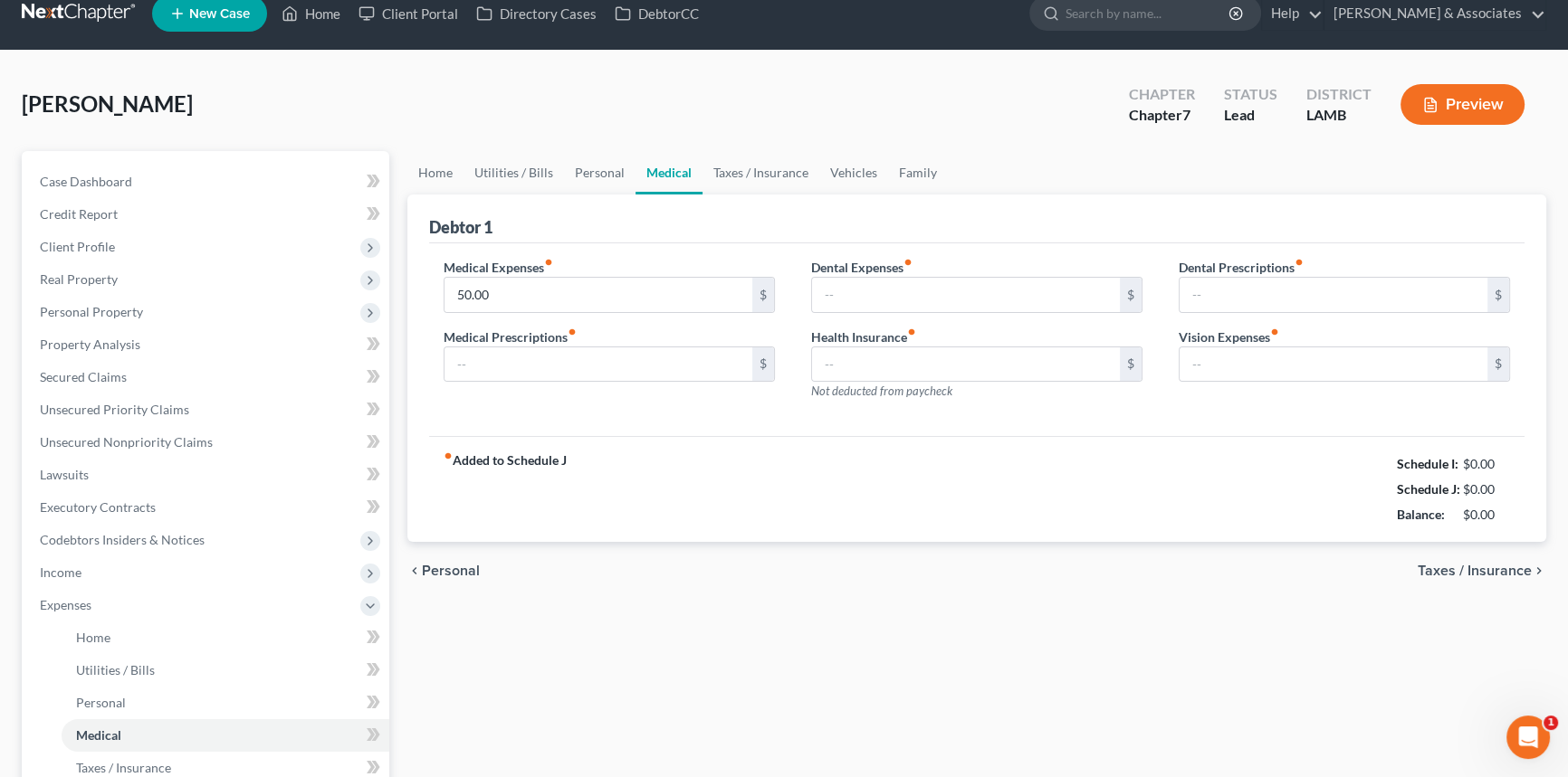
type input "0.00"
